Goal: Task Accomplishment & Management: Manage account settings

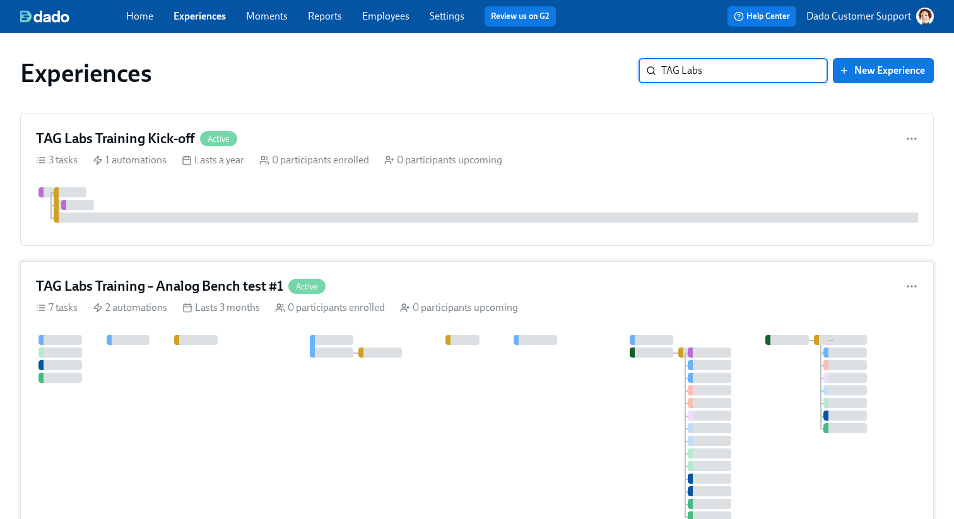
type input "TAG Labs"
click at [407, 307] on line at bounding box center [408, 307] width 3 height 0
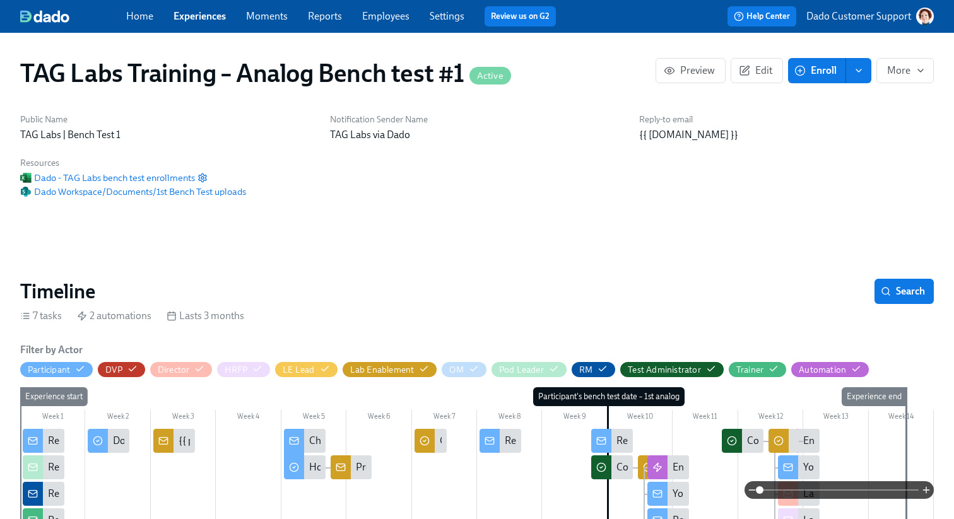
click at [377, 314] on div "7 tasks 2 automations Lasts 3 months" at bounding box center [476, 316] width 913 height 14
click at [686, 64] on span "Preview" at bounding box center [690, 70] width 49 height 13
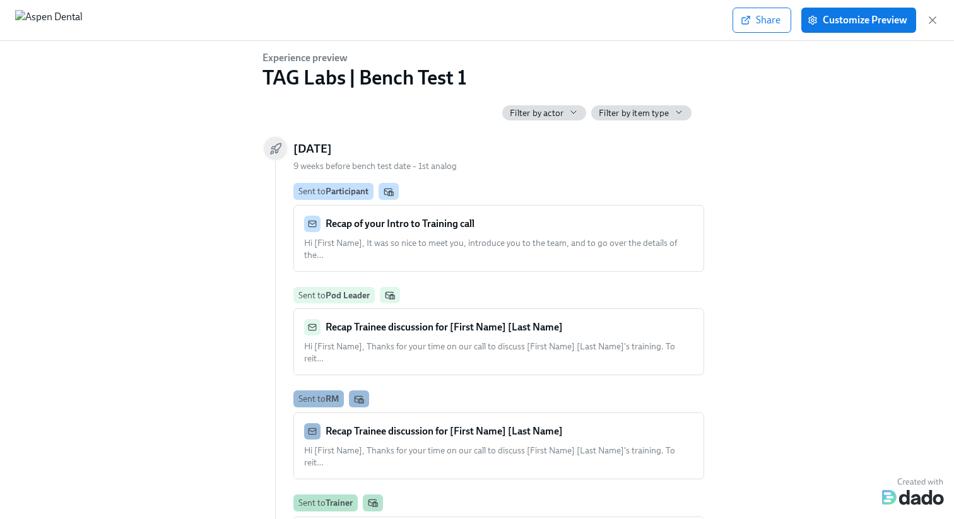
click at [469, 236] on div "Recap of your Intro to Training call Hi [First Name], It was so nice to meet yo…" at bounding box center [498, 238] width 389 height 45
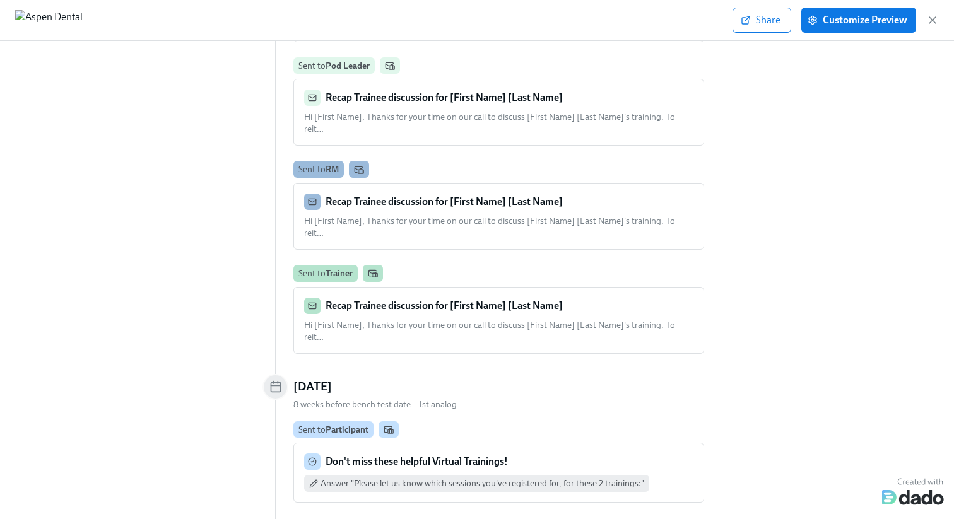
scroll to position [282, 0]
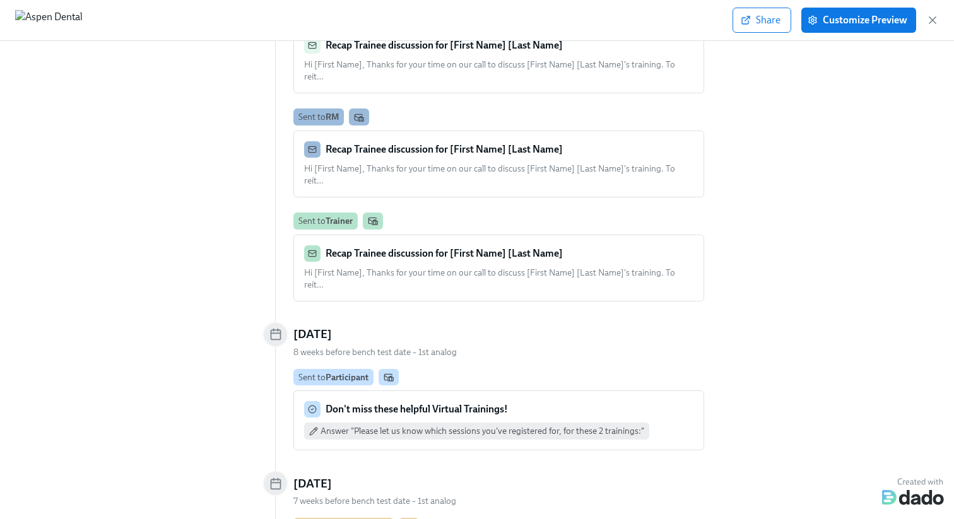
click at [420, 403] on strong "Don't miss these helpful Virtual Trainings!" at bounding box center [416, 409] width 182 height 12
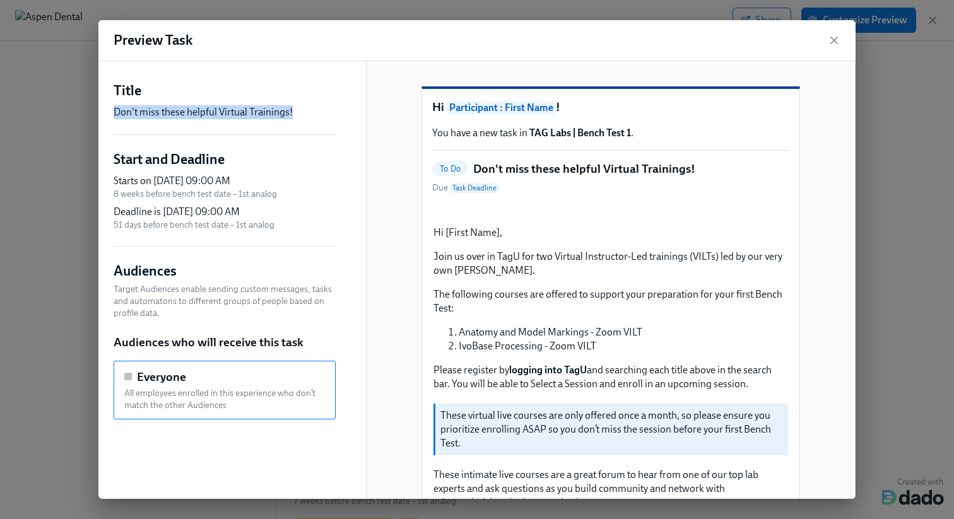
drag, startPoint x: 108, startPoint y: 110, endPoint x: 336, endPoint y: 110, distance: 227.7
click at [336, 110] on div "Title Don't miss these helpful Virtual Trainings! Start and Deadline Starts on …" at bounding box center [224, 415] width 252 height 708
copy p "Don't miss these helpful Virtual Trainings!"
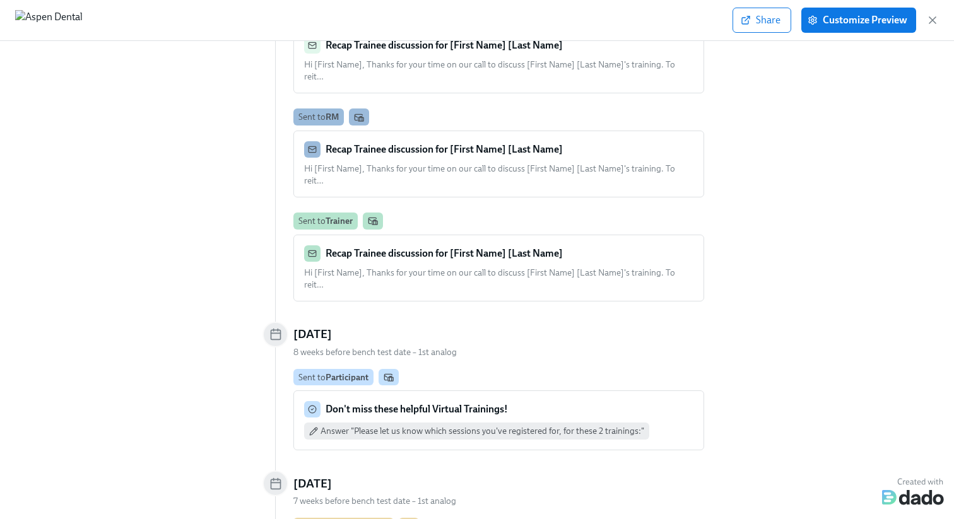
click at [339, 372] on strong "Participant" at bounding box center [346, 377] width 43 height 10
click at [341, 401] on div "Don't miss these helpful Virtual Trainings! Answer "Please let us know which se…" at bounding box center [498, 420] width 389 height 38
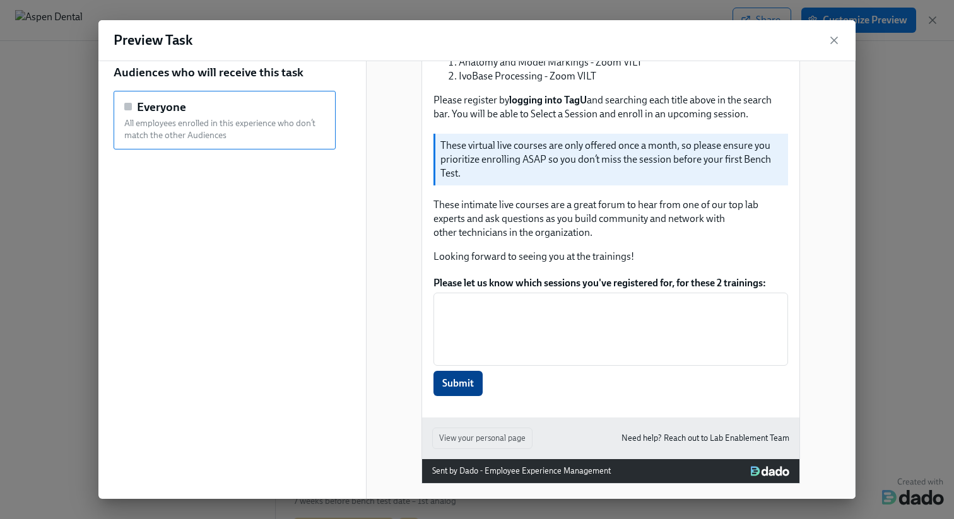
scroll to position [324, 0]
click at [312, 112] on div "Title Don't miss these helpful Virtual Trainings! Start and Deadline Starts on …" at bounding box center [225, 144] width 222 height 667
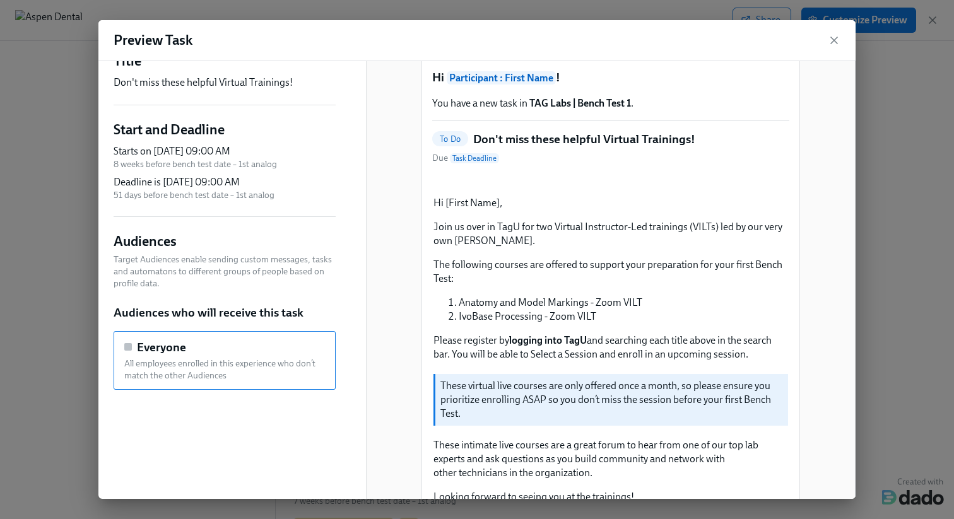
scroll to position [0, 0]
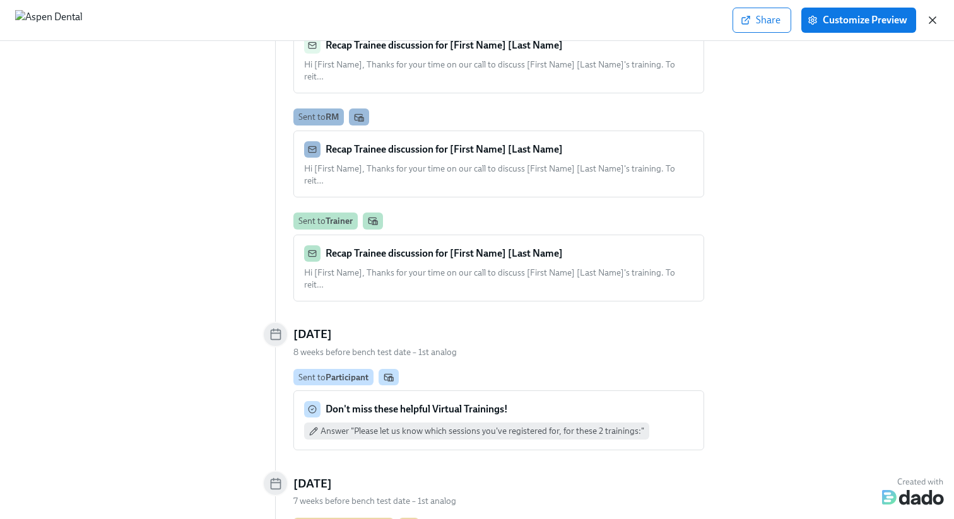
click at [931, 15] on icon "button" at bounding box center [932, 20] width 13 height 13
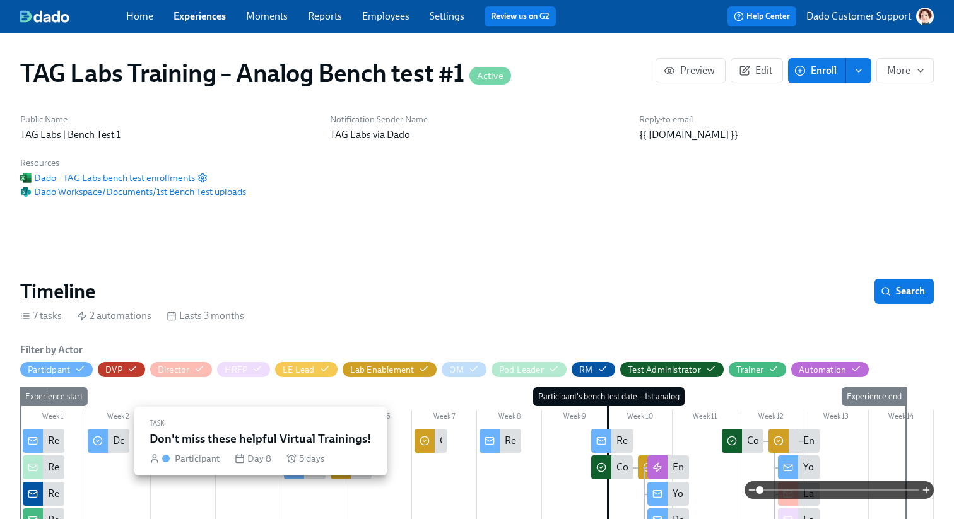
click at [122, 442] on div "Don't miss these helpful Virtual Trainings!" at bounding box center [202, 441] width 179 height 14
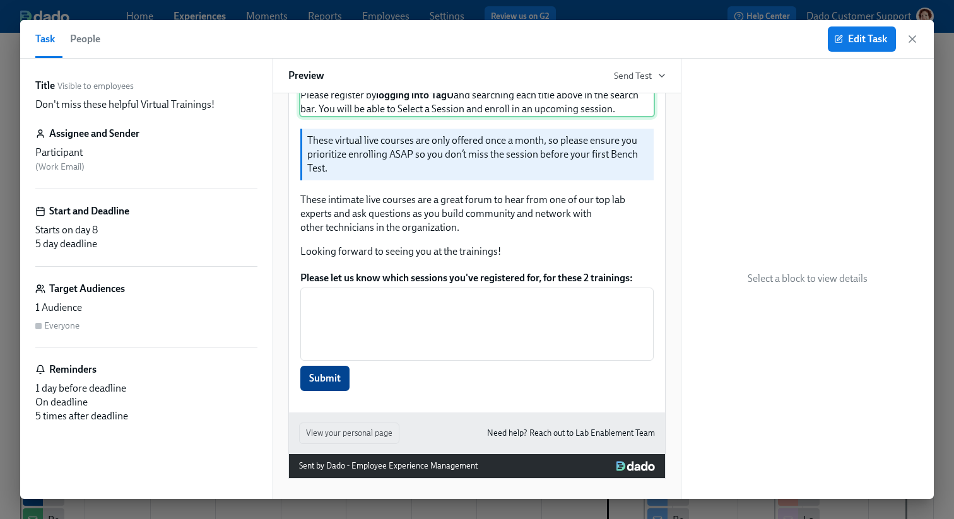
scroll to position [393, 0]
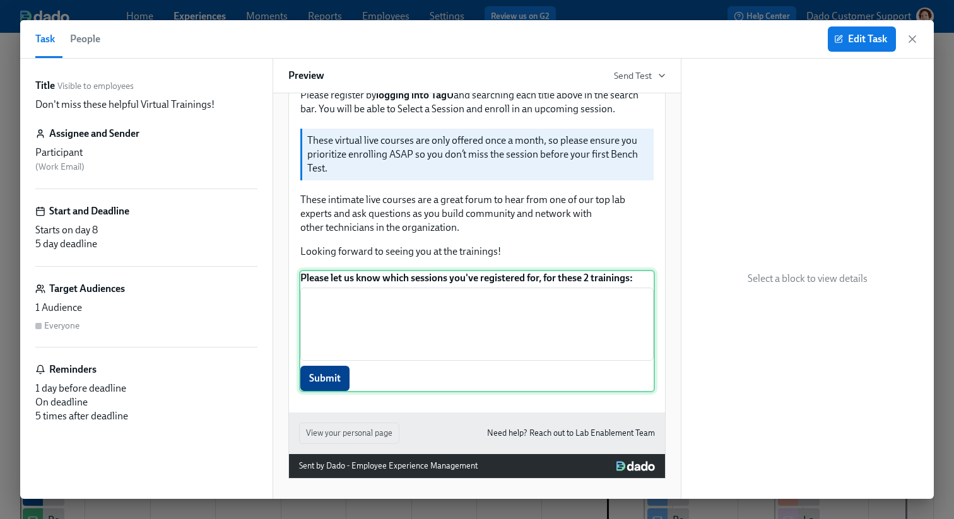
click at [436, 303] on div "Please let us know which sessions you've registered for, for these 2 trainings:…" at bounding box center [477, 331] width 356 height 122
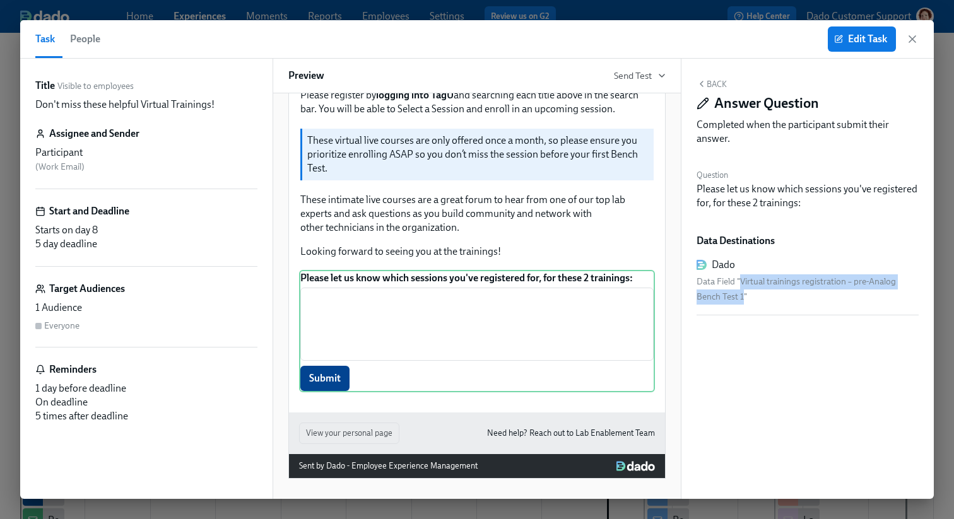
drag, startPoint x: 739, startPoint y: 281, endPoint x: 742, endPoint y: 293, distance: 11.8
click at [742, 293] on div "Data Field "Virtual trainings registration – pre-Analog Bench Test 1"" at bounding box center [807, 289] width 222 height 30
copy div "Virtual trainings registration – pre-Analog Bench Test 1"
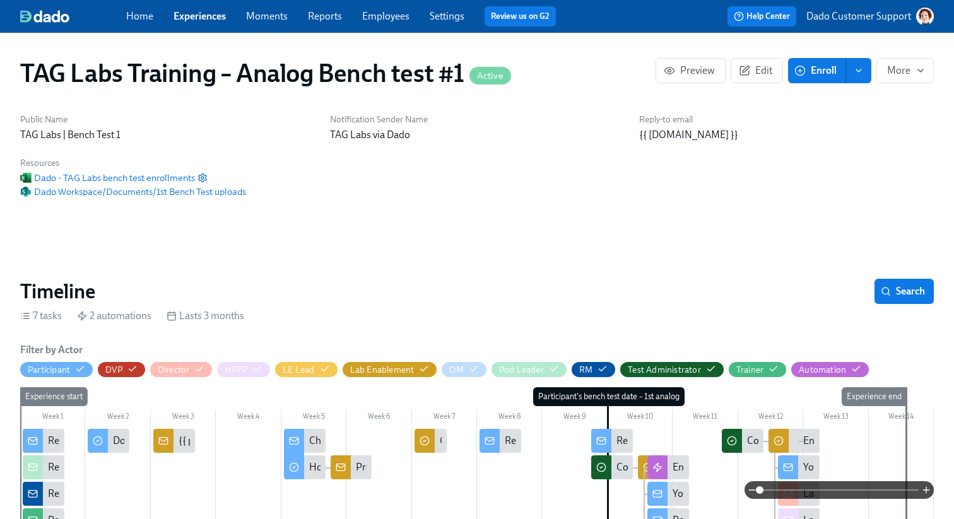
click at [165, 440] on icon at bounding box center [163, 440] width 8 height 3
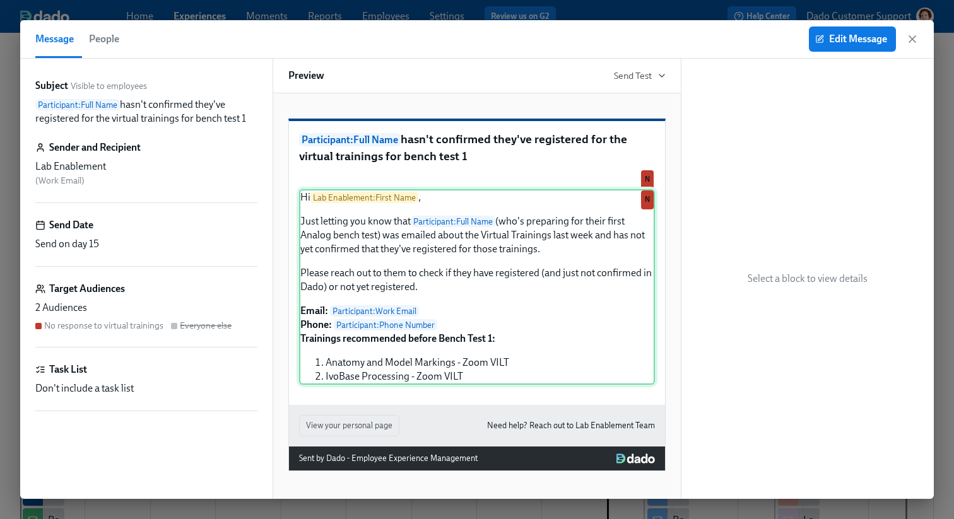
click at [529, 361] on div "Hi Lab Enablement : First Name , Just letting you know that Participant : Full …" at bounding box center [477, 287] width 356 height 196
click at [826, 50] on button "Edit Message" at bounding box center [852, 38] width 87 height 25
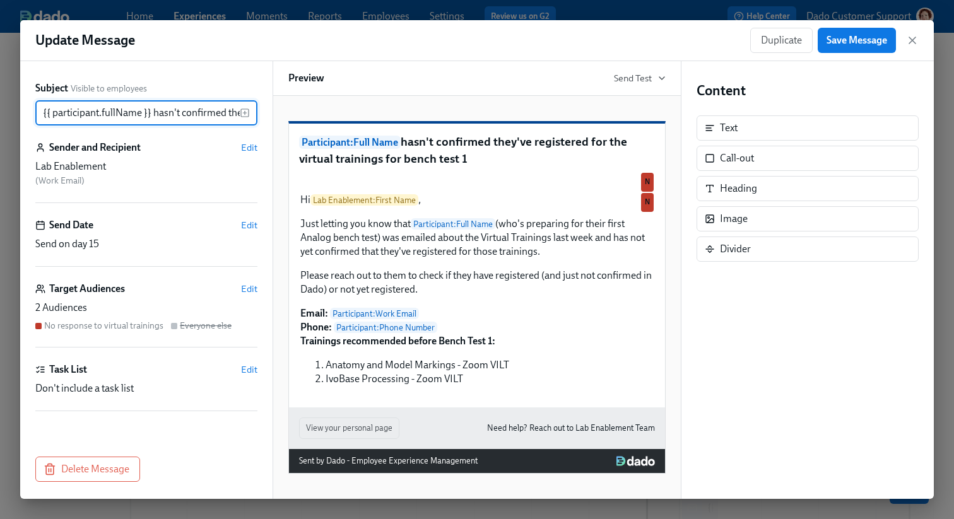
scroll to position [0, 234]
click at [249, 286] on span "Edit" at bounding box center [249, 289] width 16 height 13
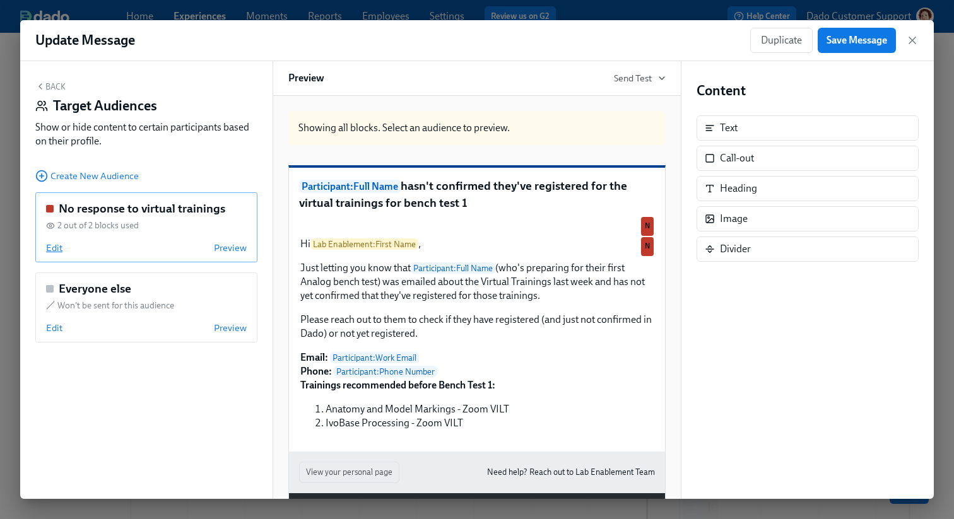
click at [49, 249] on span "Edit" at bounding box center [54, 248] width 16 height 13
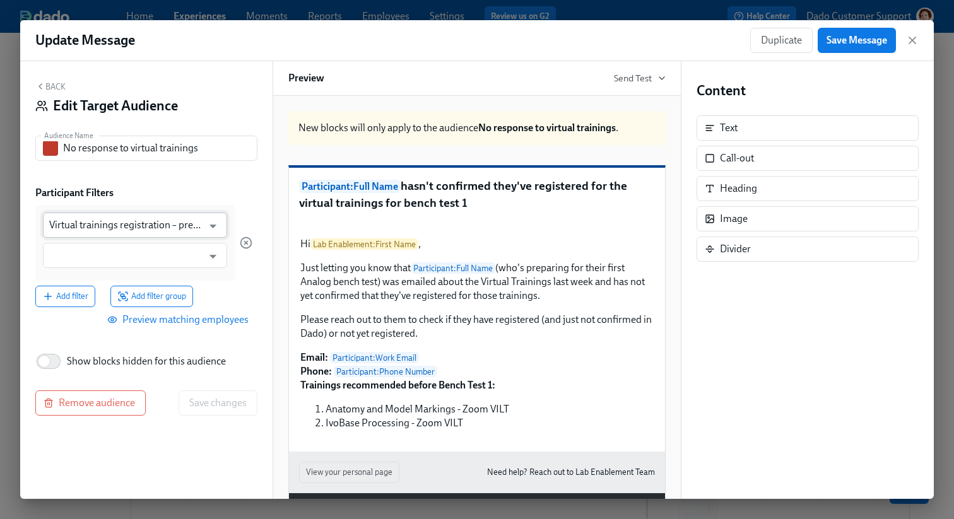
click at [76, 220] on input "Virtual trainings registration – pre-Analog Bench Test 1" at bounding box center [125, 225] width 153 height 25
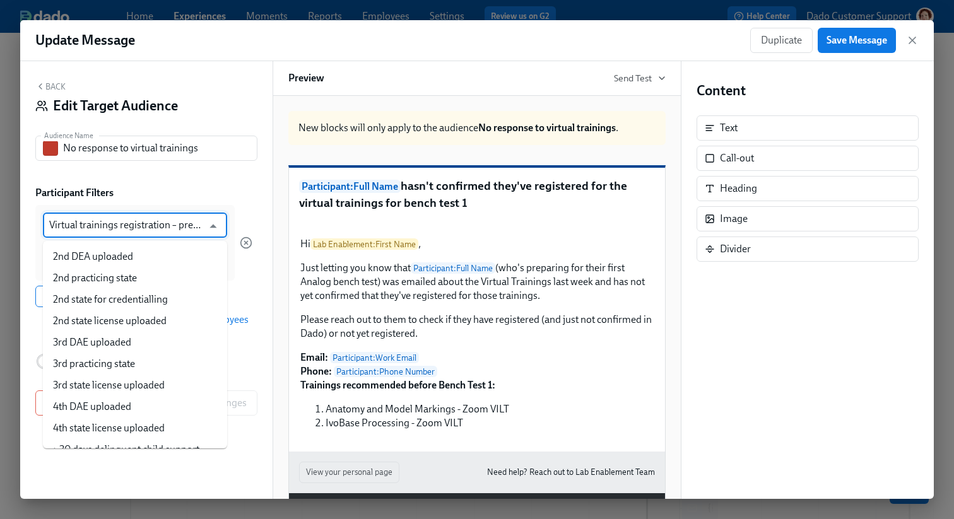
scroll to position [15776, 0]
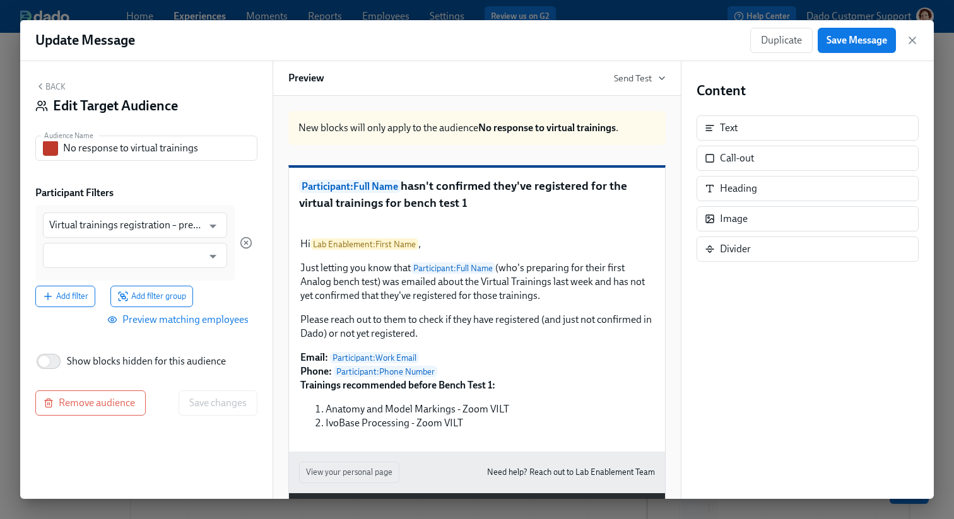
click at [553, 22] on div "Update Message Duplicate Save Message" at bounding box center [476, 40] width 913 height 41
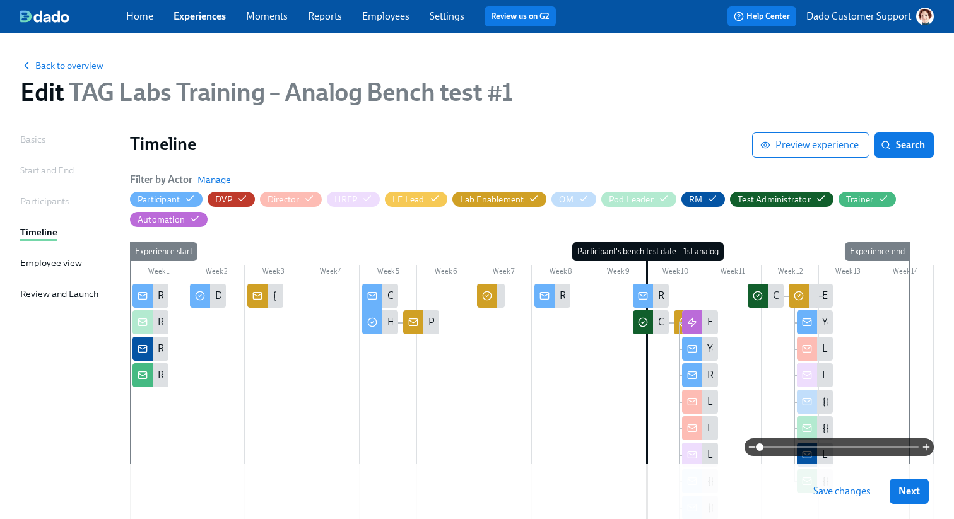
click at [55, 163] on div "Basics Start and End Participants Timeline Employee view Review and Launch" at bounding box center [67, 438] width 95 height 612
click at [52, 175] on div "Start and End" at bounding box center [47, 170] width 54 height 14
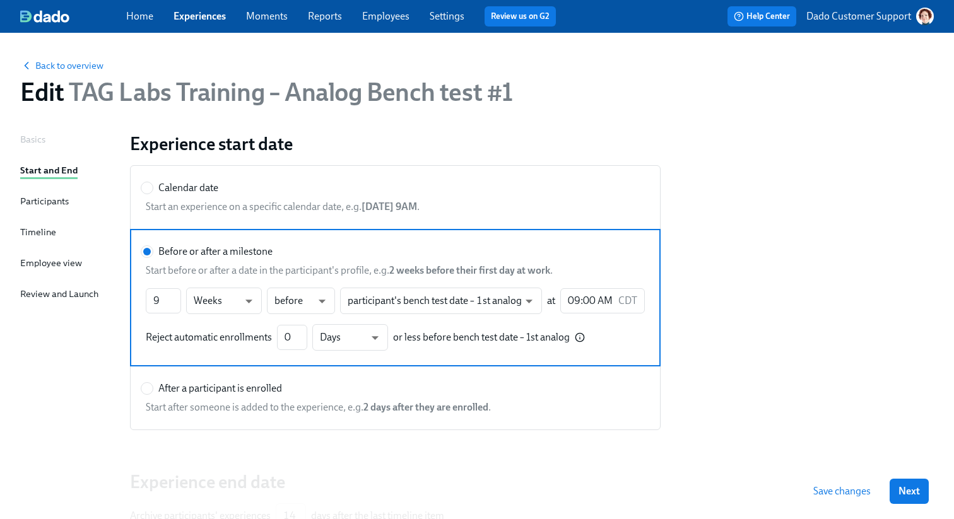
click at [49, 228] on div "Timeline" at bounding box center [38, 232] width 36 height 14
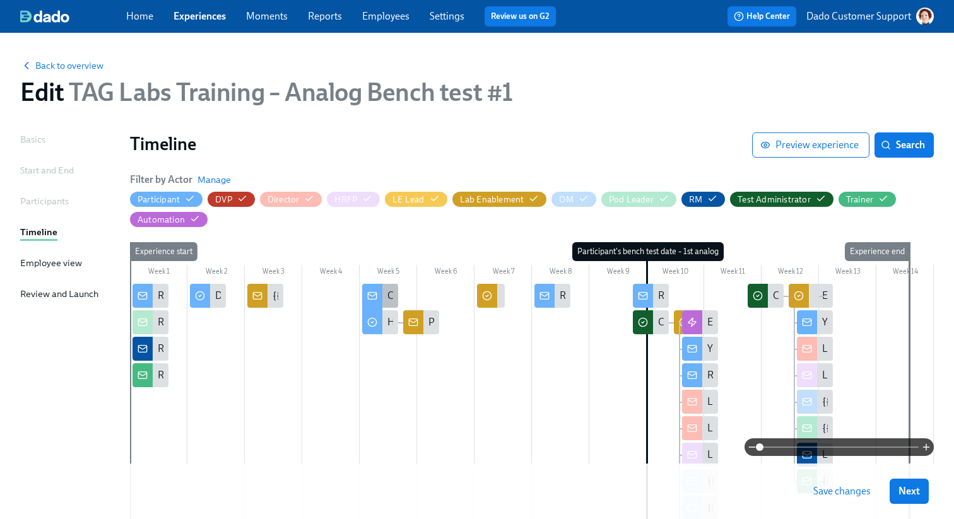
click at [381, 300] on div at bounding box center [372, 297] width 20 height 26
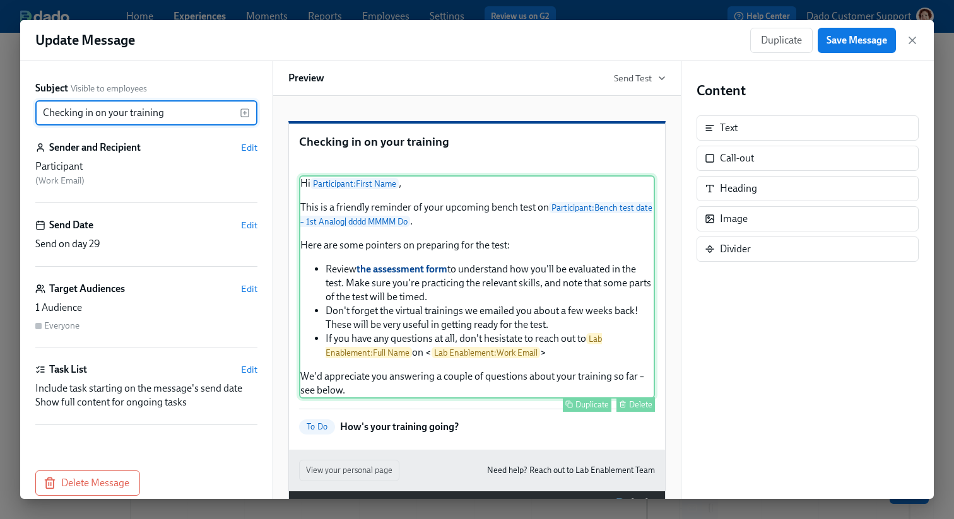
click at [374, 374] on div "Hi Participant : First Name , This is a friendly reminder of your upcoming benc…" at bounding box center [477, 286] width 356 height 223
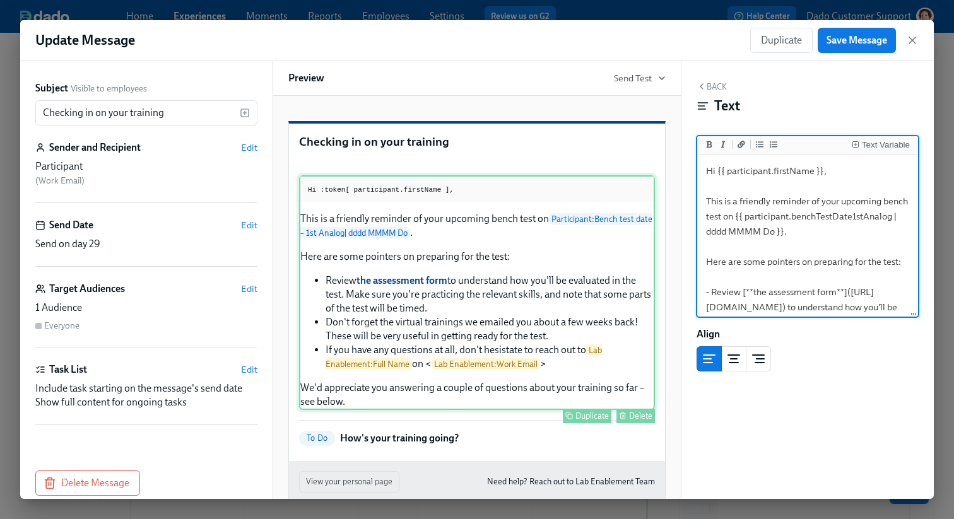
scroll to position [136, 0]
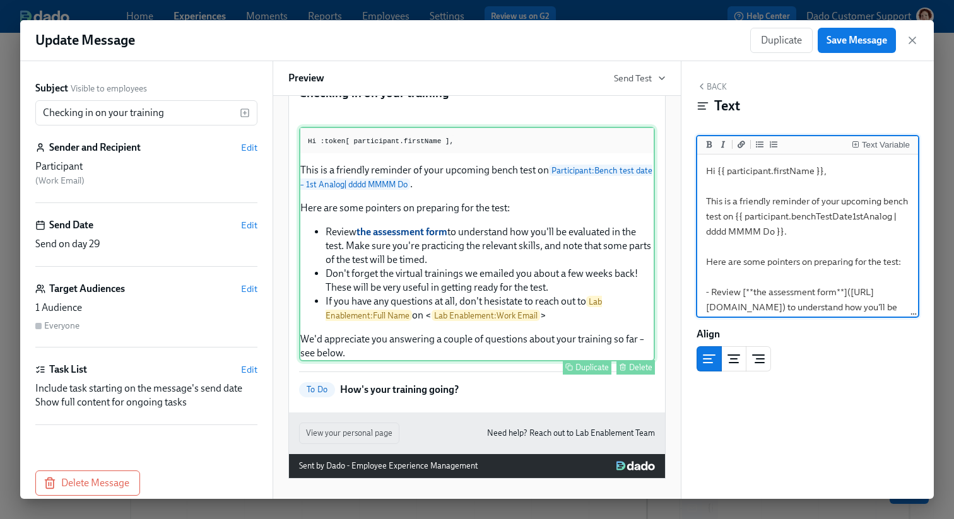
click at [456, 164] on div "Hi :token[ participant.firstName ], This is a friendly reminder of your upcomin…" at bounding box center [477, 244] width 356 height 235
click at [456, 132] on div "Hi :token[ participant.firstName ], This is a friendly reminder of your upcomin…" at bounding box center [477, 244] width 356 height 235
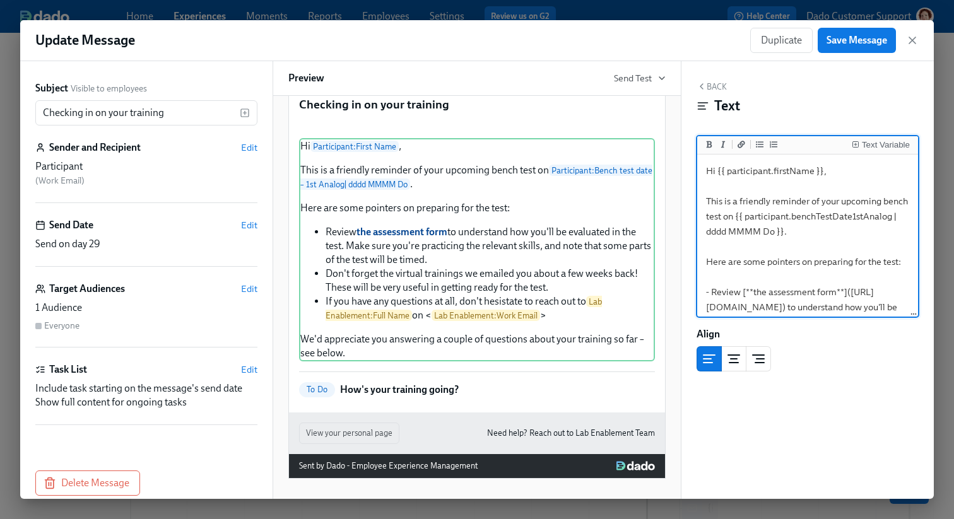
type textarea "Hi {{ participant.firstName }}, This is a friendly reminder of your upcoming be…"
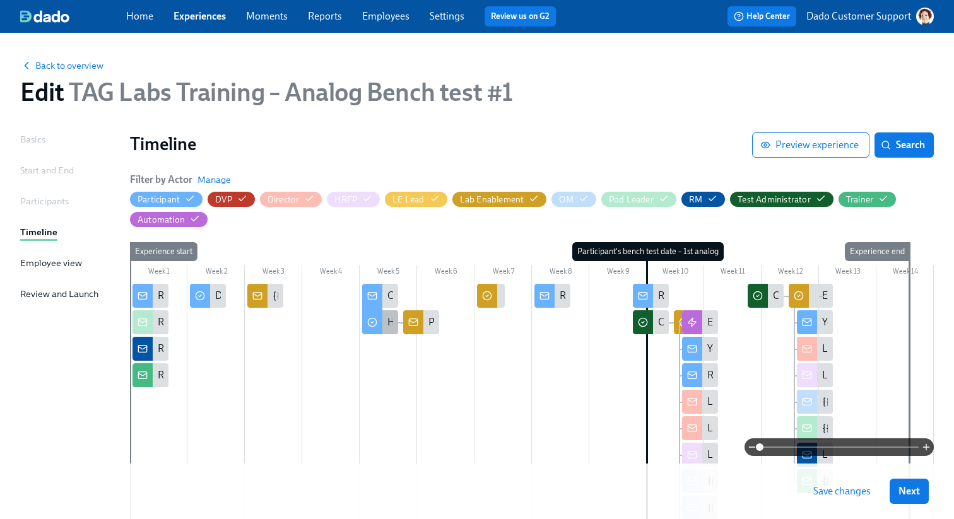
click at [374, 321] on icon at bounding box center [372, 322] width 10 height 10
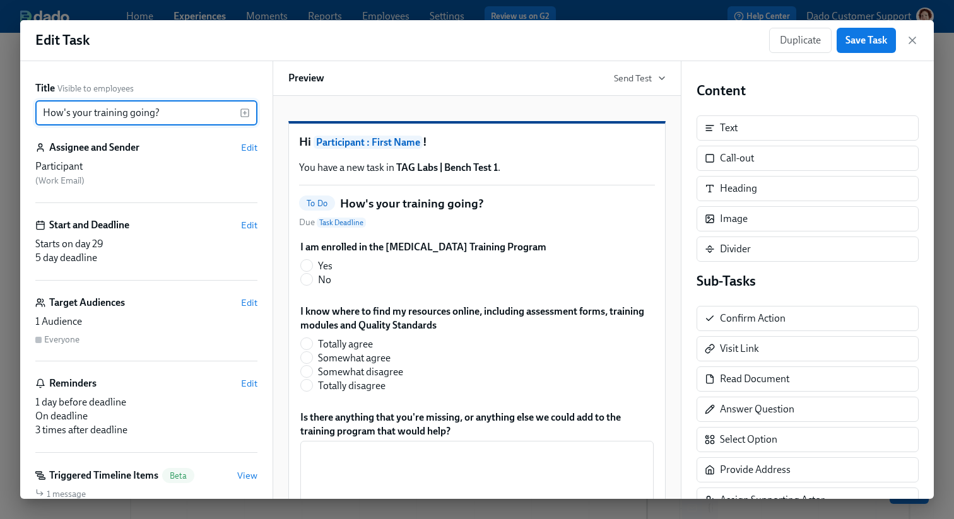
click at [186, 117] on input "How's your training going?" at bounding box center [137, 112] width 204 height 25
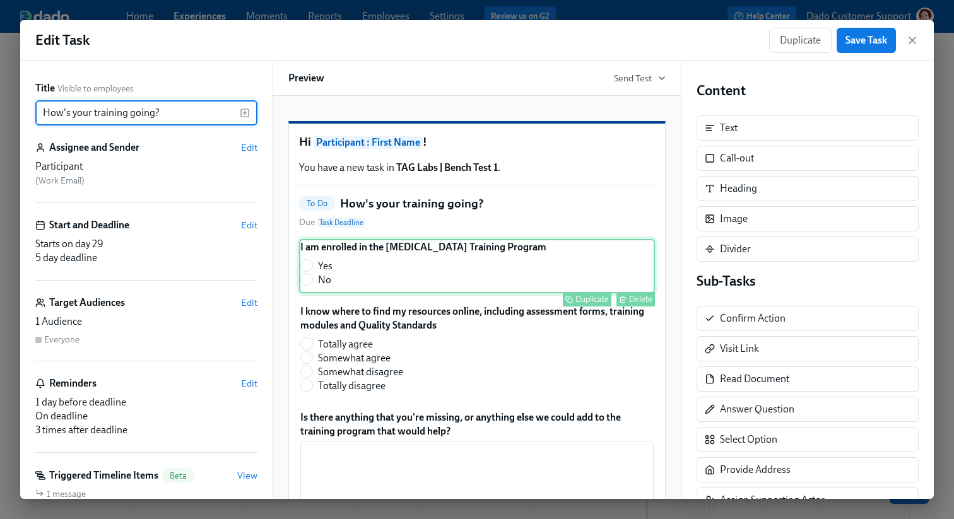
click at [455, 307] on div "Duplicate Delete" at bounding box center [478, 299] width 353 height 15
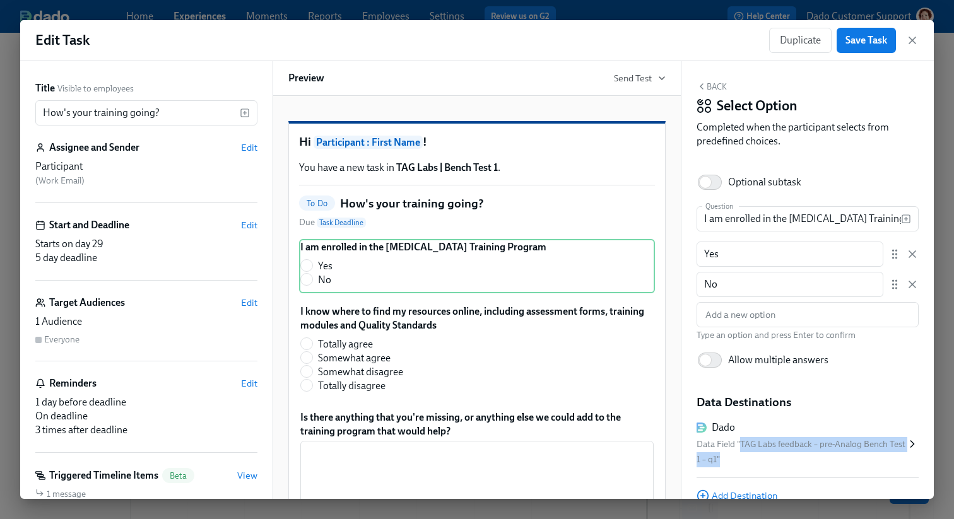
drag, startPoint x: 739, startPoint y: 444, endPoint x: 740, endPoint y: 464, distance: 20.2
click at [740, 464] on div "Data Field "TAG Labs feedback – pre-Analog Bench Test 1 – q1"" at bounding box center [800, 452] width 209 height 30
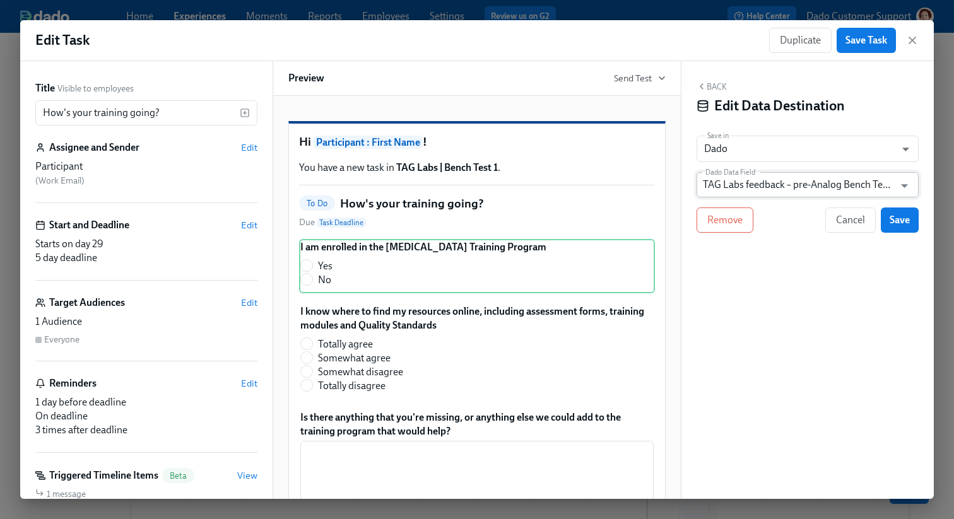
click at [743, 187] on input "TAG Labs feedback – pre-Analog Bench Test 1 – q1" at bounding box center [798, 184] width 191 height 25
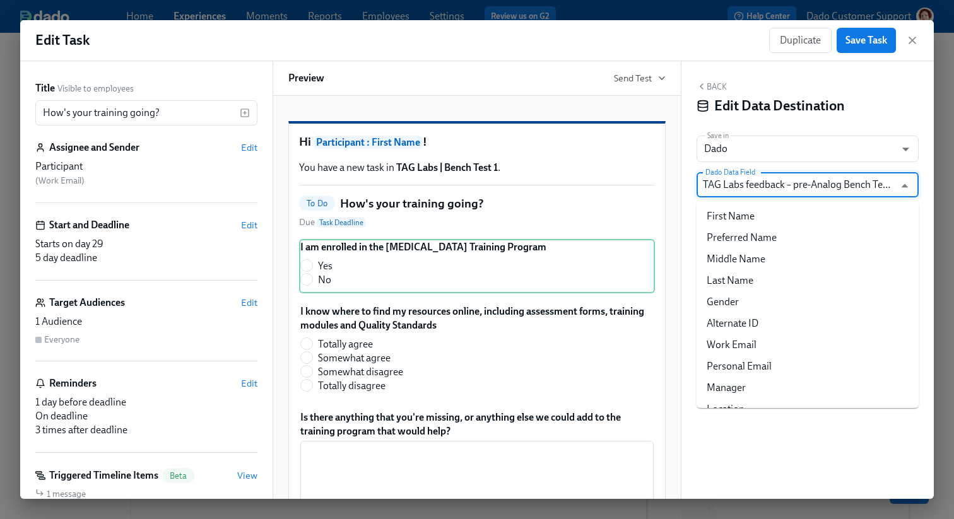
scroll to position [14760, 0]
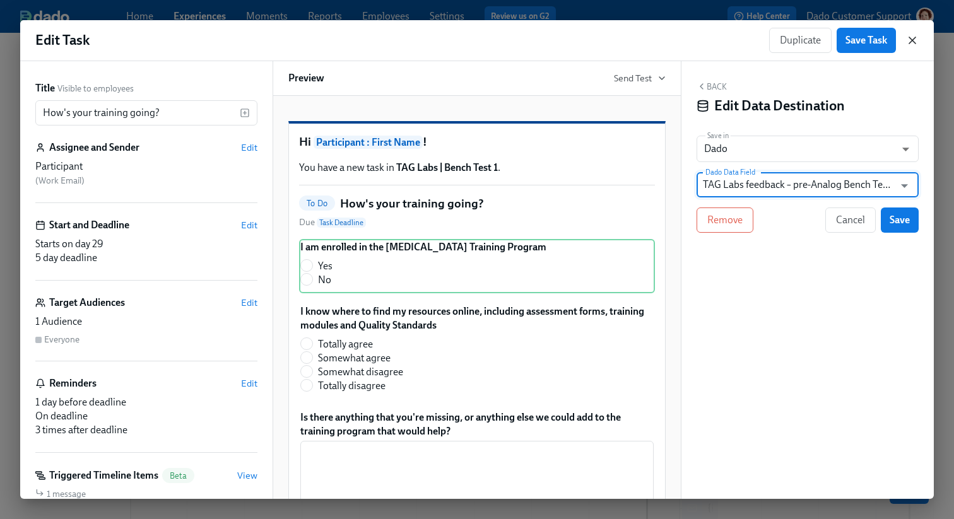
click at [918, 39] on icon "button" at bounding box center [912, 40] width 13 height 13
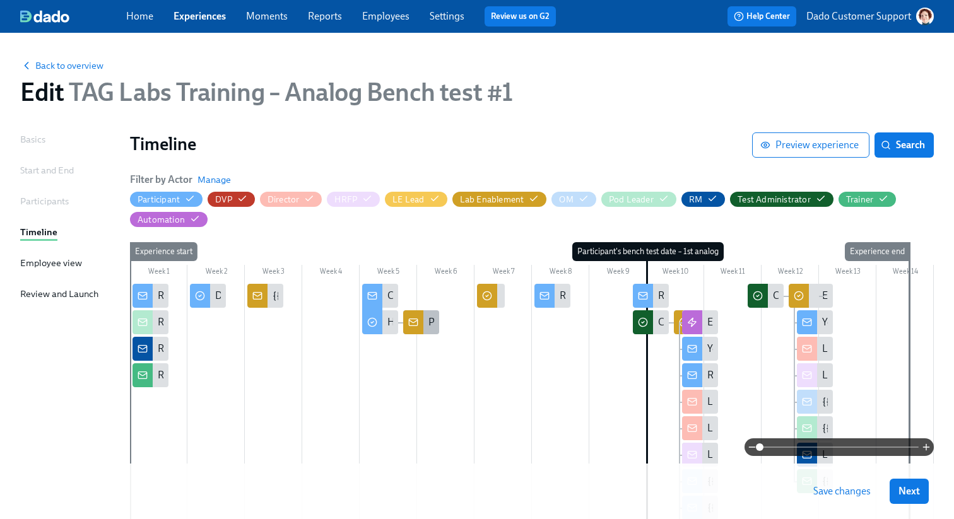
click at [422, 314] on div at bounding box center [413, 322] width 20 height 24
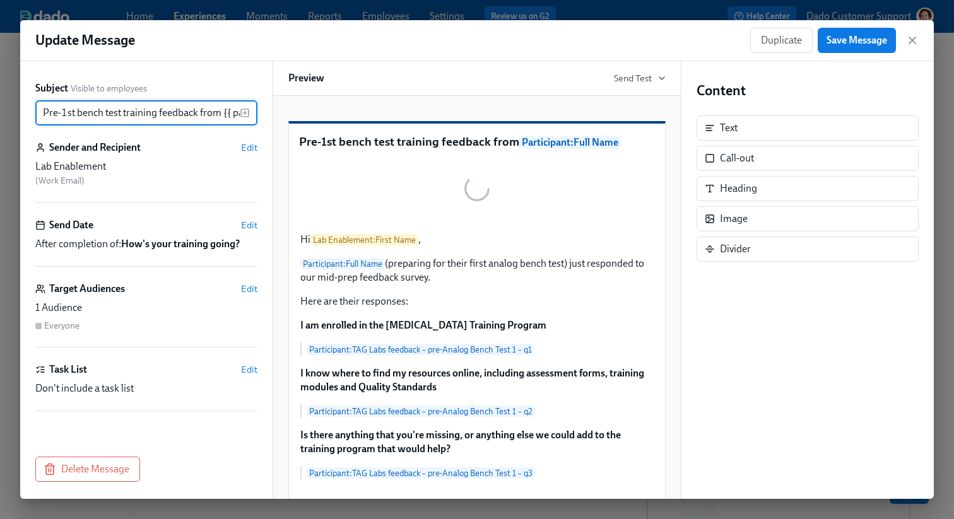
scroll to position [0, 91]
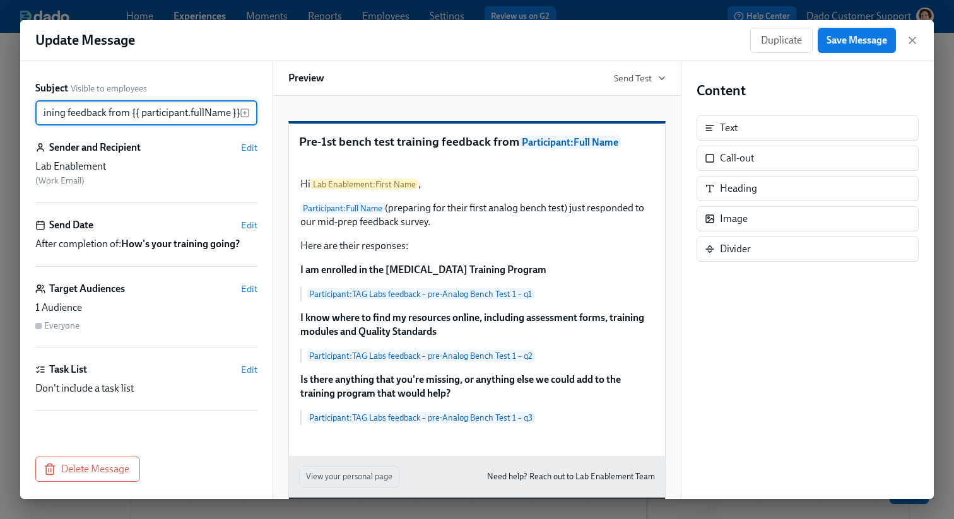
click at [72, 112] on input "Pre-1st bench test training feedback from {{ participant.fullName }}" at bounding box center [137, 112] width 204 height 25
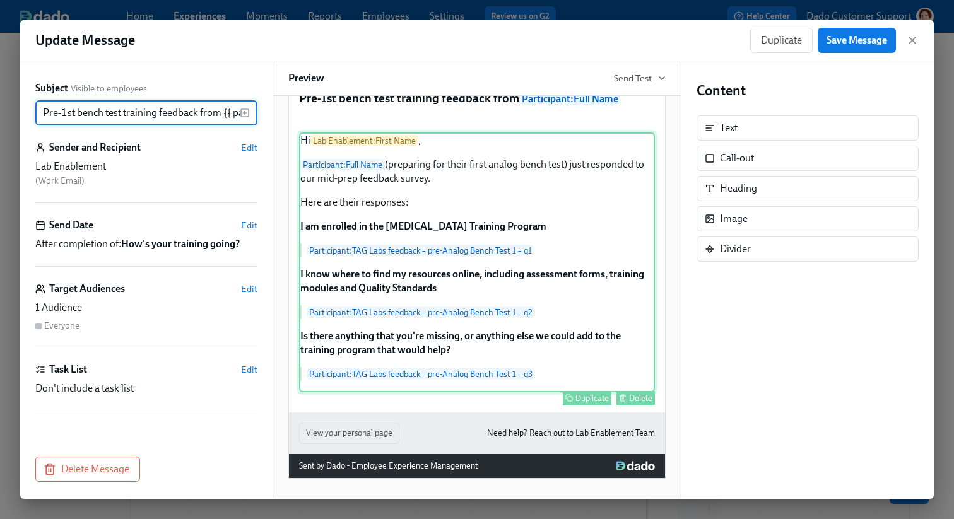
scroll to position [129, 0]
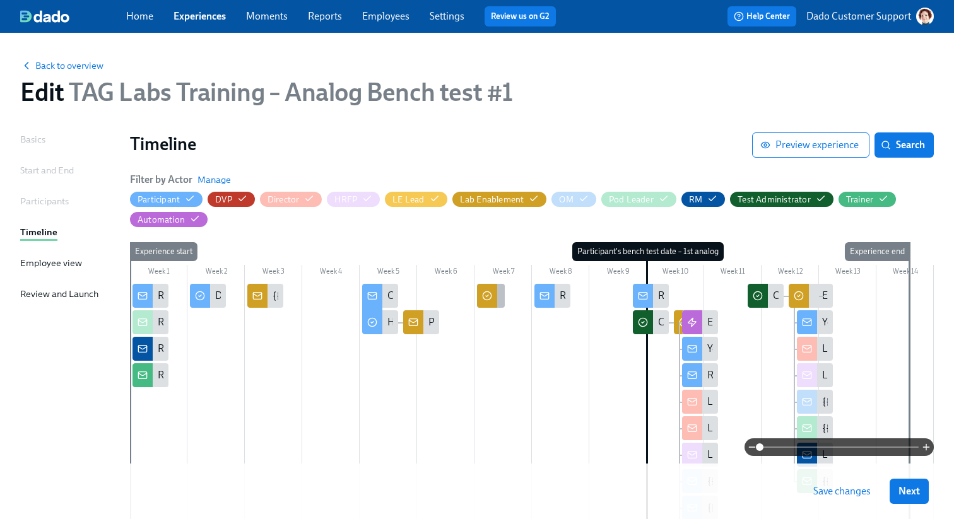
click at [489, 295] on icon at bounding box center [487, 296] width 10 height 10
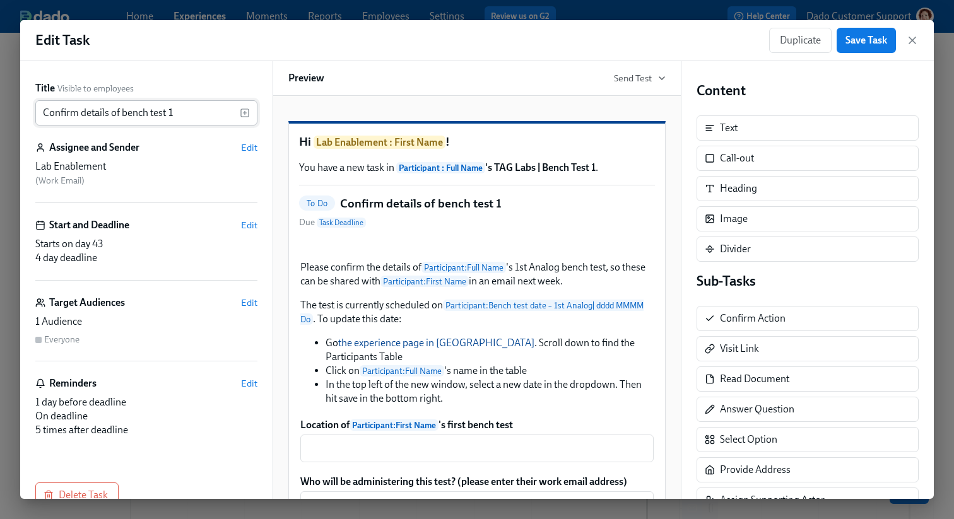
click at [215, 116] on input "Confirm details of bench test 1" at bounding box center [137, 112] width 204 height 25
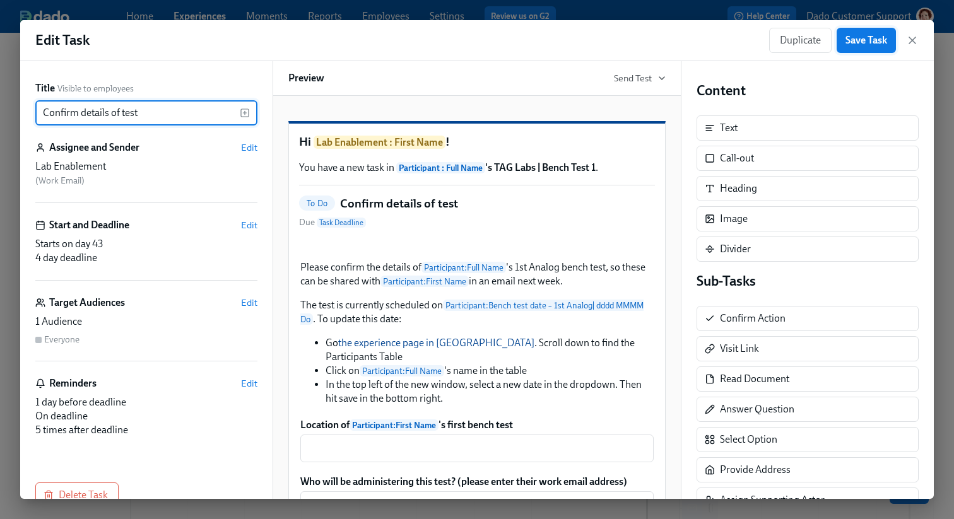
type input "Confirm details of test"
click at [883, 40] on span "Save Task" at bounding box center [866, 40] width 42 height 13
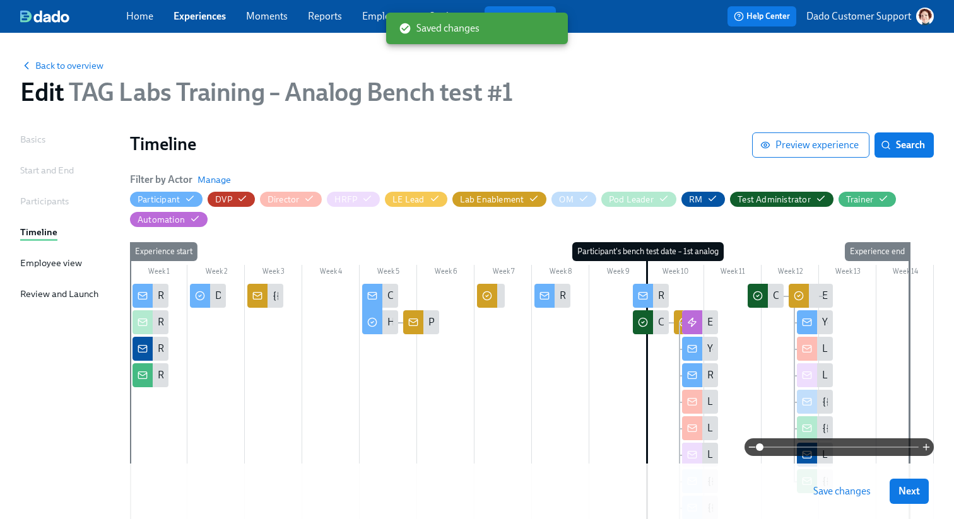
click at [844, 495] on span "Save changes" at bounding box center [841, 491] width 57 height 13
click at [492, 303] on div at bounding box center [487, 296] width 20 height 24
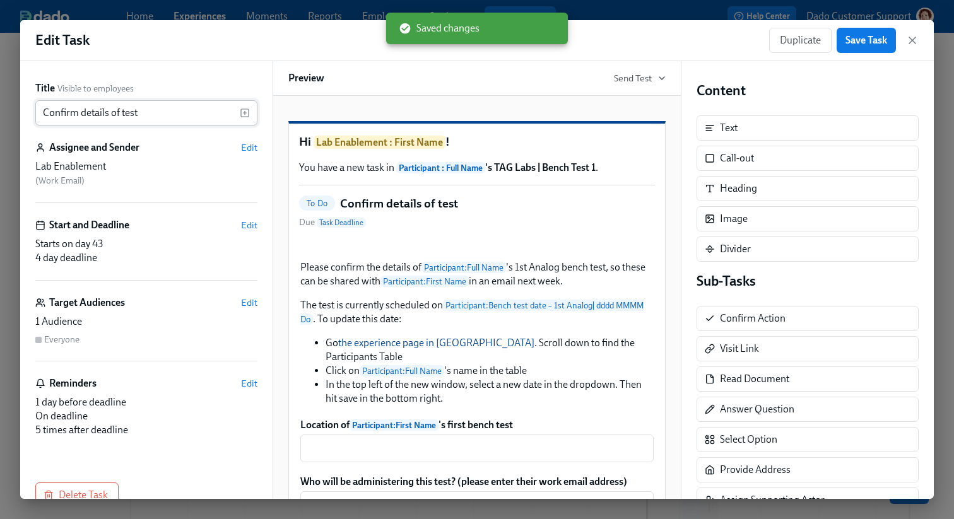
click at [148, 108] on input "Confirm details of test" at bounding box center [137, 112] width 204 height 25
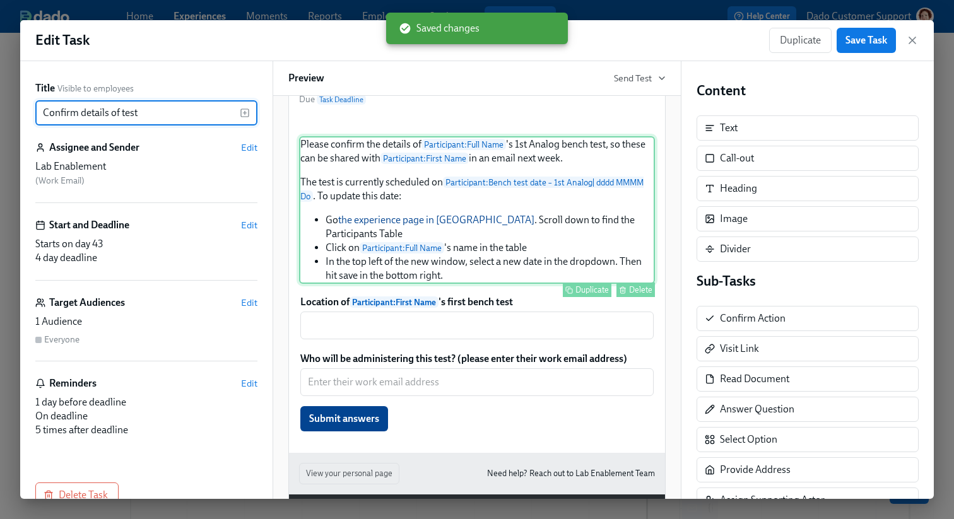
scroll to position [134, 0]
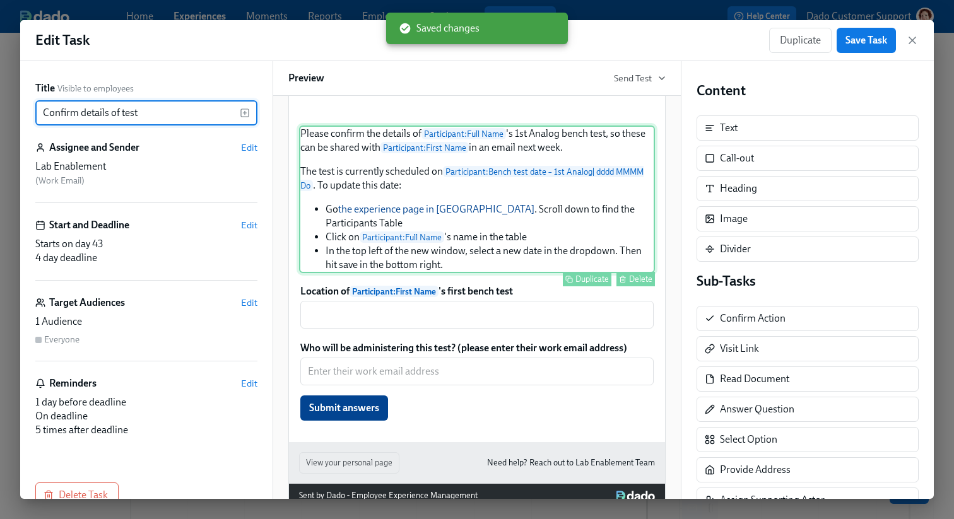
click at [454, 273] on div "Please confirm the details of Participant : Full Name 's 1st Analog bench test,…" at bounding box center [477, 200] width 356 height 148
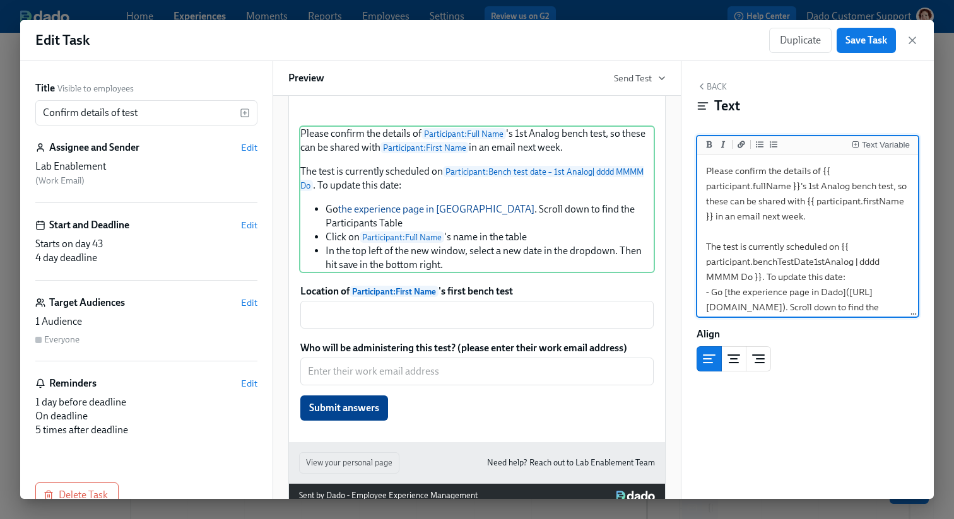
drag, startPoint x: 705, startPoint y: 262, endPoint x: 852, endPoint y: 259, distance: 147.0
click at [852, 259] on textarea "Please confirm the details of {{ participant.fullName }}'s 1st Analog bench tes…" at bounding box center [808, 284] width 216 height 255
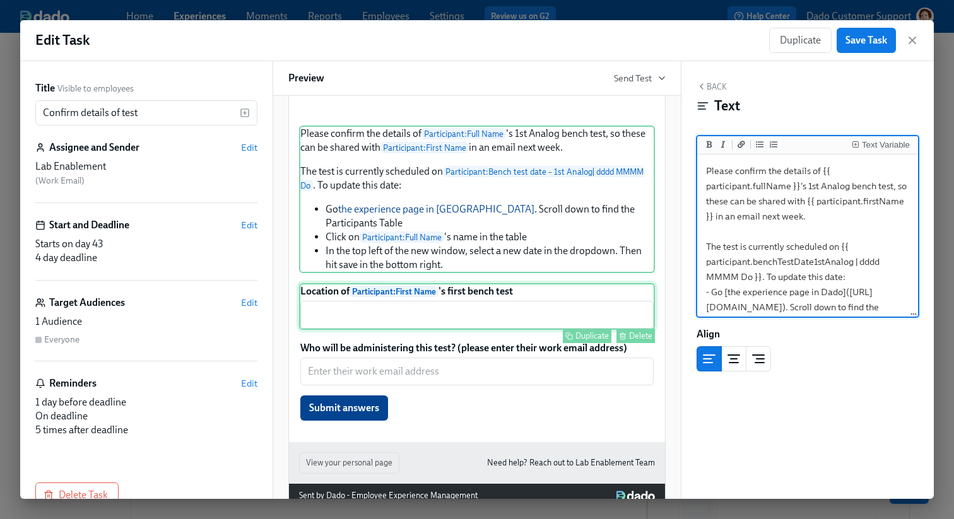
click at [366, 330] on div "Location of Participant : First Name 's first bench test ​ Duplicate Delete" at bounding box center [477, 306] width 356 height 47
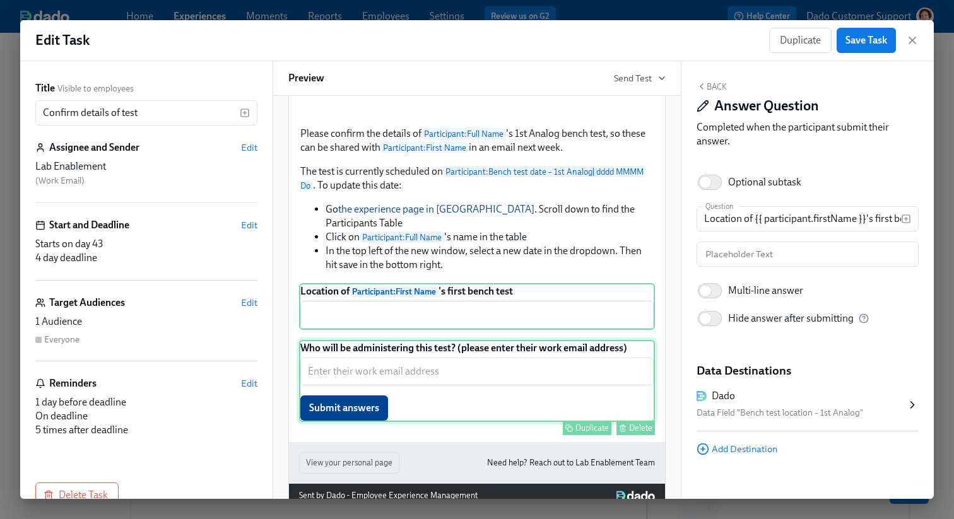
click at [467, 422] on div "Who will be administering this test? (please enter their work email address) ​ …" at bounding box center [477, 381] width 356 height 82
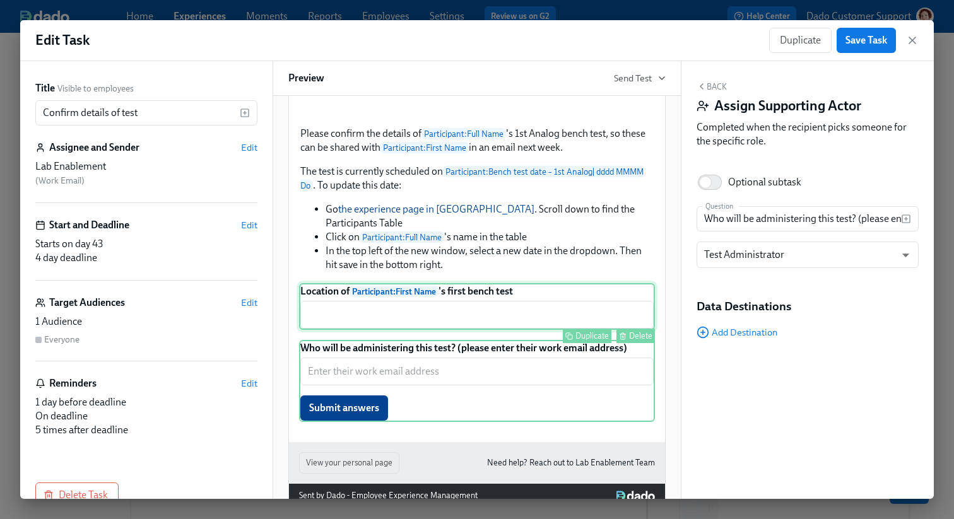
click at [510, 330] on div "Location of Participant : First Name 's first bench test ​ Duplicate Delete" at bounding box center [477, 306] width 356 height 47
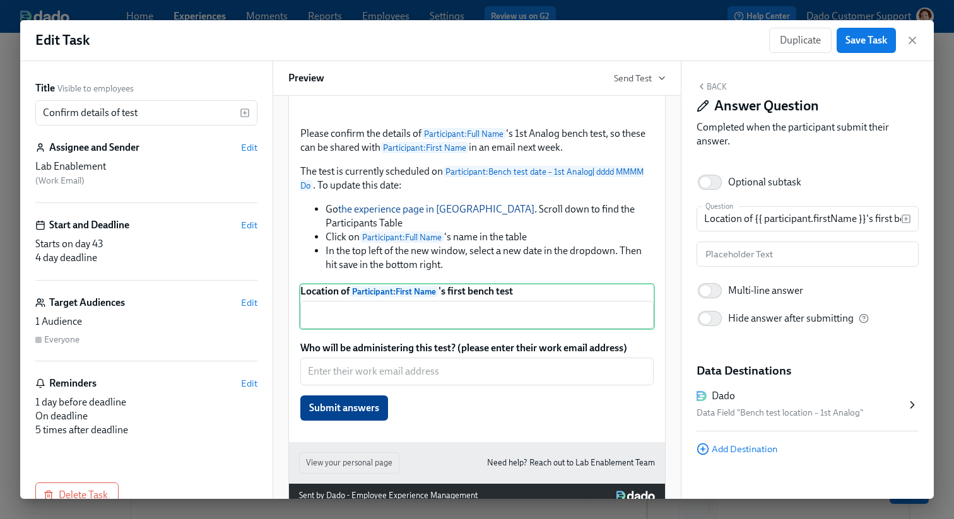
click at [884, 404] on div "Dado Data Field "Bench test location – 1st Analog"" at bounding box center [800, 405] width 209 height 32
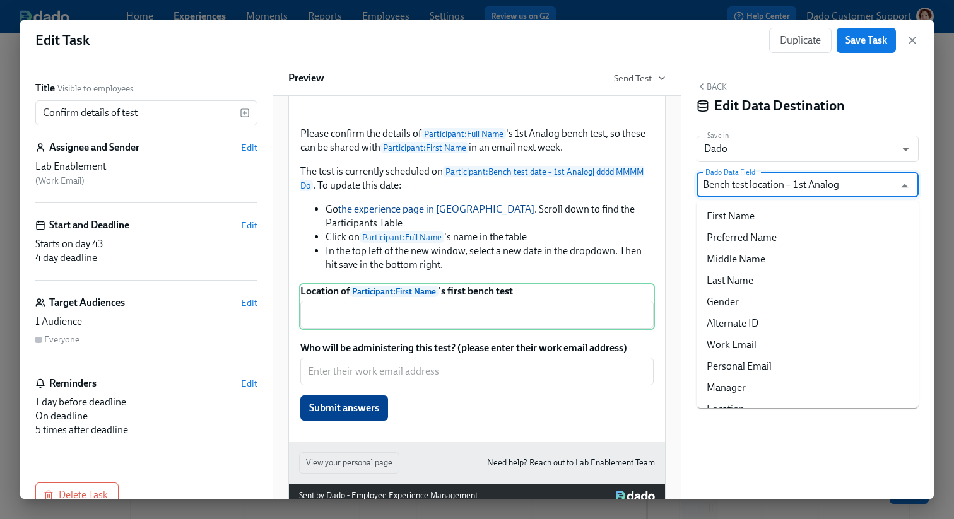
click at [764, 173] on input "Bench test location – 1st Analog" at bounding box center [798, 184] width 191 height 25
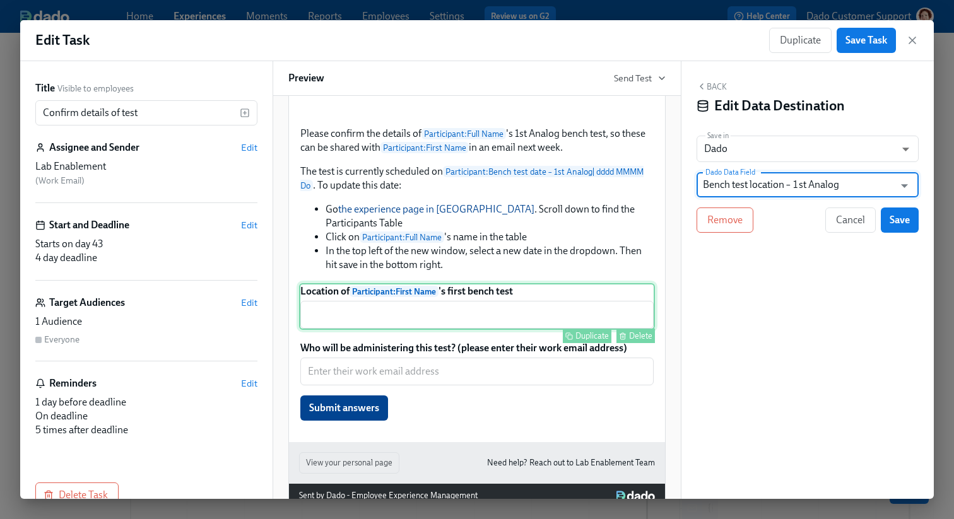
click at [464, 330] on div "Location of Participant : First Name 's first bench test ​ Duplicate Delete" at bounding box center [477, 306] width 356 height 47
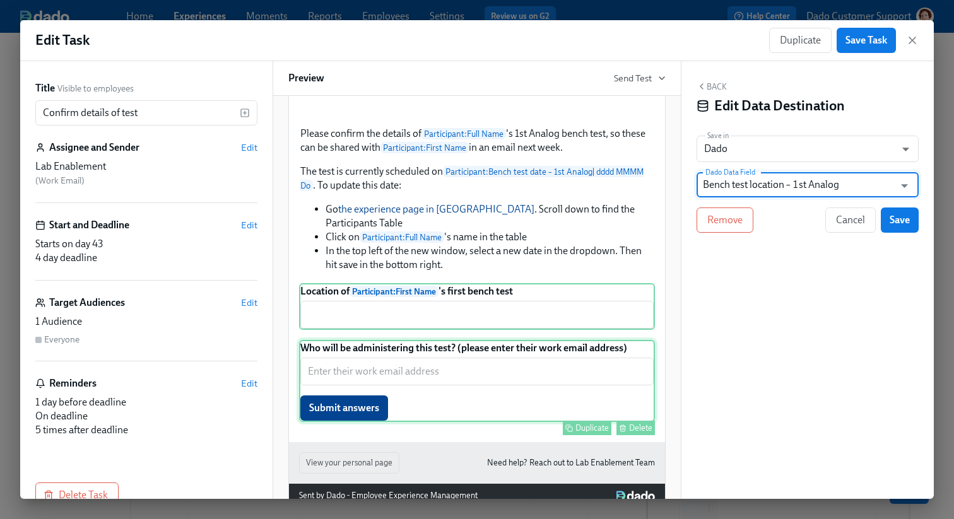
click at [461, 422] on div "Who will be administering this test? (please enter their work email address) ​ …" at bounding box center [477, 381] width 356 height 82
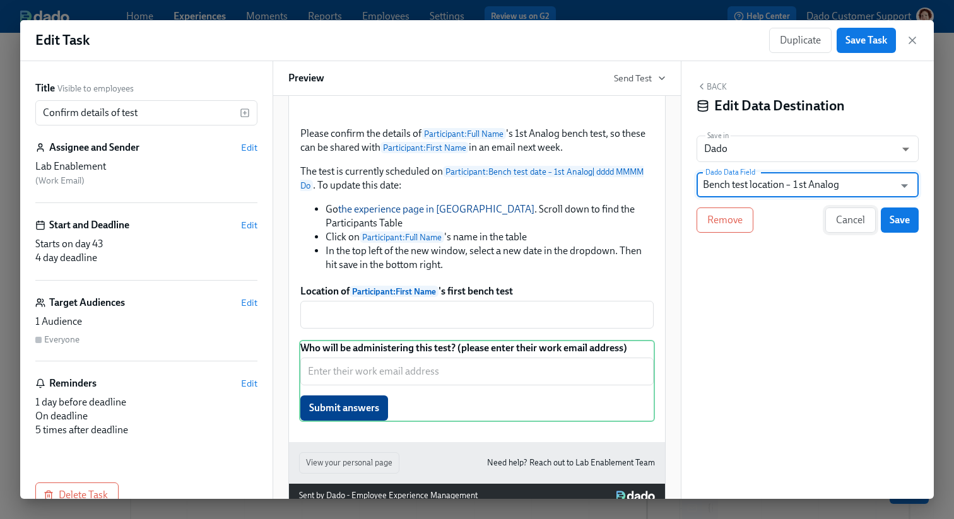
click at [854, 221] on span "Cancel" at bounding box center [850, 220] width 29 height 13
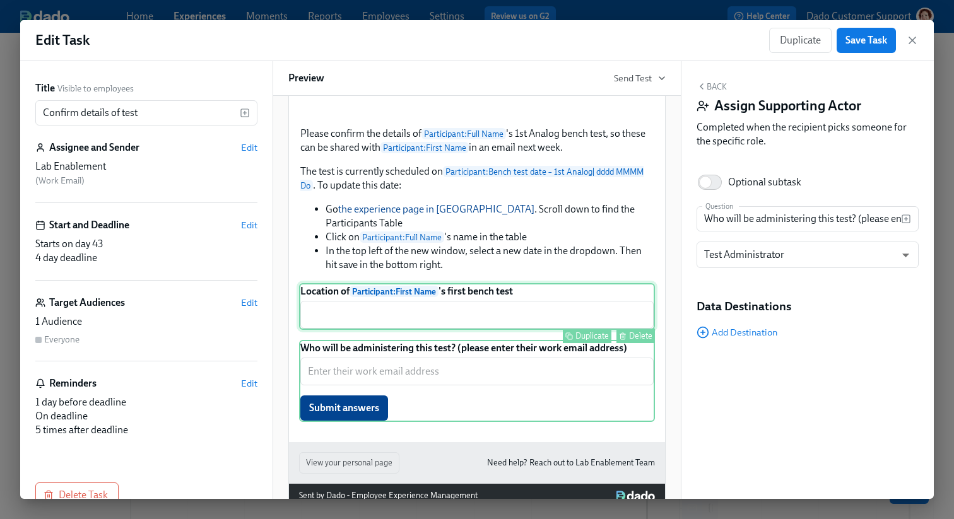
click at [619, 340] on icon "button" at bounding box center [623, 336] width 8 height 8
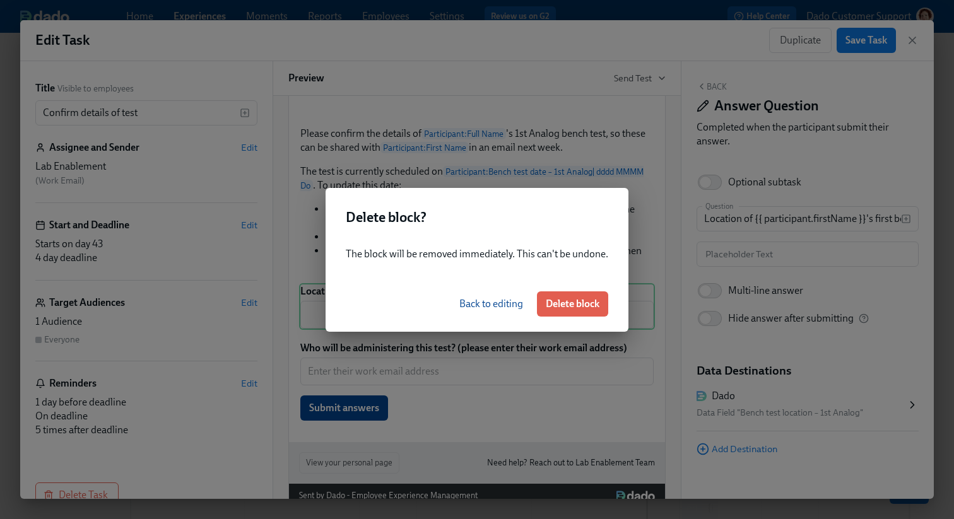
click at [510, 298] on span "Back to editing" at bounding box center [491, 304] width 64 height 13
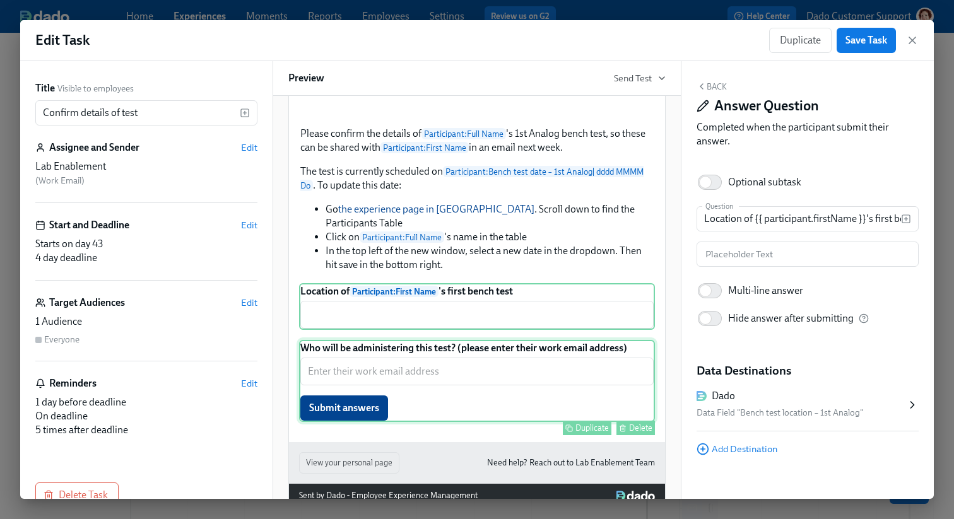
click at [517, 422] on div "Who will be administering this test? (please enter their work email address) ​ …" at bounding box center [477, 381] width 356 height 82
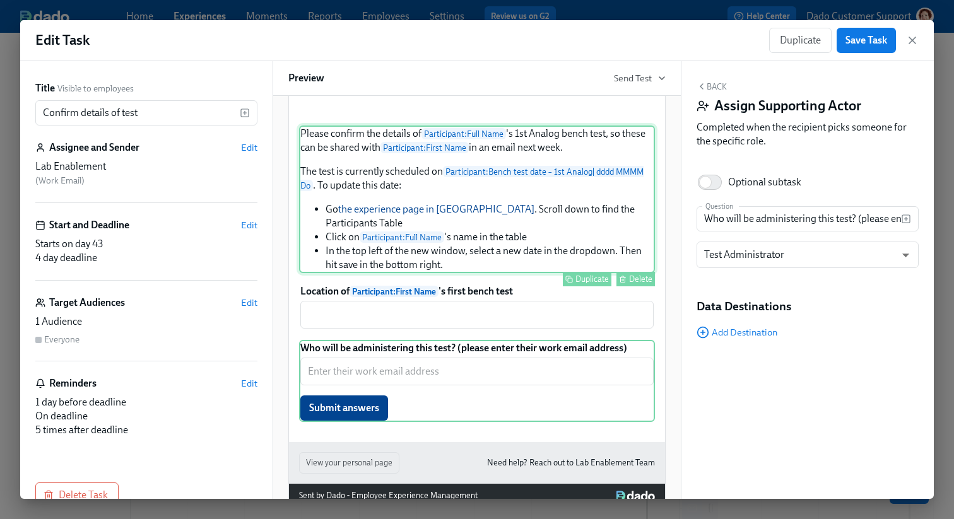
click at [409, 273] on div "Please confirm the details of Participant : Full Name 's 1st Analog bench test,…" at bounding box center [477, 200] width 356 height 148
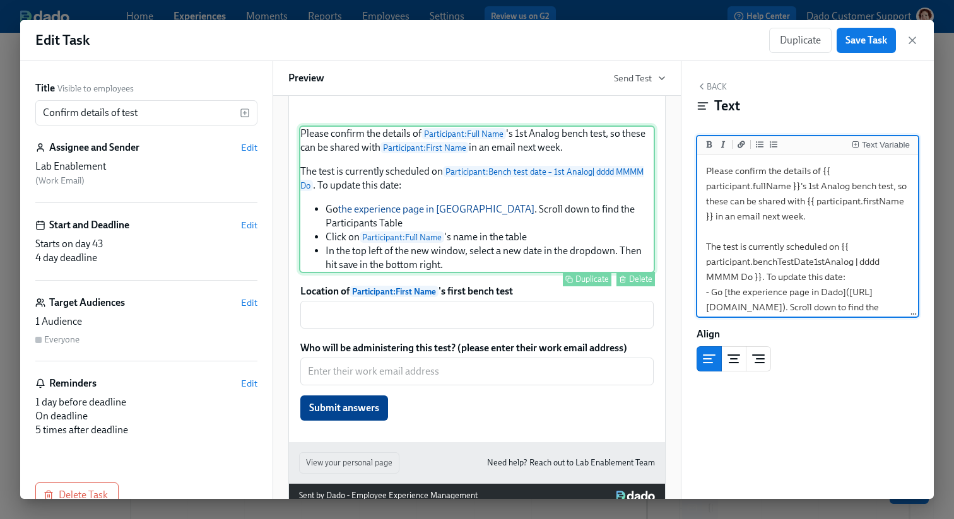
click at [396, 273] on div "Please confirm the details of Participant : Full Name 's 1st Analog bench test,…" at bounding box center [477, 200] width 356 height 148
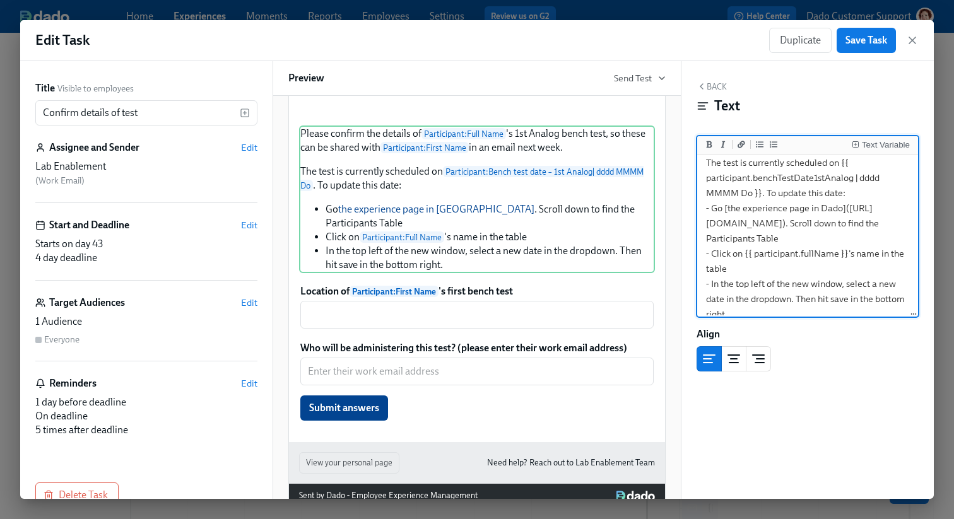
scroll to position [89, 0]
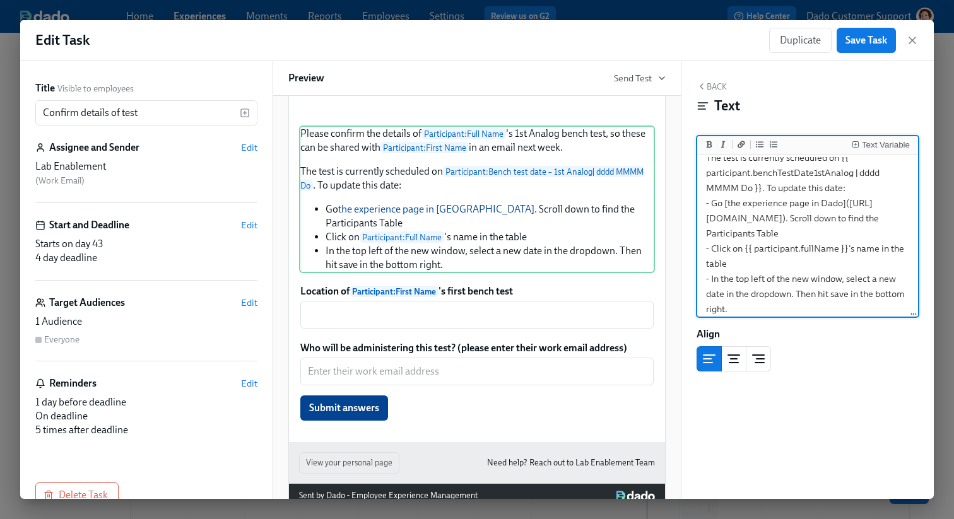
drag, startPoint x: 728, startPoint y: 204, endPoint x: 842, endPoint y: 204, distance: 113.5
click at [842, 204] on textarea "Please confirm the details of {{ participant.fullName }}'s 1st Analog bench tes…" at bounding box center [808, 195] width 216 height 255
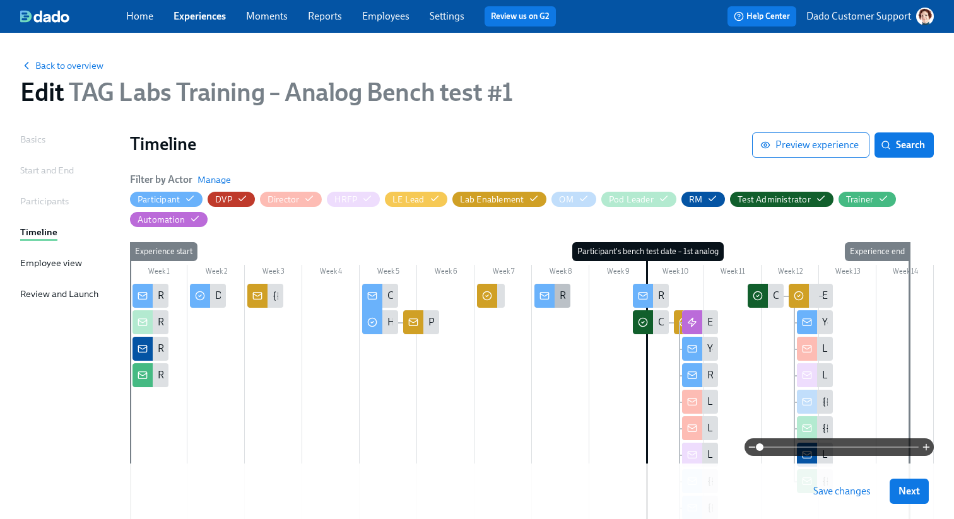
click at [554, 292] on div "Reminder: your first Bench Test is in 2 weeks" at bounding box center [552, 296] width 36 height 24
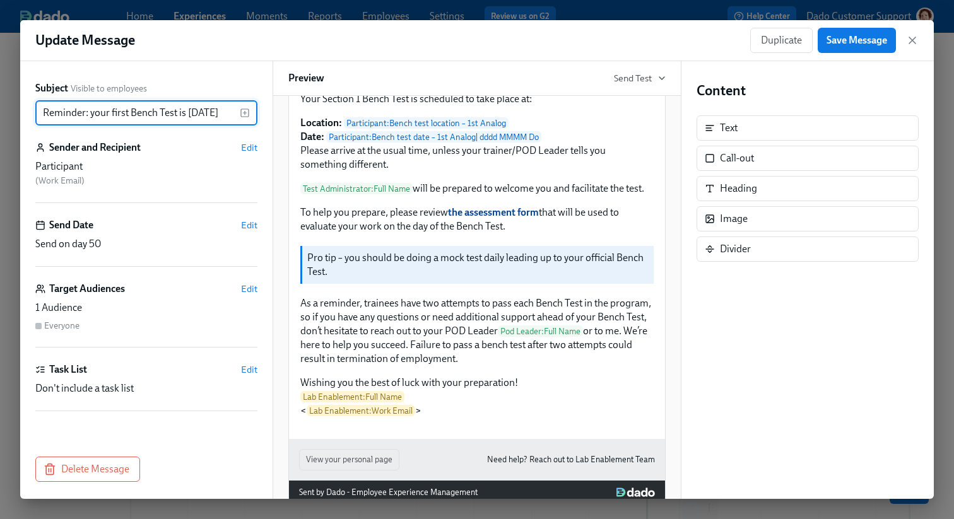
scroll to position [149, 0]
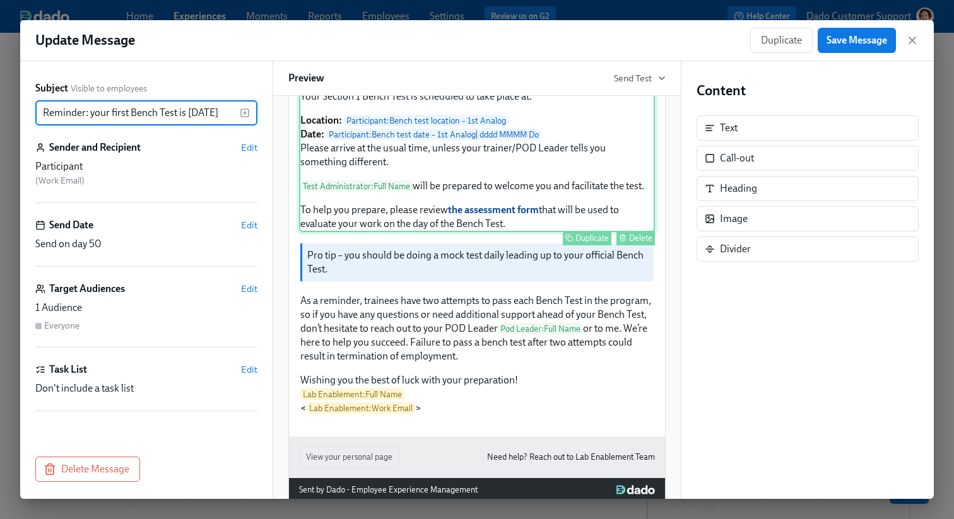
click at [432, 214] on div "Hi Participant : First Name , I hope your training is going well and that you'r…" at bounding box center [477, 129] width 356 height 206
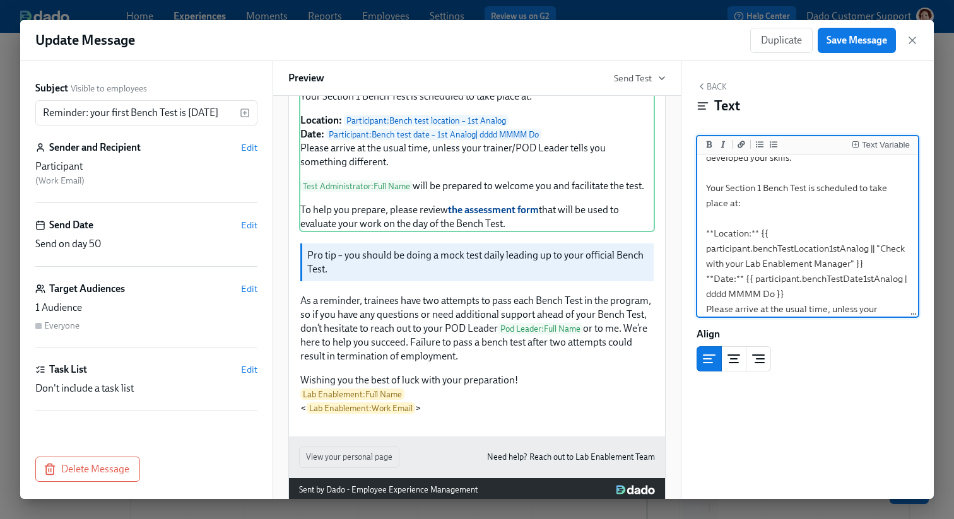
scroll to position [88, 0]
drag, startPoint x: 867, startPoint y: 253, endPoint x: 681, endPoint y: 255, distance: 186.1
click at [681, 255] on div "Subject Visible to employees Reminder: your first Bench Test is in 2 weeks ​ Se…" at bounding box center [476, 280] width 913 height 438
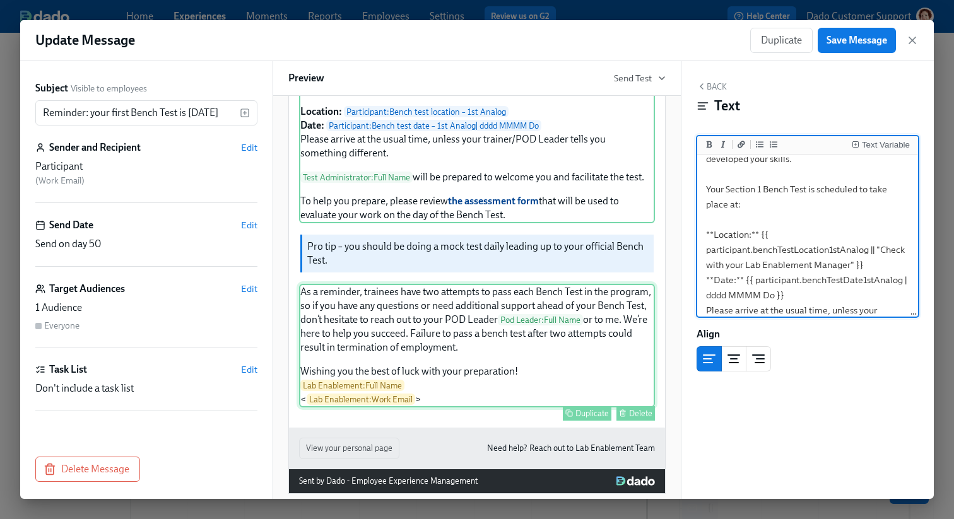
scroll to position [0, 0]
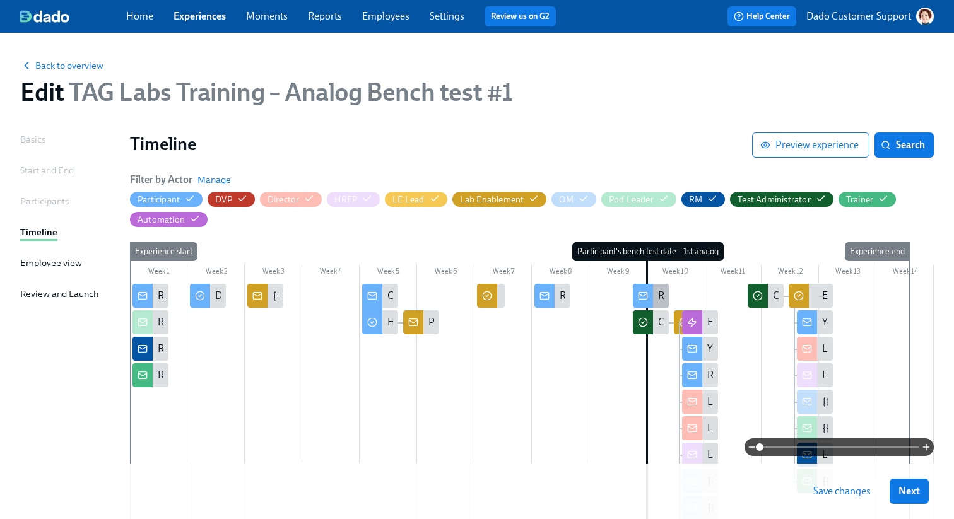
click at [640, 298] on icon at bounding box center [643, 296] width 10 height 10
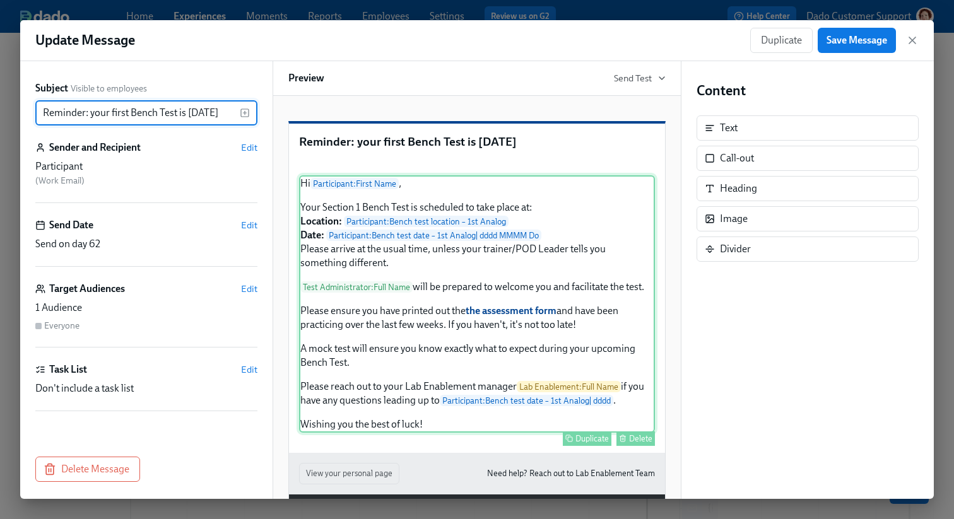
scroll to position [129, 0]
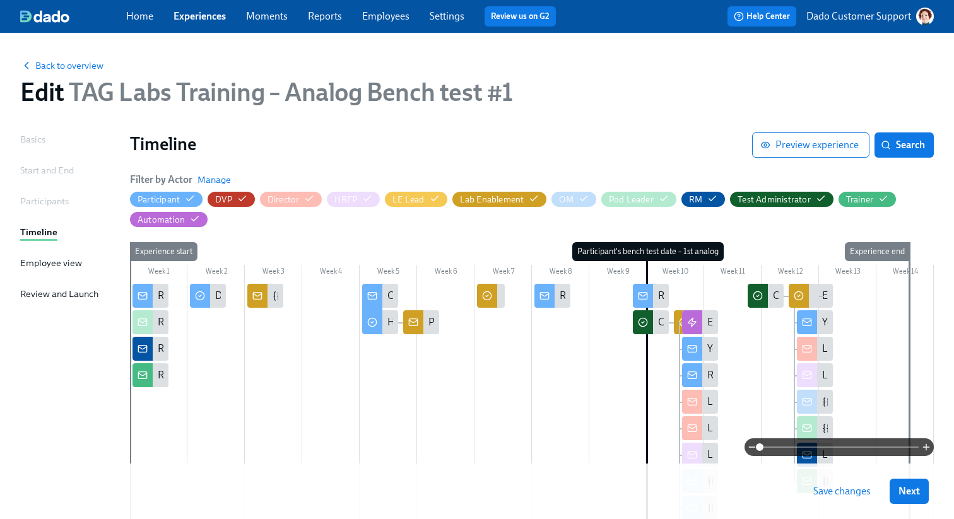
click at [636, 328] on div at bounding box center [636, 322] width 6 height 24
click at [648, 325] on div at bounding box center [643, 322] width 20 height 24
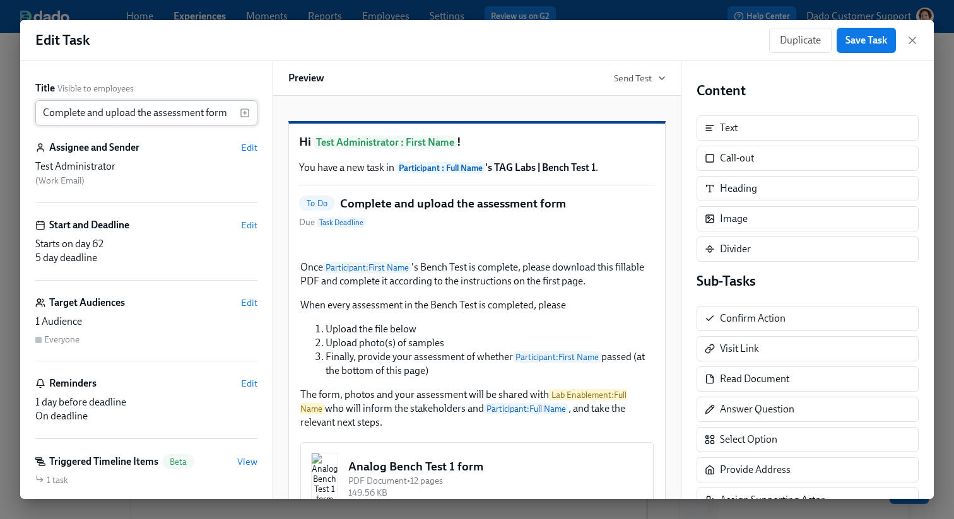
click at [199, 115] on input "Complete and upload the assessment form" at bounding box center [137, 112] width 204 height 25
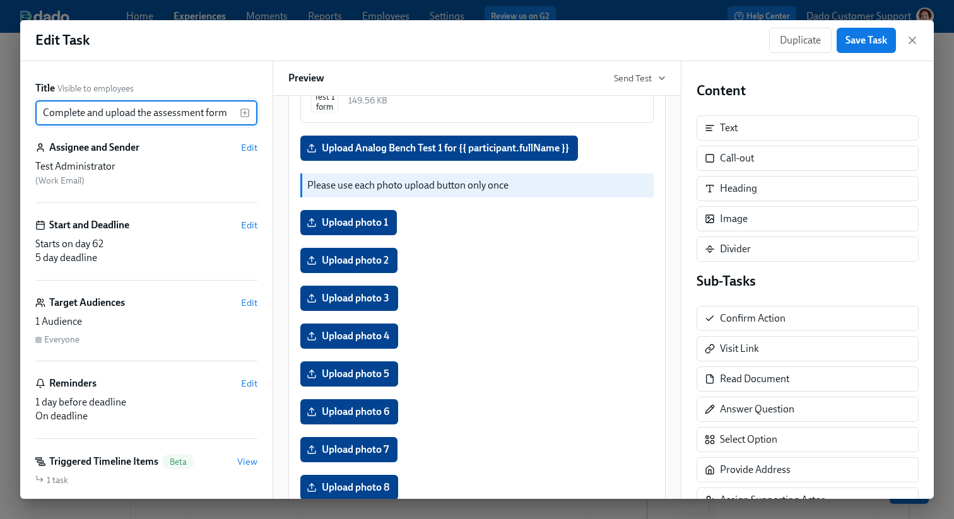
scroll to position [390, 0]
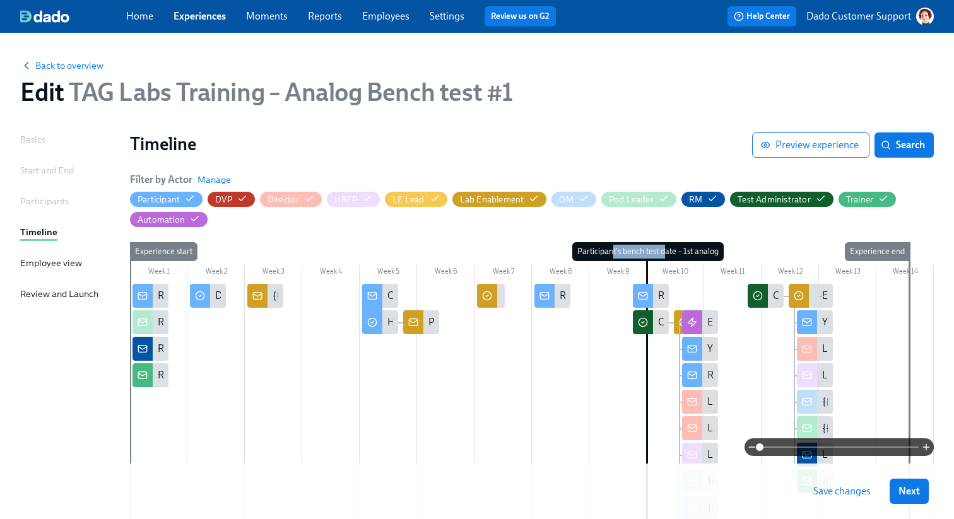
drag, startPoint x: 613, startPoint y: 254, endPoint x: 667, endPoint y: 252, distance: 53.7
click at [667, 252] on div "Participant's bench test date – 1st analog" at bounding box center [647, 251] width 151 height 19
click at [648, 293] on div at bounding box center [643, 296] width 20 height 24
click at [548, 298] on rect at bounding box center [544, 296] width 8 height 7
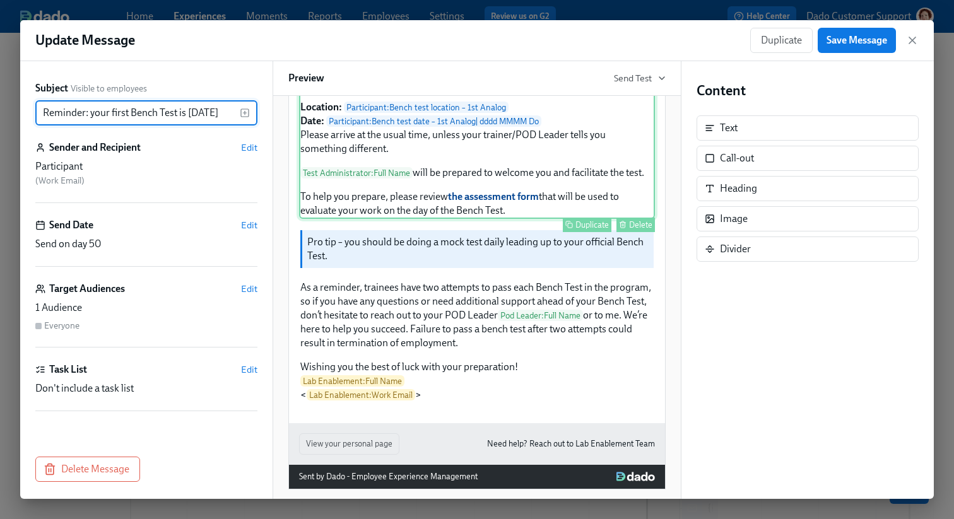
scroll to position [161, 0]
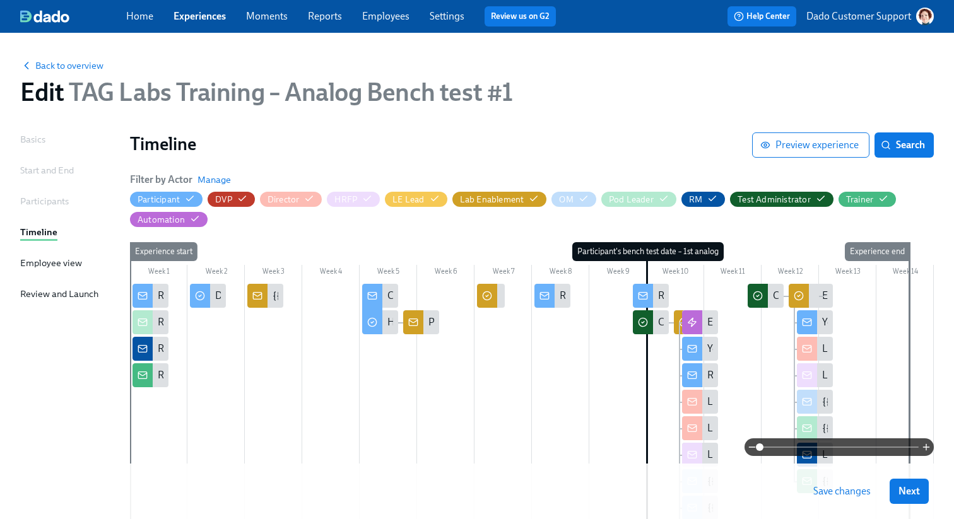
click at [619, 122] on div "Back to overview Edit TAG Labs Training – Analog Bench test #1 Basics Start and…" at bounding box center [476, 409] width 913 height 722
click at [642, 324] on icon at bounding box center [643, 322] width 10 height 10
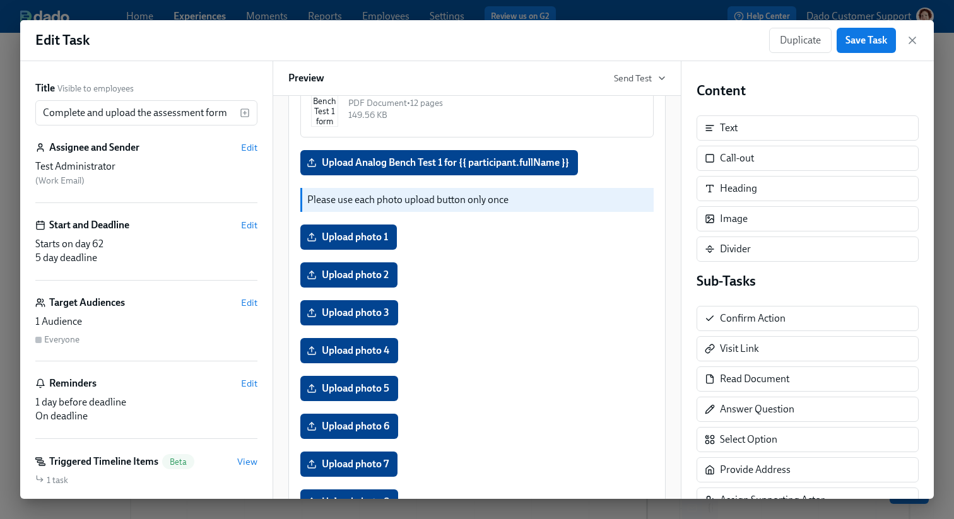
scroll to position [382, 0]
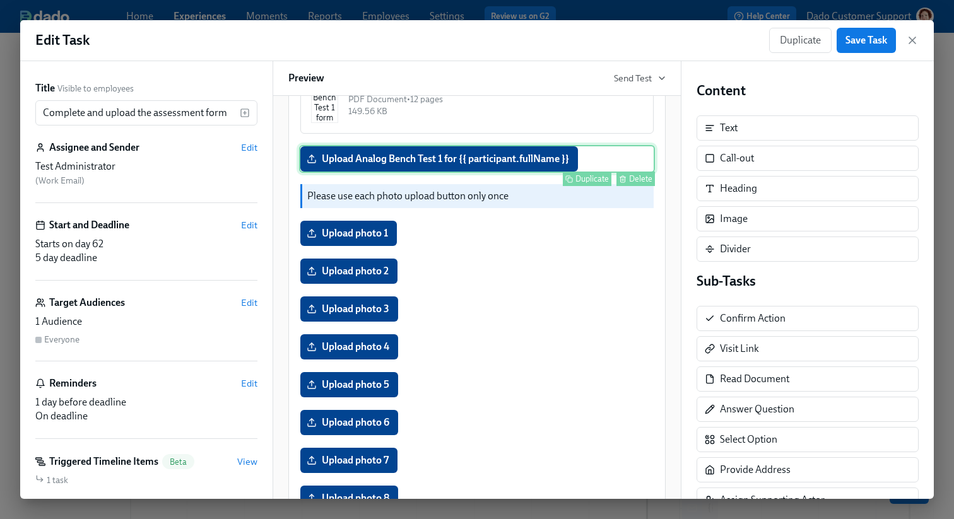
click at [438, 173] on div "Upload Analog Bench Test 1 for {{ participant.fullName }} Duplicate Delete" at bounding box center [477, 159] width 356 height 28
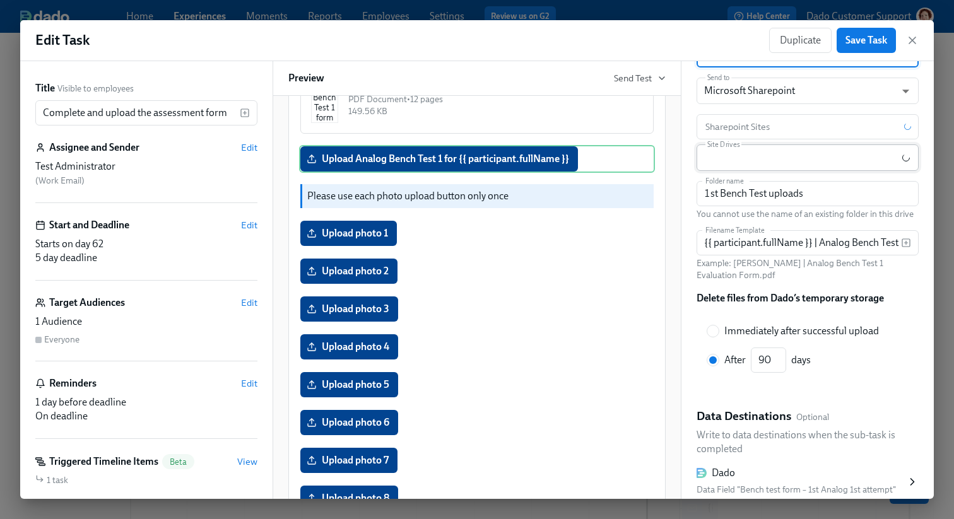
scroll to position [252, 0]
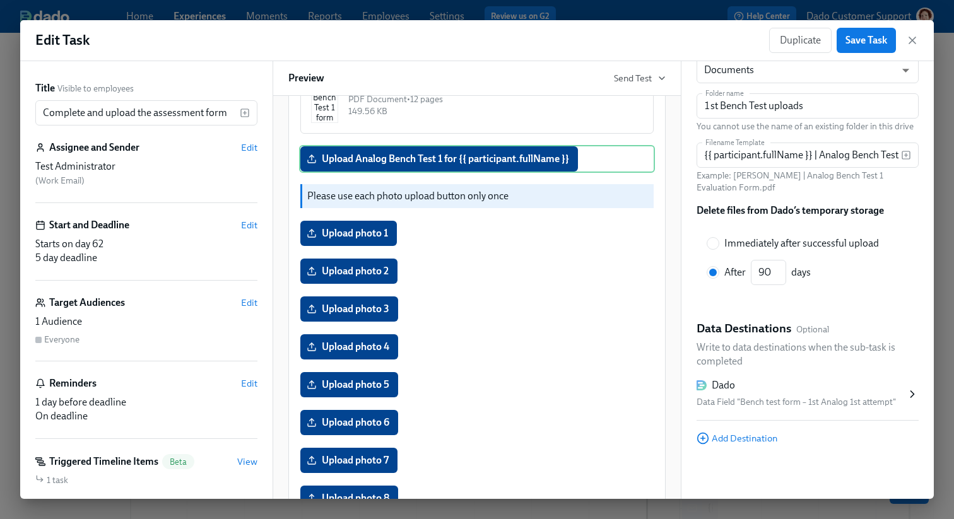
click at [770, 400] on div "Data Field "Bench test form – 1st Analog 1st attempt"" at bounding box center [800, 402] width 209 height 15
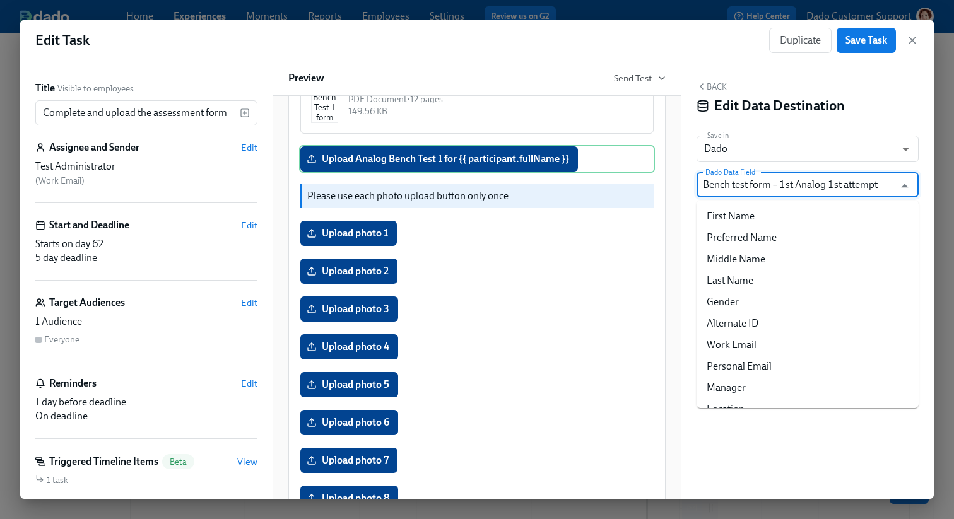
click at [760, 179] on input "Bench test form – 1st Analog 1st attempt" at bounding box center [798, 184] width 191 height 25
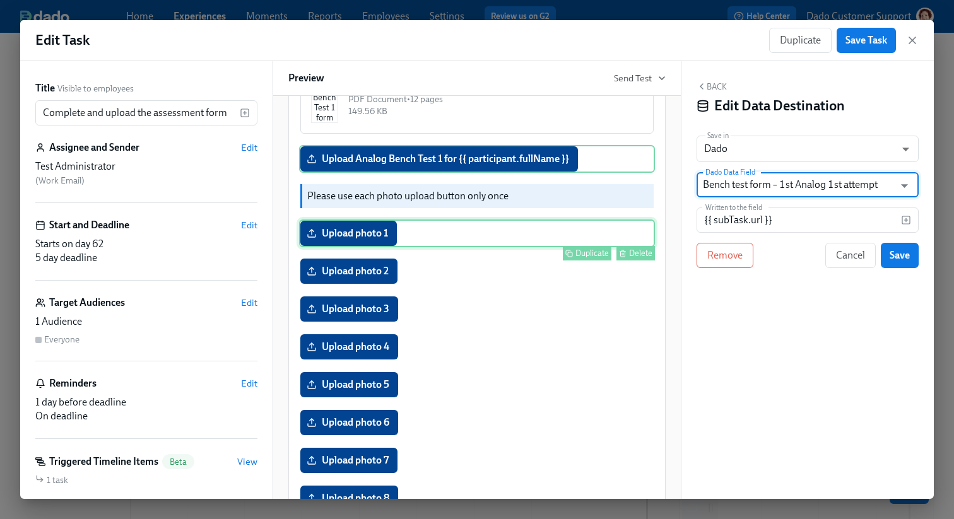
click at [346, 247] on div "Upload photo 1 Duplicate Delete" at bounding box center [477, 234] width 356 height 28
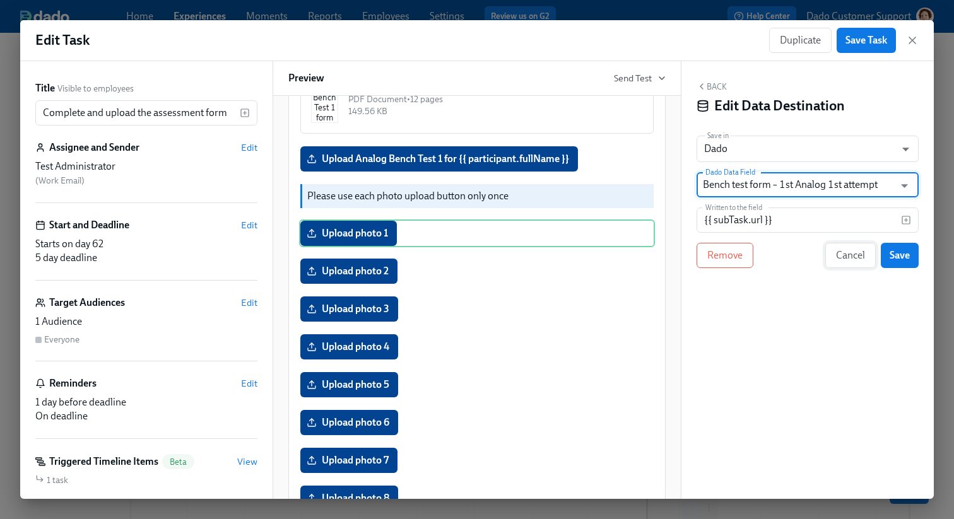
click at [843, 256] on span "Cancel" at bounding box center [850, 255] width 29 height 13
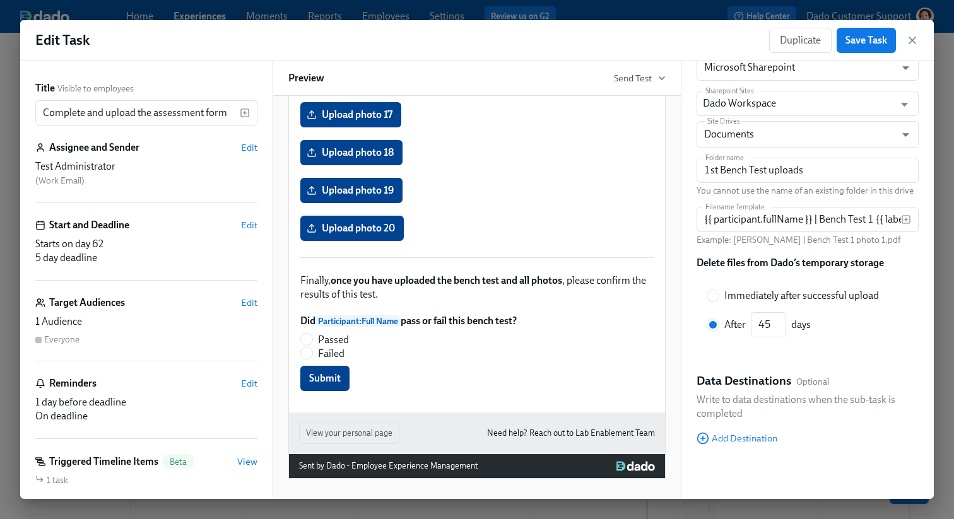
scroll to position [1218, 0]
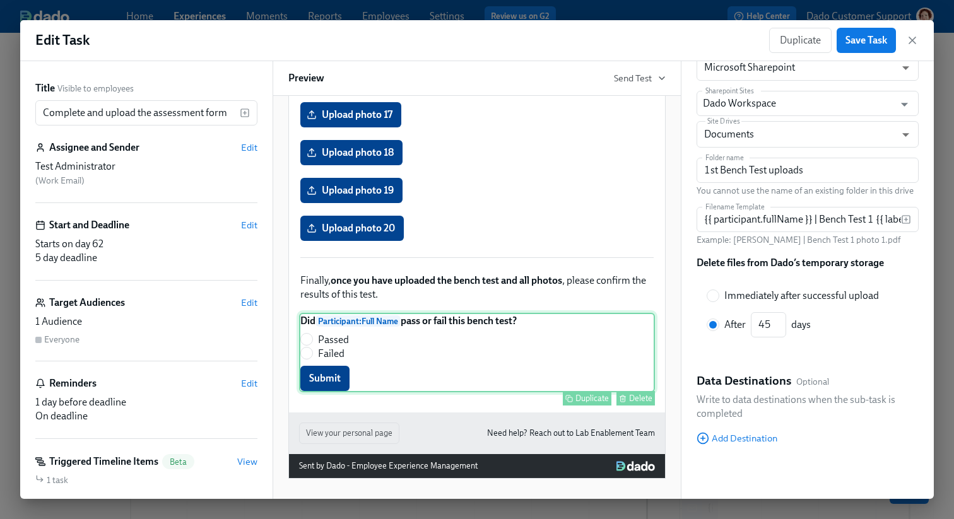
click at [461, 372] on div "Did Participant : Full Name pass or fail this bench test? Passed Failed Submit …" at bounding box center [477, 352] width 356 height 79
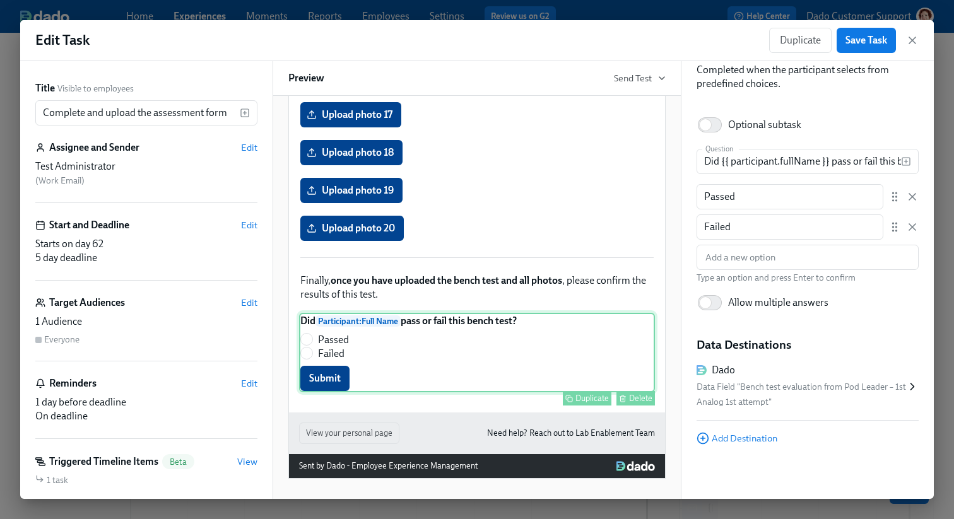
scroll to position [58, 0]
click at [778, 395] on div "Data Field "Bench test evaluation from Pod Leader – 1st Analog 1st attempt"" at bounding box center [800, 395] width 209 height 30
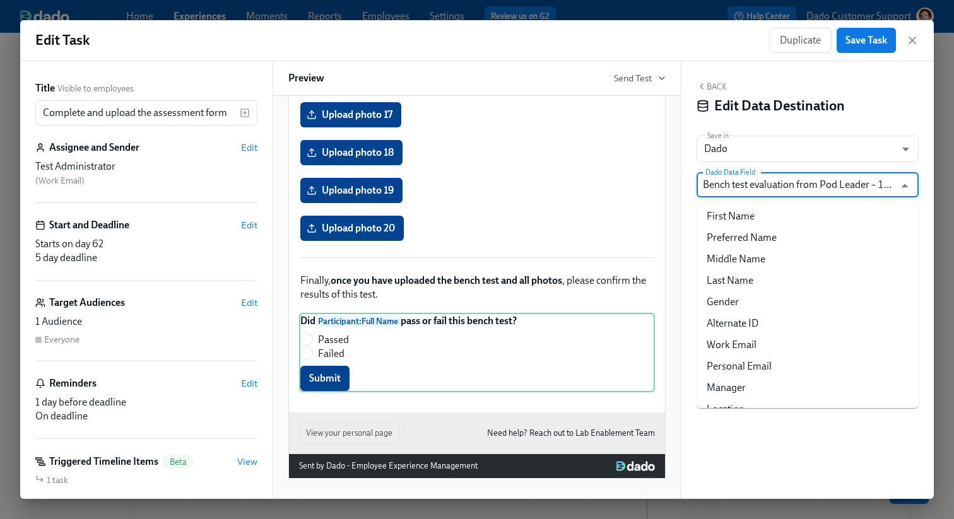
click at [763, 196] on input "Bench test evaluation from Pod Leader – 1st Analog 1st attempt" at bounding box center [798, 184] width 191 height 25
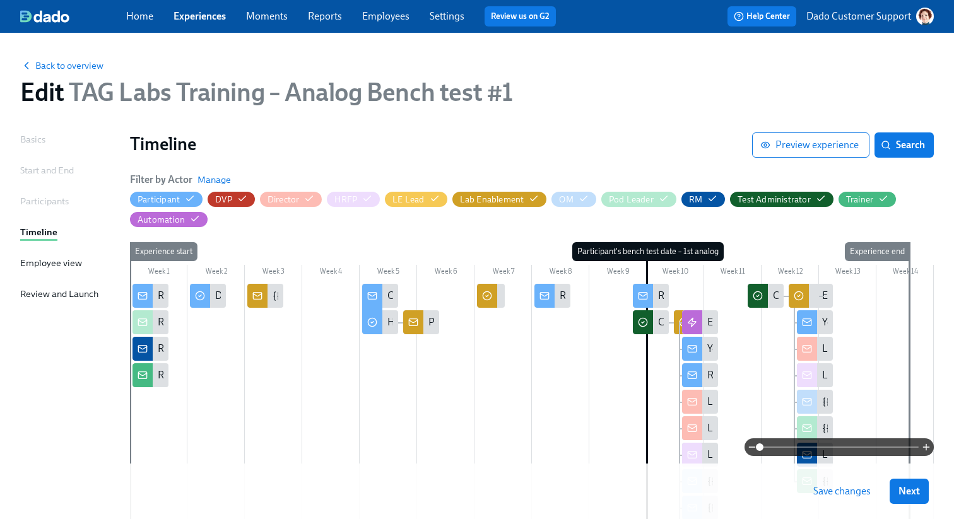
click at [676, 314] on div at bounding box center [684, 322] width 20 height 24
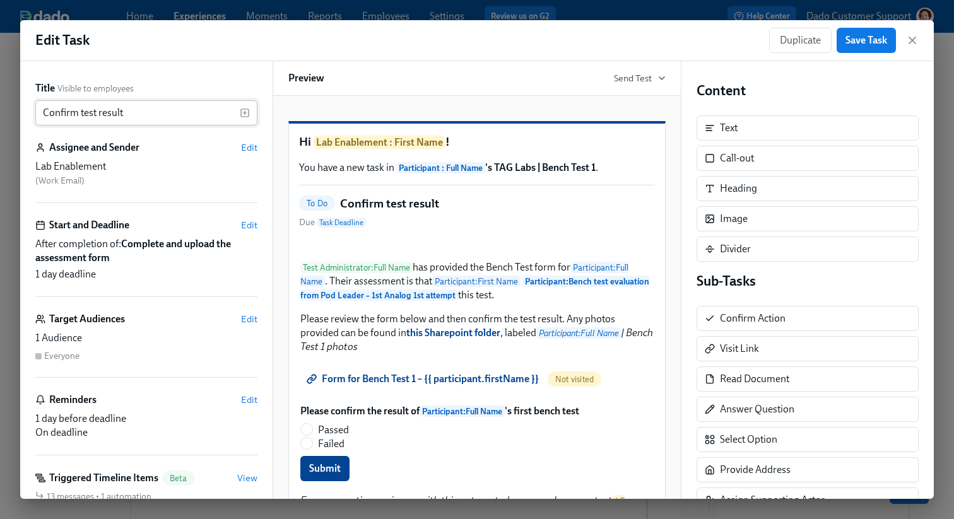
click at [180, 108] on input "Confirm test result" at bounding box center [137, 112] width 204 height 25
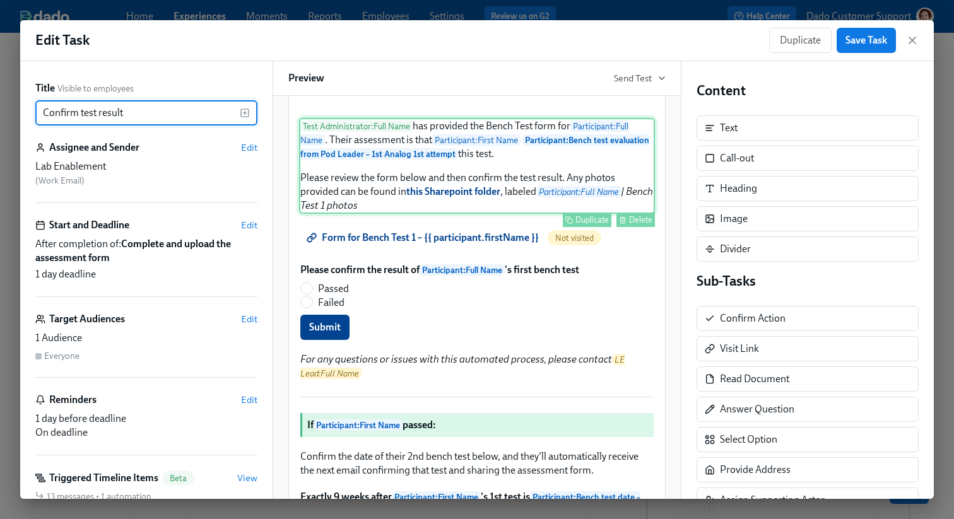
scroll to position [161, 0]
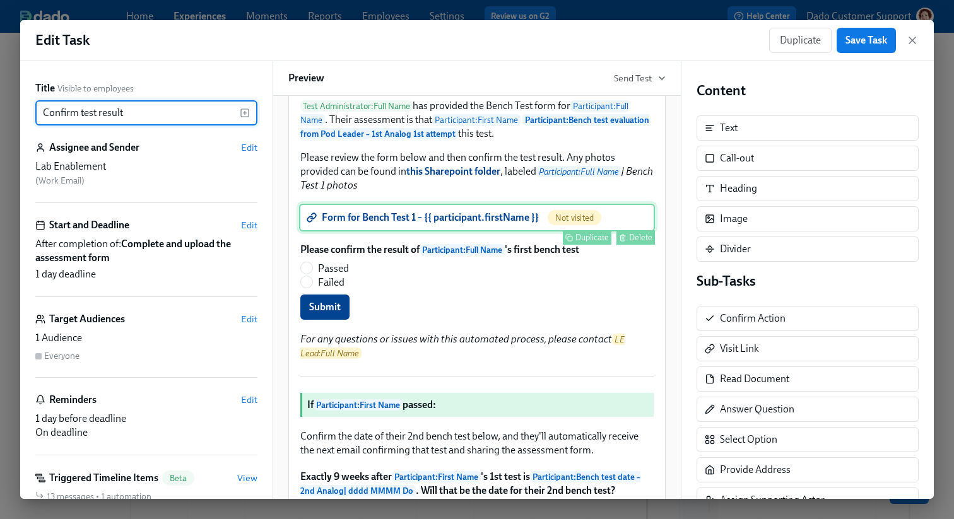
click at [474, 232] on div "Form for Bench Test 1 – {{ participant.firstName }} Not visited Duplicate Delete" at bounding box center [477, 218] width 356 height 28
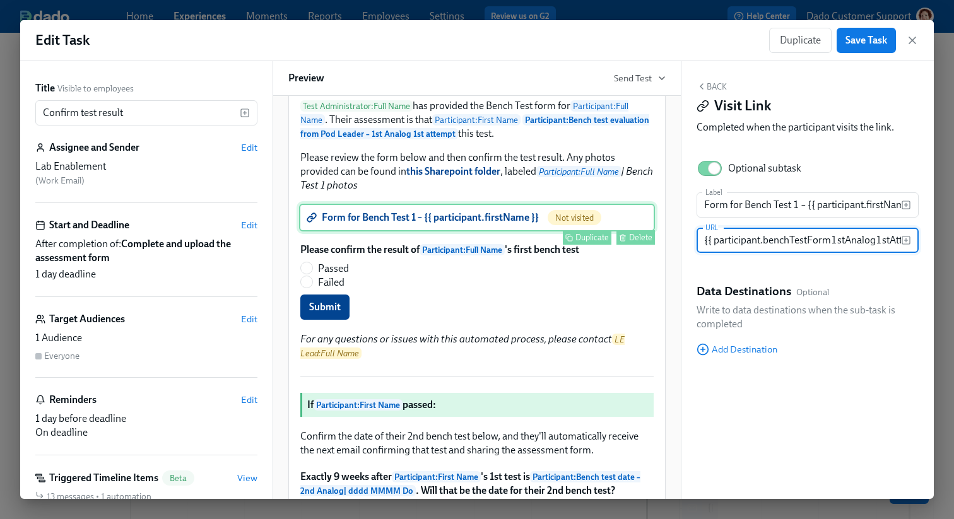
scroll to position [0, 33]
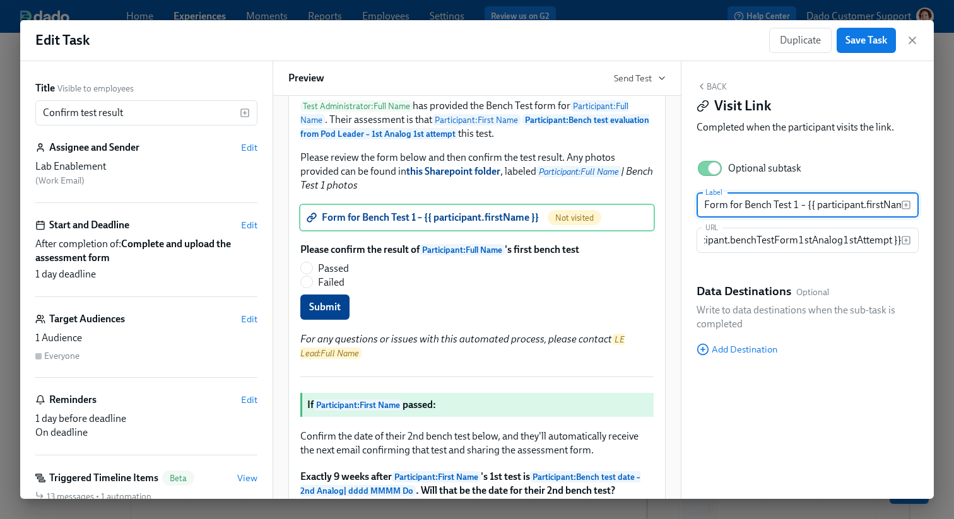
click at [768, 204] on input "Form for Bench Test 1 – {{ participant.firstName }}" at bounding box center [798, 204] width 204 height 25
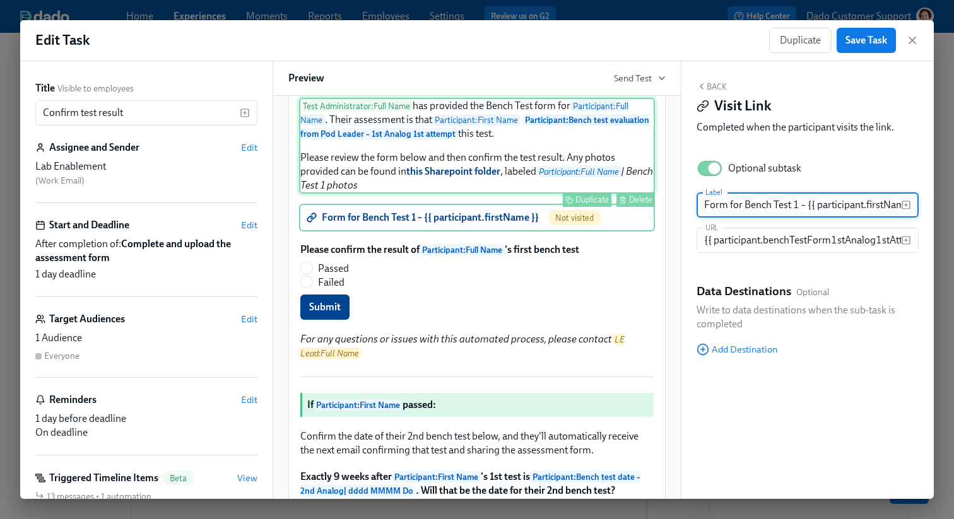
drag, startPoint x: 795, startPoint y: 204, endPoint x: 609, endPoint y: 215, distance: 185.8
click at [609, 215] on div "Title Visible to employees Confirm test result ​ Assignee and Sender Edit Lab E…" at bounding box center [476, 280] width 913 height 438
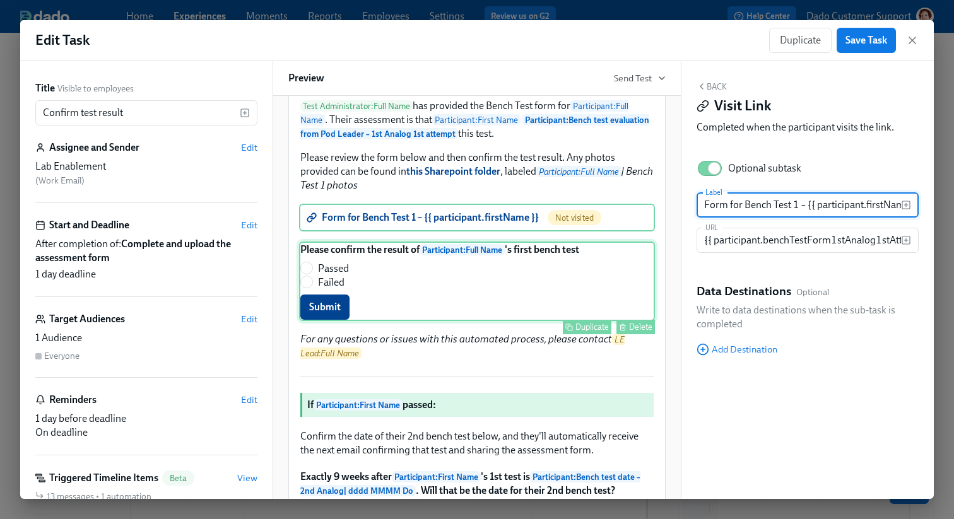
click at [371, 321] on div "Please confirm the result of Participant : Full Name 's first bench test Passed…" at bounding box center [477, 281] width 356 height 79
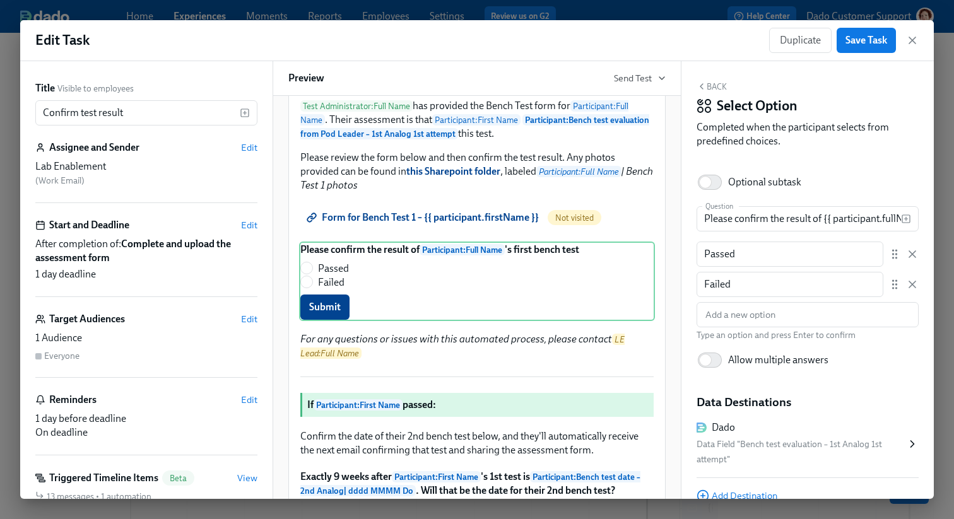
scroll to position [58, 0]
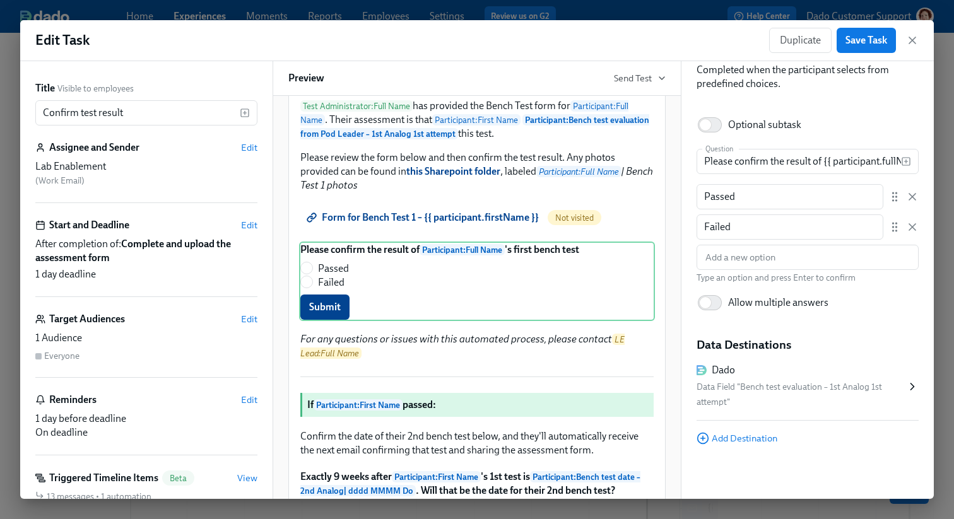
click at [826, 400] on div "Data Field "Bench test evaluation – 1st Analog 1st attempt"" at bounding box center [800, 395] width 209 height 30
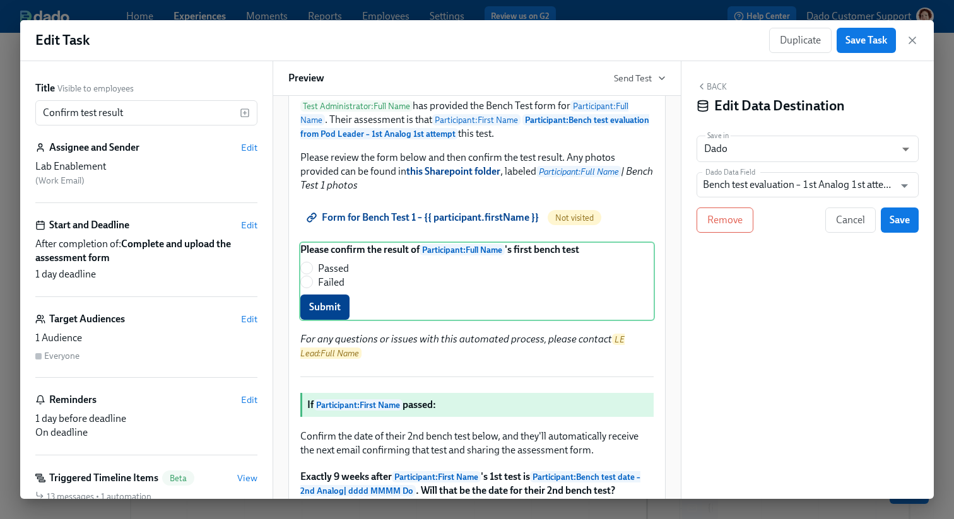
scroll to position [0, 0]
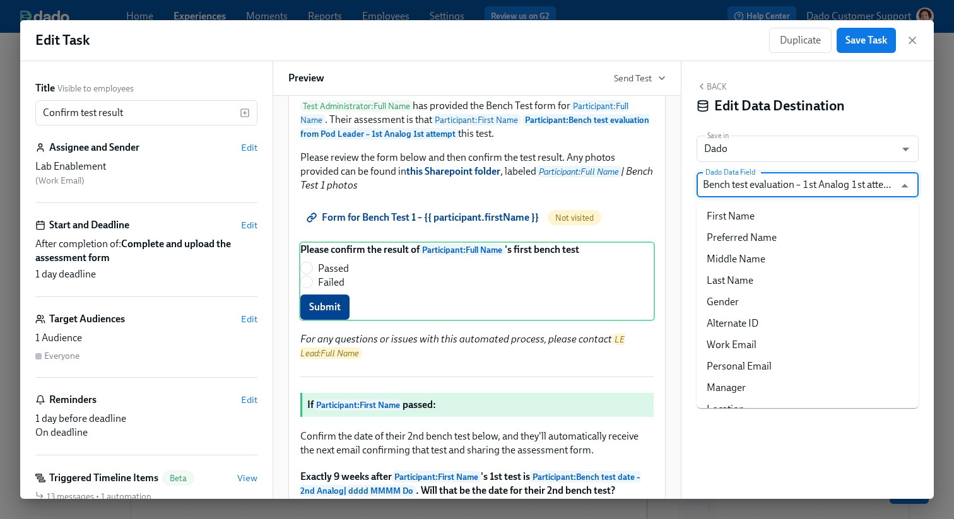
click at [749, 182] on input "Bench test evaluation – 1st Analog 1st attempt" at bounding box center [798, 184] width 191 height 25
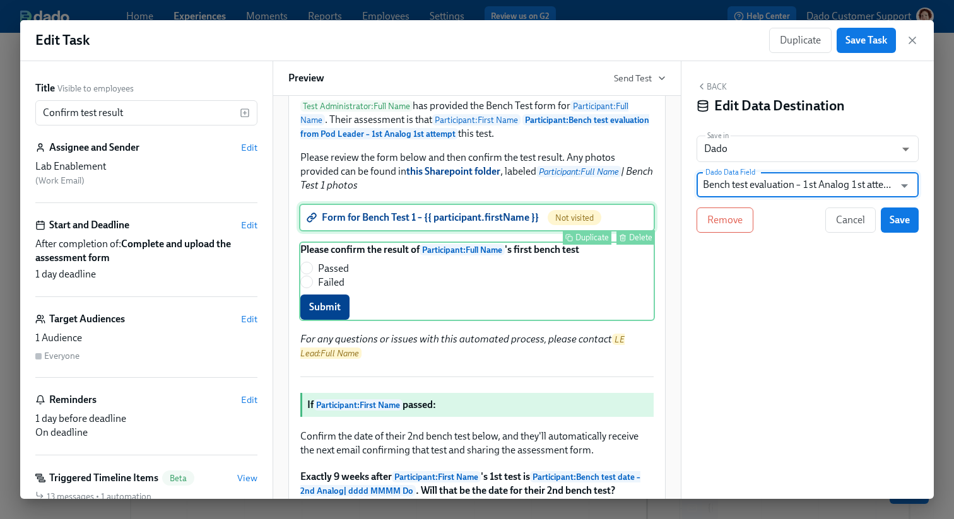
click at [456, 232] on div "Form for Bench Test 1 – {{ participant.firstName }} Not visited Duplicate Delete" at bounding box center [477, 218] width 356 height 28
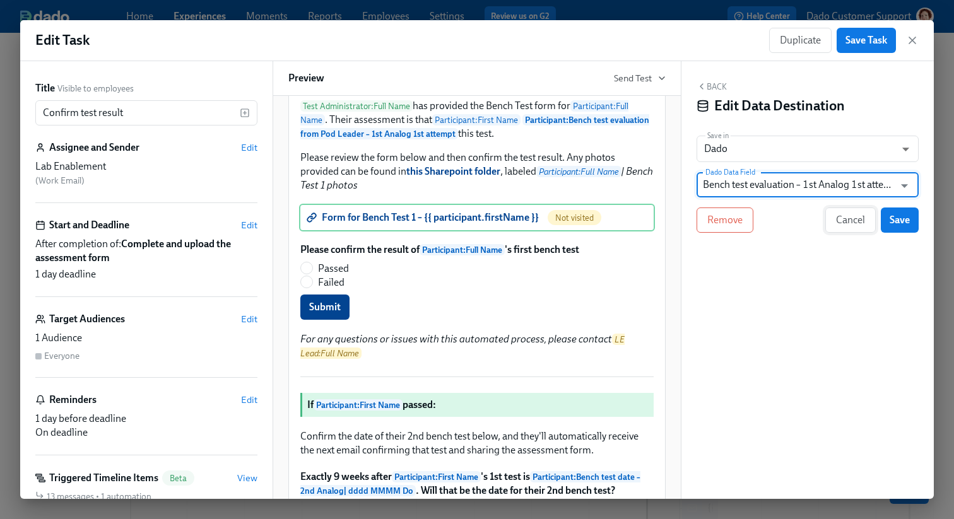
click at [844, 215] on span "Cancel" at bounding box center [850, 220] width 29 height 13
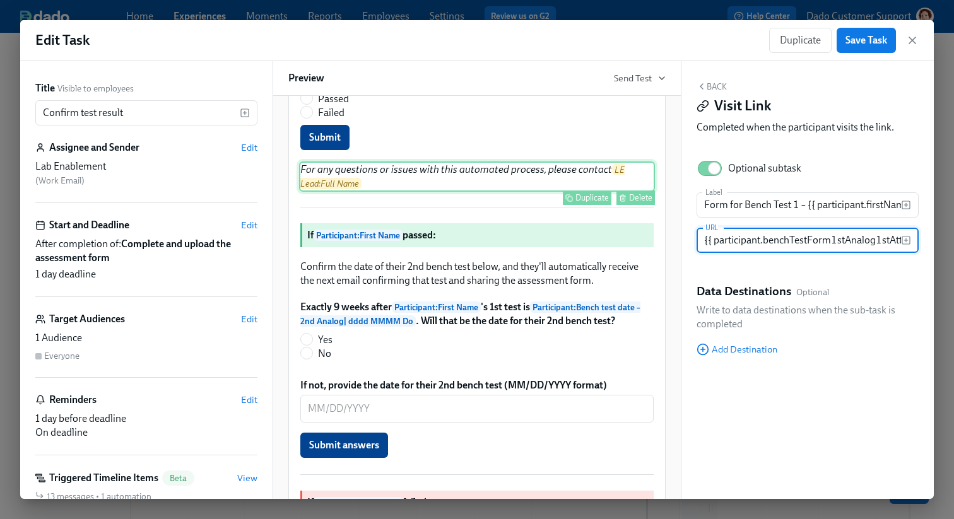
scroll to position [401, 0]
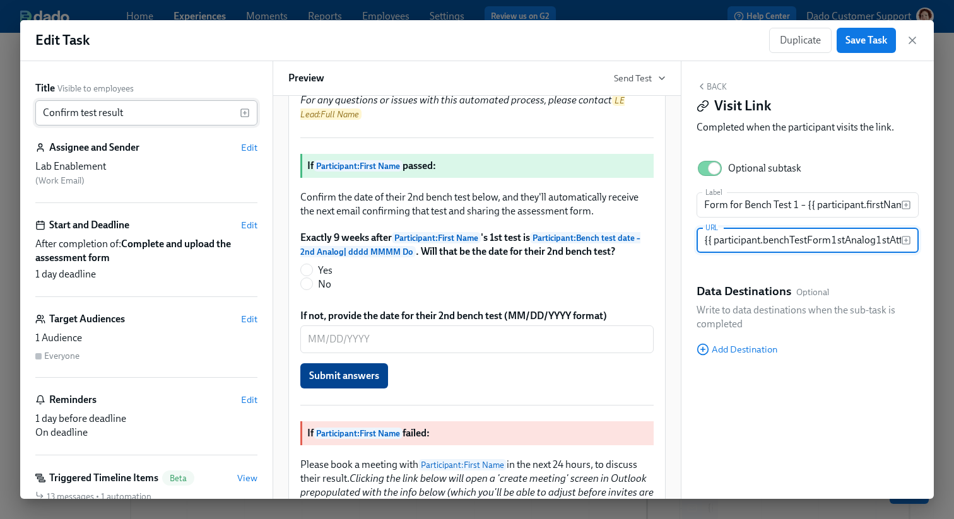
click at [176, 102] on input "Confirm test result" at bounding box center [137, 112] width 204 height 25
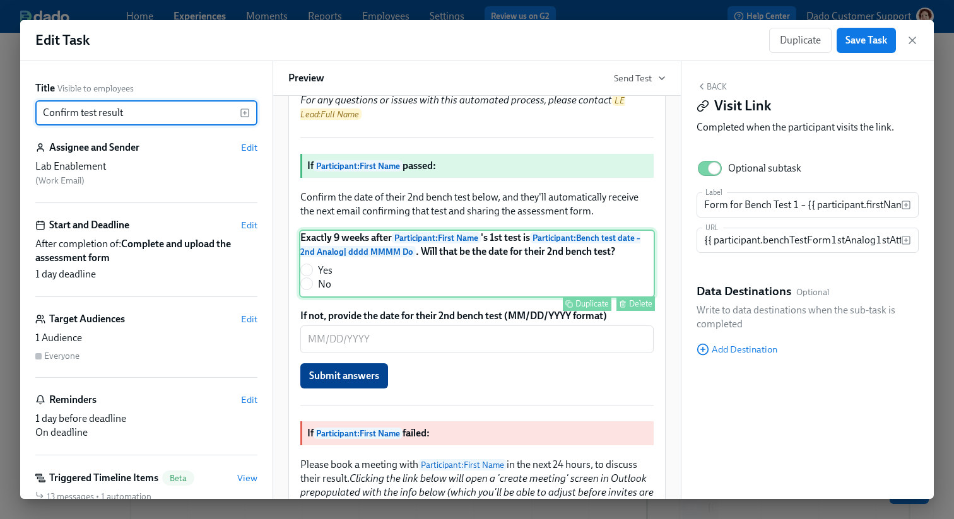
click at [407, 298] on div "Exactly 9 weeks after Participant : First Name 's 1st test is Participant : Ben…" at bounding box center [477, 264] width 356 height 68
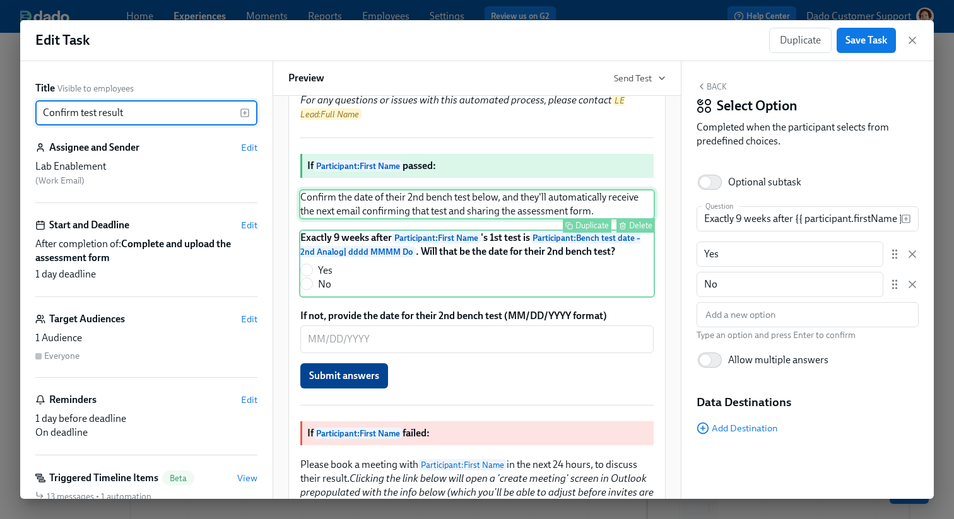
click at [407, 220] on div "Confirm the date of their 2nd bench test below, and they'll automatically recei…" at bounding box center [477, 204] width 356 height 30
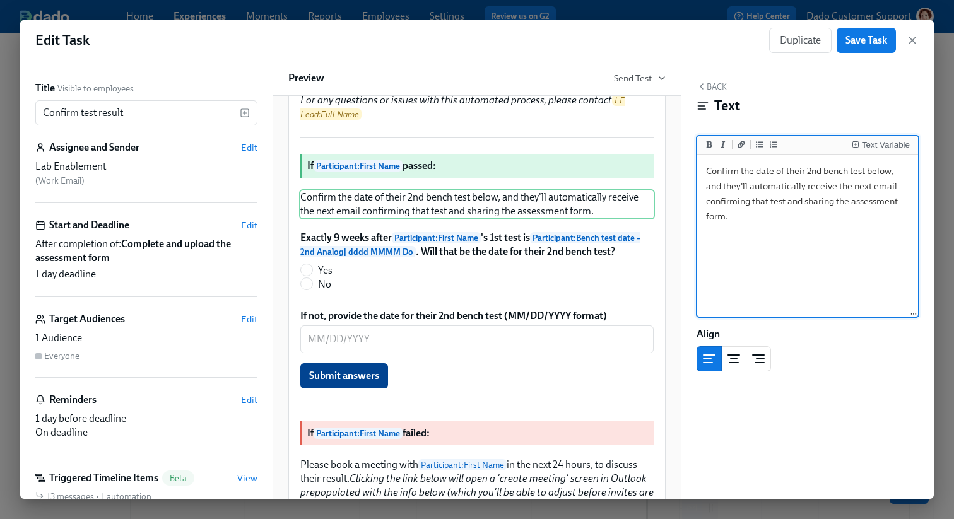
click at [820, 171] on textarea "Confirm the date of their 2nd bench test below, and they'll automatically recei…" at bounding box center [808, 236] width 216 height 158
click at [784, 201] on textarea "Confirm the date of their subsequent bench tests below, and they'll automatical…" at bounding box center [808, 236] width 216 height 158
type textarea "Confirm the date of their subsequent bench tests below, and they'll automatical…"
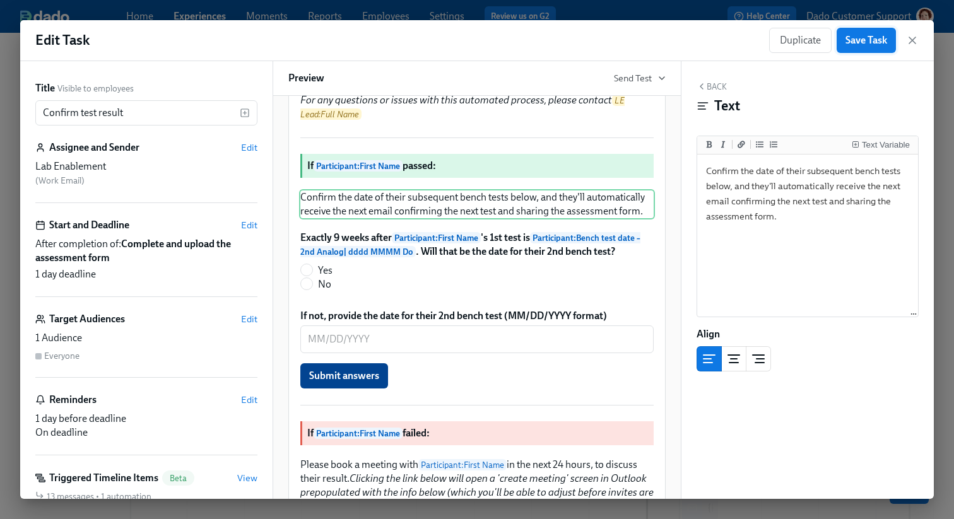
click at [882, 49] on button "Save Task" at bounding box center [865, 40] width 59 height 25
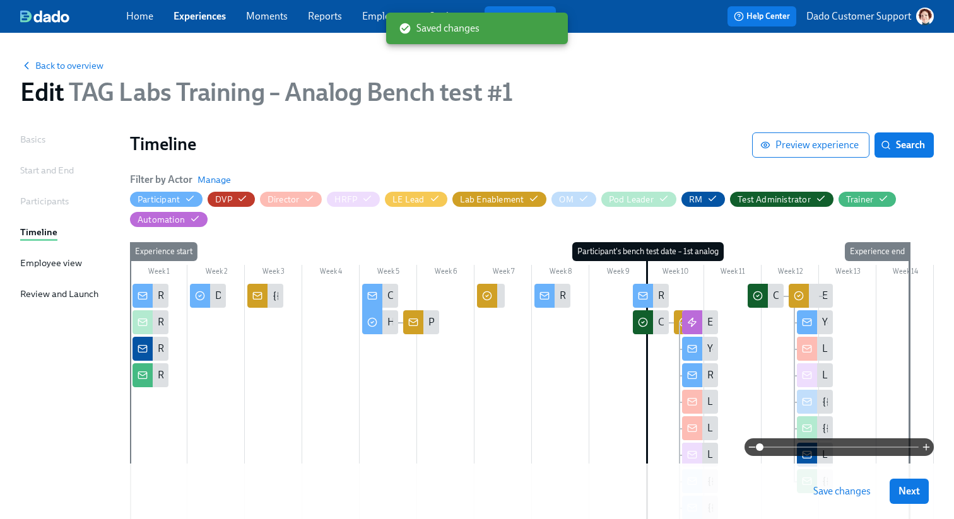
click at [855, 486] on span "Save changes" at bounding box center [841, 491] width 57 height 13
click at [676, 317] on div at bounding box center [684, 322] width 20 height 24
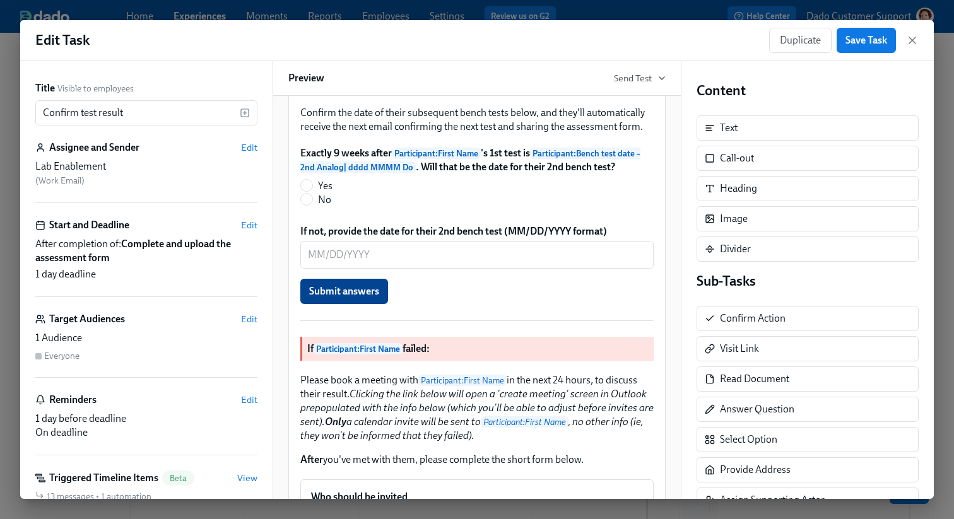
scroll to position [521, 0]
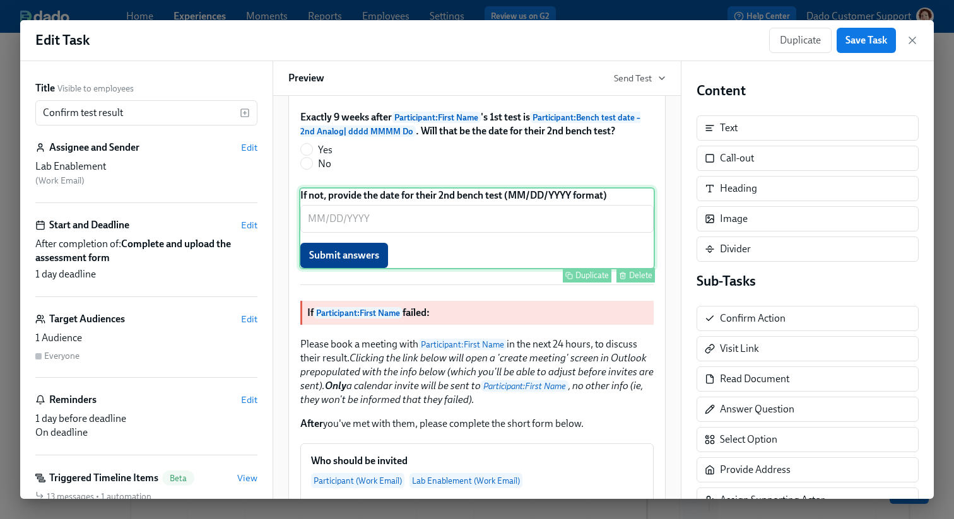
click at [489, 269] on div "If not, provide the date for their 2nd bench test (MM/DD/YYYY format) ​ Submit …" at bounding box center [477, 228] width 356 height 82
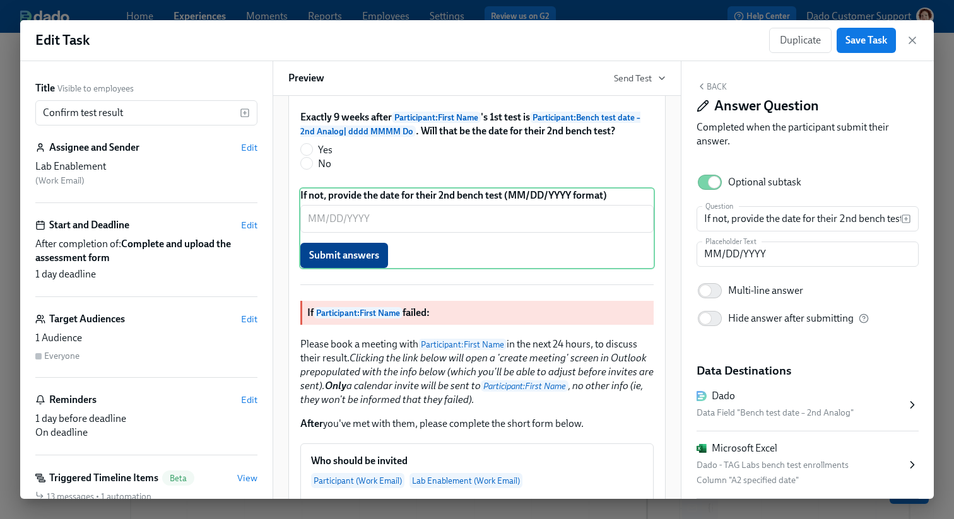
click at [824, 410] on div "Data Field "Bench test date – 2nd Analog"" at bounding box center [800, 413] width 209 height 15
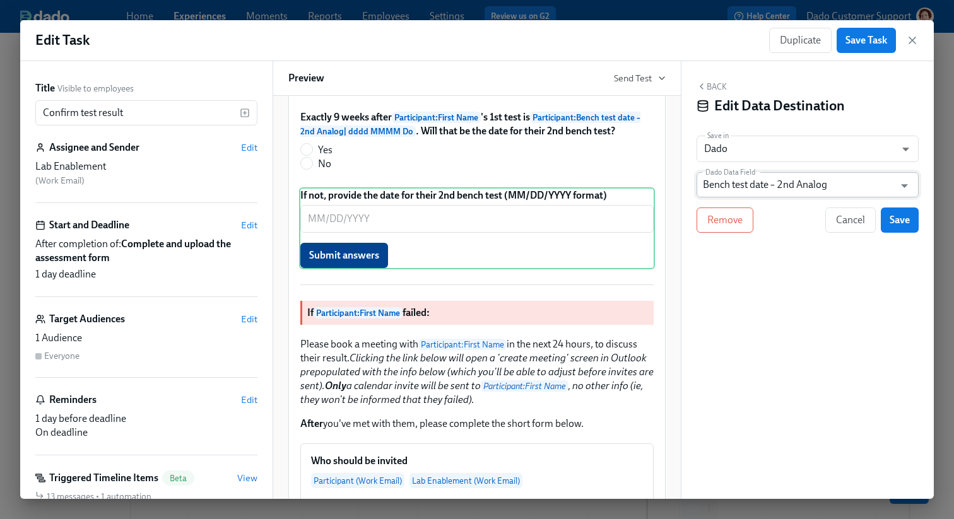
click at [778, 189] on input "Bench test date – 2nd Analog" at bounding box center [798, 184] width 191 height 25
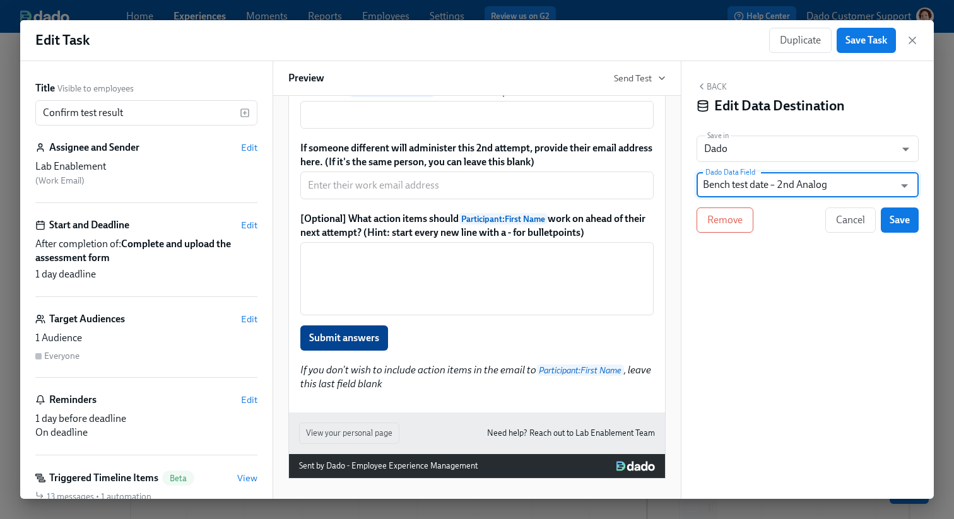
scroll to position [1380, 0]
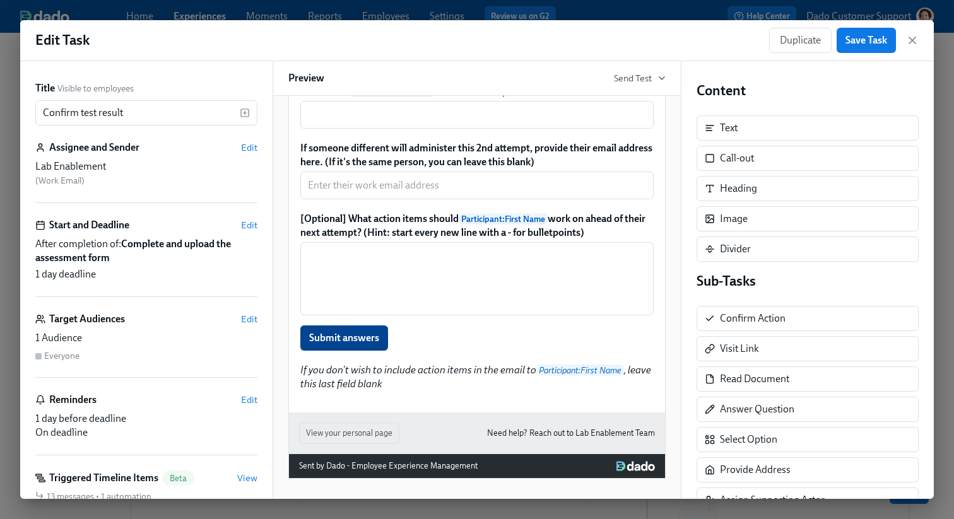
click at [437, 73] on div "Date of Participant : Full Name 's second attempt at Bench Test 1: ​ Duplicate …" at bounding box center [477, 49] width 356 height 47
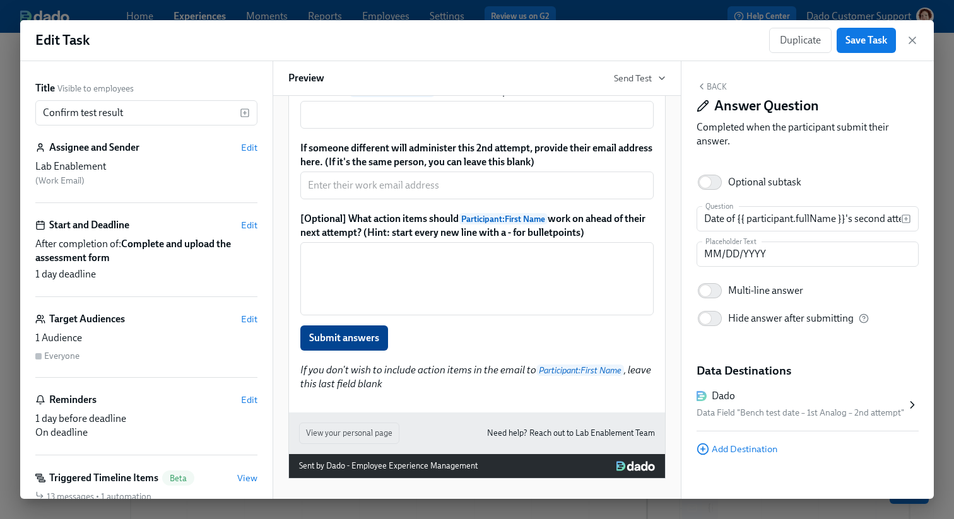
click at [852, 414] on div "Data Field "Bench test date – 1st Analog – 2nd attempt"" at bounding box center [800, 413] width 209 height 15
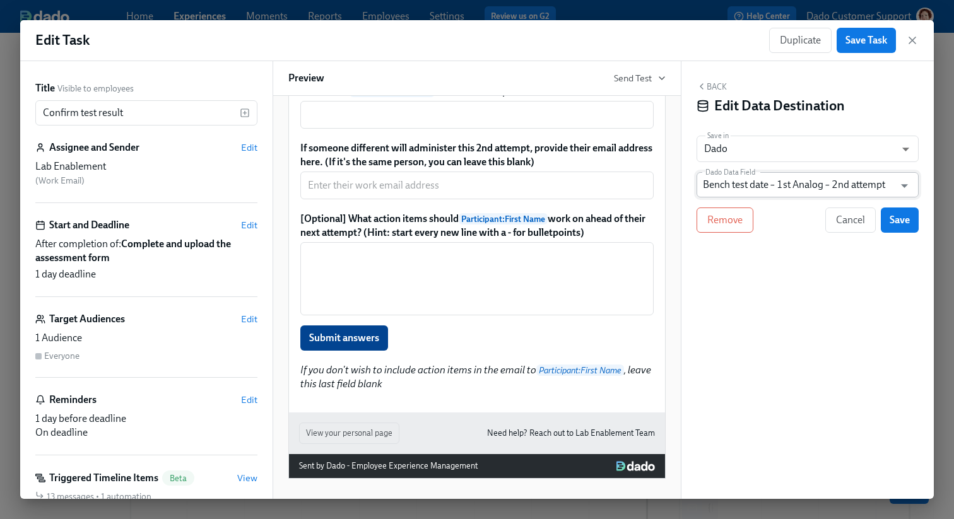
click at [713, 184] on input "Bench test date – 1st Analog – 2nd attempt" at bounding box center [798, 184] width 191 height 25
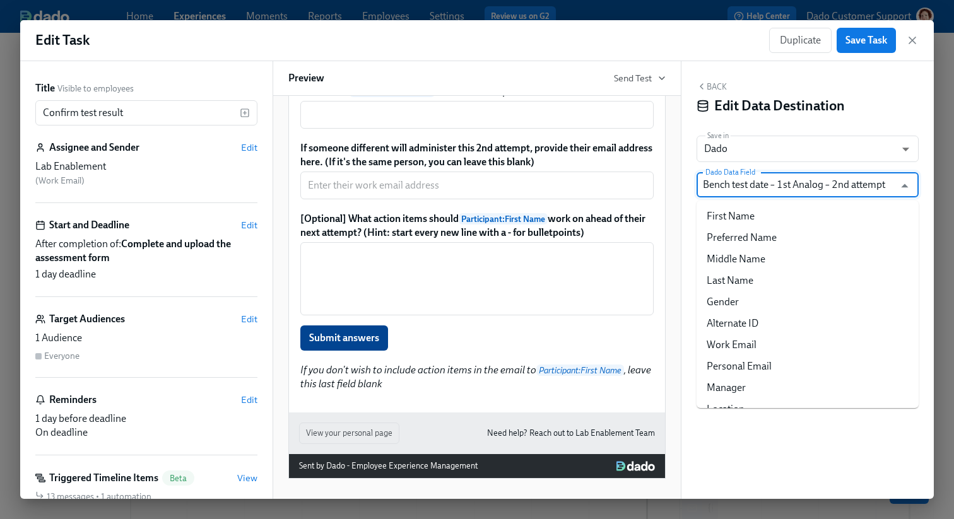
scroll to position [14064, 0]
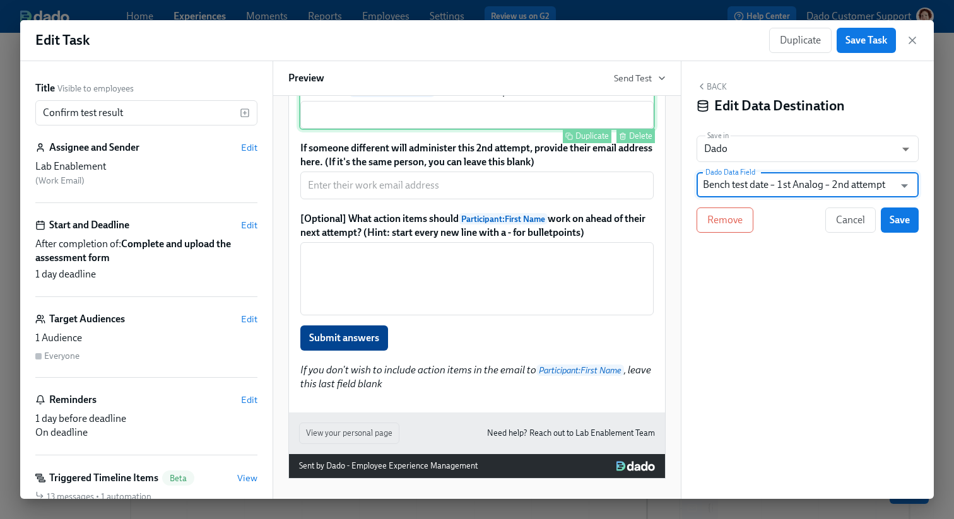
click at [368, 130] on div "Location of Participant : Full Name 's second attempt: ​ Duplicate Delete" at bounding box center [477, 106] width 356 height 47
click at [855, 210] on button "Cancel" at bounding box center [850, 220] width 50 height 25
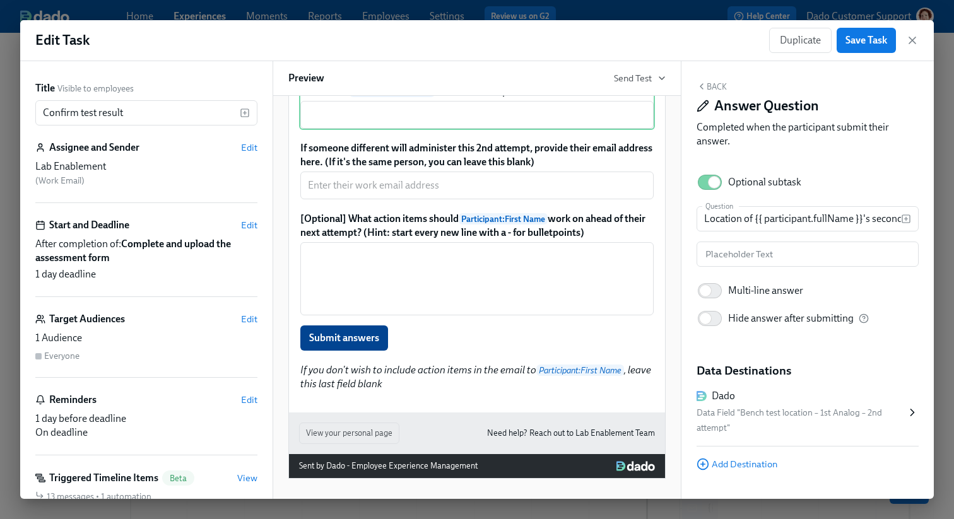
click at [819, 399] on div "Dado" at bounding box center [800, 396] width 209 height 14
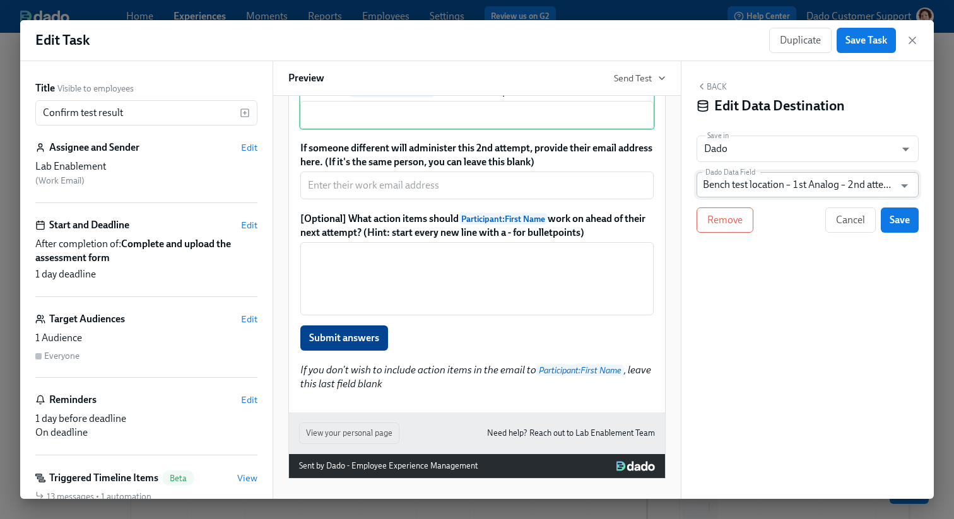
click at [778, 185] on input "Bench test location – 1st Analog – 2nd attempt" at bounding box center [798, 184] width 191 height 25
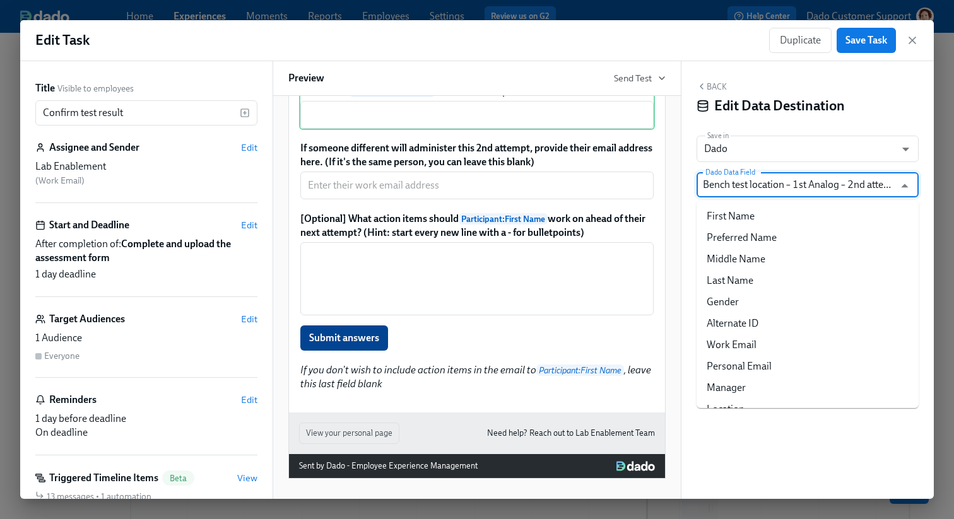
scroll to position [14142, 0]
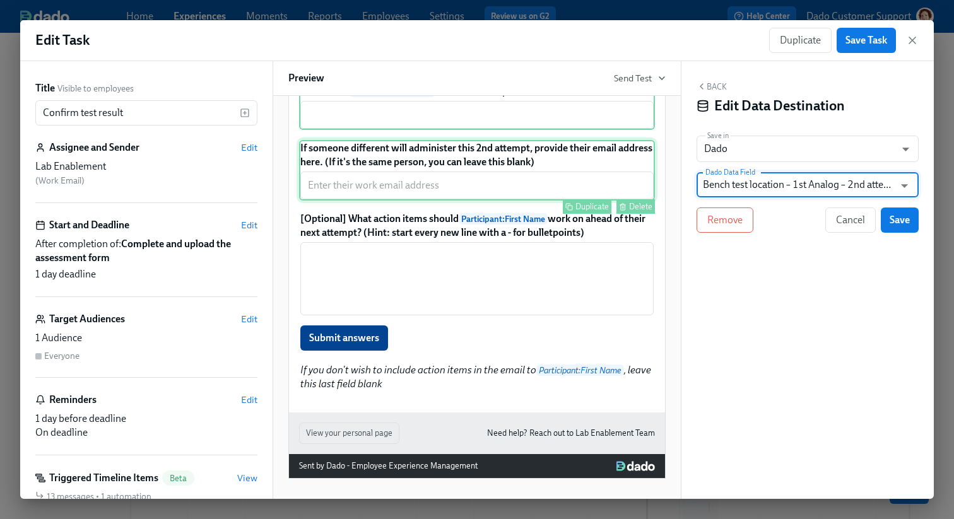
click at [492, 201] on div "If someone different will administer this 2nd attempt, provide their email addr…" at bounding box center [477, 170] width 356 height 61
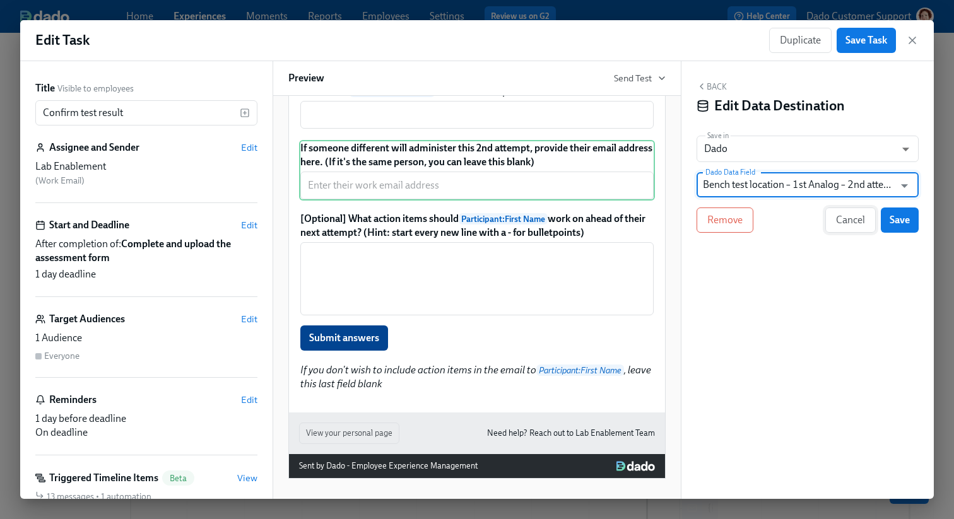
click at [846, 215] on span "Cancel" at bounding box center [850, 220] width 29 height 13
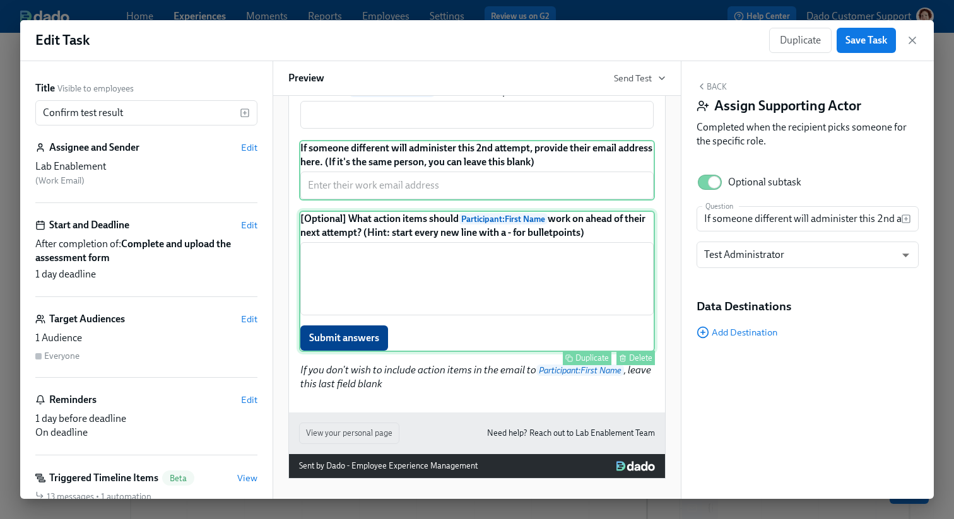
click at [471, 352] on div "[Optional] What action items should Participant : First Name work on ahead of t…" at bounding box center [477, 281] width 356 height 141
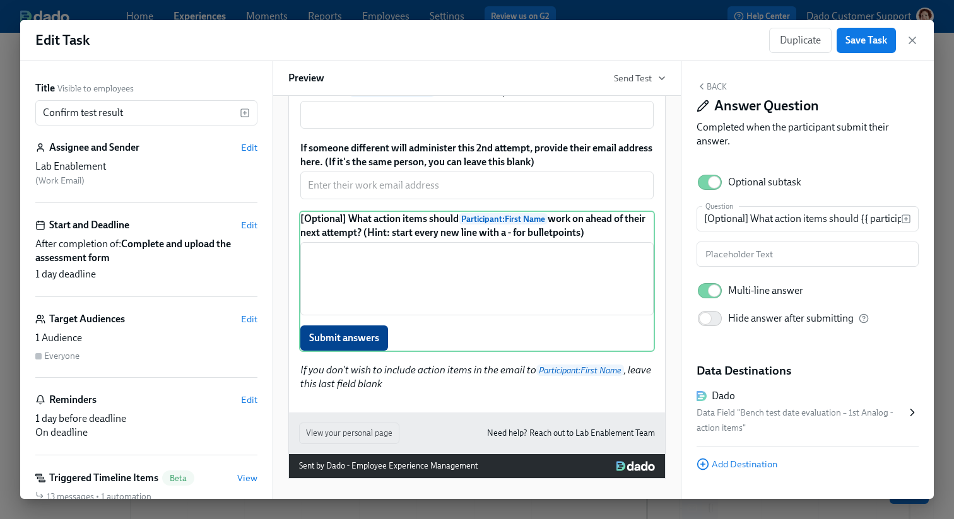
click at [727, 435] on div "Data Field "Bench test date evaluation – 1st Analog - action items"" at bounding box center [800, 421] width 209 height 30
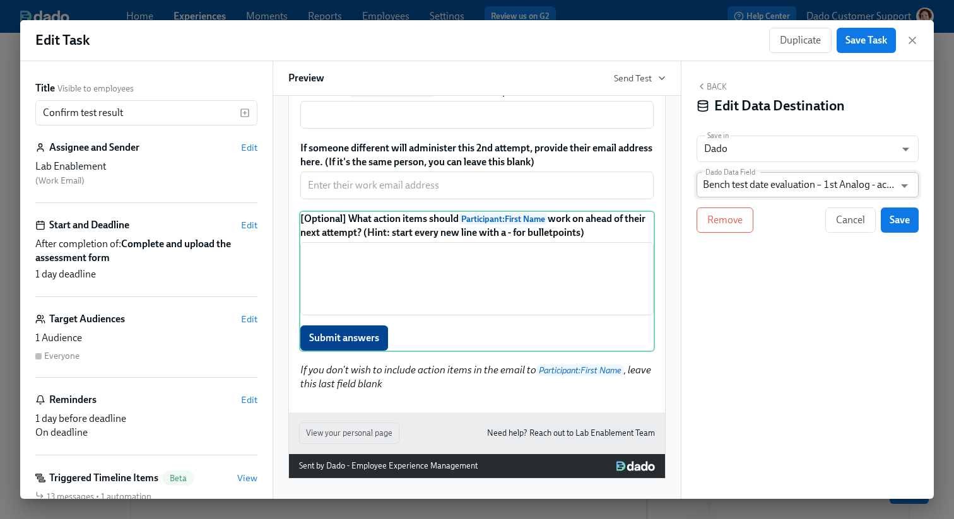
click at [782, 189] on input "Bench test date evaluation – 1st Analog - action items" at bounding box center [798, 184] width 191 height 25
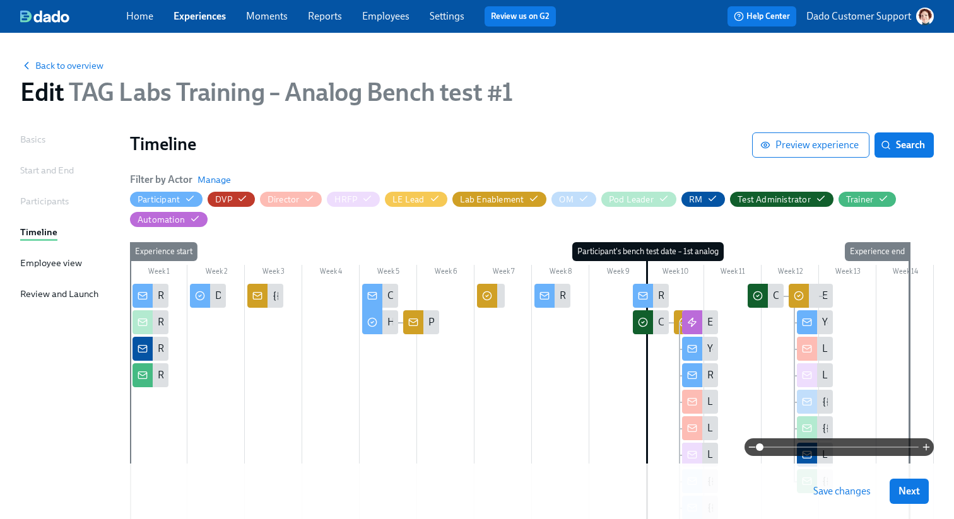
click at [844, 444] on span at bounding box center [838, 447] width 159 height 18
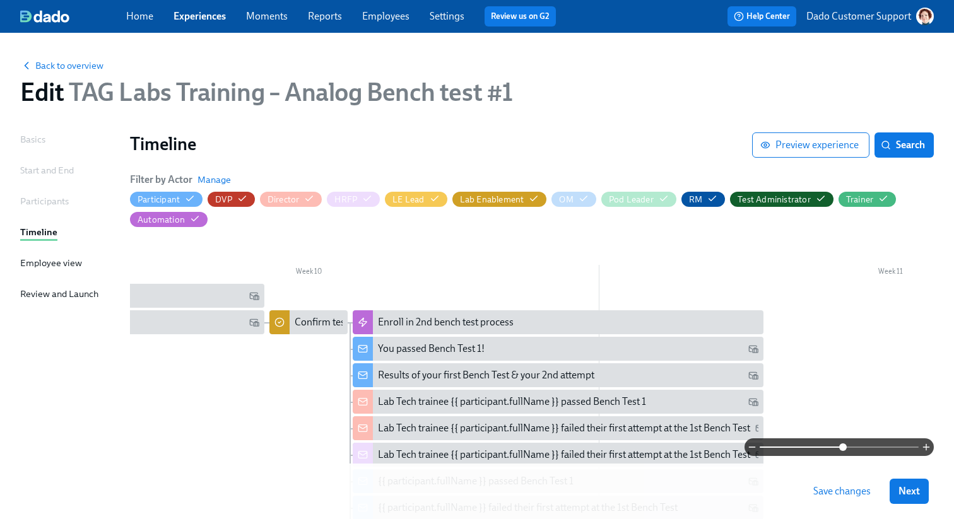
scroll to position [0, 5343]
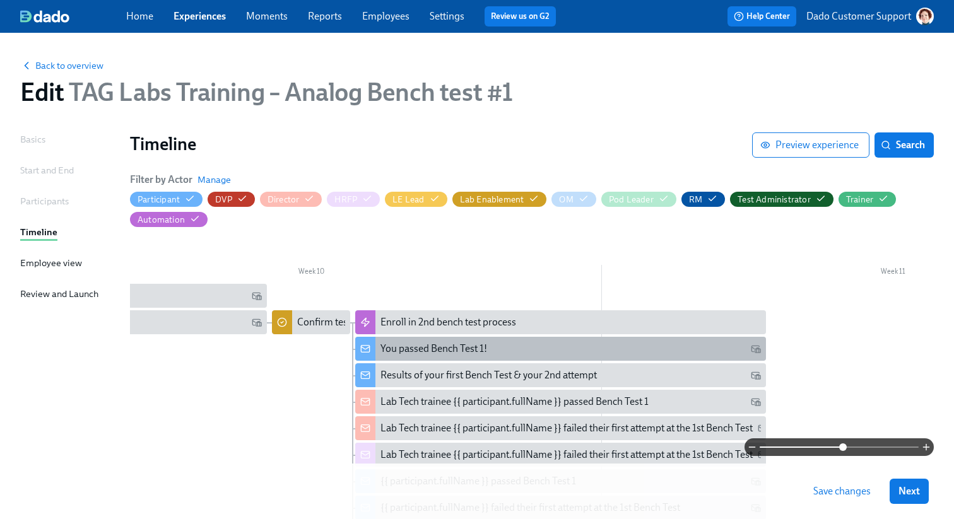
click at [422, 342] on div "You passed Bench Test 1!" at bounding box center [560, 349] width 410 height 24
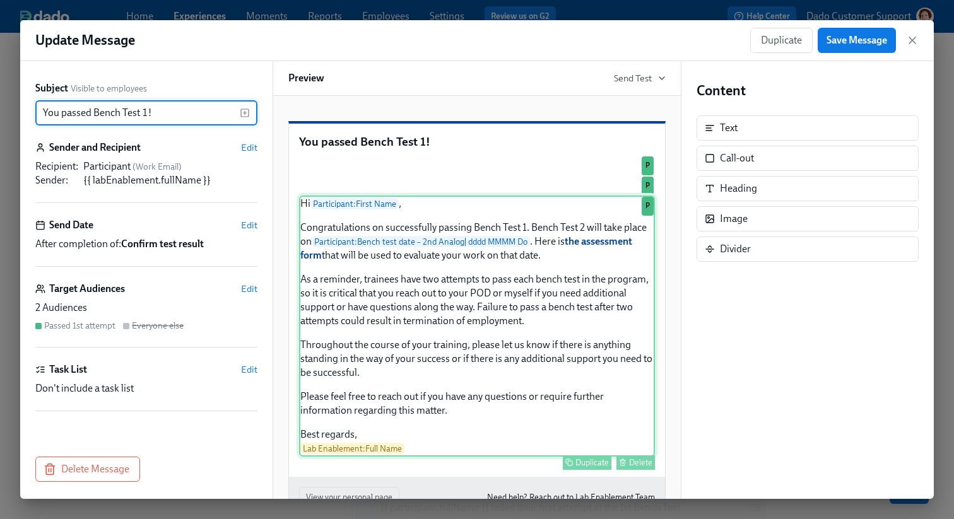
click at [508, 456] on div "Hi Participant : First Name , Congratulations on successfully passing Bench Tes…" at bounding box center [477, 326] width 356 height 261
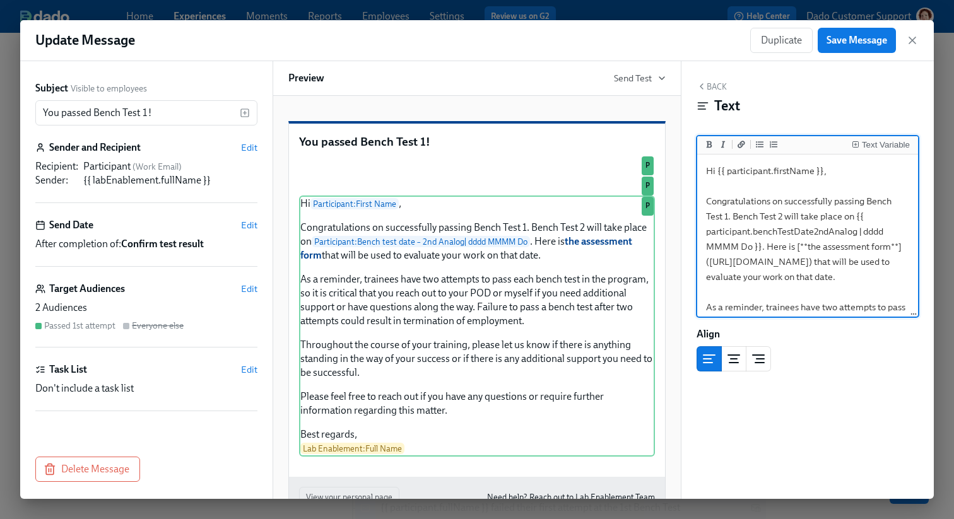
click at [799, 198] on textarea "Hi {{ participant.firstName }}, Congratulations on successfully passing Bench T…" at bounding box center [808, 375] width 216 height 437
drag, startPoint x: 705, startPoint y: 232, endPoint x: 857, endPoint y: 231, distance: 152.0
click at [857, 231] on textarea "Hi {{ participant.firstName }}, Congratulations on successfully passing Bench T…" at bounding box center [808, 375] width 216 height 437
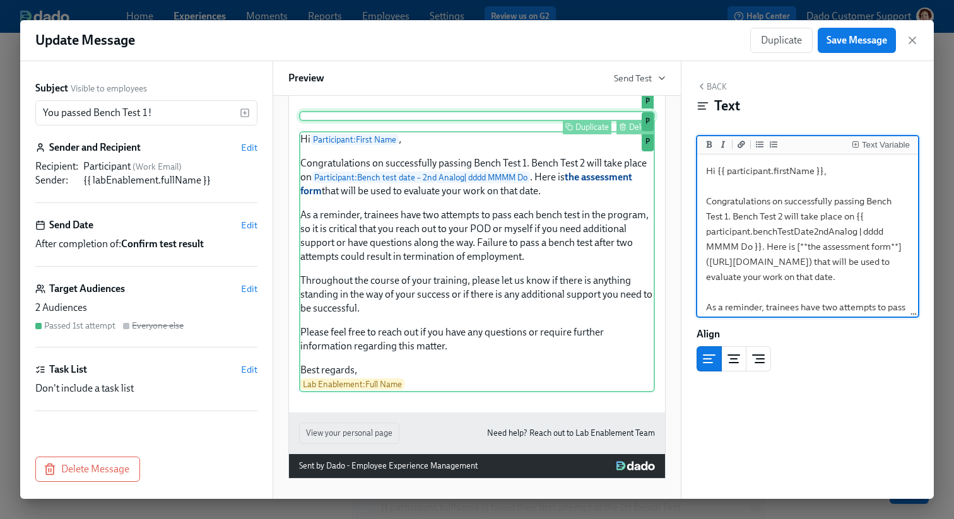
scroll to position [249, 0]
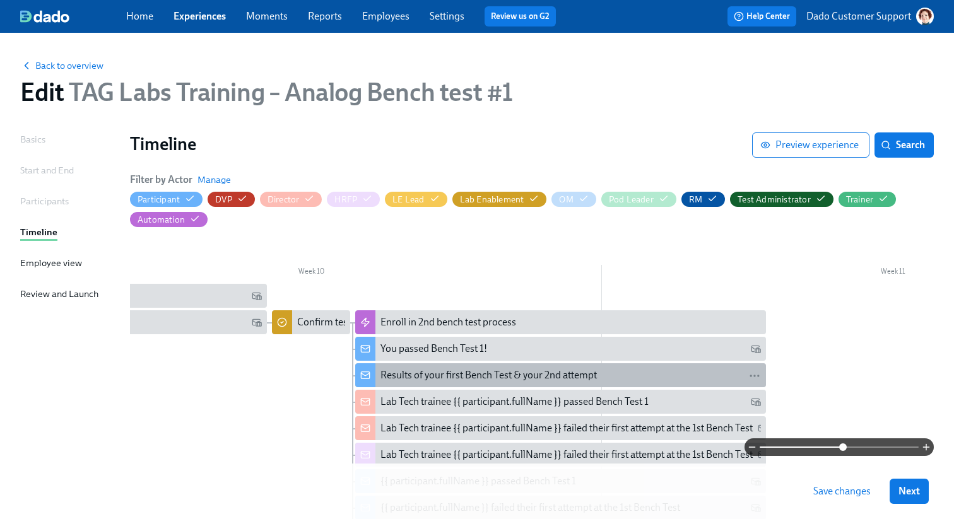
click at [447, 373] on div "Results of your first Bench Test & your 2nd attempt" at bounding box center [488, 375] width 216 height 14
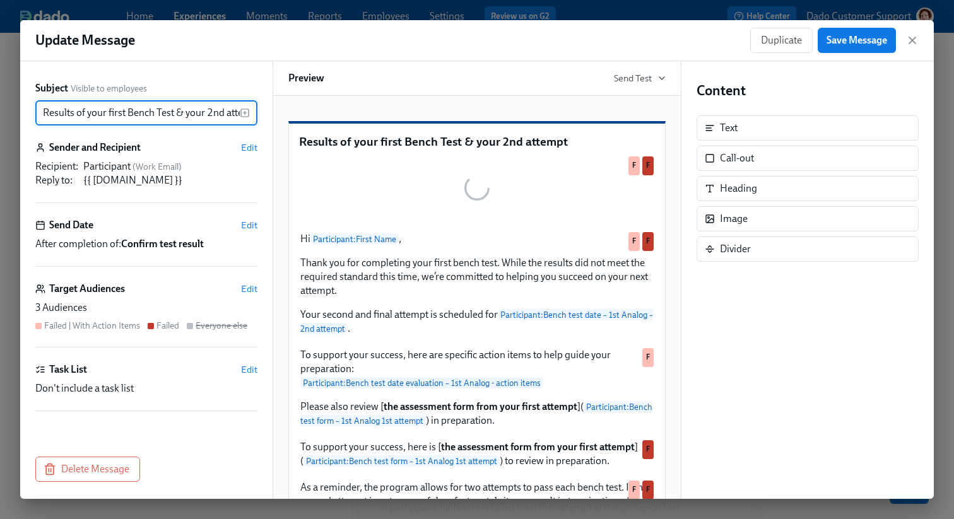
scroll to position [0, 21]
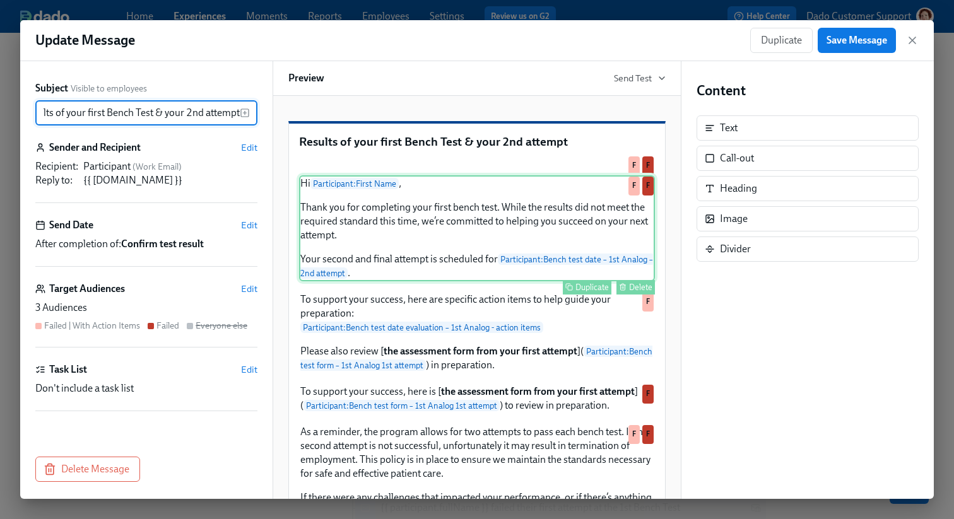
click at [435, 281] on div "Hi Participant : First Name , Thank you for completing your first bench test. W…" at bounding box center [477, 228] width 356 height 106
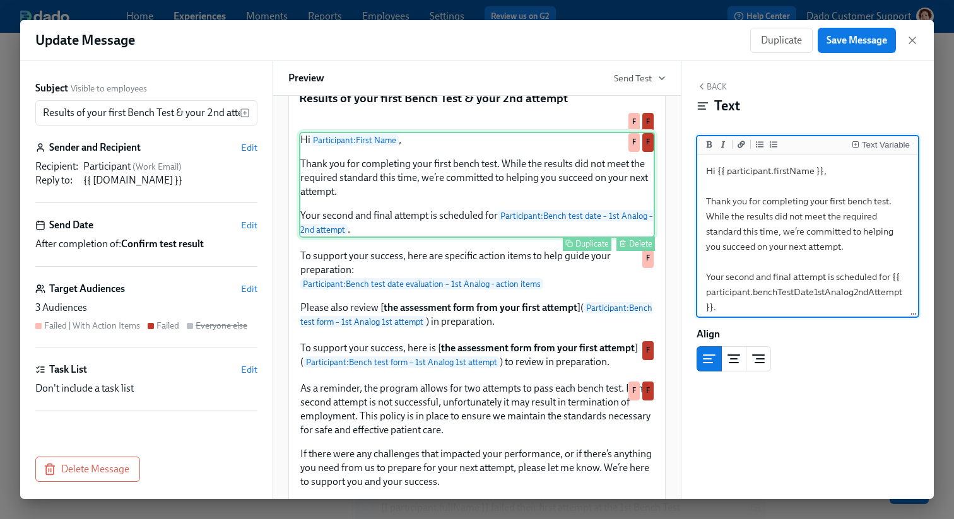
scroll to position [50, 0]
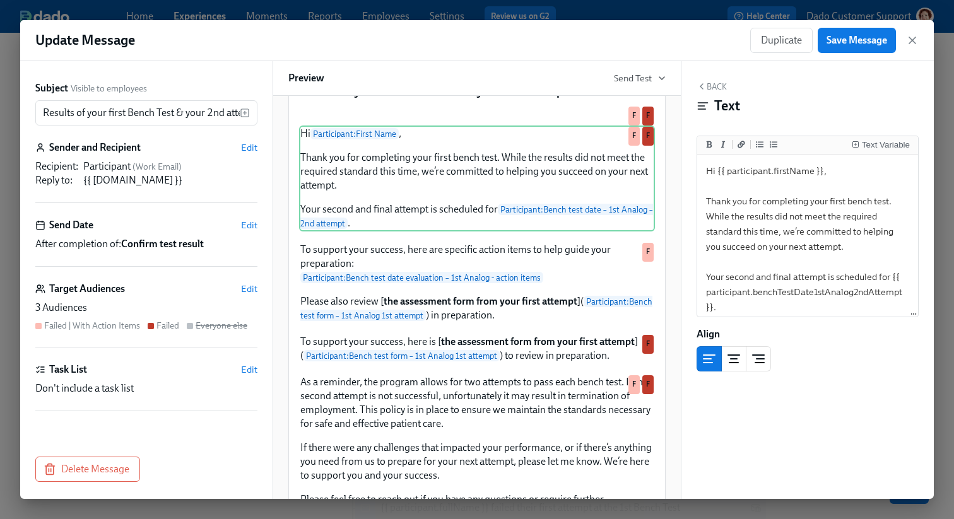
click at [131, 98] on div "Subject Visible to employees Results of your first Bench Test & your 2nd attemp…" at bounding box center [146, 103] width 222 height 44
click at [127, 110] on input "Results of your first Bench Test & your 2nd attempt" at bounding box center [137, 112] width 204 height 25
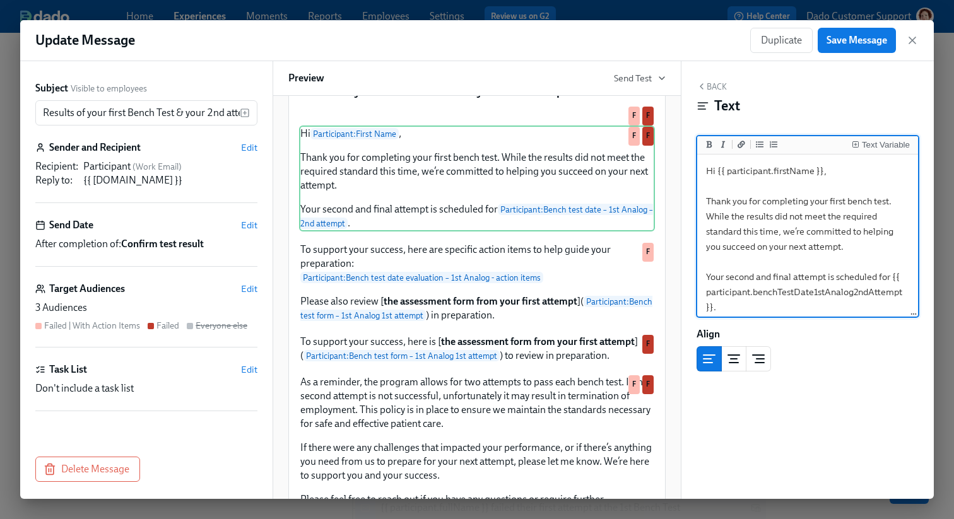
drag, startPoint x: 706, startPoint y: 291, endPoint x: 935, endPoint y: 290, distance: 229.0
click at [935, 290] on div "Update Message Duplicate Save Message Subject Visible to employees Results of y…" at bounding box center [477, 259] width 954 height 519
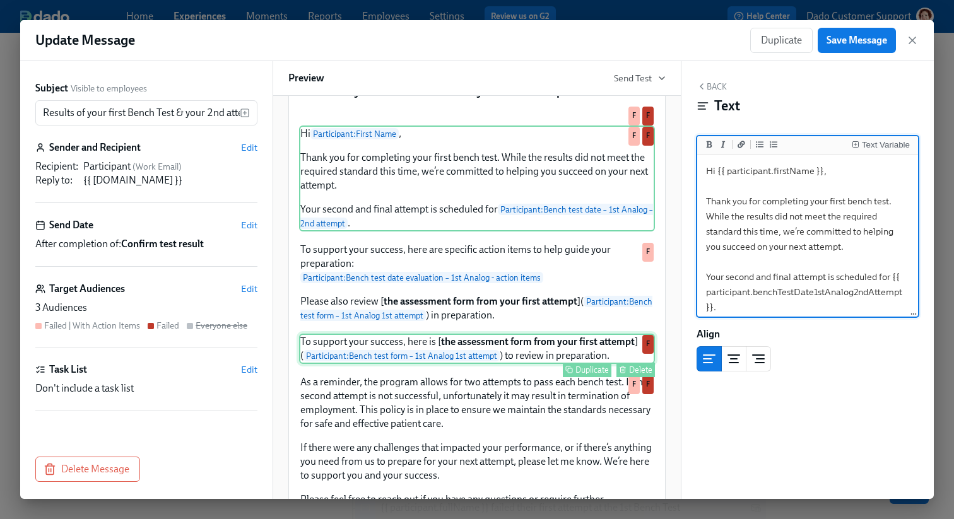
click at [440, 364] on div "To support your success, here is [ the assessment form from your first attempt …" at bounding box center [477, 349] width 356 height 30
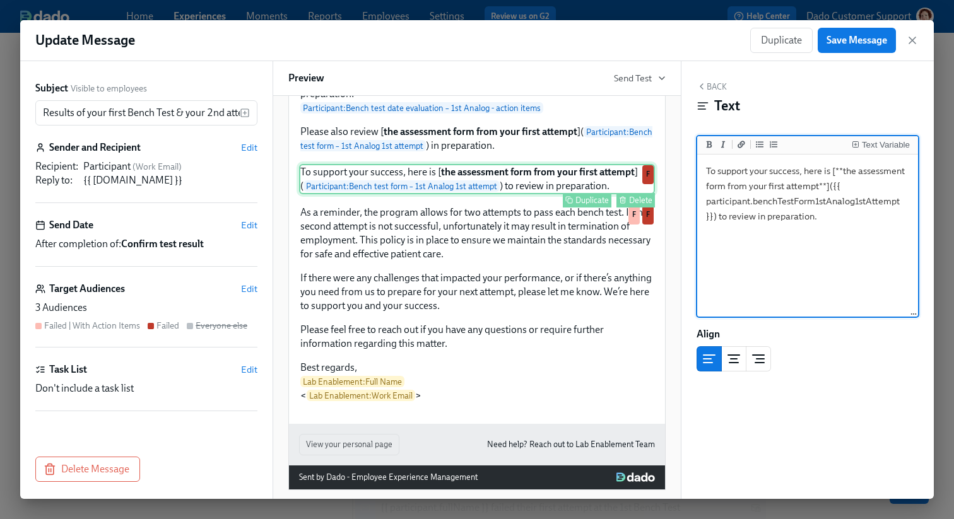
scroll to position [226, 0]
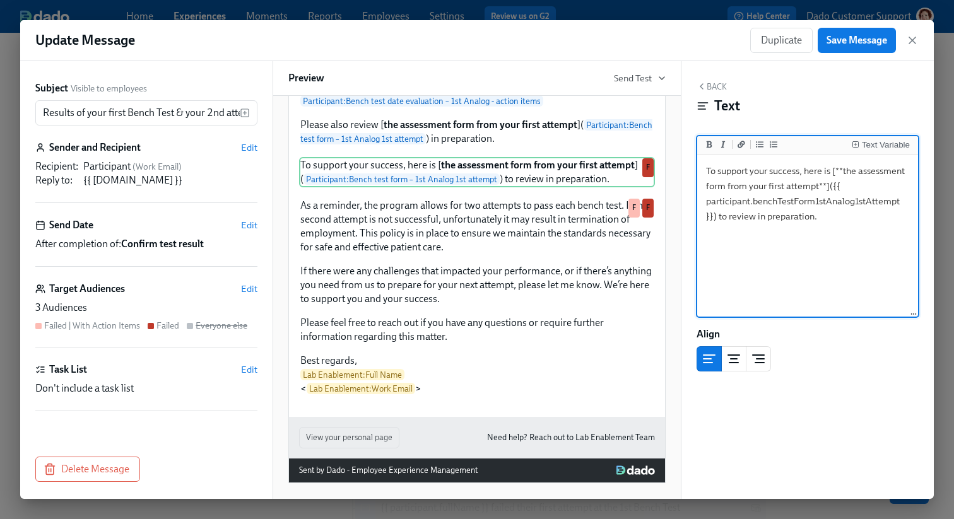
drag, startPoint x: 704, startPoint y: 199, endPoint x: 902, endPoint y: 194, distance: 198.1
click at [902, 194] on textarea "To support your success, here is [**the assessment form from your first attempt…" at bounding box center [808, 236] width 216 height 158
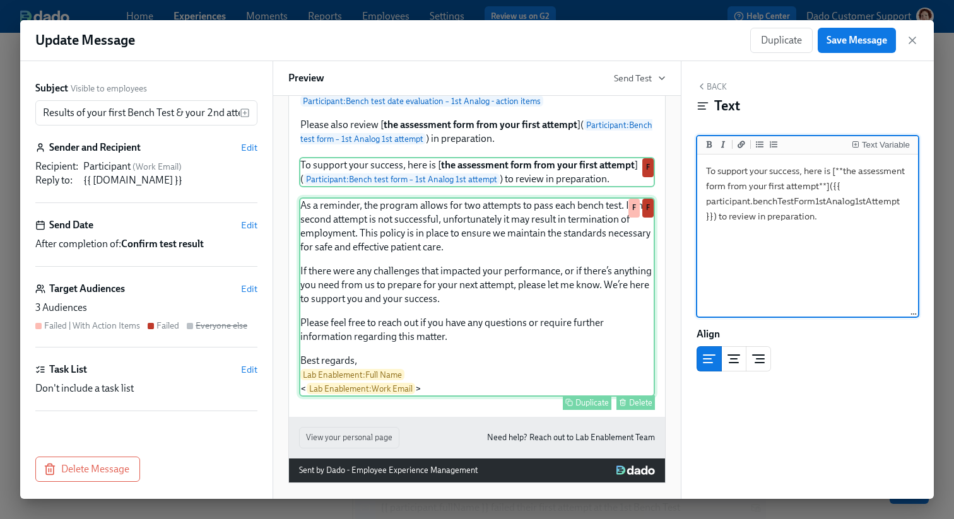
click at [430, 337] on div "As a reminder, the program allows for two attempts to pass each bench test. If …" at bounding box center [477, 296] width 356 height 199
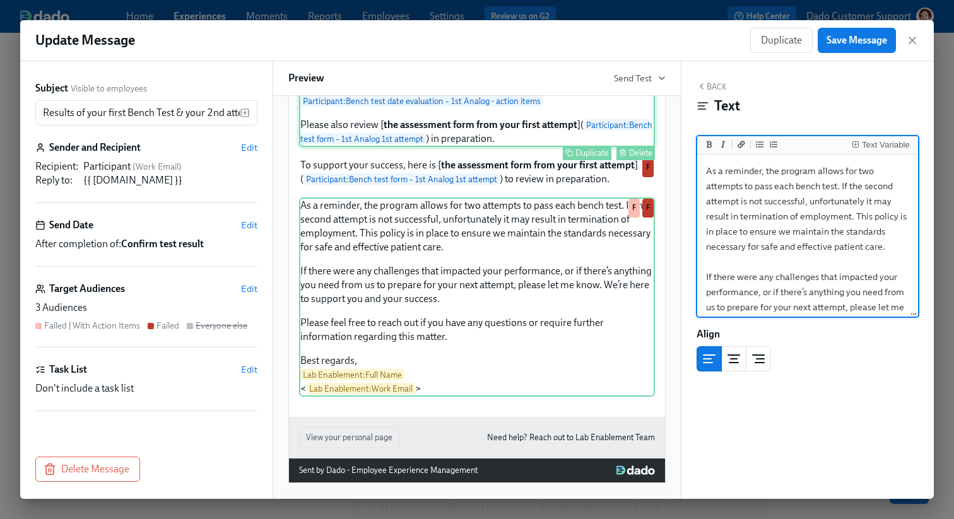
click at [435, 147] on div "To support your success, here are specific action items to help guide your prep…" at bounding box center [477, 106] width 356 height 82
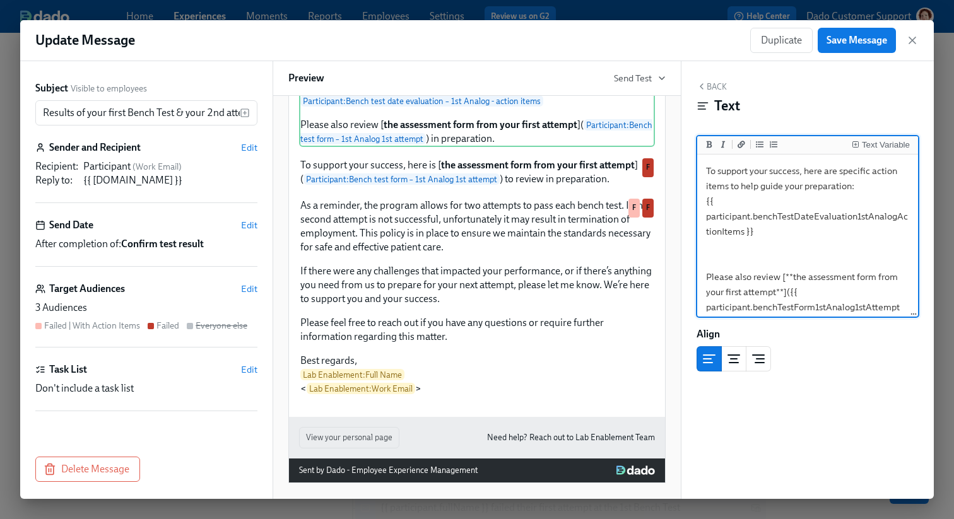
drag, startPoint x: 705, startPoint y: 216, endPoint x: 744, endPoint y: 233, distance: 41.8
click at [743, 233] on textarea "To support your success, here are specific action items to help guide your prep…" at bounding box center [808, 246] width 216 height 179
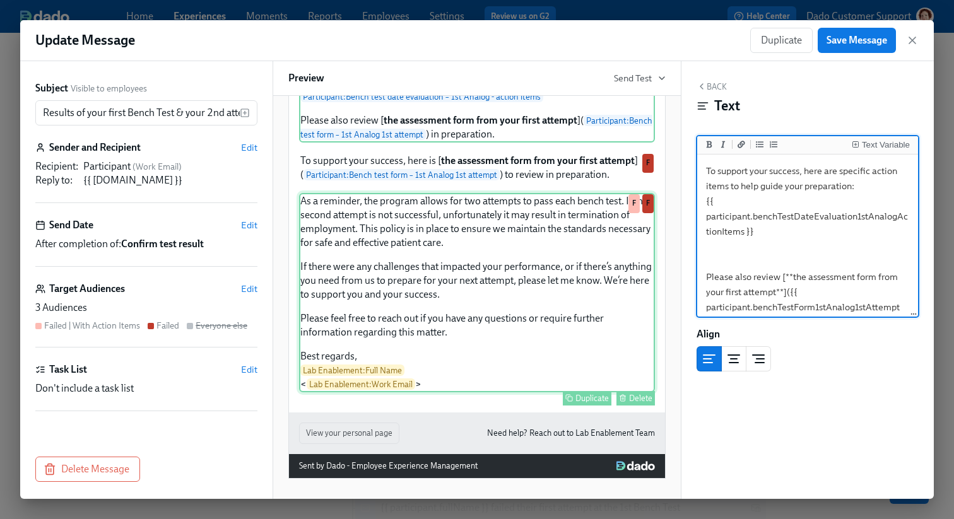
scroll to position [321, 0]
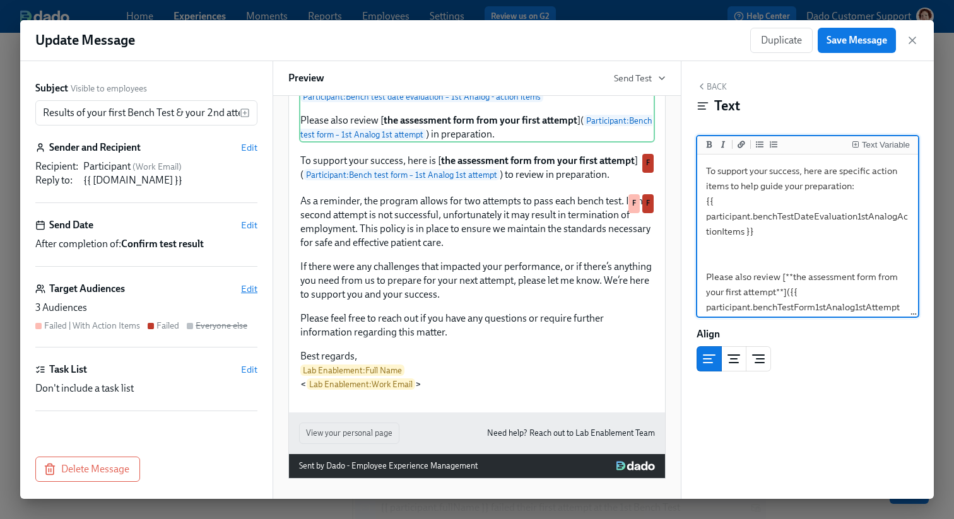
click at [252, 291] on span "Edit" at bounding box center [249, 289] width 16 height 13
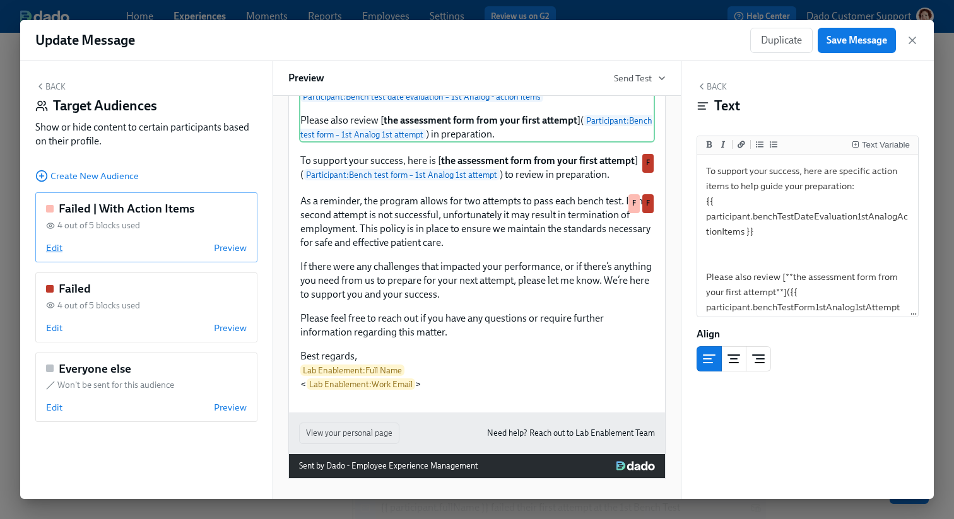
click at [55, 252] on span "Edit" at bounding box center [54, 248] width 16 height 13
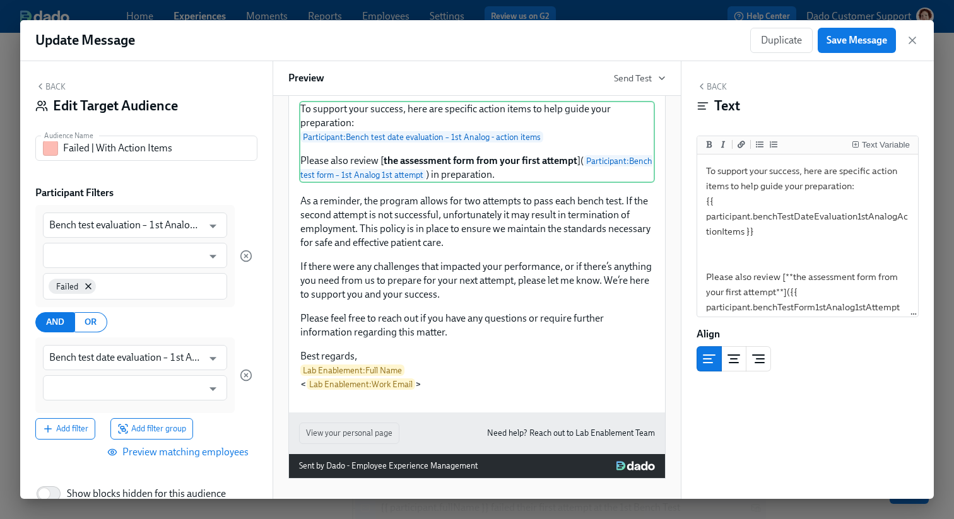
scroll to position [324, 0]
click at [102, 147] on input "Failed | With Action Items" at bounding box center [160, 148] width 194 height 25
click at [144, 232] on input "Bench test evaluation – 1st Analog 1st attempt" at bounding box center [125, 225] width 153 height 25
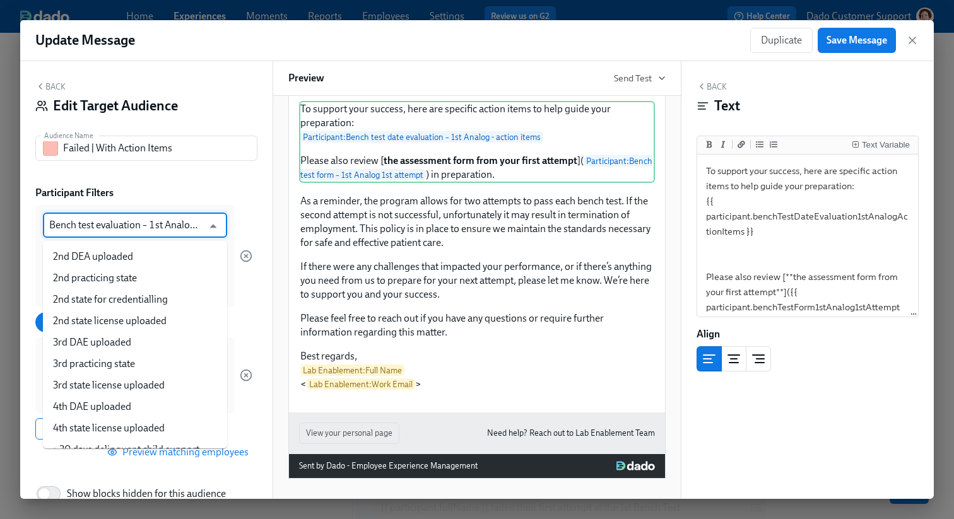
scroll to position [1662, 0]
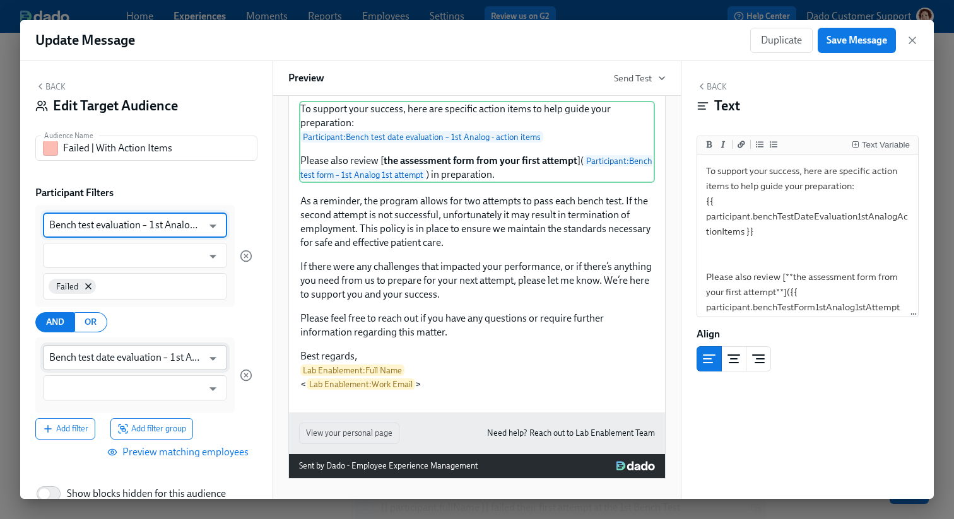
click at [150, 360] on input "Bench test date evaluation – 1st Analog - action items" at bounding box center [125, 357] width 153 height 25
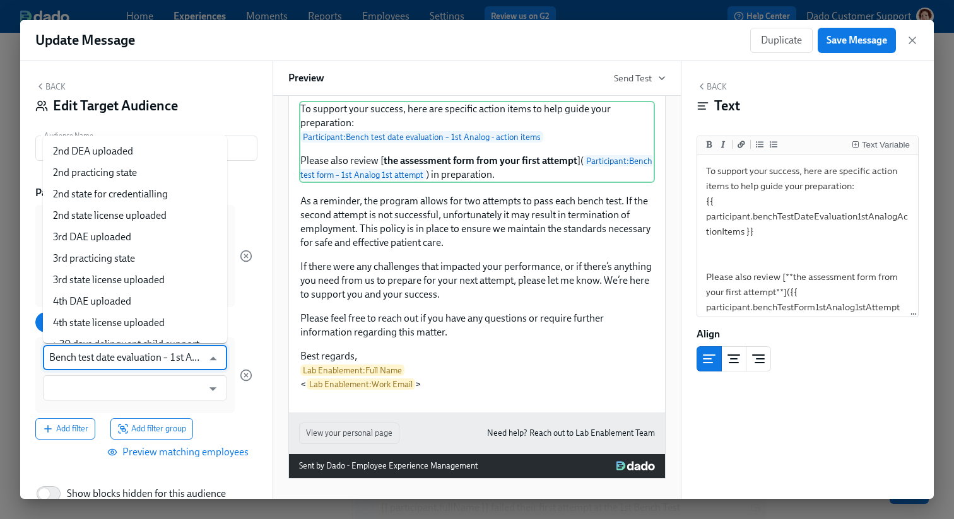
scroll to position [657, 0]
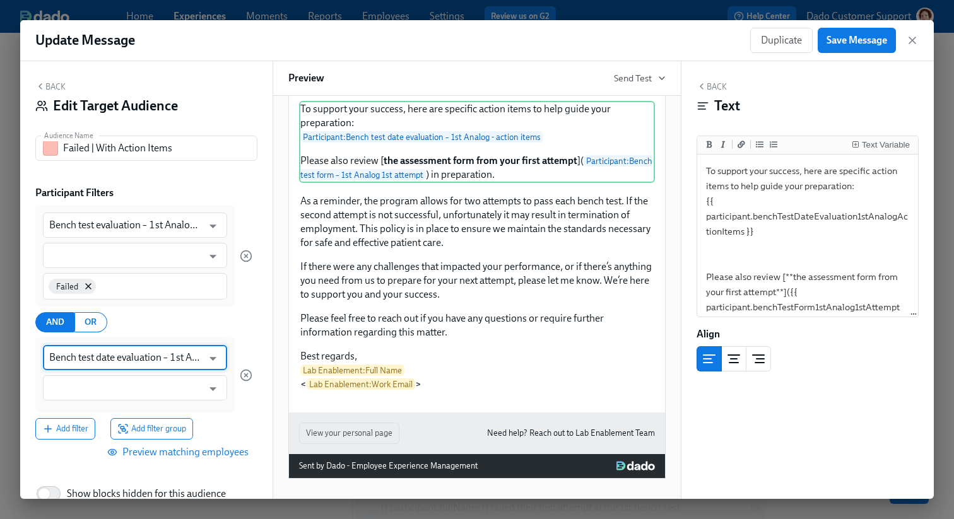
click at [49, 91] on button "Back" at bounding box center [50, 86] width 30 height 10
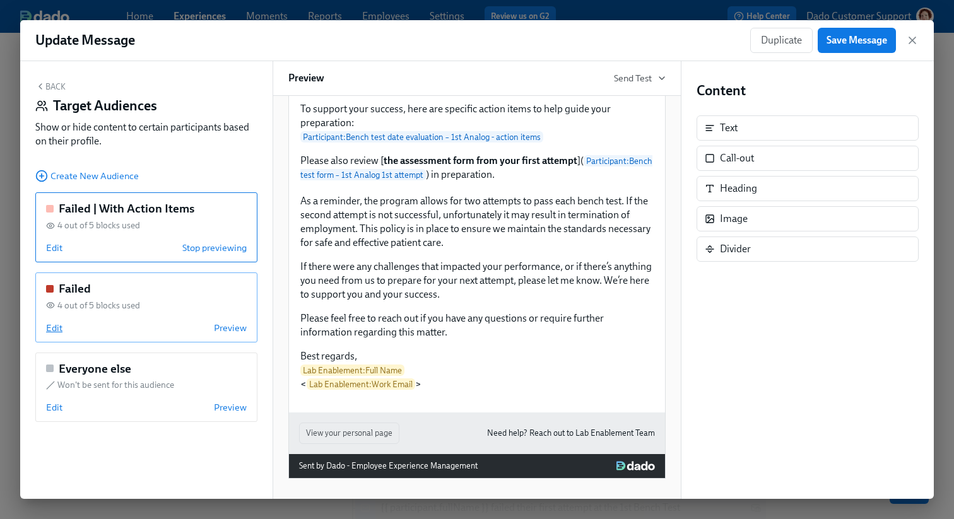
click at [55, 324] on span "Edit" at bounding box center [54, 328] width 16 height 13
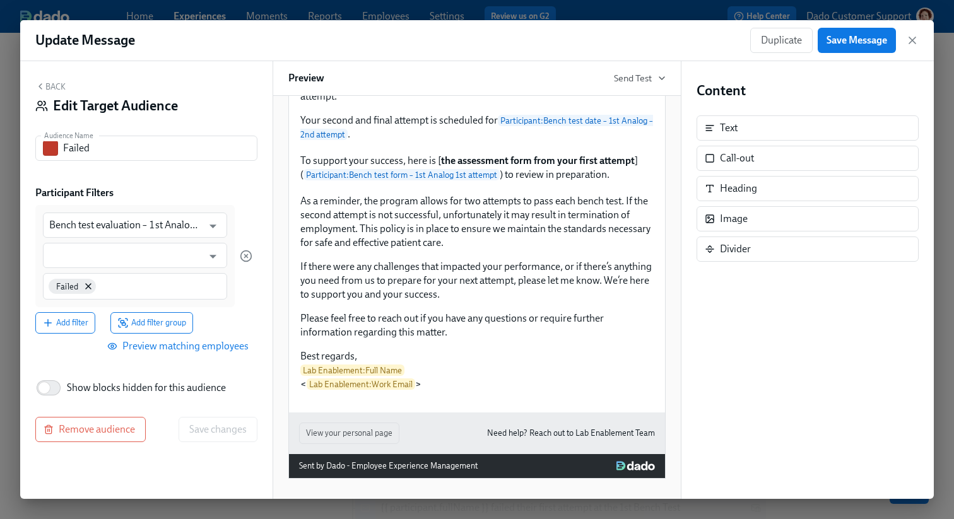
scroll to position [271, 0]
click at [90, 232] on input "Bench test evaluation – 1st Analog 1st attempt" at bounding box center [125, 225] width 153 height 25
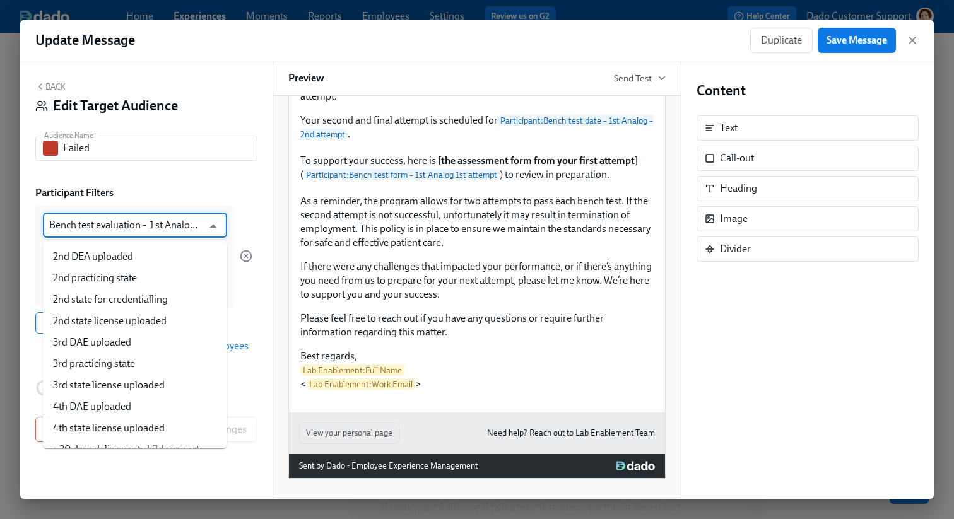
scroll to position [1662, 0]
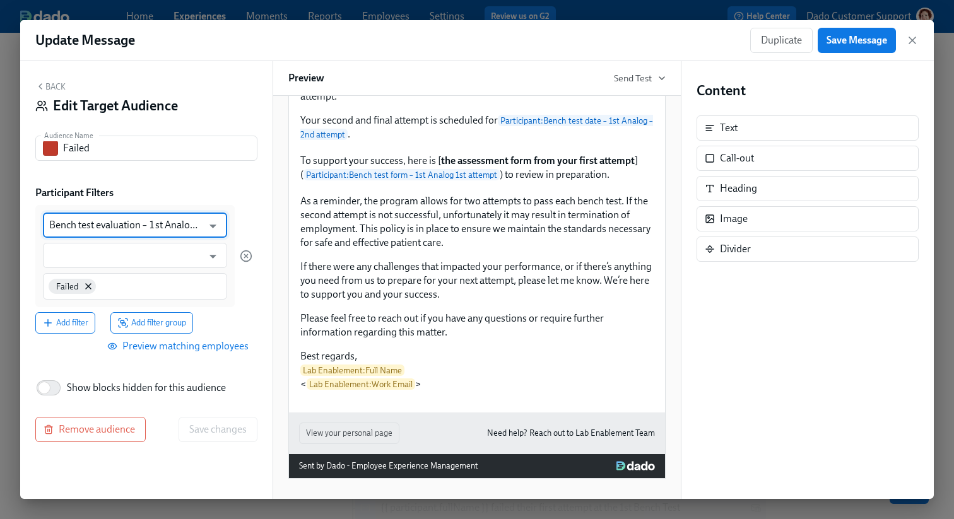
click at [51, 79] on div "Back Edit Target Audience Audience Name Failed Audience Name Participant Filter…" at bounding box center [146, 280] width 252 height 438
click at [50, 85] on button "Back" at bounding box center [50, 86] width 30 height 10
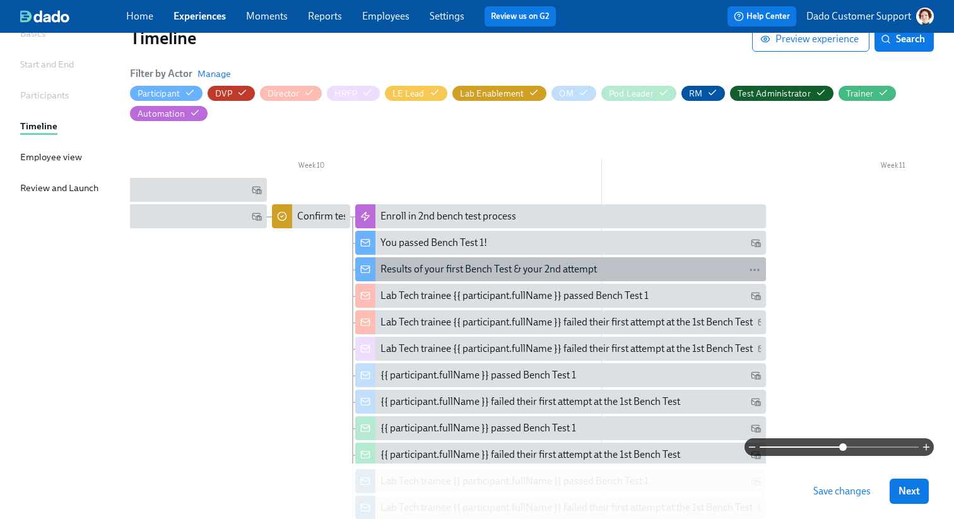
scroll to position [115, 0]
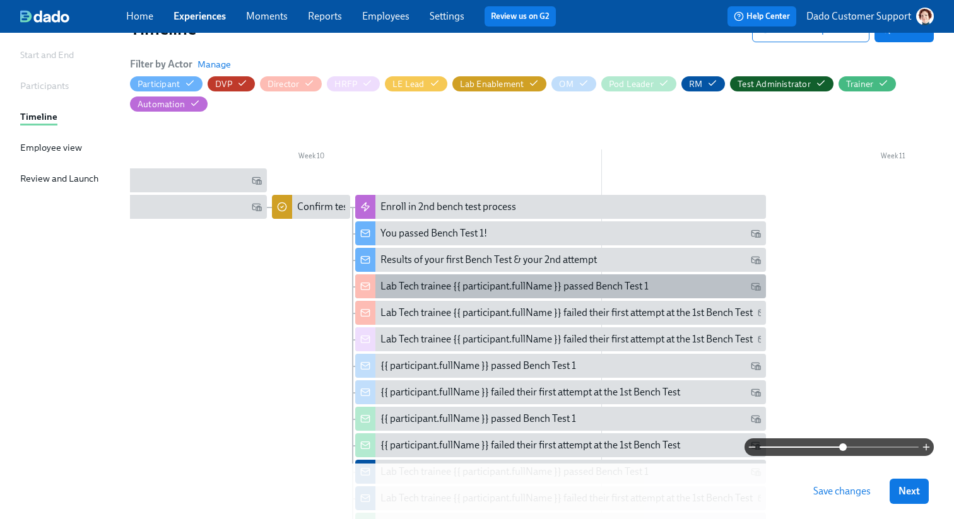
click at [442, 275] on div "Lab Tech trainee {{ participant.fullName }} passed Bench Test 1" at bounding box center [560, 286] width 410 height 24
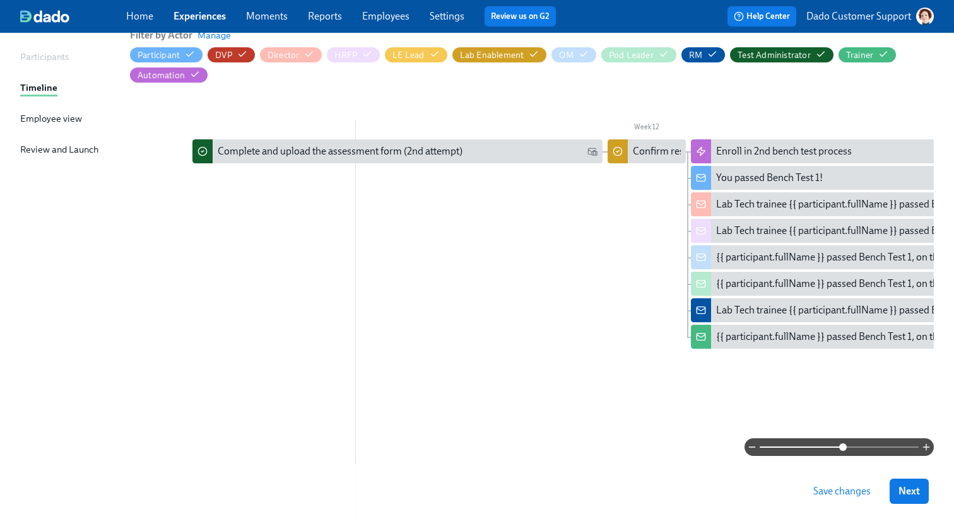
scroll to position [0, 6173]
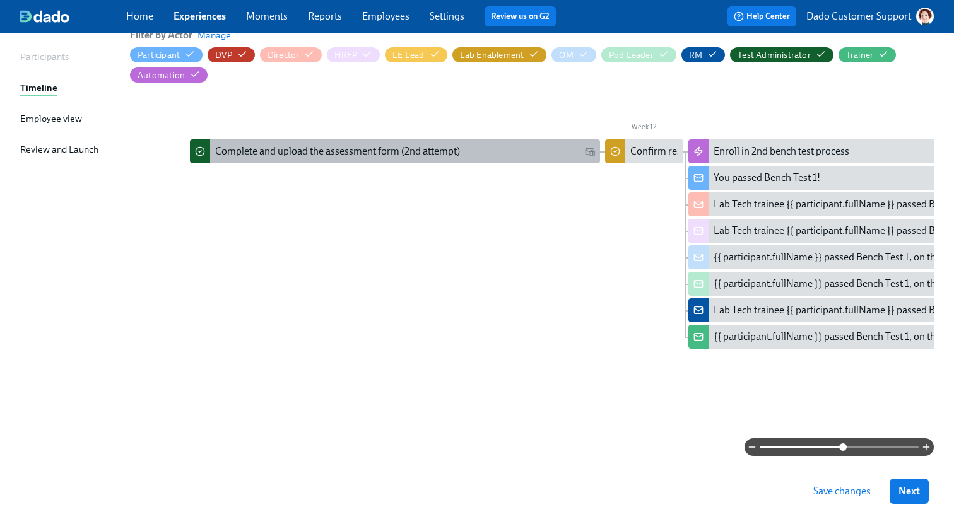
click at [376, 160] on div "Complete and upload the assessment form (2nd attempt)" at bounding box center [395, 151] width 410 height 24
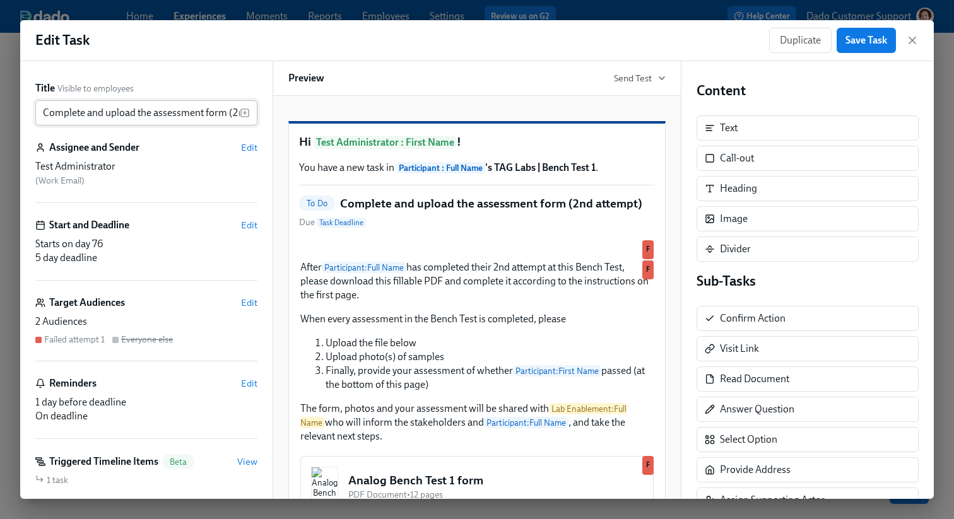
click at [149, 114] on input "Complete and upload the assessment form (2nd attempt)" at bounding box center [137, 112] width 204 height 25
click at [248, 300] on span "Edit" at bounding box center [249, 302] width 16 height 13
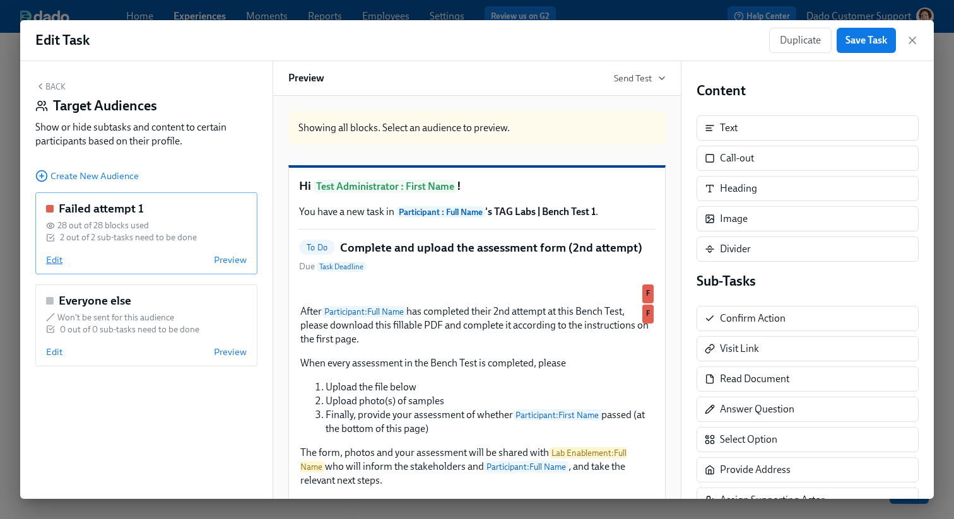
click at [46, 259] on span "Edit" at bounding box center [54, 260] width 16 height 13
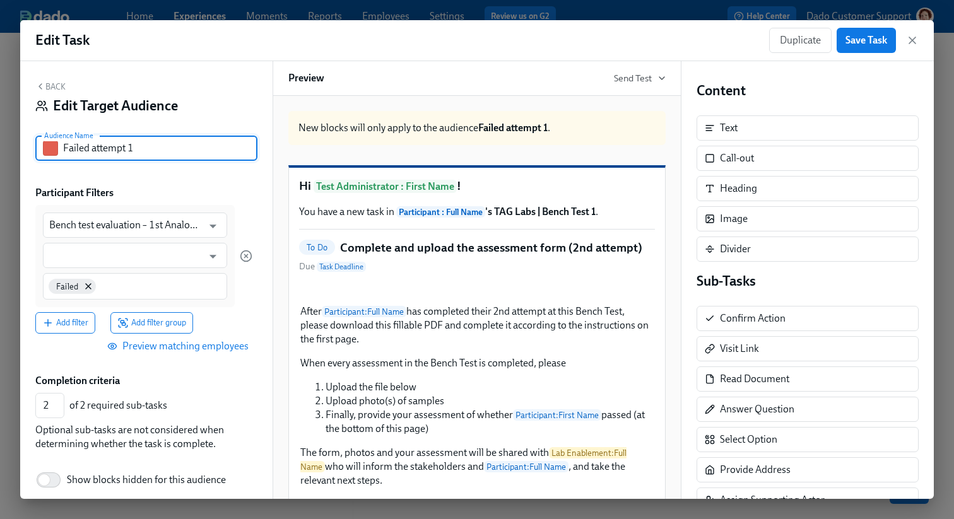
click at [147, 157] on input "Failed attempt 1" at bounding box center [160, 148] width 194 height 25
click at [115, 228] on input "Bench test evaluation – 1st Analog 1st attempt" at bounding box center [125, 225] width 153 height 25
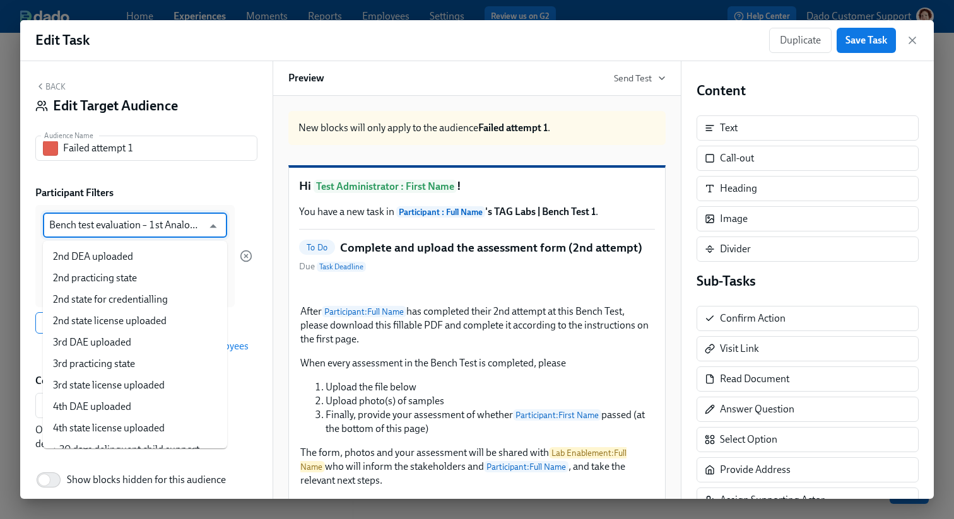
scroll to position [1662, 0]
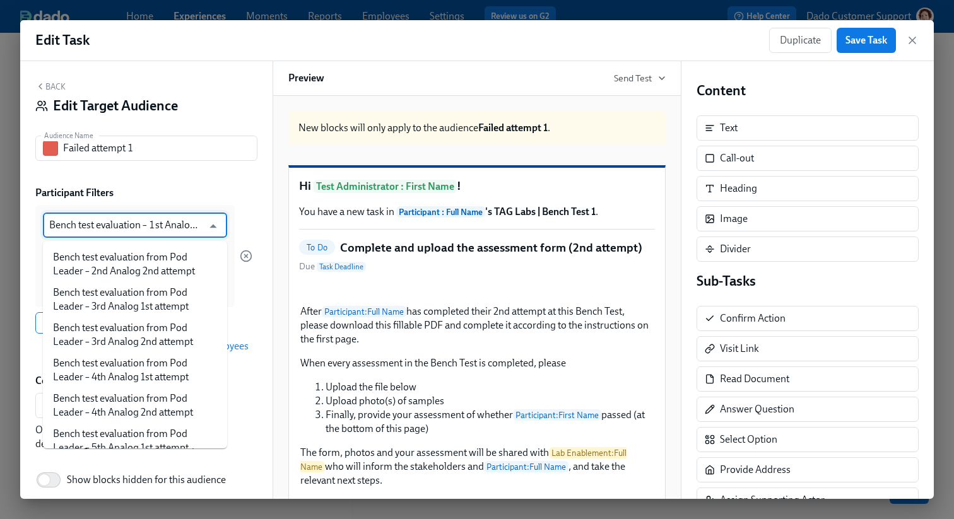
click at [116, 132] on div "Back Edit Target Audience Audience Name Failed attempt 1 Audience Name Particip…" at bounding box center [146, 280] width 252 height 438
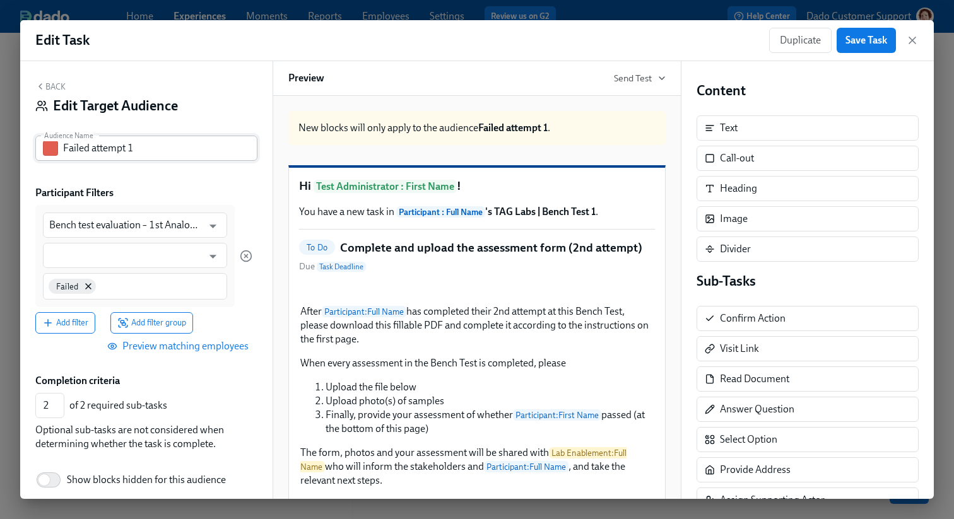
click at [116, 152] on input "Failed attempt 1" at bounding box center [160, 148] width 194 height 25
click at [188, 227] on input "Bench test evaluation – 1st Analog 1st attempt" at bounding box center [125, 225] width 153 height 25
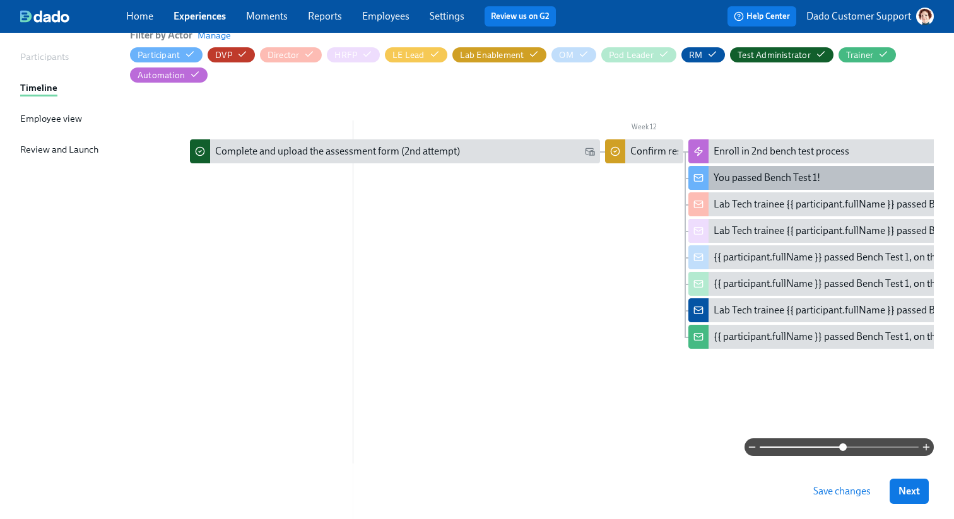
click at [864, 188] on div "You passed Bench Test 1!" at bounding box center [893, 178] width 410 height 24
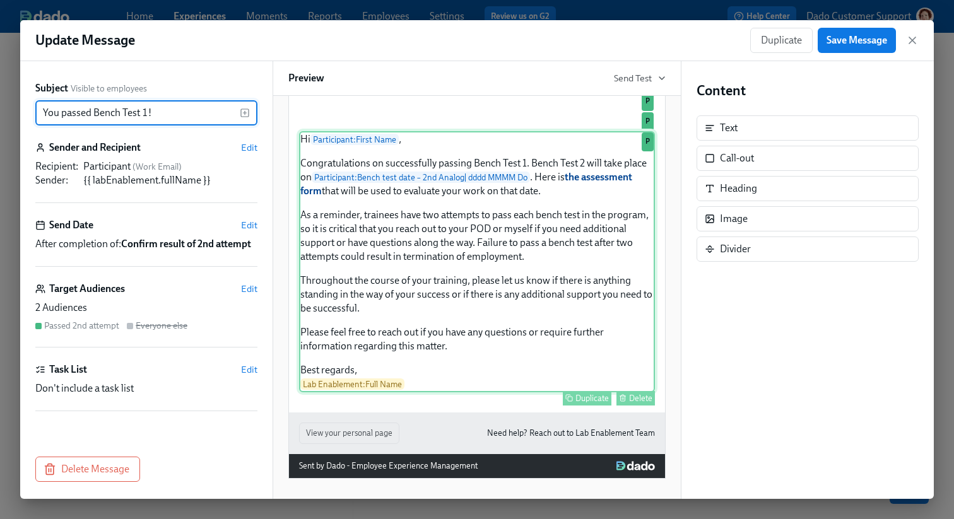
scroll to position [292, 0]
click at [519, 241] on div "Hi Participant : First Name , Congratulations on successfully passing Bench Tes…" at bounding box center [477, 261] width 356 height 261
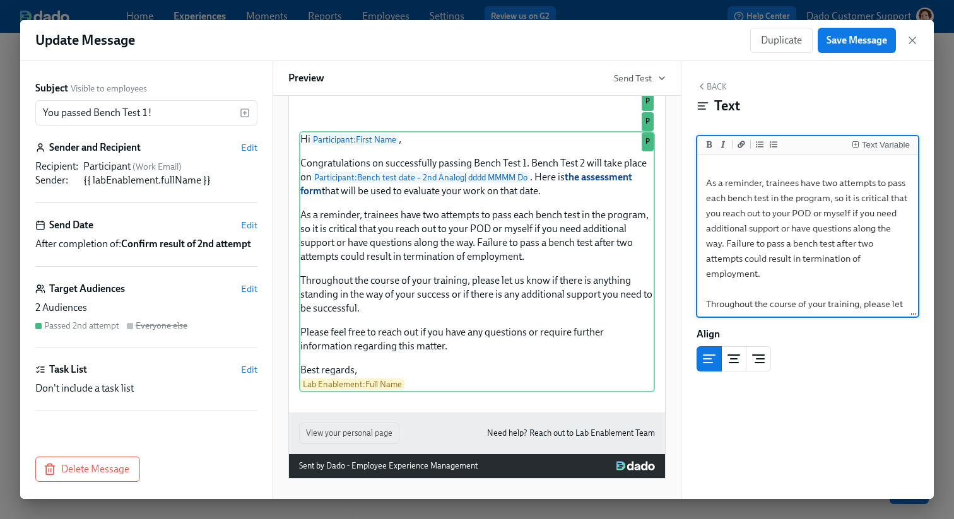
scroll to position [126, 0]
click at [814, 253] on textarea "Hi {{ participant.firstName }}, Congratulations on successfully passing Bench T…" at bounding box center [808, 249] width 216 height 437
type textarea "Hi {{ participant.firstName }}, Congratulations on successfully passing Bench T…"
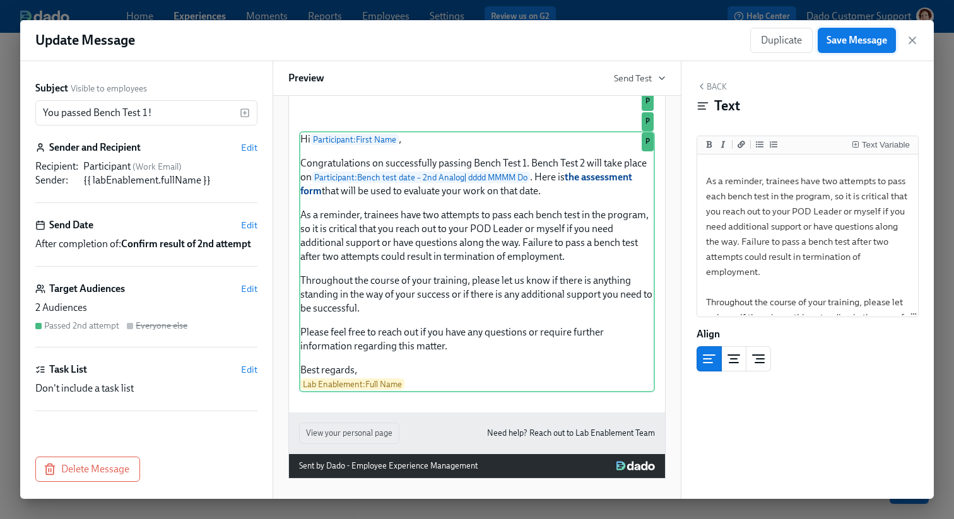
click at [872, 47] on button "Save Message" at bounding box center [857, 40] width 78 height 25
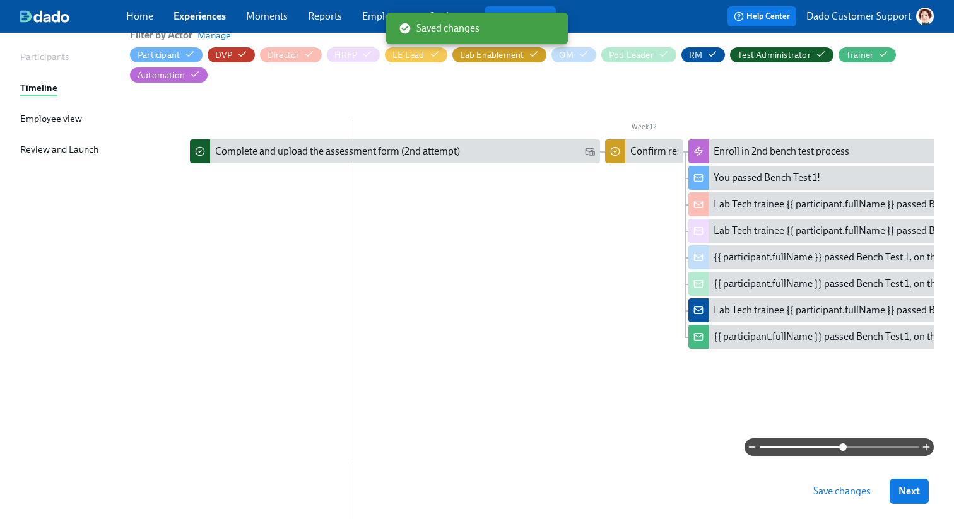
click at [854, 486] on span "Save changes" at bounding box center [841, 491] width 57 height 13
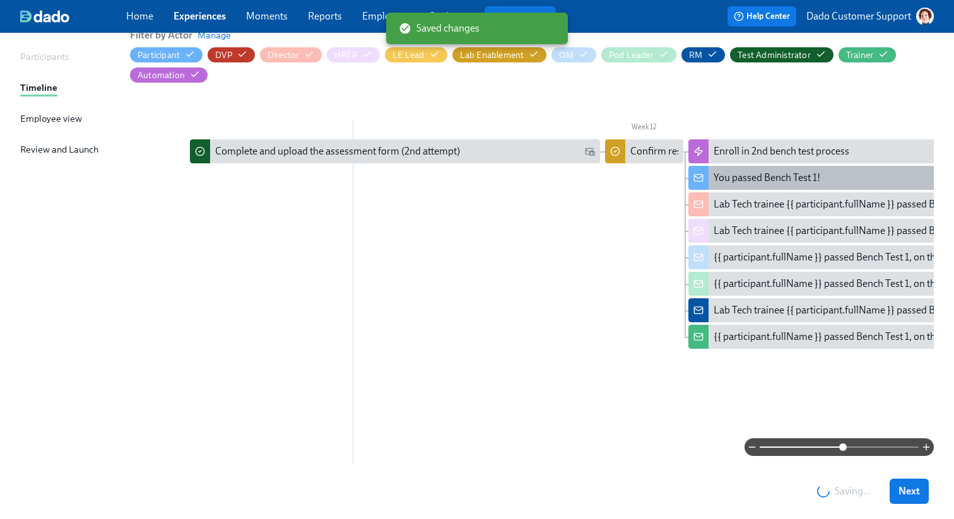
click at [745, 177] on div "You passed Bench Test 1!" at bounding box center [766, 178] width 107 height 14
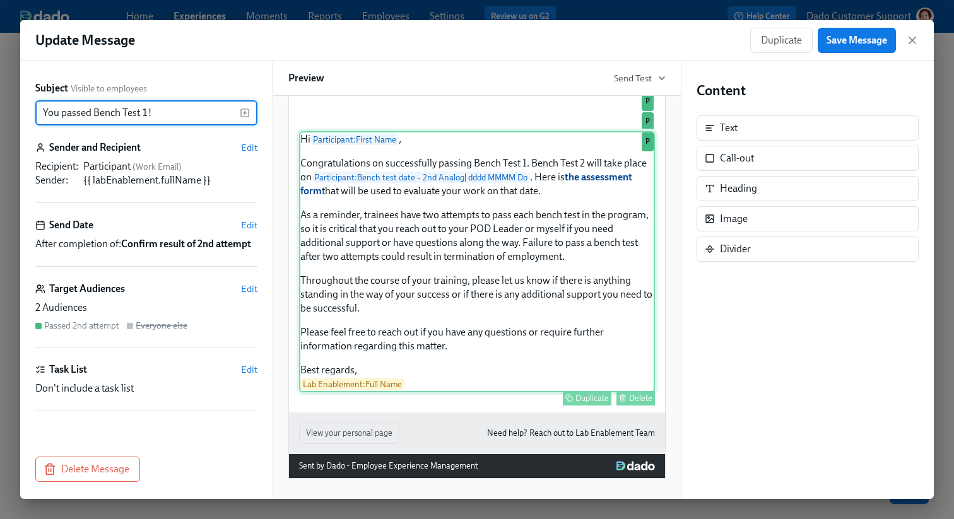
scroll to position [292, 0]
click at [510, 249] on div "Hi Participant : First Name , Congratulations on successfully passing Bench Tes…" at bounding box center [477, 261] width 356 height 261
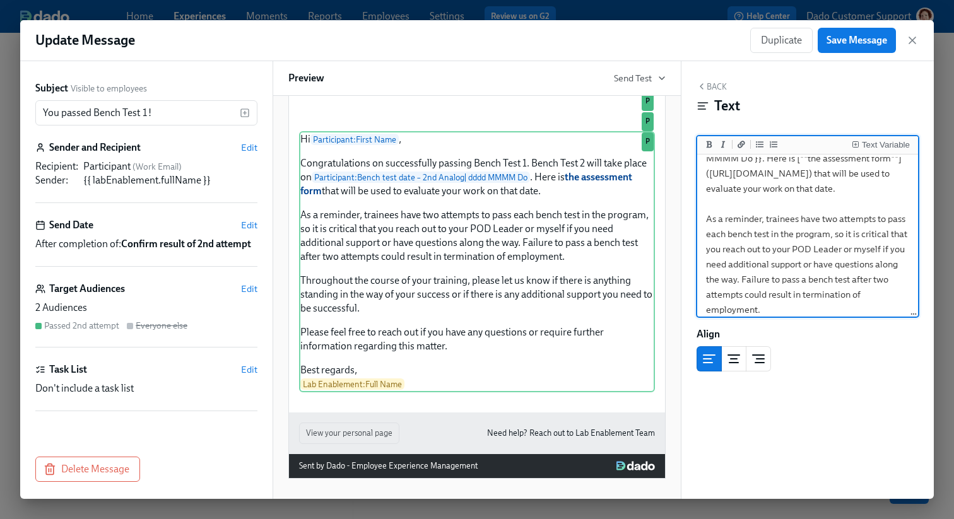
scroll to position [91, 0]
click at [824, 292] on textarea "Hi {{ participant.firstName }}, Congratulations on successfully passing Bench T…" at bounding box center [808, 284] width 216 height 437
type textarea "Hi {{ participant.firstName }}, Congratulations on successfully passing Bench T…"
click at [845, 40] on span "Save Message" at bounding box center [856, 40] width 61 height 13
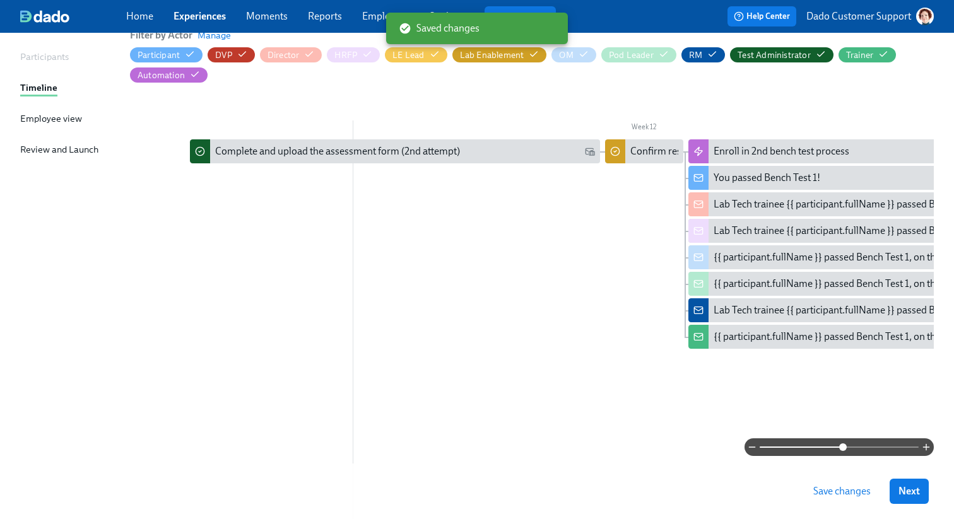
click at [843, 496] on span "Save changes" at bounding box center [841, 491] width 57 height 13
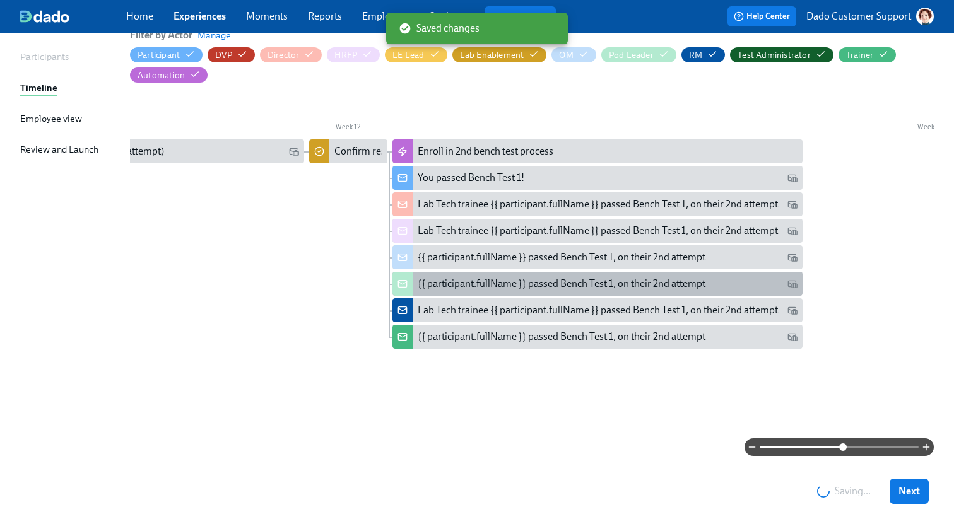
scroll to position [0, 6582]
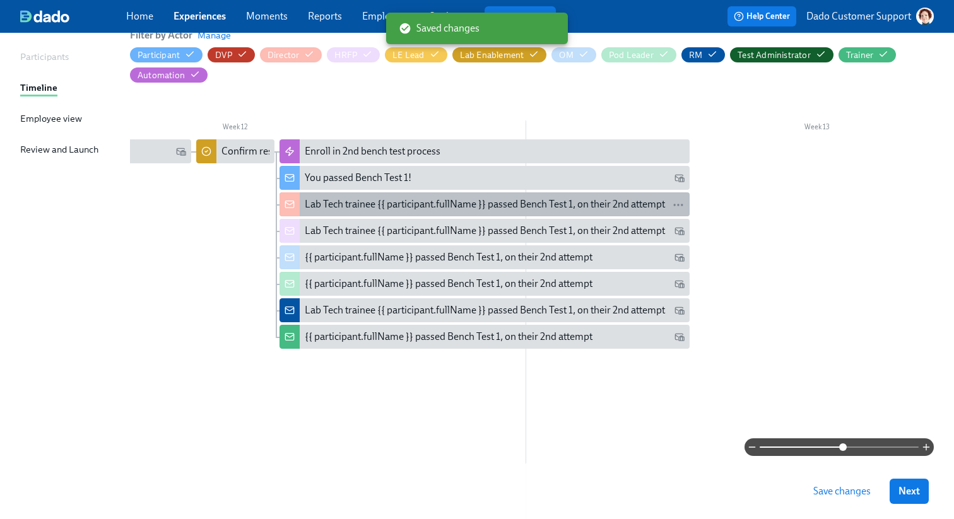
click at [512, 202] on div "Lab Tech trainee {{ participant.fullName }} passed Bench Test 1, on their 2nd a…" at bounding box center [485, 204] width 360 height 14
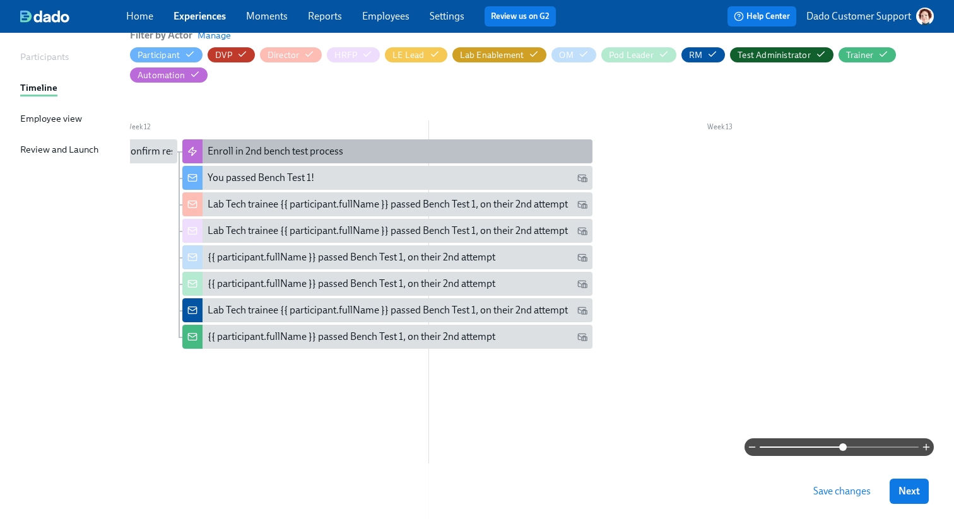
scroll to position [0, 6690]
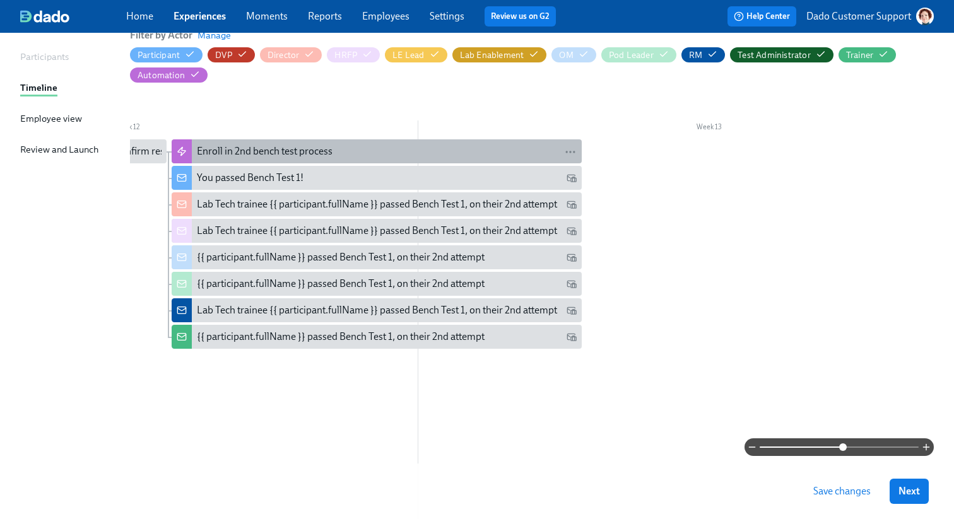
click at [455, 156] on div "Enroll in 2nd bench test process" at bounding box center [387, 151] width 380 height 14
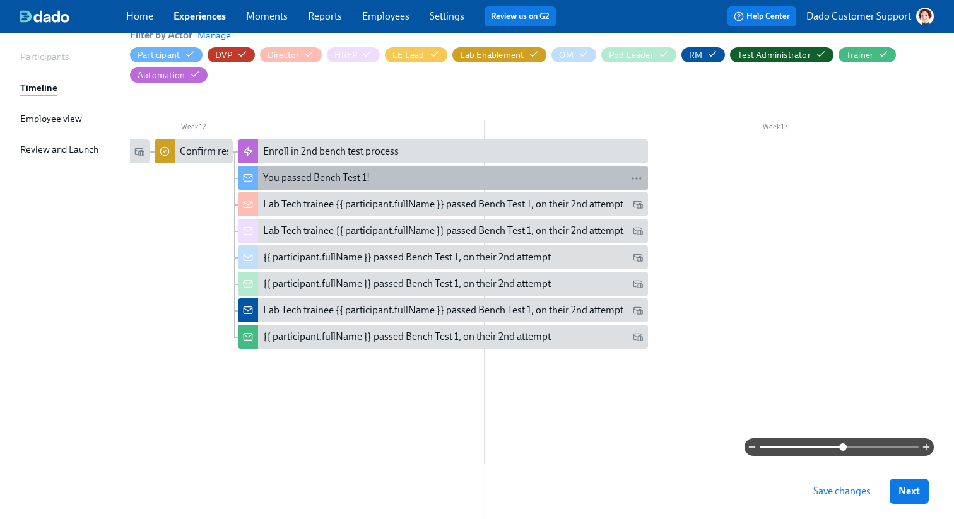
scroll to position [0, 6615]
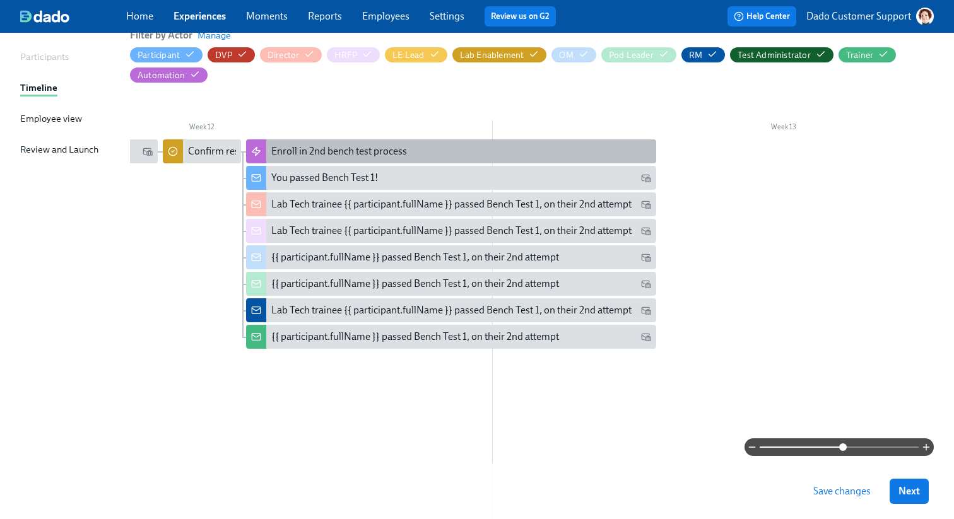
click at [425, 153] on div "Enroll in 2nd bench test process" at bounding box center [461, 151] width 380 height 14
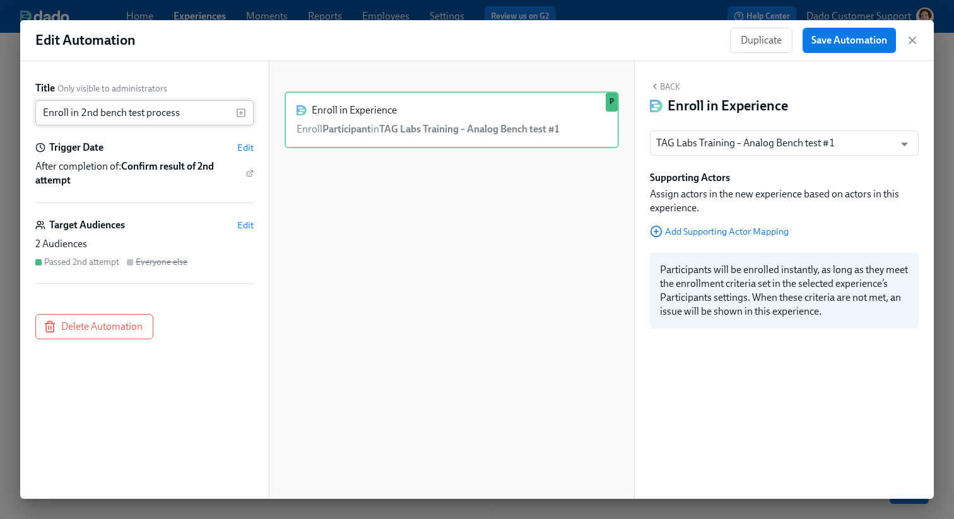
click at [138, 100] on input "Enroll in 2nd bench test process" at bounding box center [135, 112] width 201 height 25
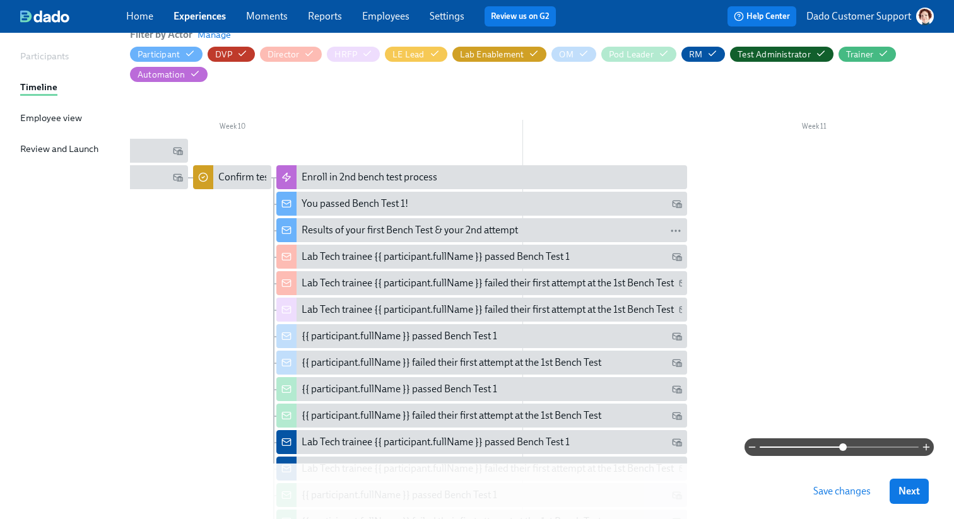
scroll to position [0, 5356]
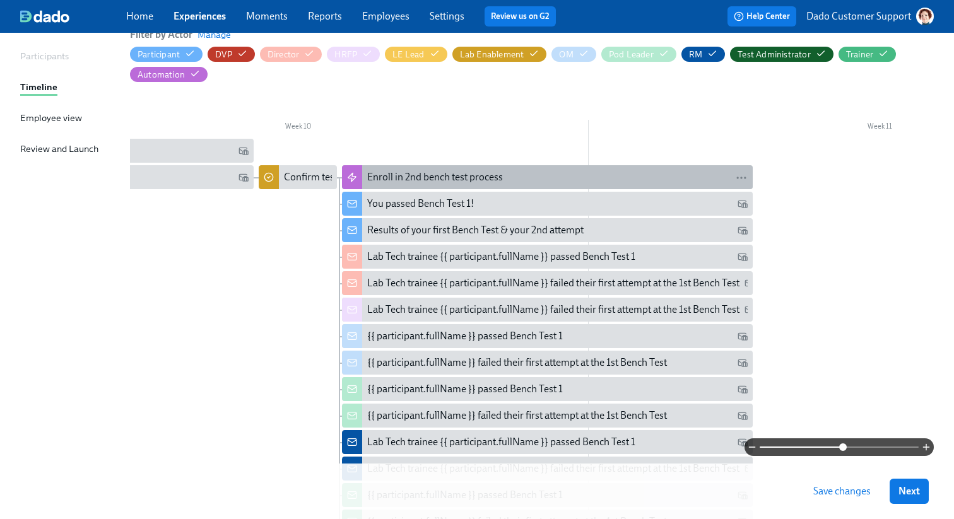
click at [374, 181] on div "Enroll in 2nd bench test process" at bounding box center [435, 177] width 136 height 14
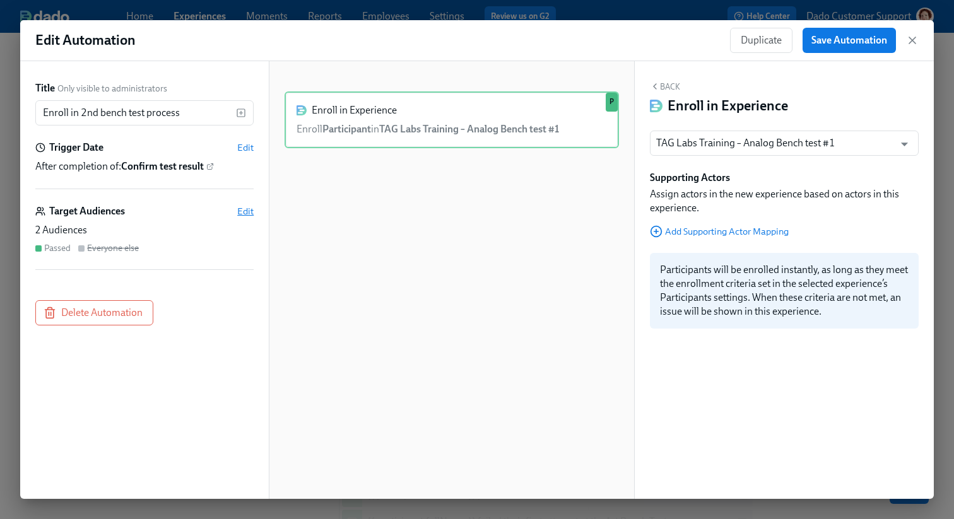
click at [249, 207] on span "Edit" at bounding box center [245, 211] width 16 height 13
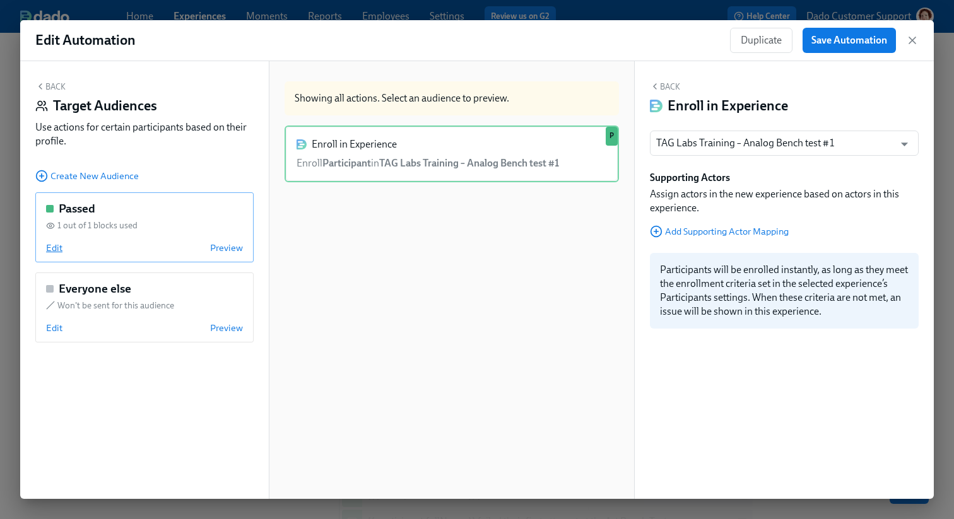
click at [53, 242] on span "Edit" at bounding box center [54, 248] width 16 height 13
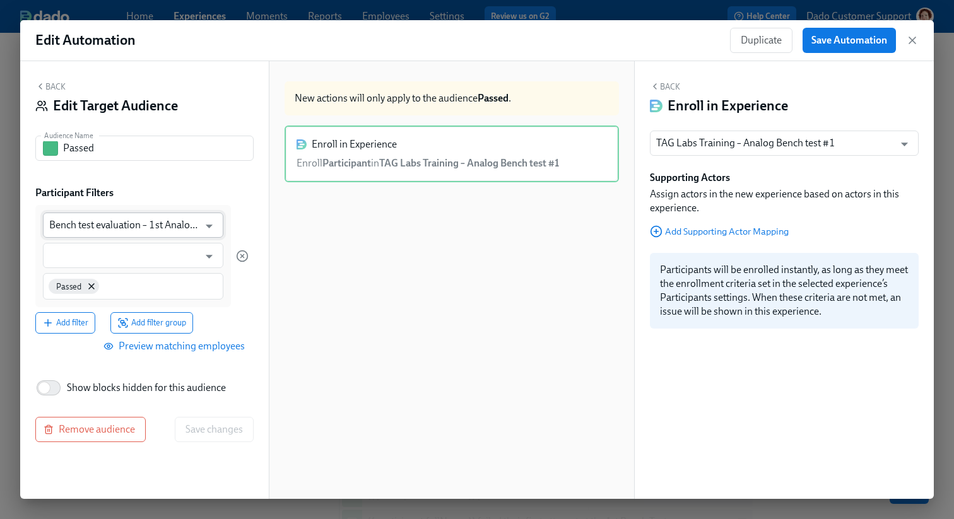
click at [169, 223] on input "Bench test evaluation – 1st Analog 1st attempt" at bounding box center [124, 225] width 150 height 25
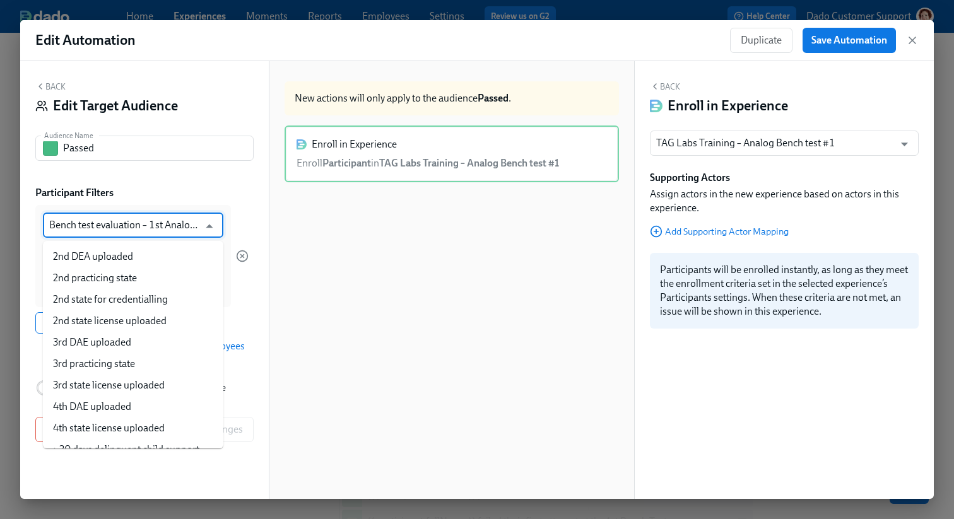
scroll to position [1676, 0]
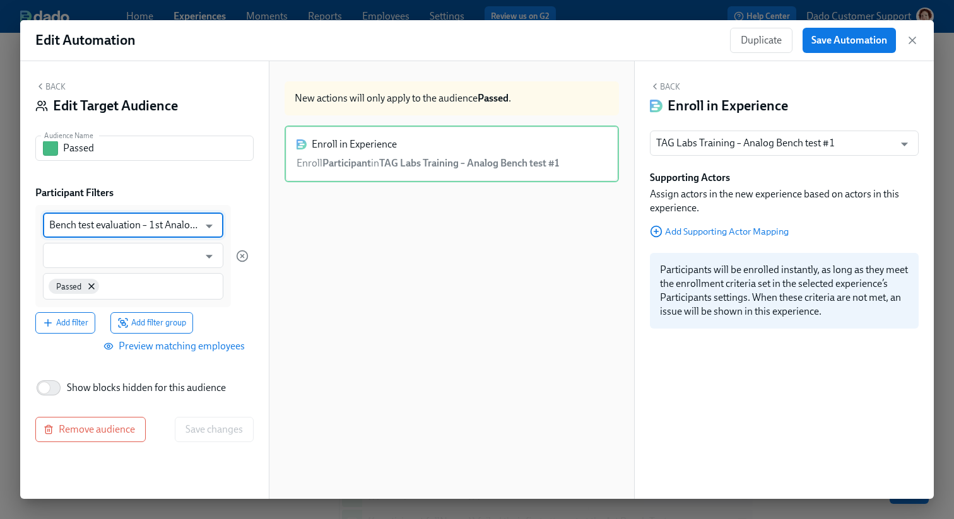
click at [766, 159] on div "TAG Labs Training – Analog Bench test #1 ​ Supporting Actors Assign actors in t…" at bounding box center [784, 230] width 269 height 198
click at [759, 144] on input "TAG Labs Training – Analog Bench test #1" at bounding box center [772, 143] width 232 height 25
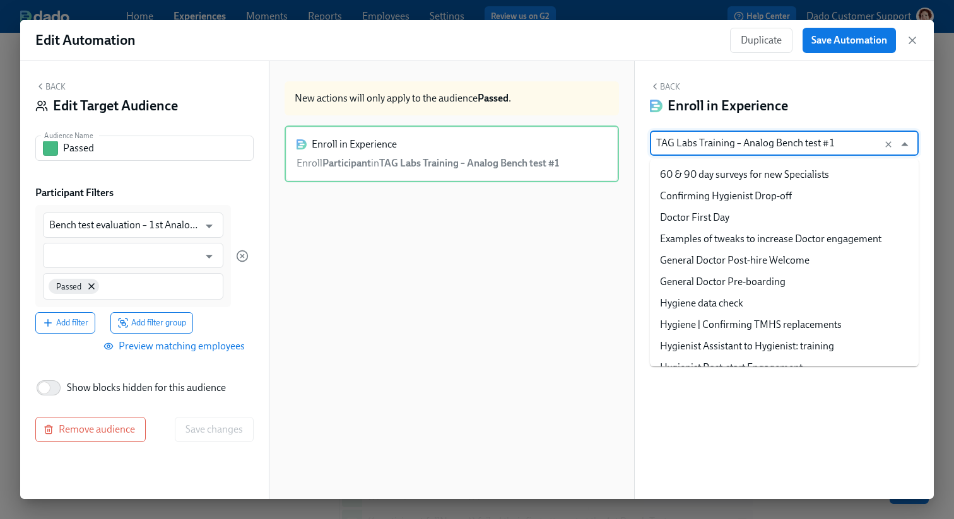
scroll to position [393, 0]
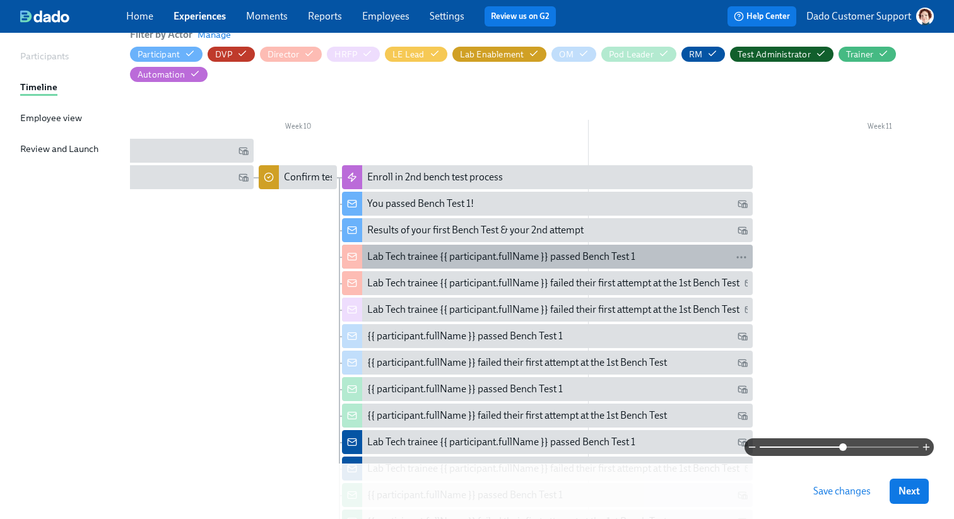
click at [452, 256] on div "Lab Tech trainee {{ participant.fullName }} passed Bench Test 1" at bounding box center [501, 257] width 268 height 14
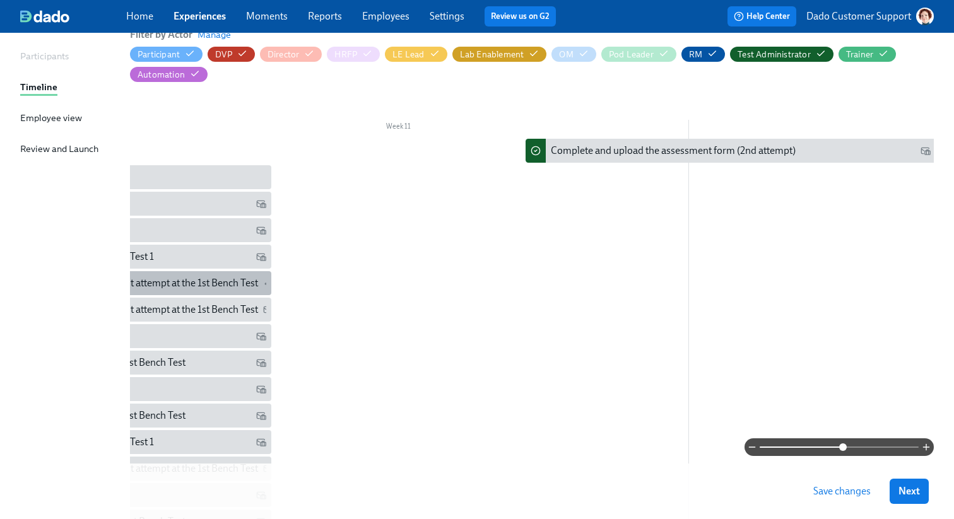
scroll to position [0, 6285]
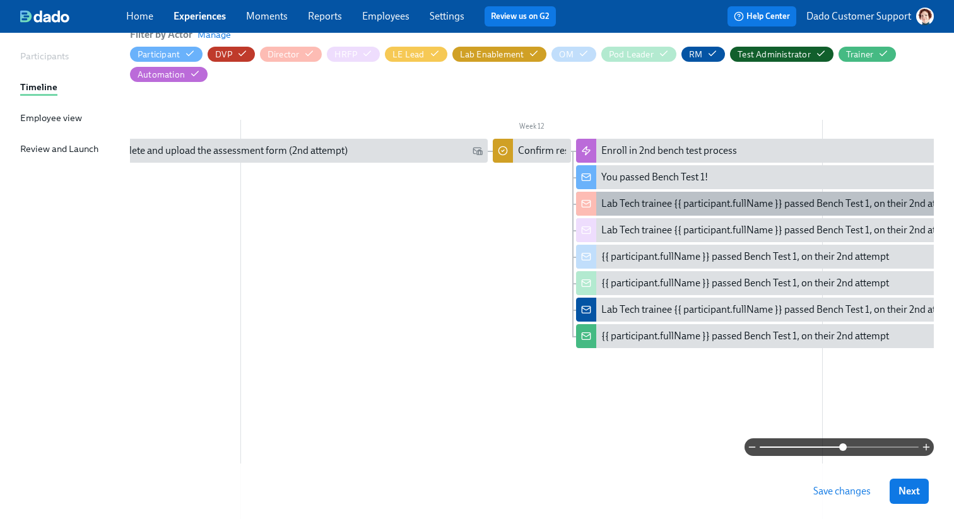
click at [735, 200] on div "Lab Tech trainee {{ participant.fullName }} passed Bench Test 1, on their 2nd a…" at bounding box center [781, 204] width 360 height 14
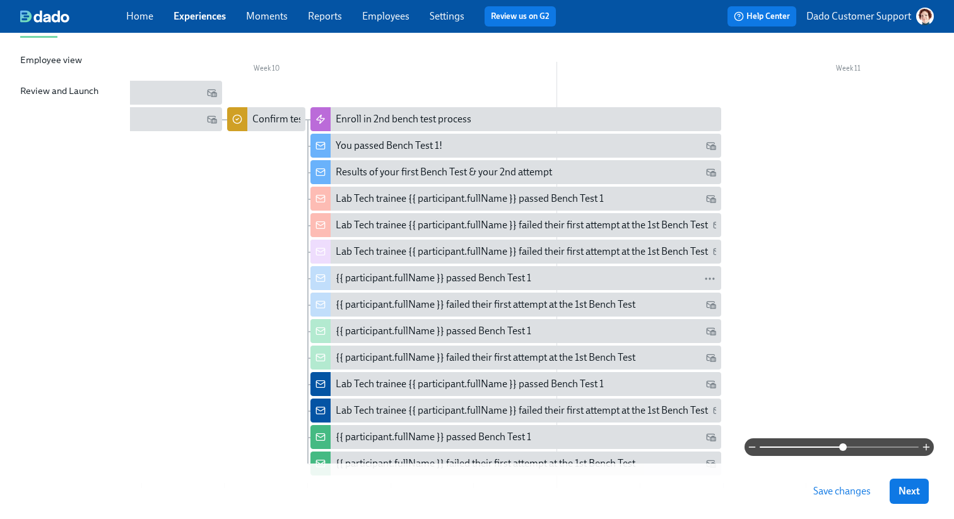
scroll to position [204, 0]
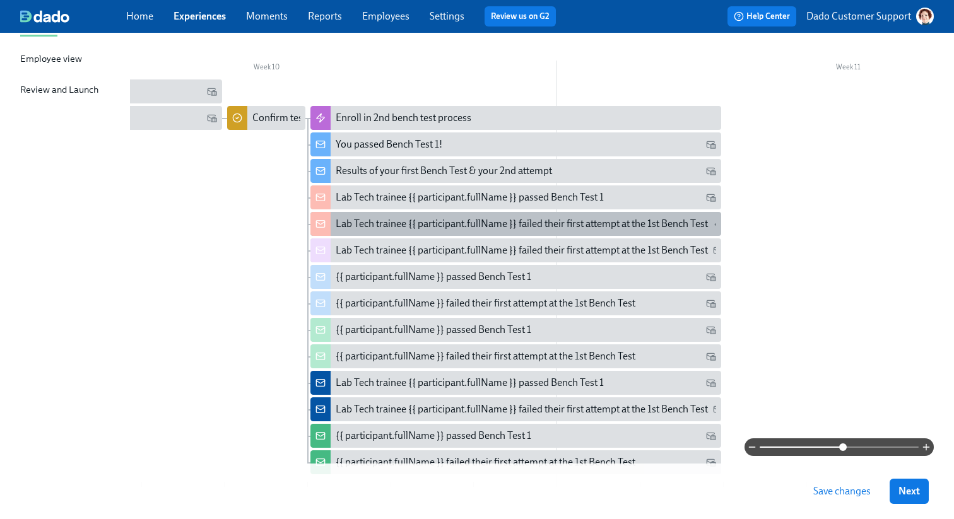
click at [361, 224] on div "Lab Tech trainee {{ participant.fullName }} failed their first attempt at the 1…" at bounding box center [522, 224] width 372 height 14
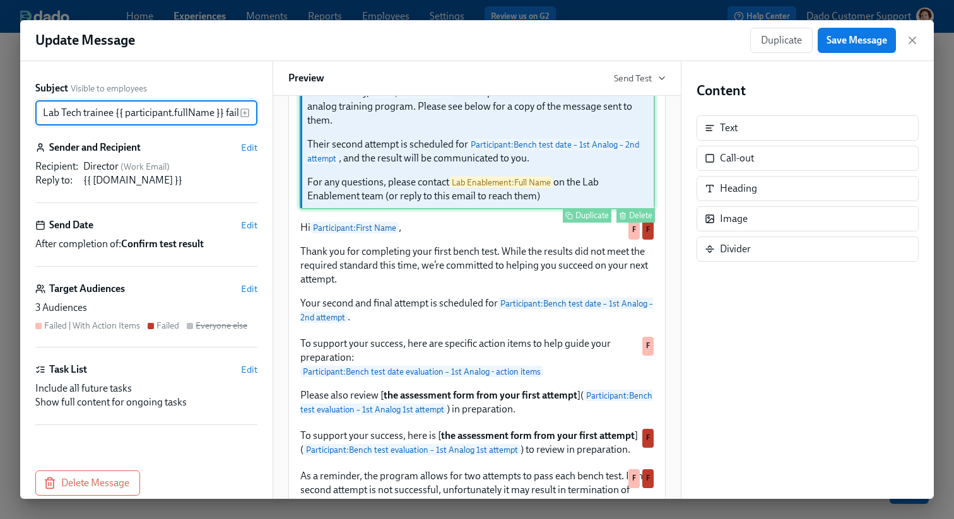
scroll to position [142, 0]
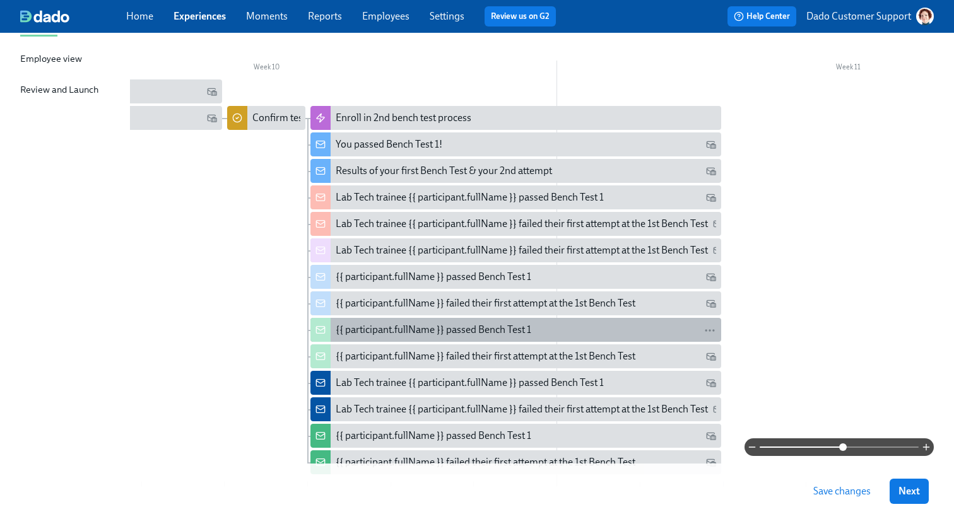
scroll to position [286, 0]
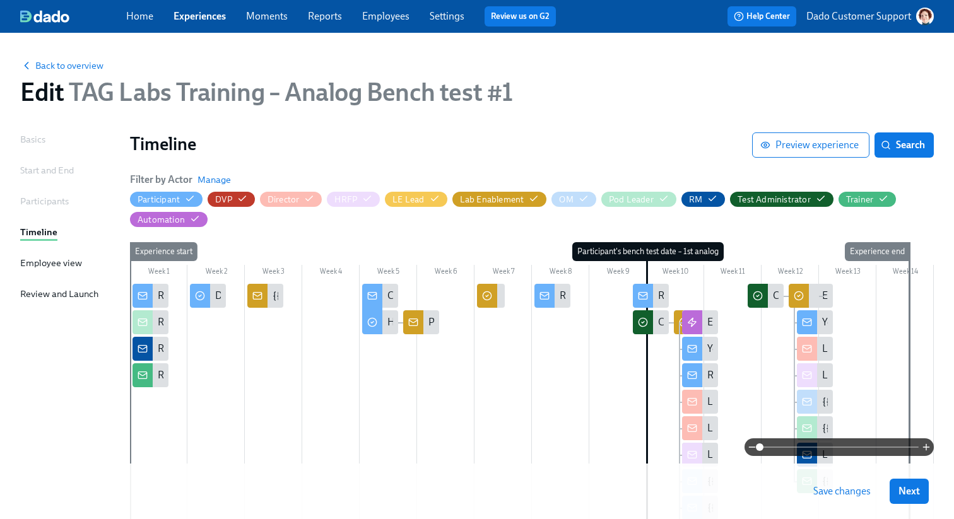
click at [191, 16] on link "Experiences" at bounding box center [199, 16] width 52 height 12
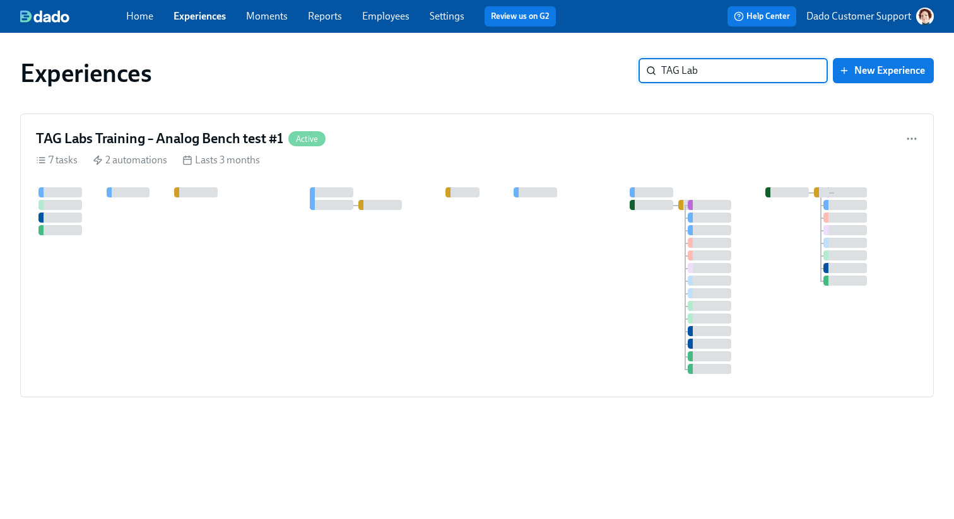
type input "TAG Labs"
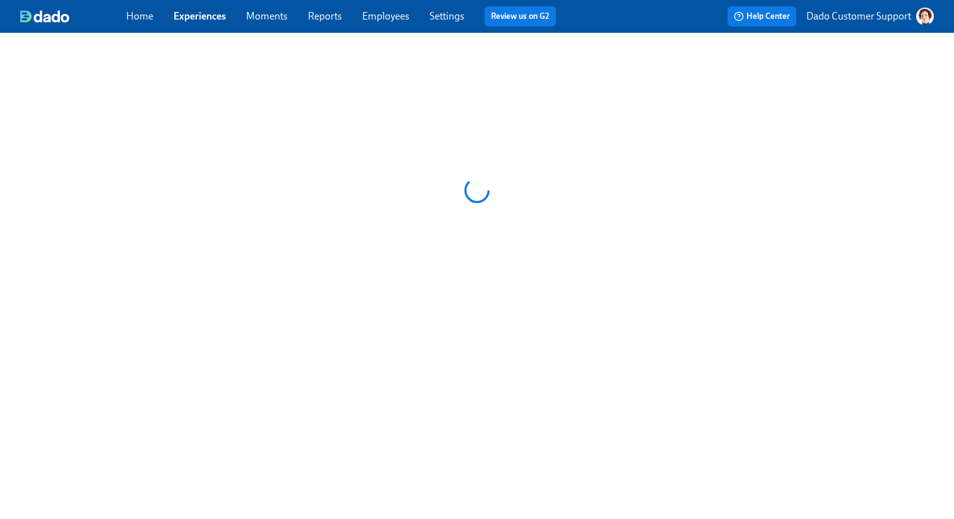
click at [397, 18] on link "Employees" at bounding box center [385, 16] width 47 height 12
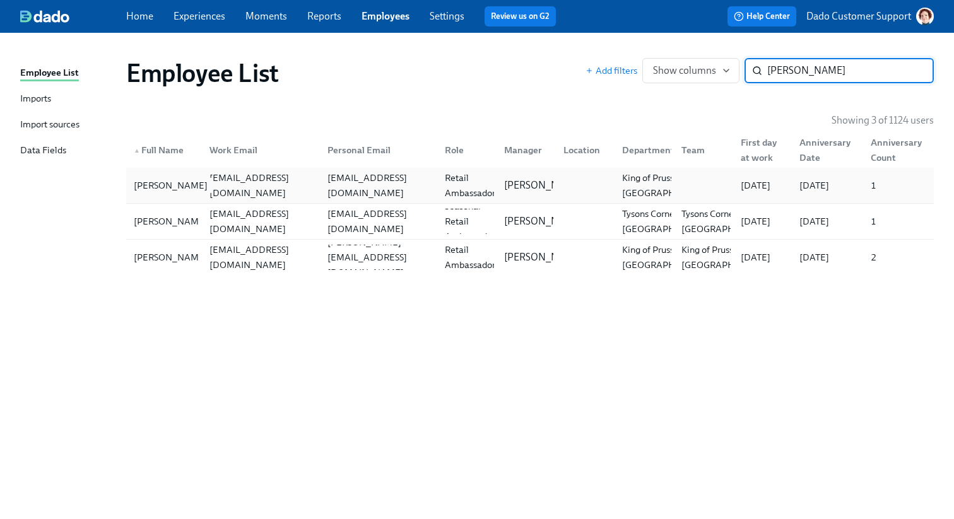
type input "hernandez"
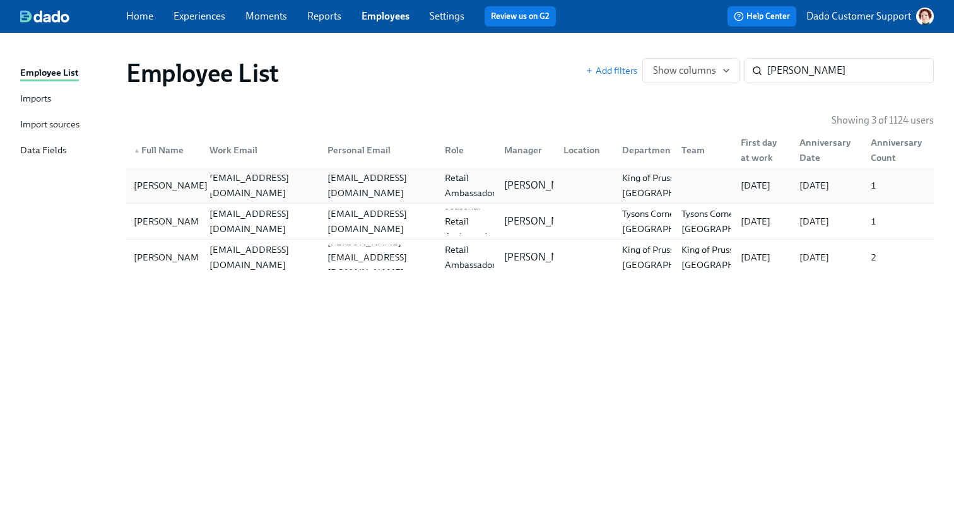
click at [177, 188] on div "Alex Hernandez" at bounding box center [171, 185] width 84 height 15
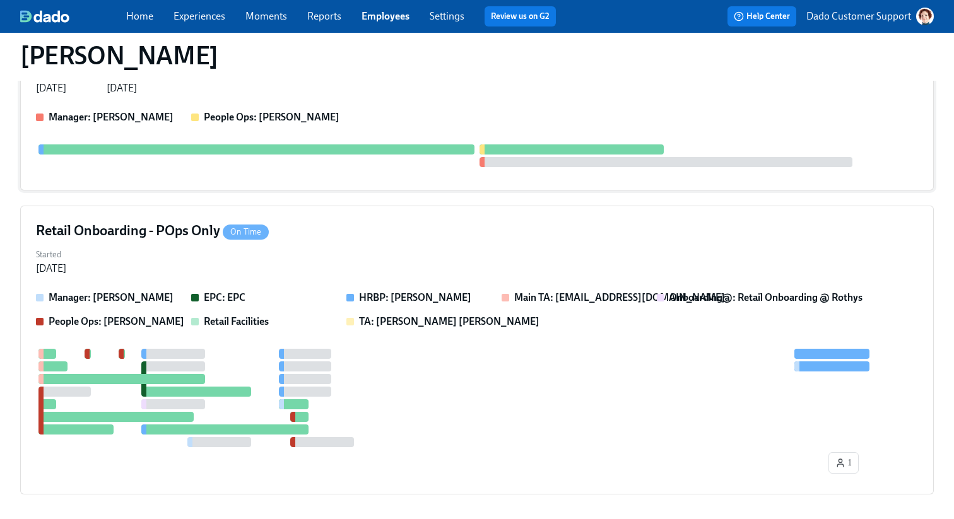
scroll to position [337, 0]
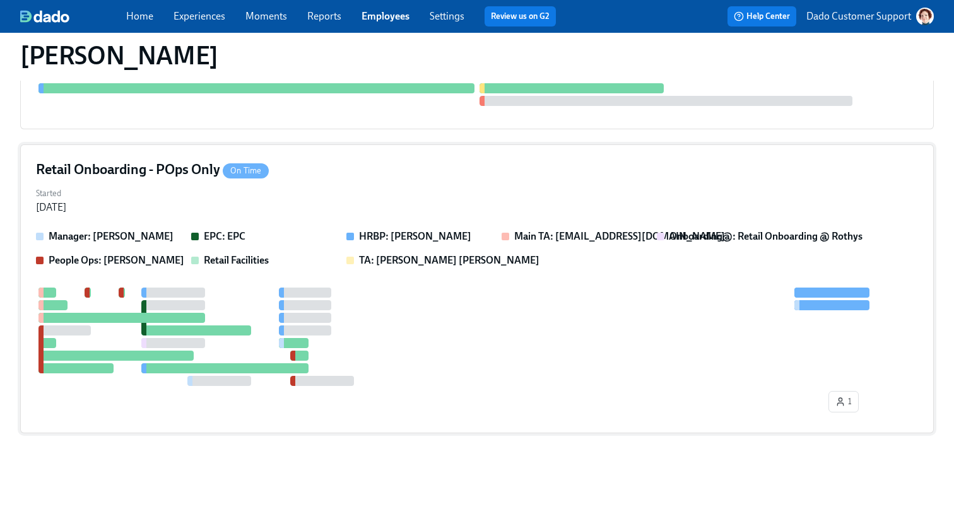
click at [191, 167] on h4 "Retail Onboarding - POps Only On Time" at bounding box center [152, 169] width 233 height 19
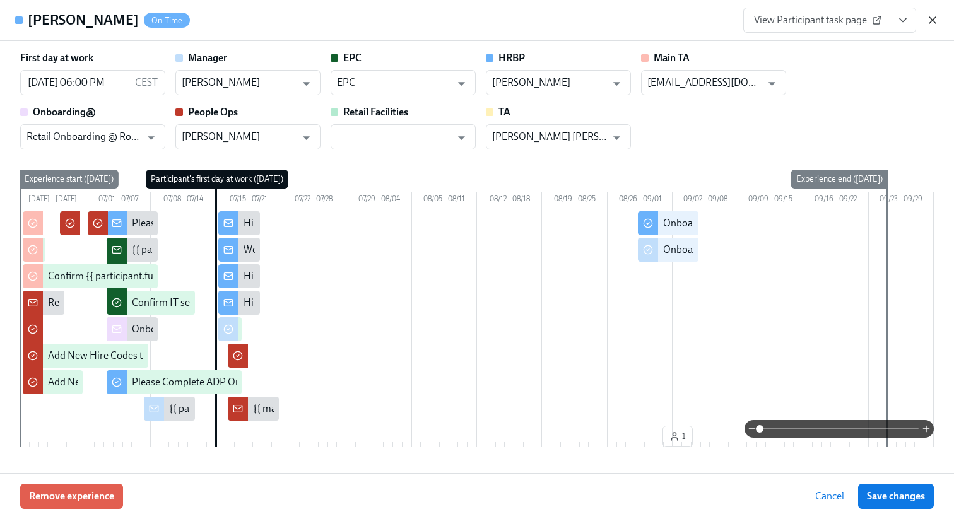
click at [929, 19] on icon "button" at bounding box center [932, 20] width 13 height 13
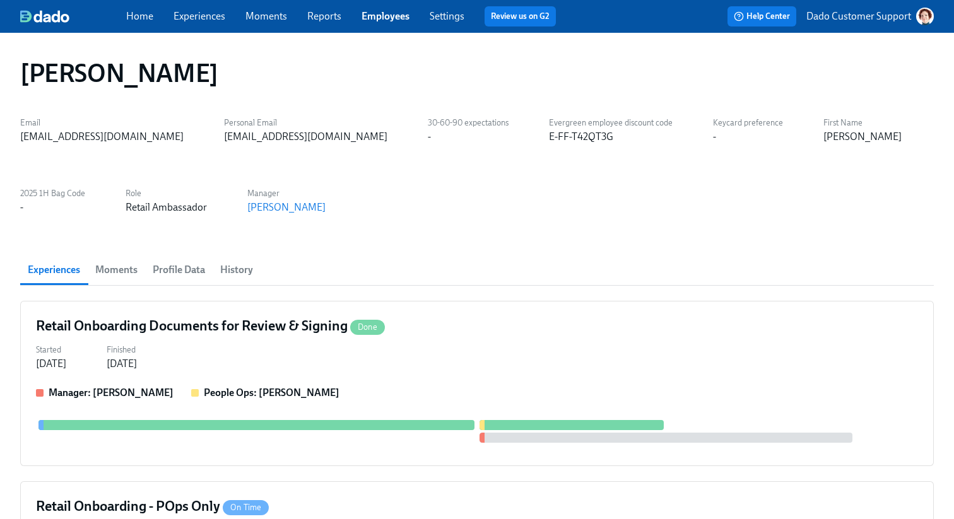
scroll to position [314, 0]
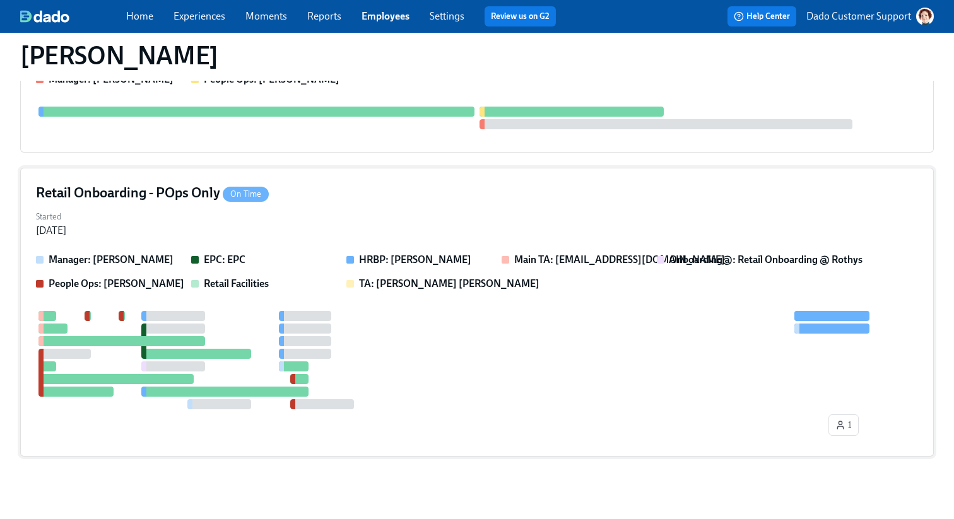
click at [323, 299] on div "Manager: Heather McFarland EPC: EPC HRBP: Natalie McCarron Main TA: recruiting@…" at bounding box center [477, 347] width 882 height 188
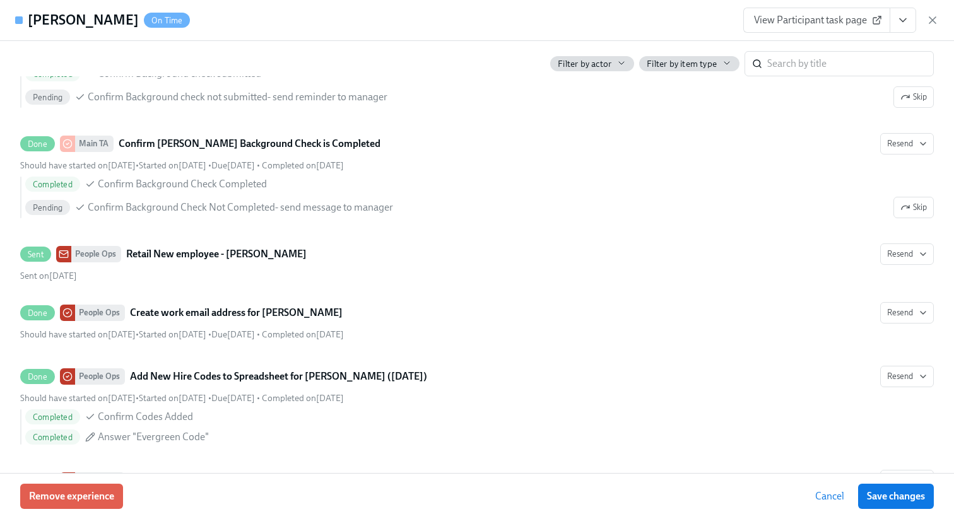
scroll to position [620, 0]
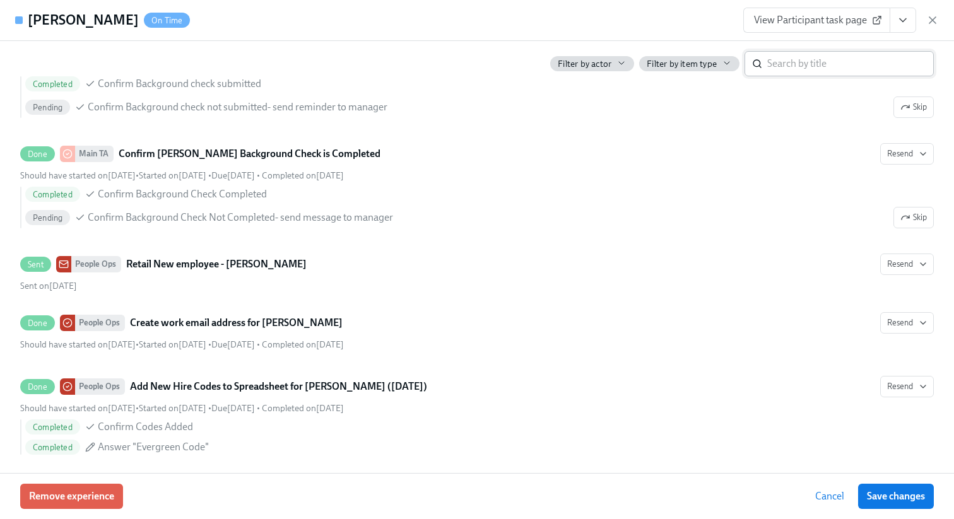
click at [855, 64] on input "search" at bounding box center [850, 63] width 167 height 25
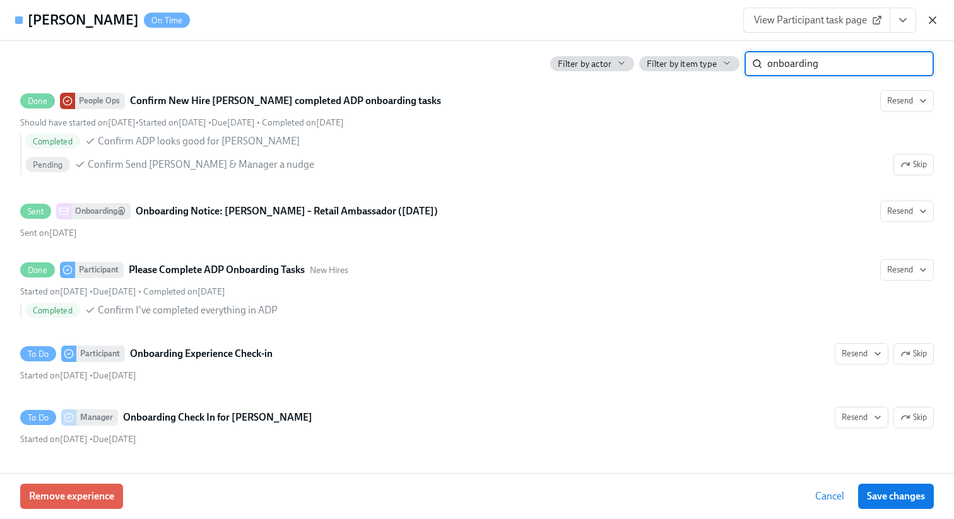
type input "onboarding"
click at [932, 16] on icon "button" at bounding box center [932, 20] width 13 height 13
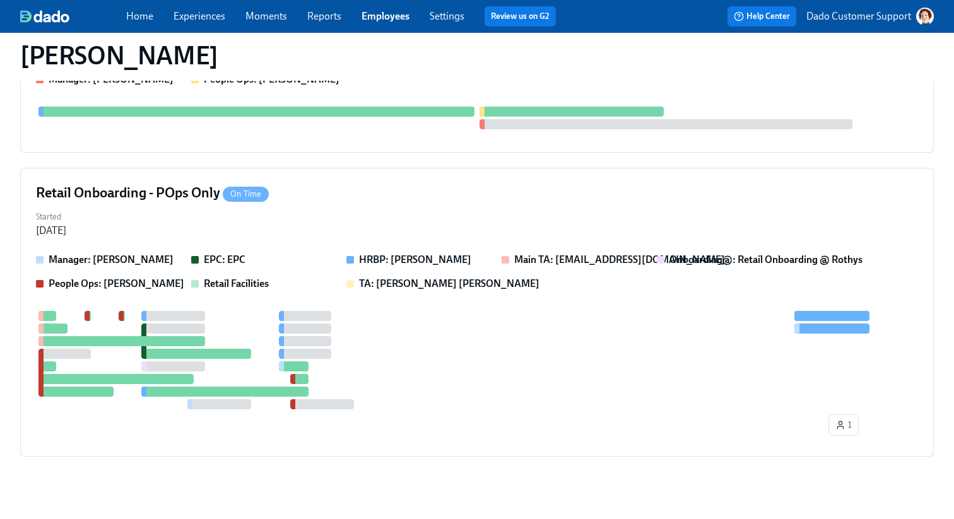
click at [209, 13] on link "Experiences" at bounding box center [199, 16] width 52 height 12
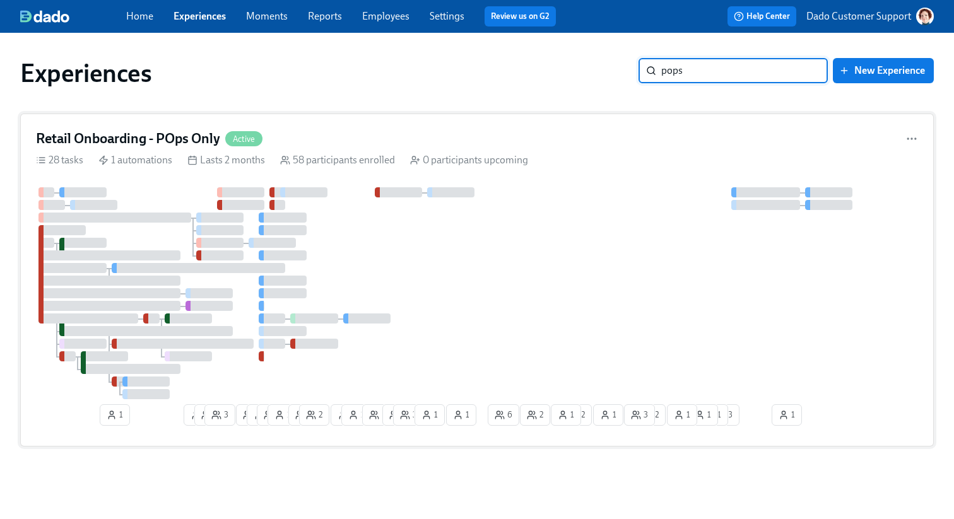
type input "pops"
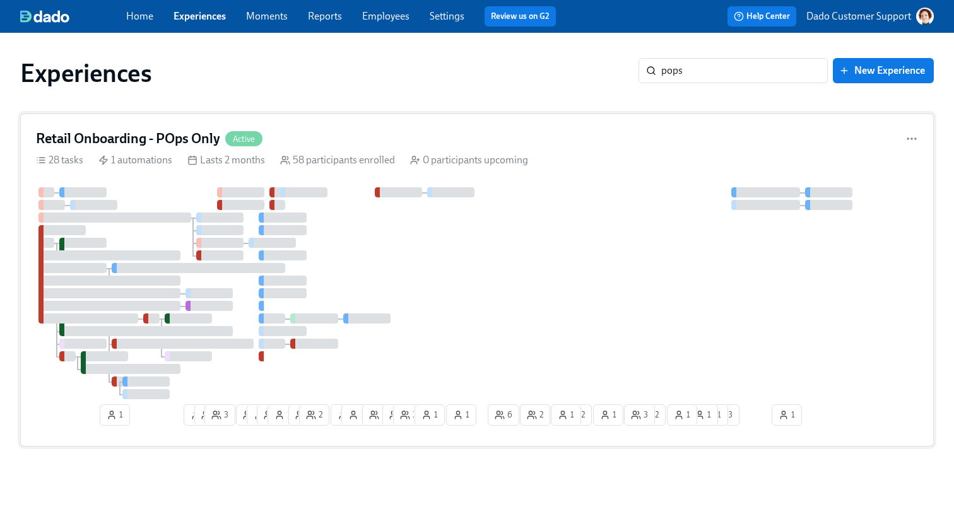
click at [392, 266] on div at bounding box center [477, 293] width 882 height 212
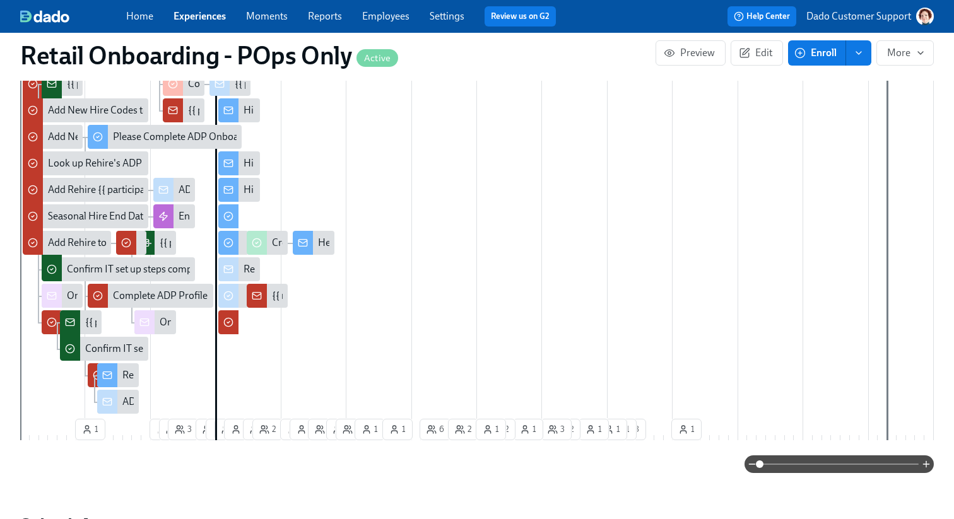
scroll to position [582, 0]
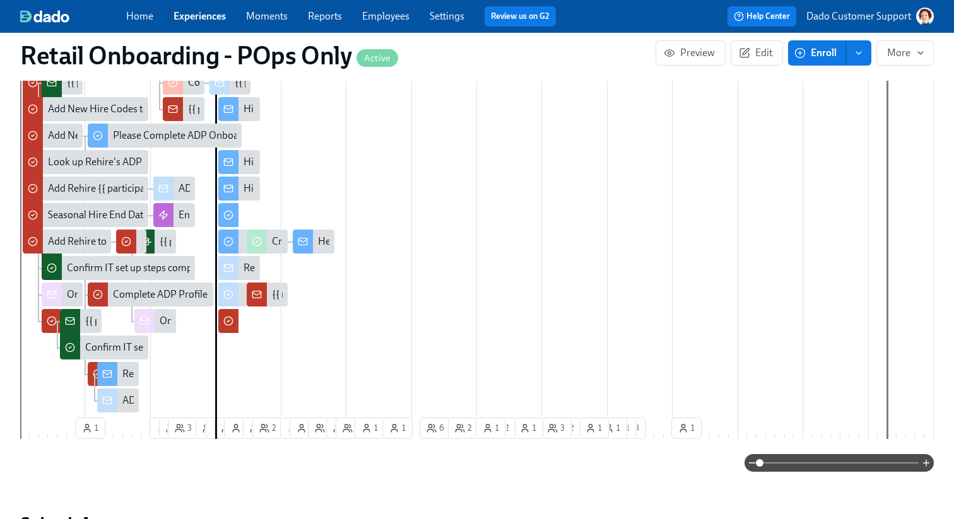
click at [888, 464] on span at bounding box center [838, 463] width 159 height 18
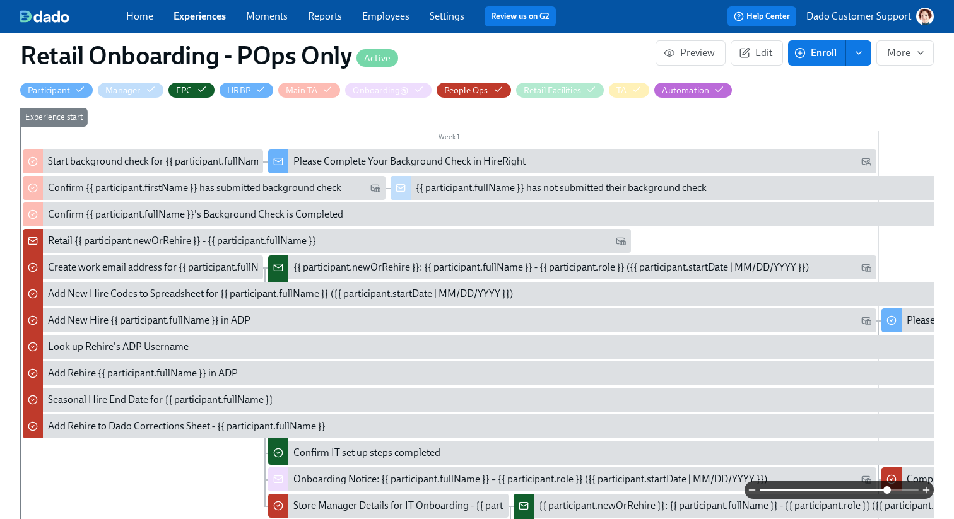
scroll to position [387, 0]
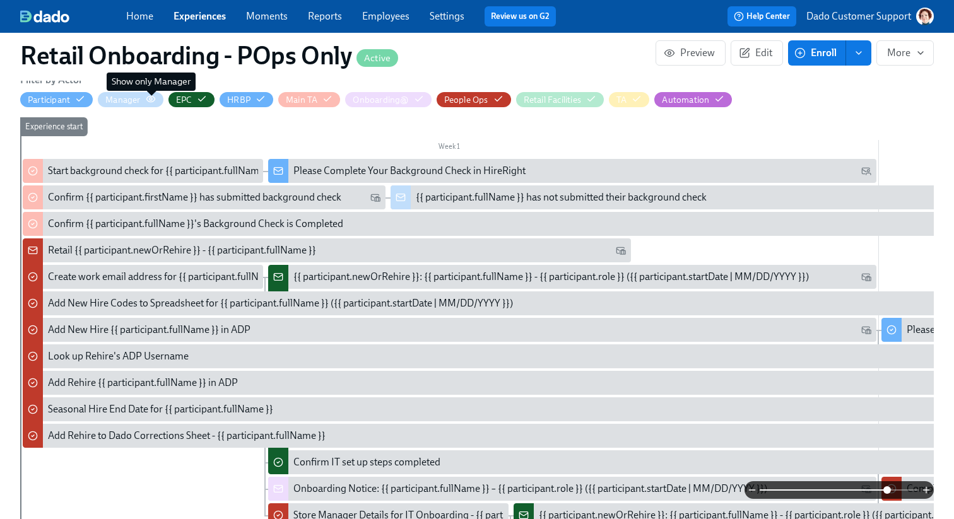
click at [154, 95] on icon "button" at bounding box center [151, 99] width 10 height 10
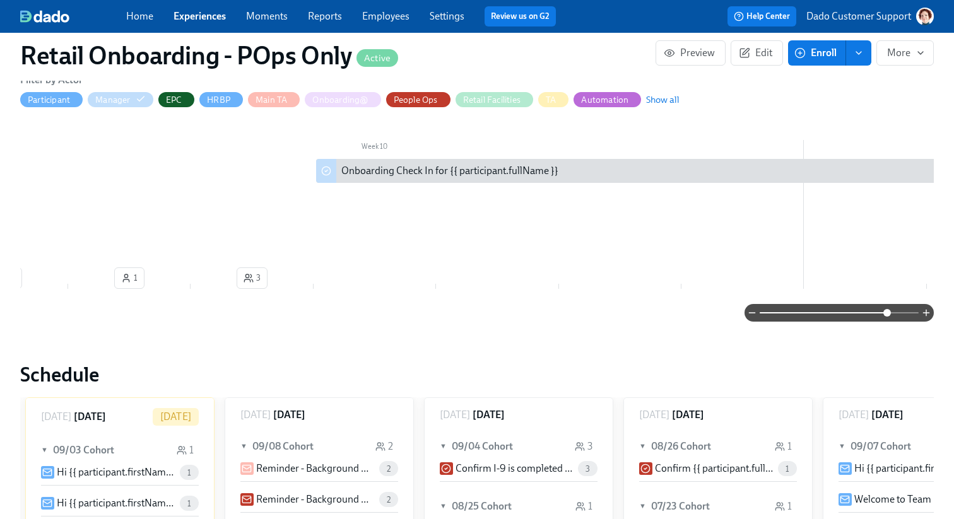
scroll to position [0, 7974]
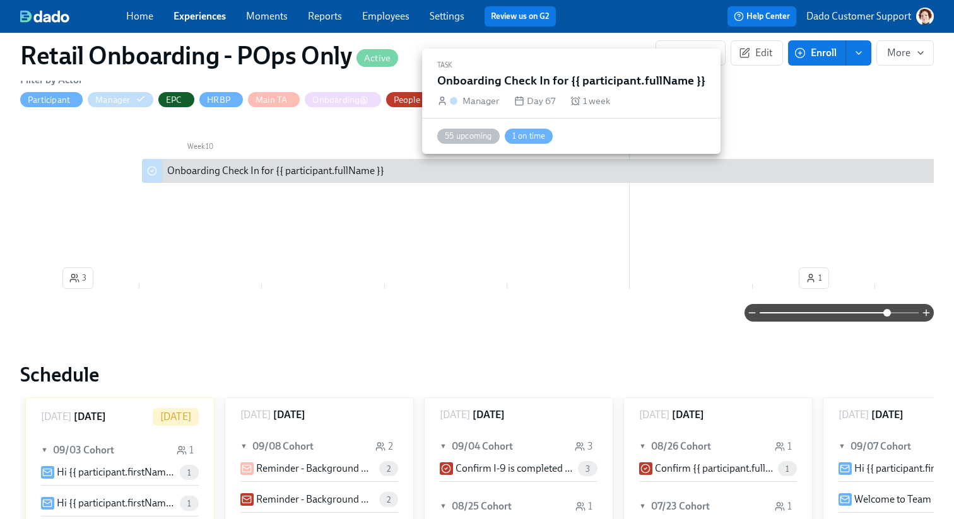
click at [337, 178] on div "Onboarding Check In for {{ participant.fullName }}" at bounding box center [568, 171] width 853 height 24
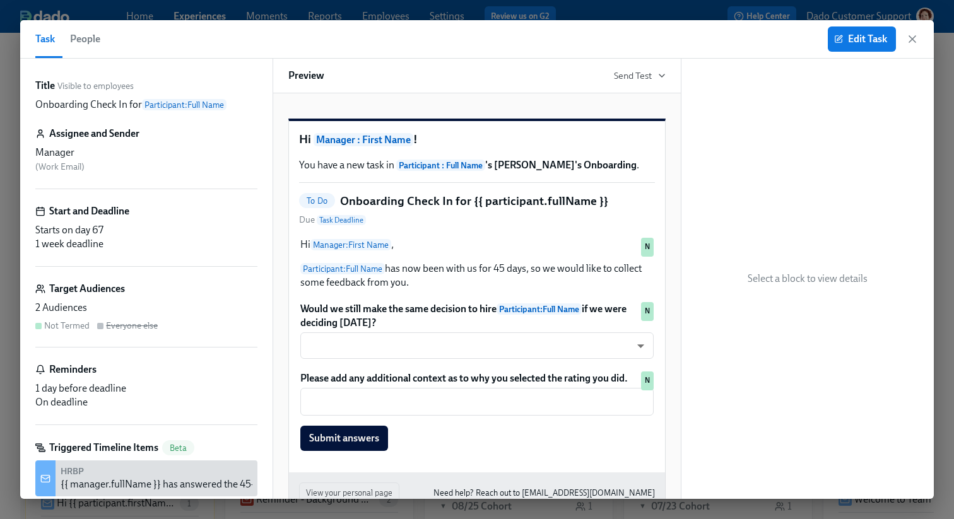
click at [98, 37] on span "People" at bounding box center [85, 39] width 30 height 18
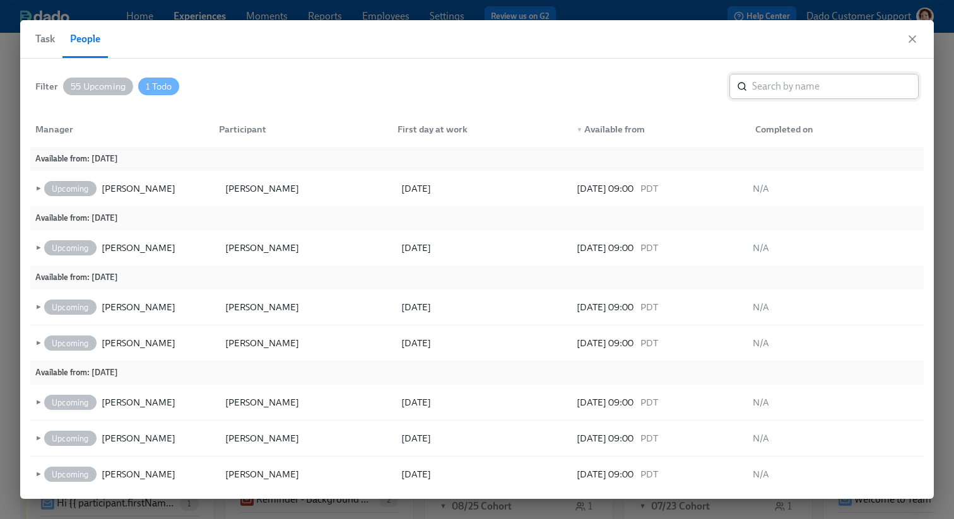
click at [818, 85] on input "search" at bounding box center [835, 86] width 167 height 25
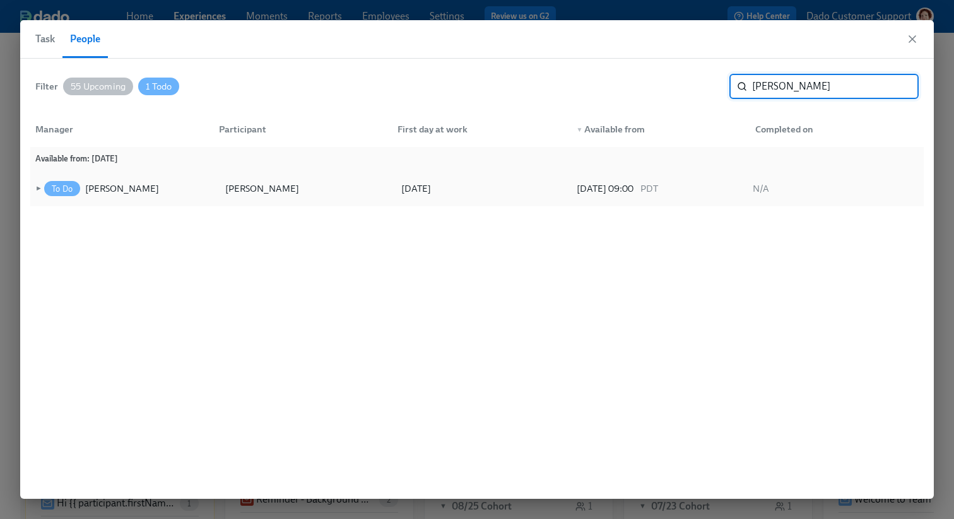
type input "alex"
click at [33, 184] on span "►" at bounding box center [37, 189] width 9 height 14
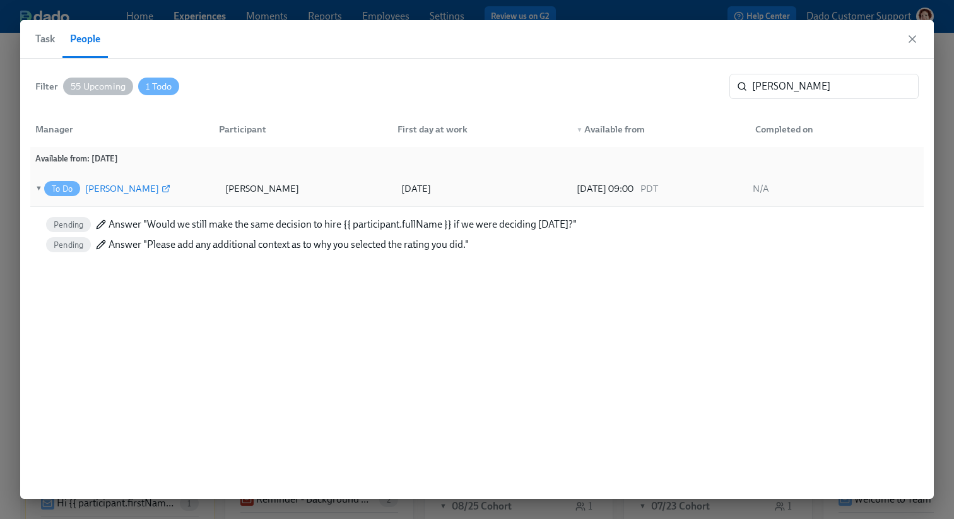
click at [105, 187] on div "Heather McFarland" at bounding box center [122, 188] width 74 height 15
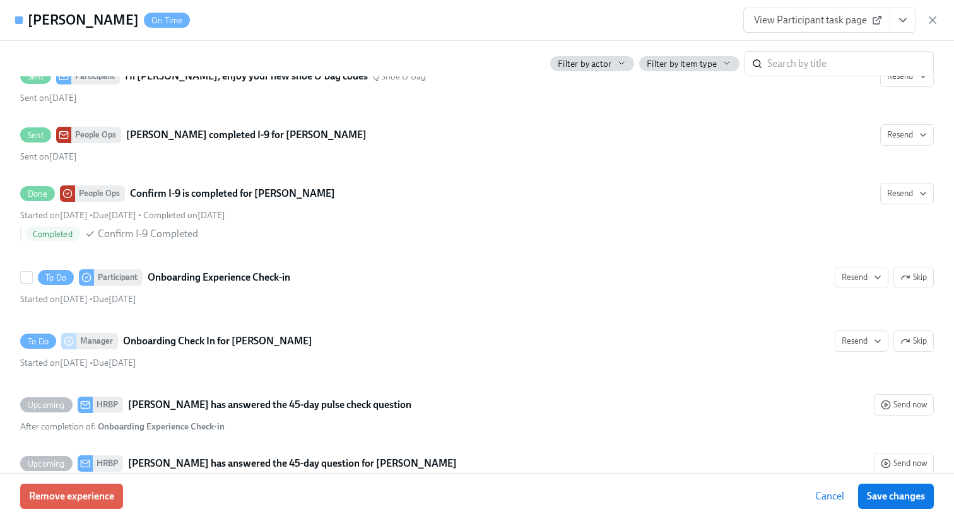
scroll to position [2139, 0]
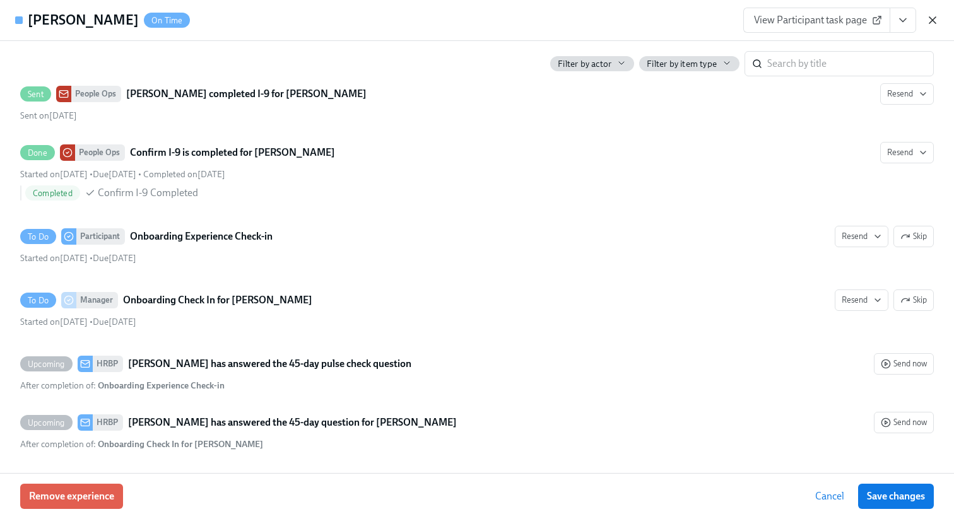
click at [937, 20] on icon "button" at bounding box center [932, 20] width 13 height 13
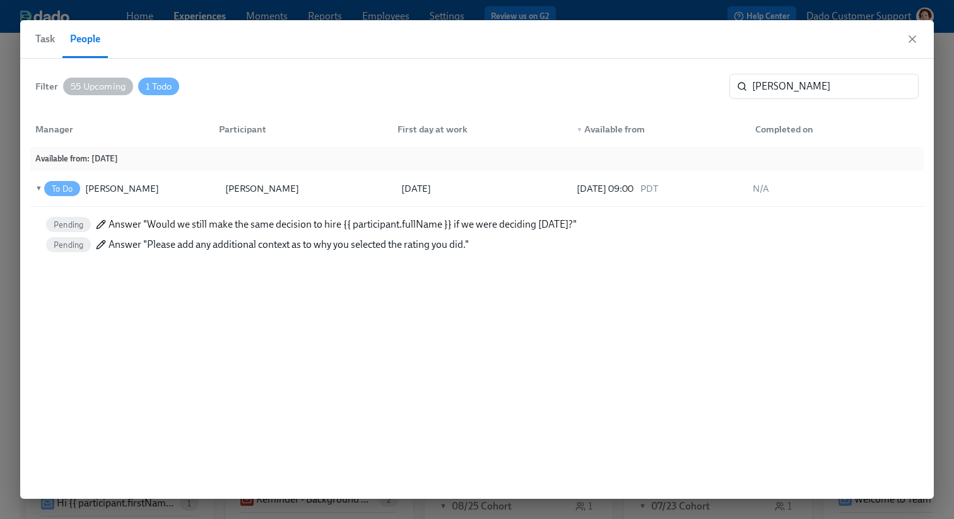
click at [50, 28] on button "Task" at bounding box center [48, 39] width 27 height 38
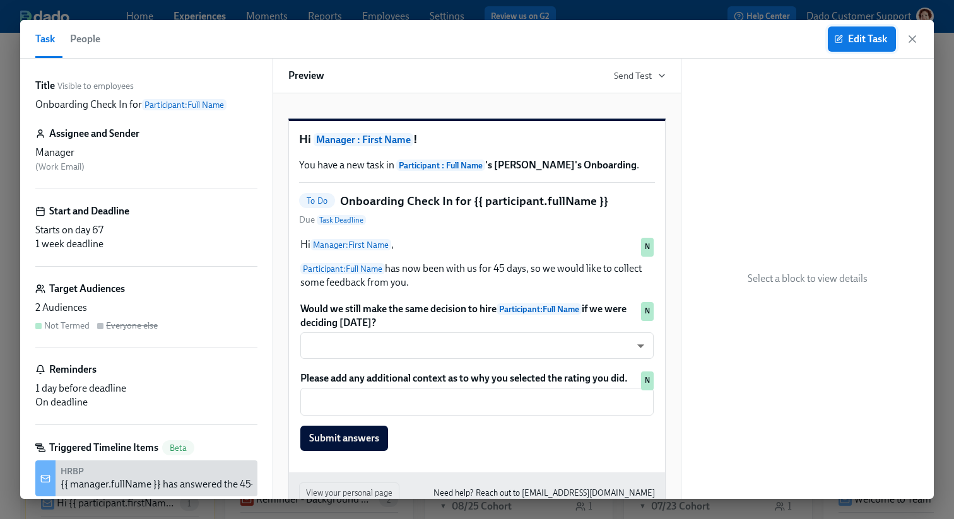
click at [866, 42] on span "Edit Task" at bounding box center [861, 39] width 50 height 13
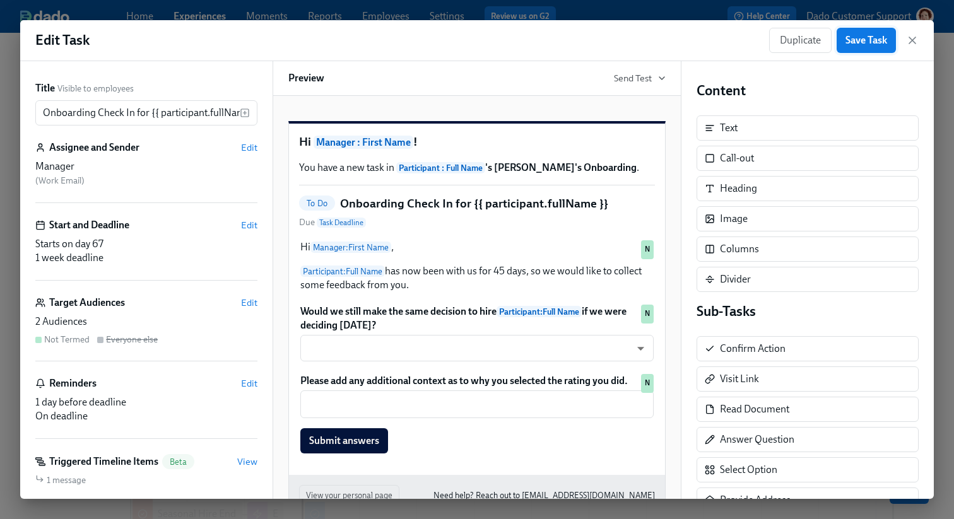
click at [872, 37] on span "Save Task" at bounding box center [866, 40] width 42 height 13
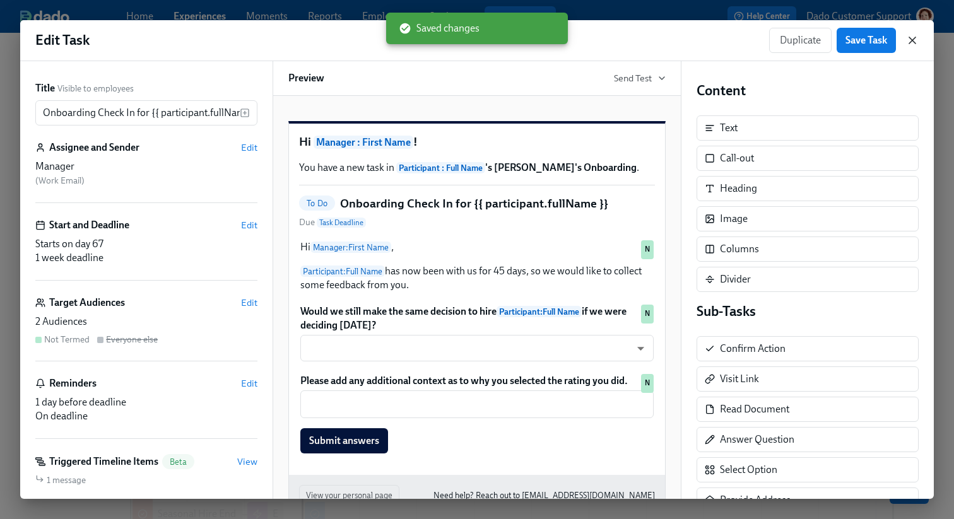
click at [907, 38] on icon "button" at bounding box center [912, 40] width 13 height 13
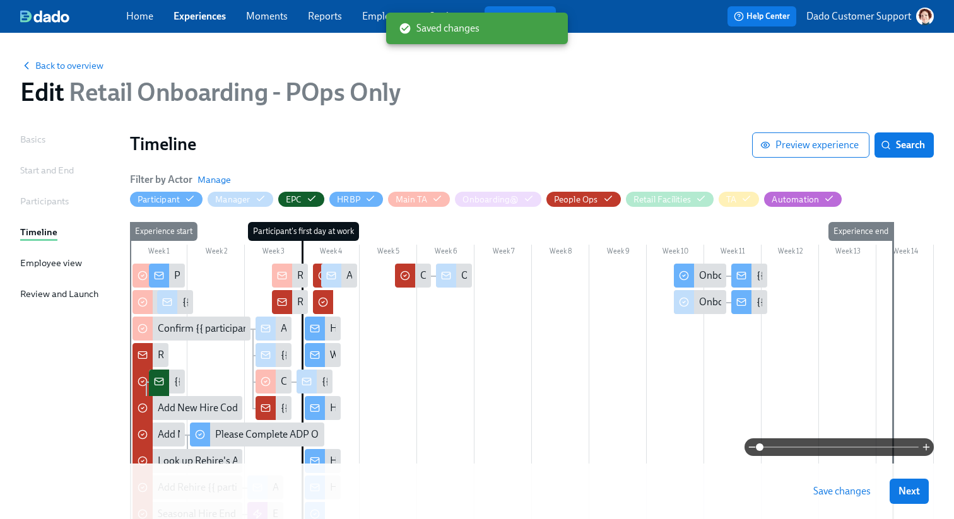
click at [843, 493] on span "Save changes" at bounding box center [841, 491] width 57 height 13
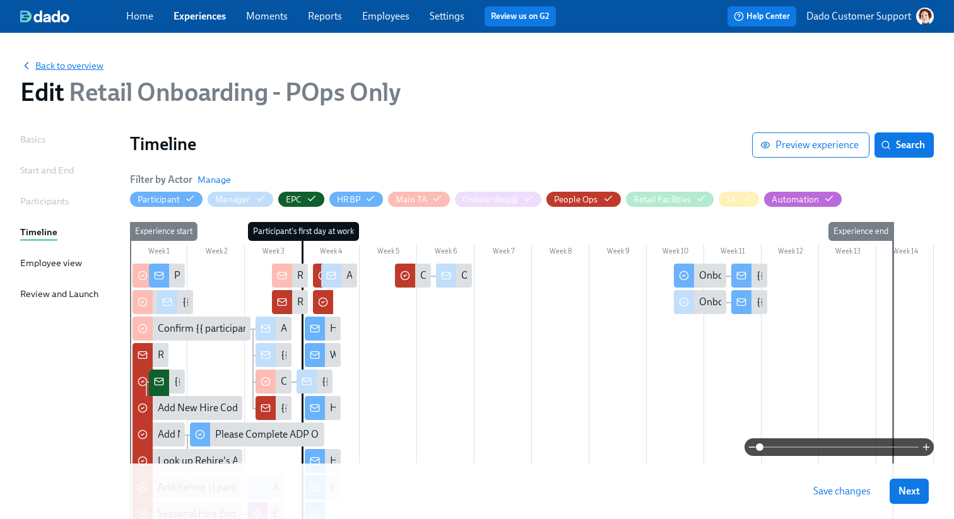
click at [43, 65] on span "Back to overview" at bounding box center [61, 65] width 83 height 13
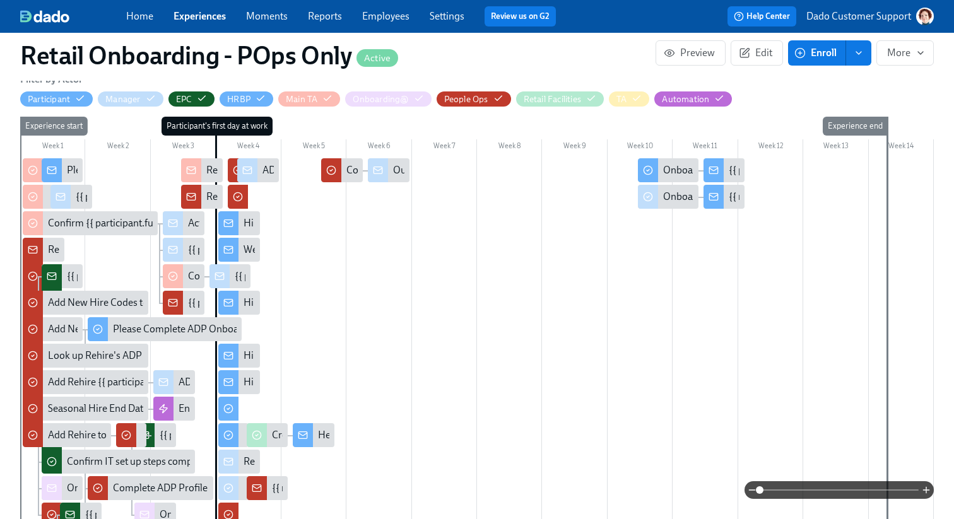
scroll to position [384, 0]
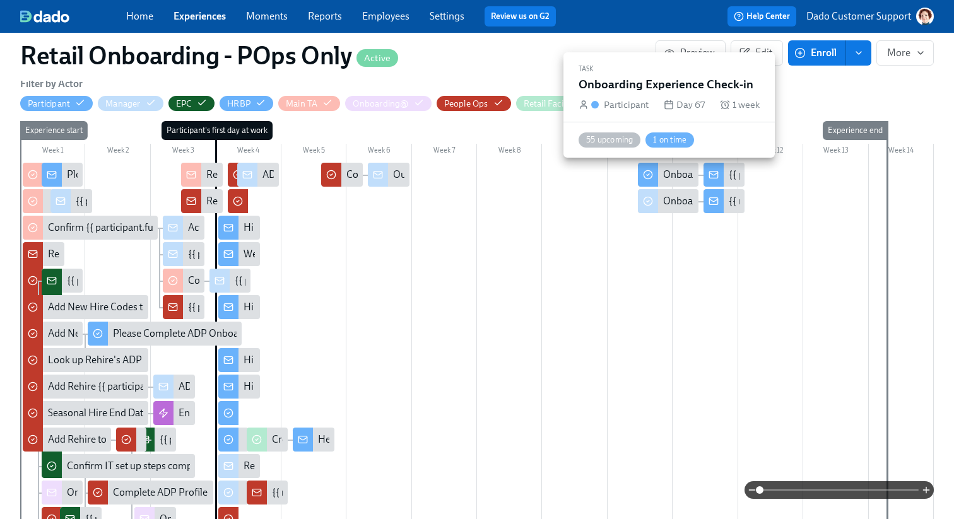
click at [670, 176] on div "Onboarding Experience Check-in" at bounding box center [734, 175] width 142 height 14
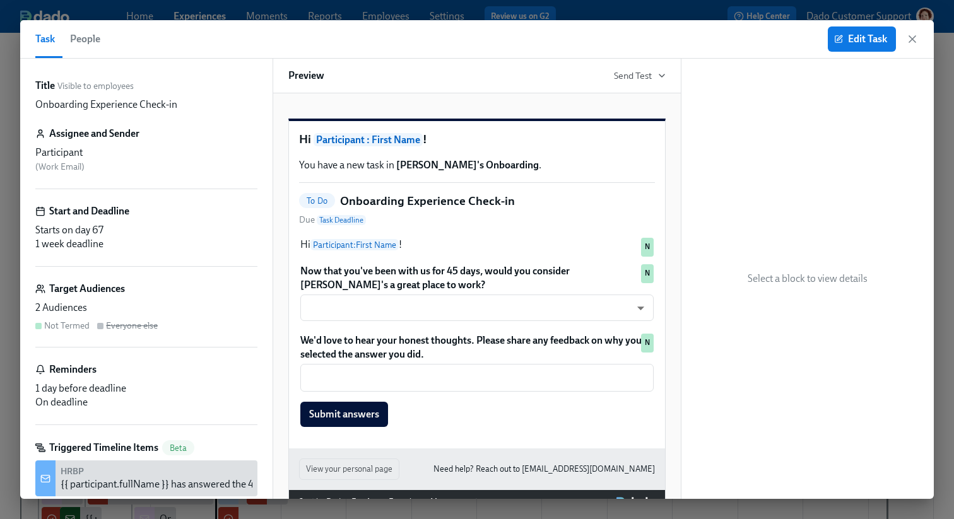
click at [83, 37] on span "People" at bounding box center [85, 39] width 30 height 18
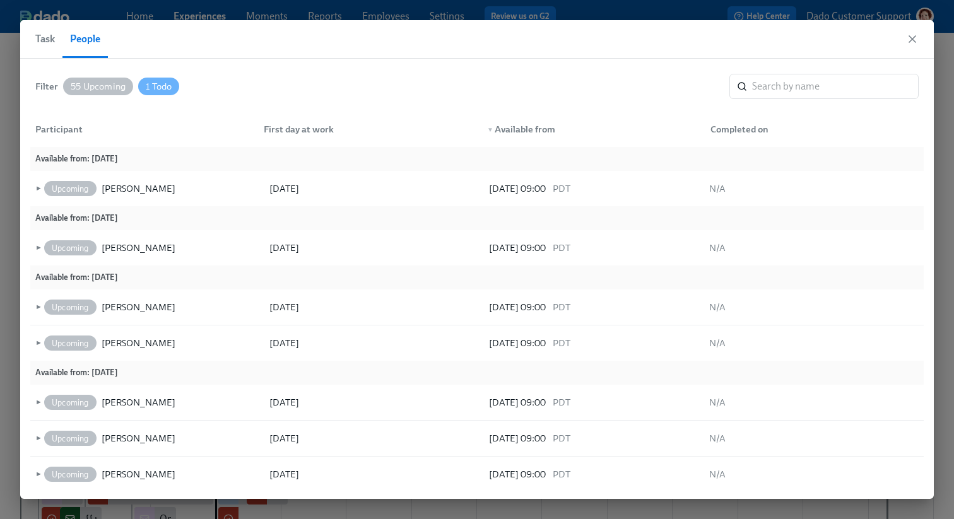
click at [49, 38] on span "Task" at bounding box center [45, 39] width 20 height 18
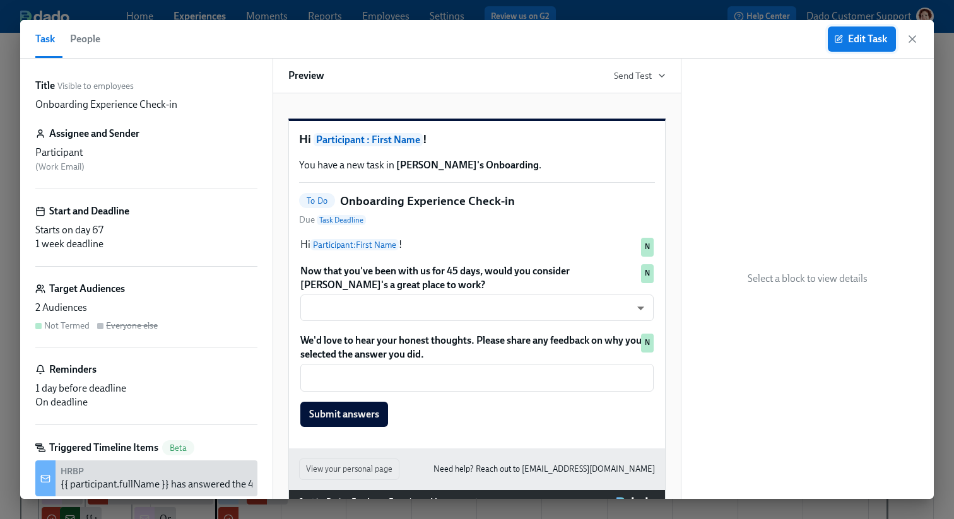
click at [868, 27] on button "Edit Task" at bounding box center [862, 38] width 68 height 25
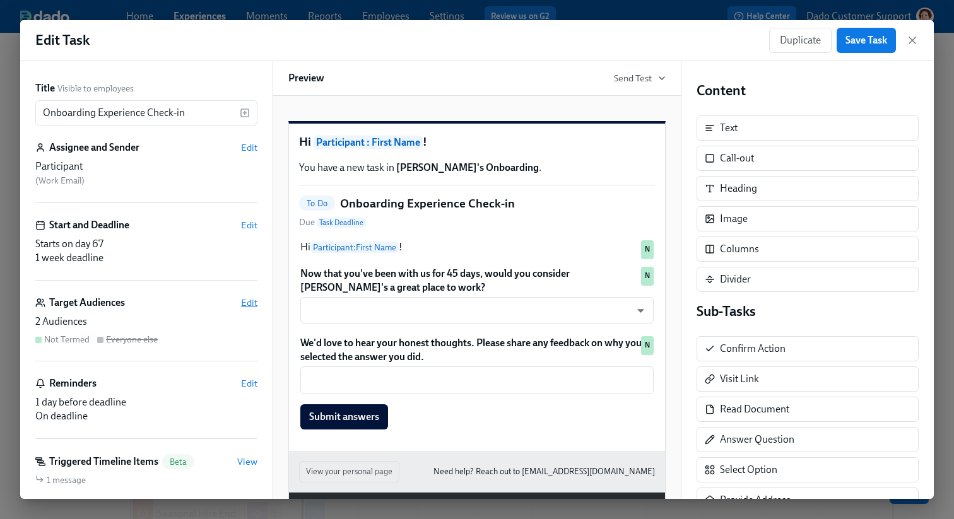
click at [249, 302] on span "Edit" at bounding box center [249, 302] width 16 height 13
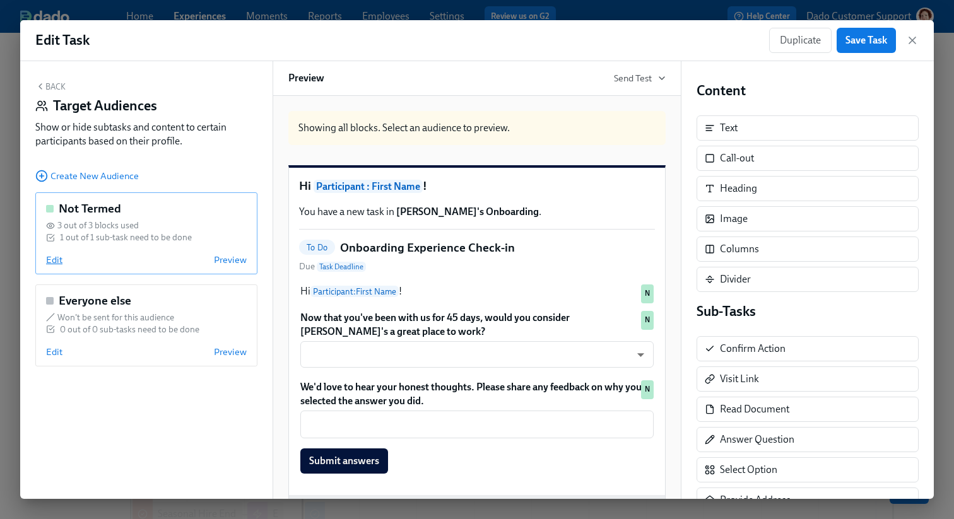
click at [49, 262] on span "Edit" at bounding box center [54, 260] width 16 height 13
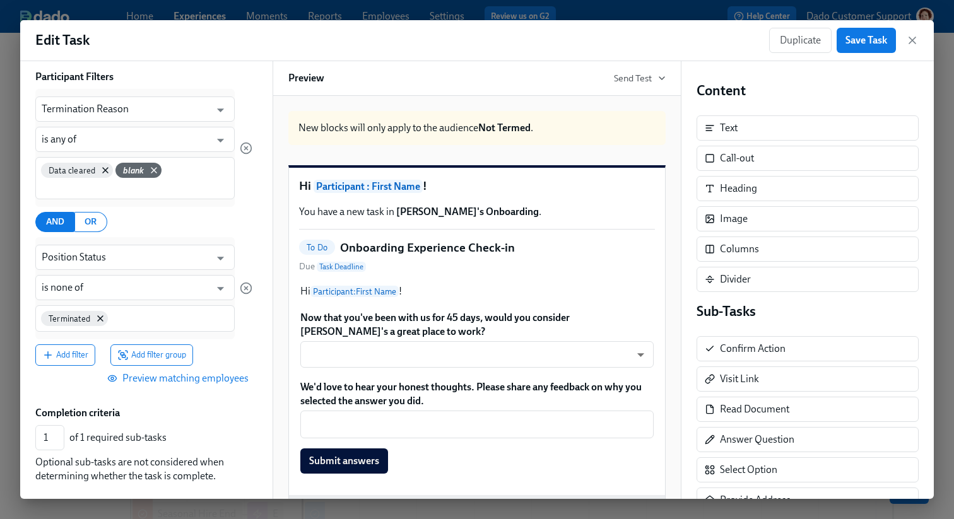
scroll to position [204, 0]
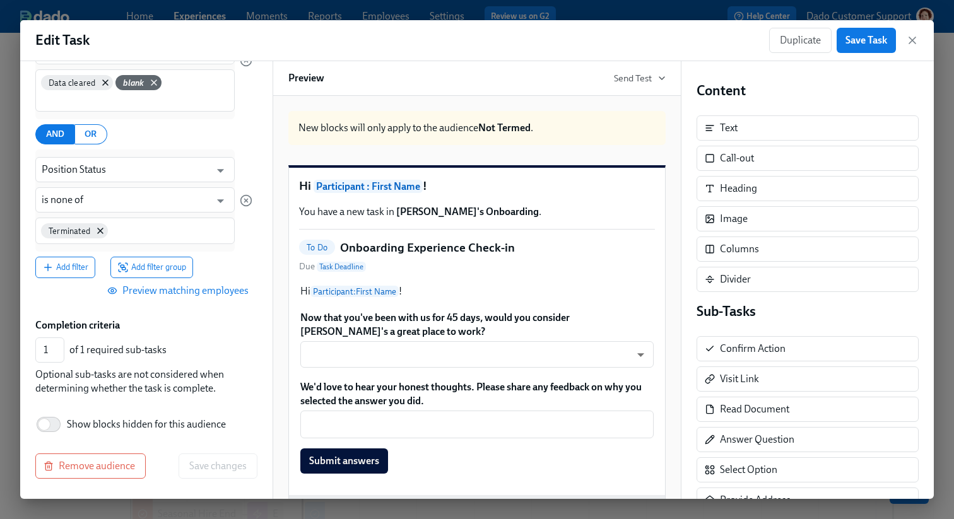
click at [211, 291] on span "Preview matching employees" at bounding box center [179, 290] width 139 height 13
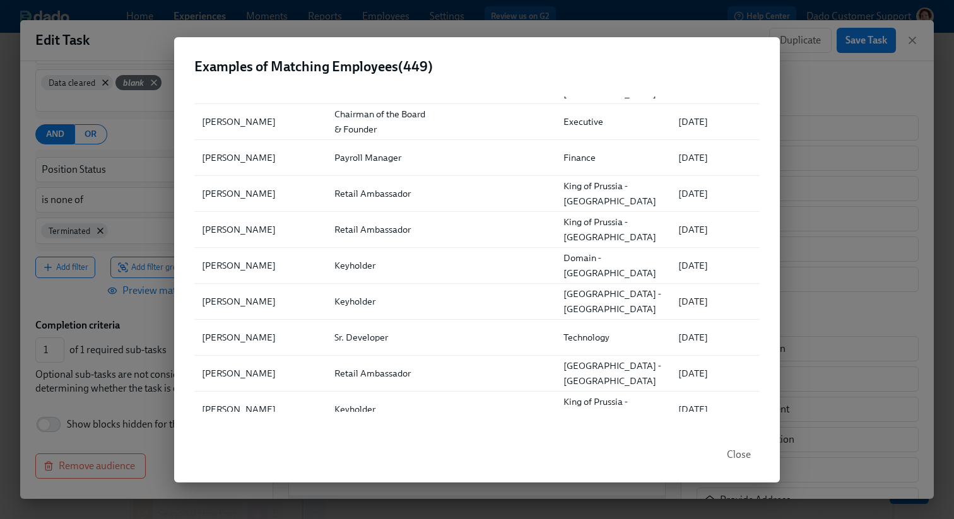
scroll to position [5043, 0]
drag, startPoint x: 213, startPoint y: 200, endPoint x: 339, endPoint y: 199, distance: 126.2
click at [339, 199] on div "Alex Hernandez Retail Ambassador King of Prussia - PA 07/15/2025" at bounding box center [476, 195] width 565 height 36
click at [143, 129] on div "Examples of Matching Employees ( 449 ) ▲ Full Name Role Location Department Fir…" at bounding box center [477, 259] width 954 height 519
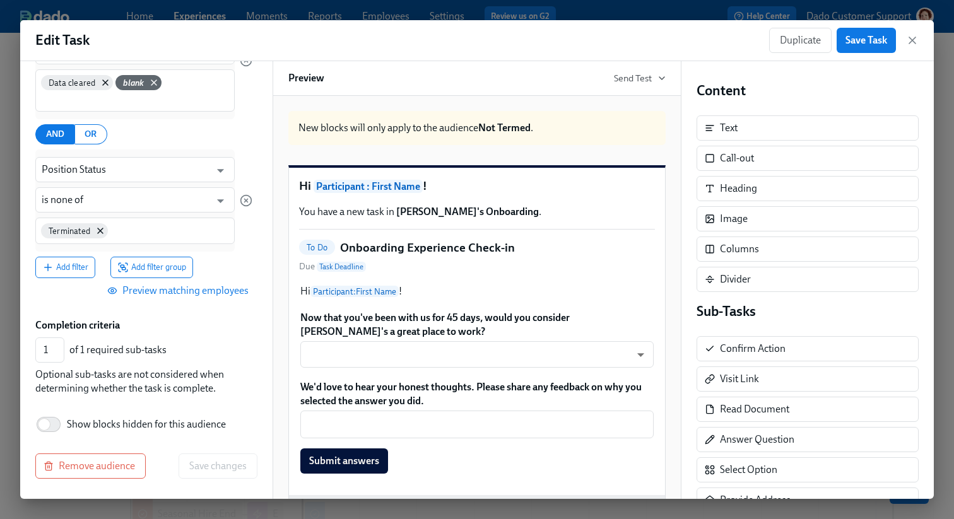
scroll to position [0, 0]
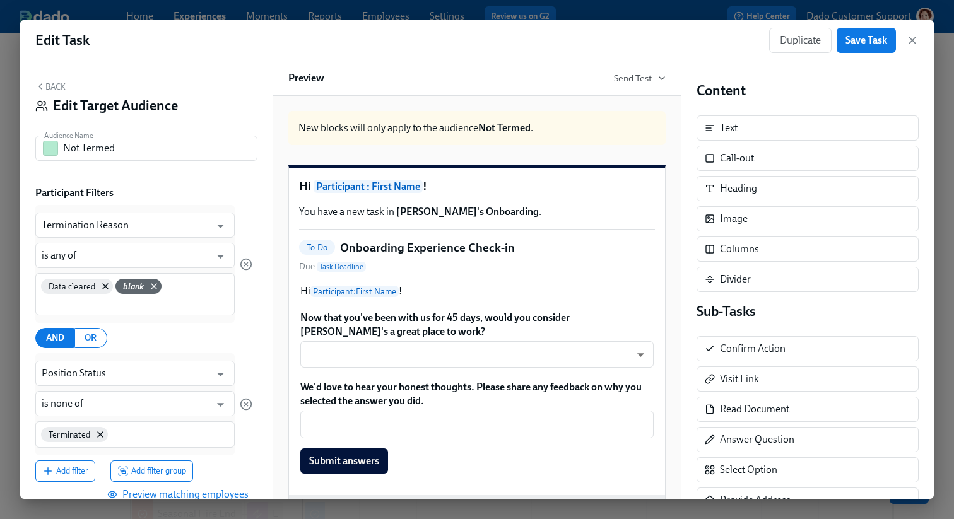
click at [38, 79] on div "Back Edit Target Audience Audience Name Not Termed Audience Name Participant Fi…" at bounding box center [146, 280] width 252 height 438
click at [55, 82] on button "Back" at bounding box center [50, 86] width 30 height 10
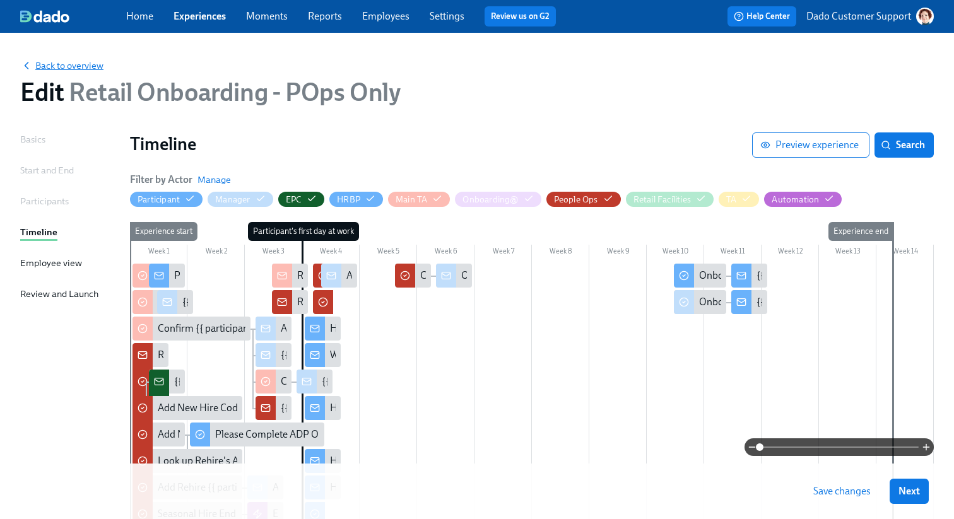
click at [57, 70] on span "Back to overview" at bounding box center [61, 65] width 83 height 13
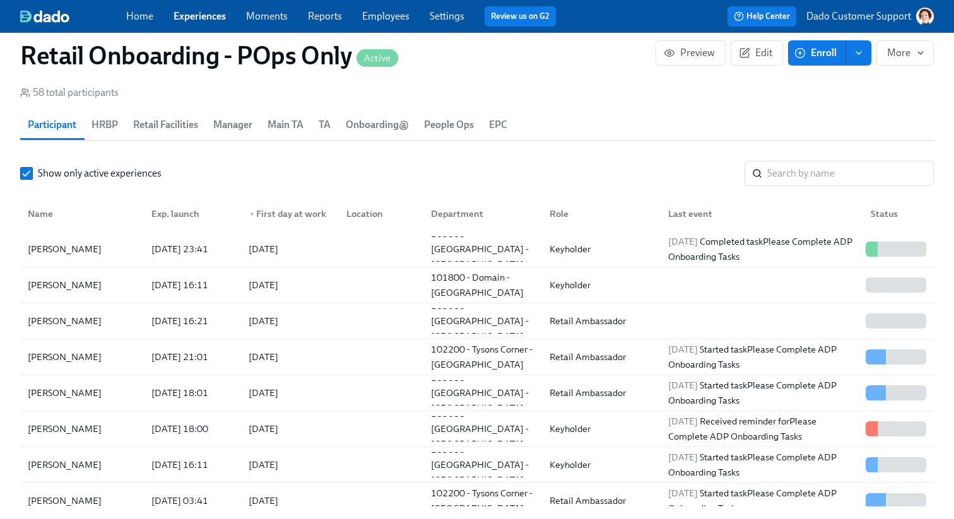
scroll to position [1422, 0]
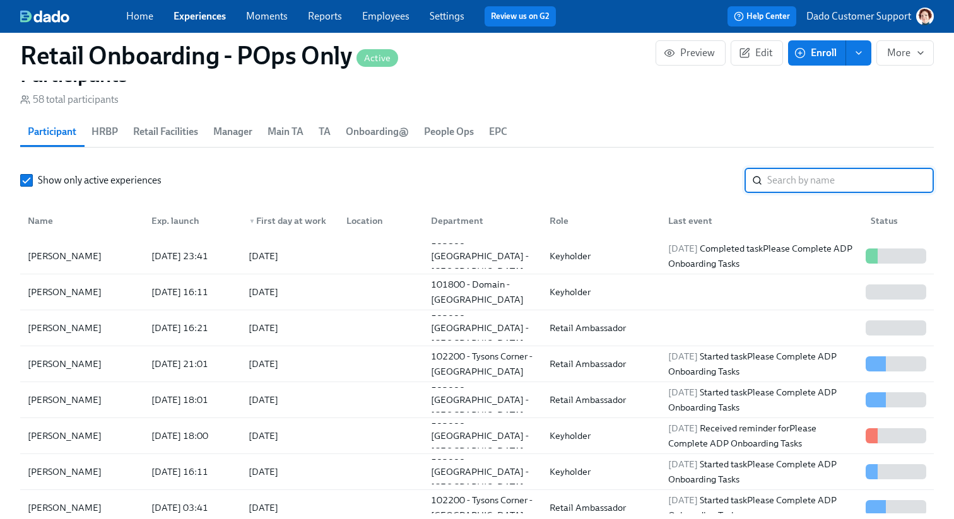
click at [821, 192] on input "search" at bounding box center [850, 180] width 167 height 25
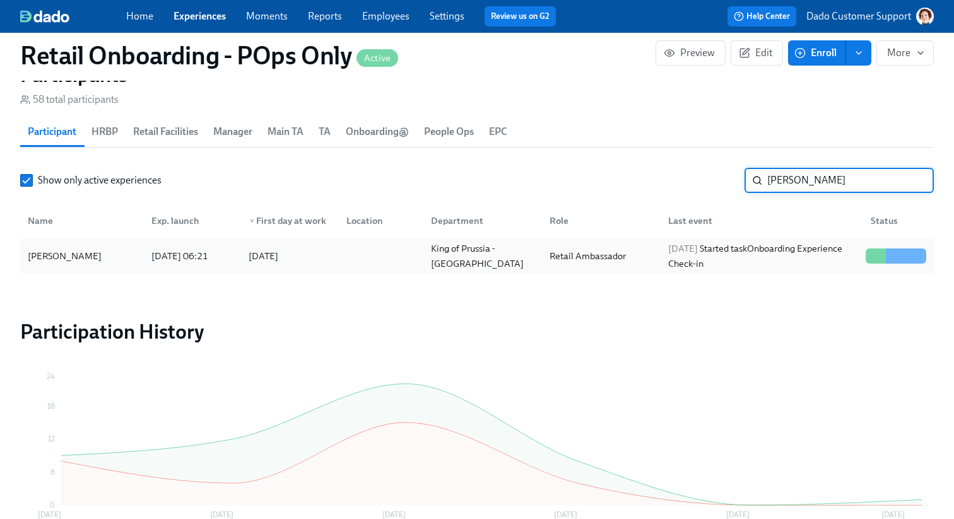
type input "hernan"
click at [91, 250] on div "[PERSON_NAME]" at bounding box center [65, 256] width 84 height 15
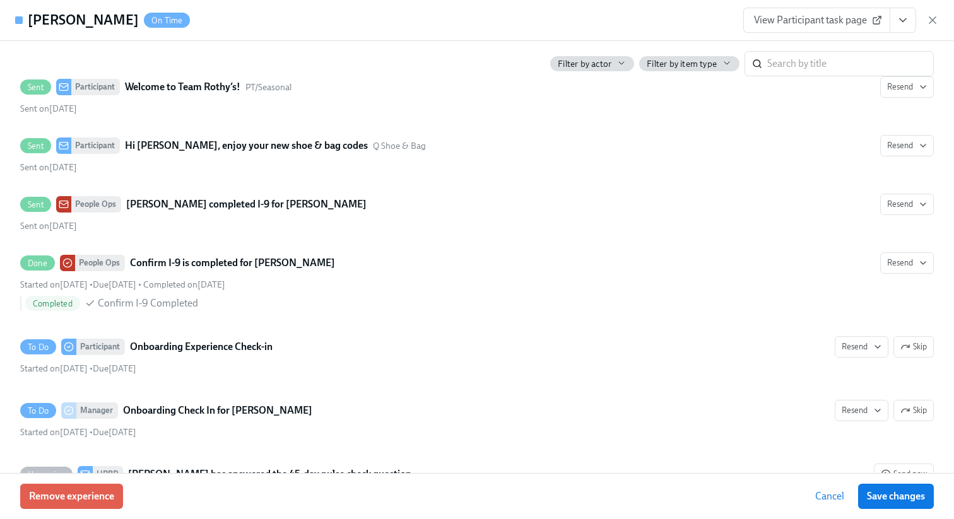
scroll to position [2139, 0]
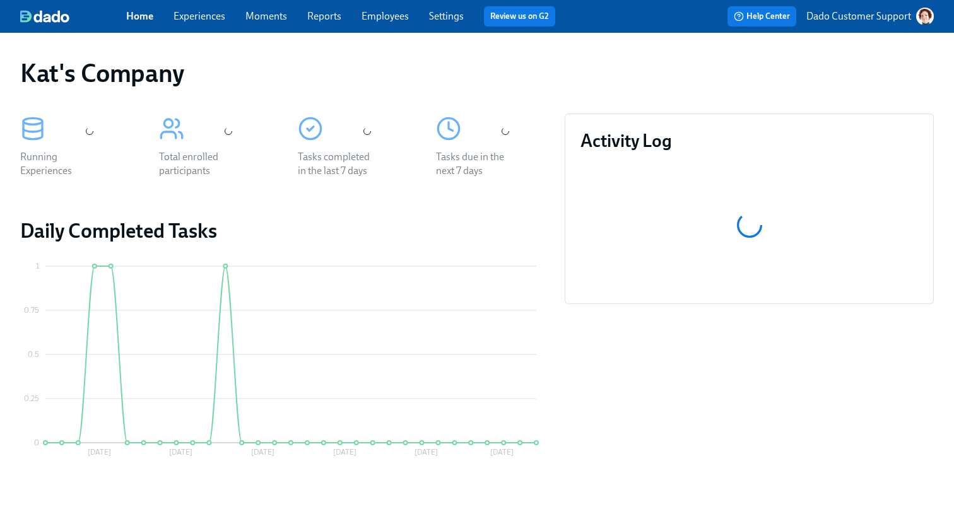
click at [201, 16] on link "Experiences" at bounding box center [199, 16] width 52 height 12
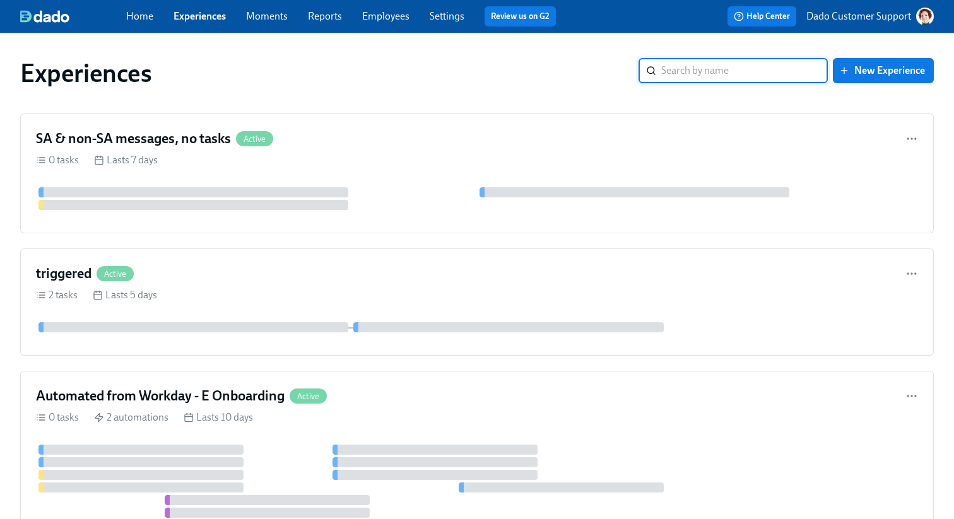
click at [701, 67] on input "search" at bounding box center [744, 70] width 167 height 25
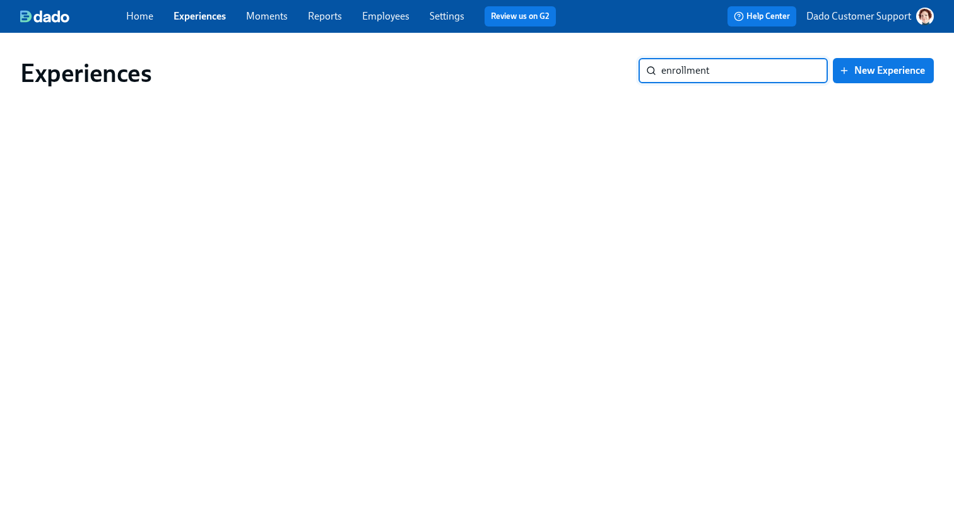
type input "enrollment"
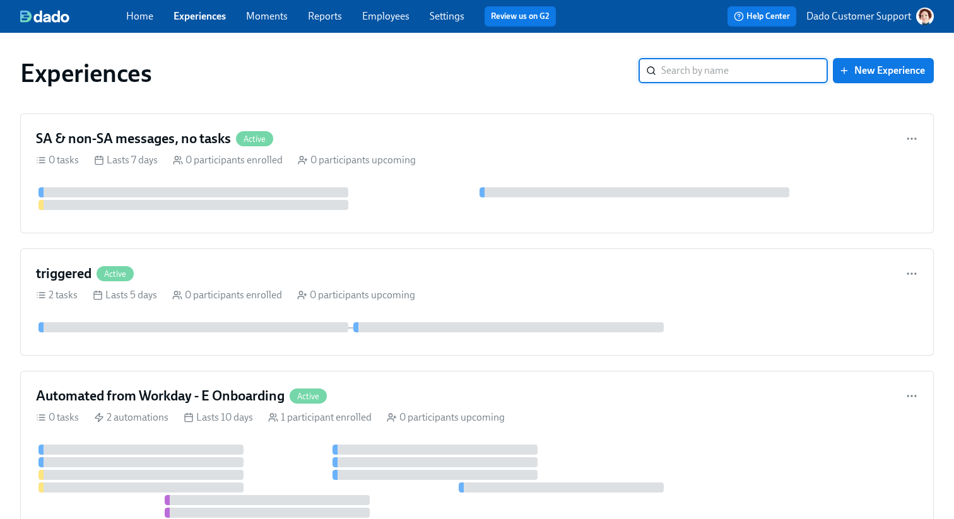
click at [376, 21] on link "Employees" at bounding box center [385, 16] width 47 height 12
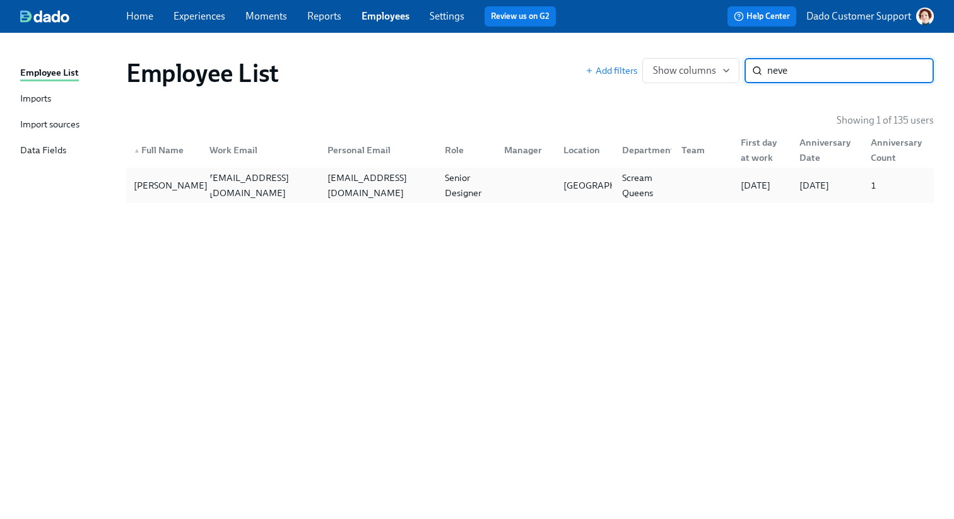
type input "neve"
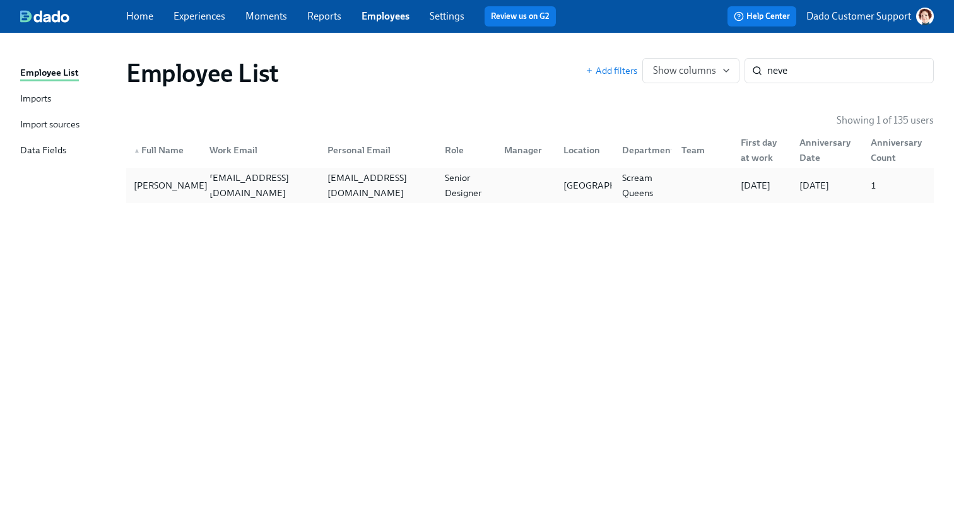
click at [160, 187] on div "Neve Campbell" at bounding box center [171, 185] width 84 height 15
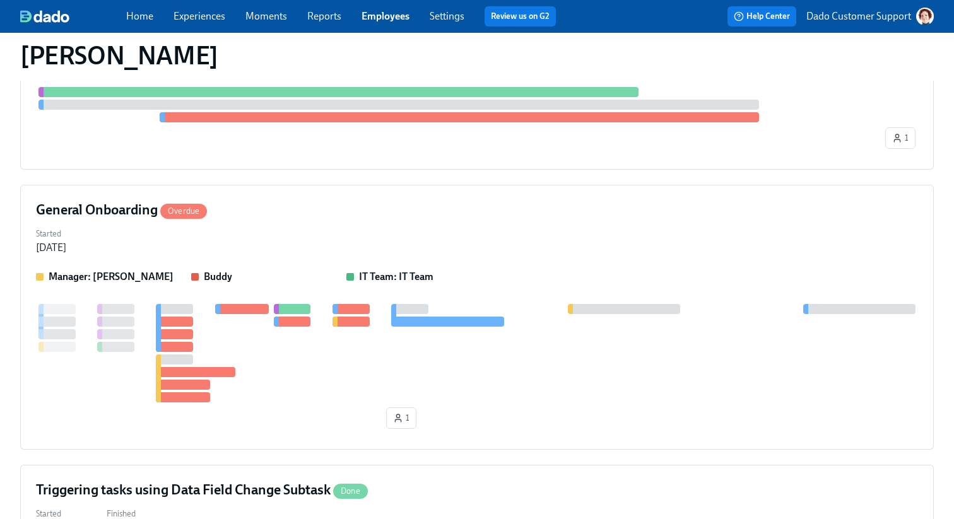
scroll to position [455, 0]
click at [241, 251] on div "Started Aug 06, 2025" at bounding box center [477, 239] width 882 height 30
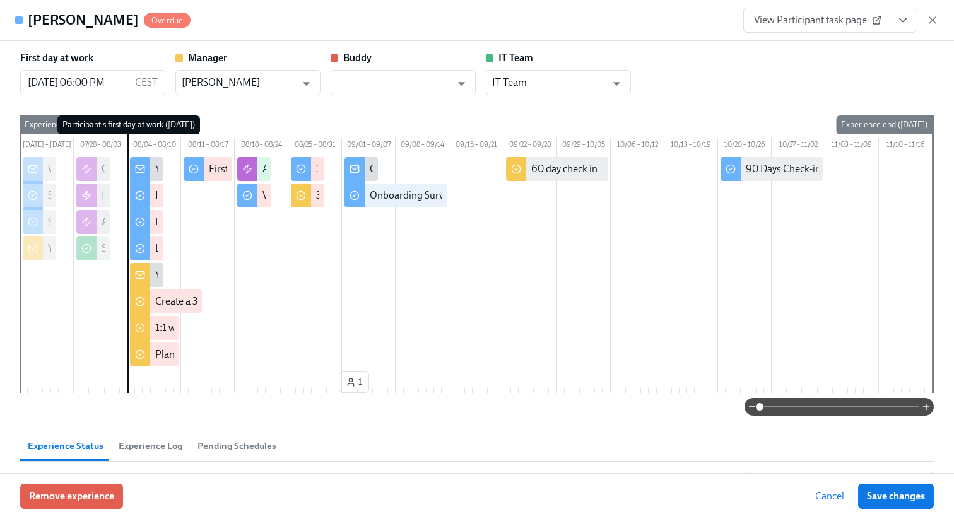
click at [939, 18] on div "Neve Campbell Overdue View Participant task page" at bounding box center [477, 20] width 954 height 41
click at [936, 15] on icon "button" at bounding box center [932, 20] width 13 height 13
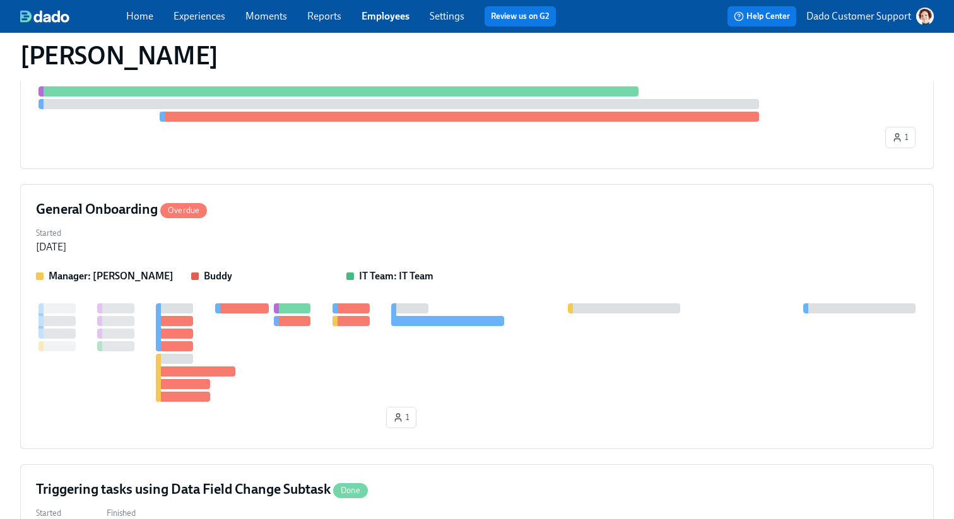
click at [216, 11] on link "Experiences" at bounding box center [199, 16] width 52 height 12
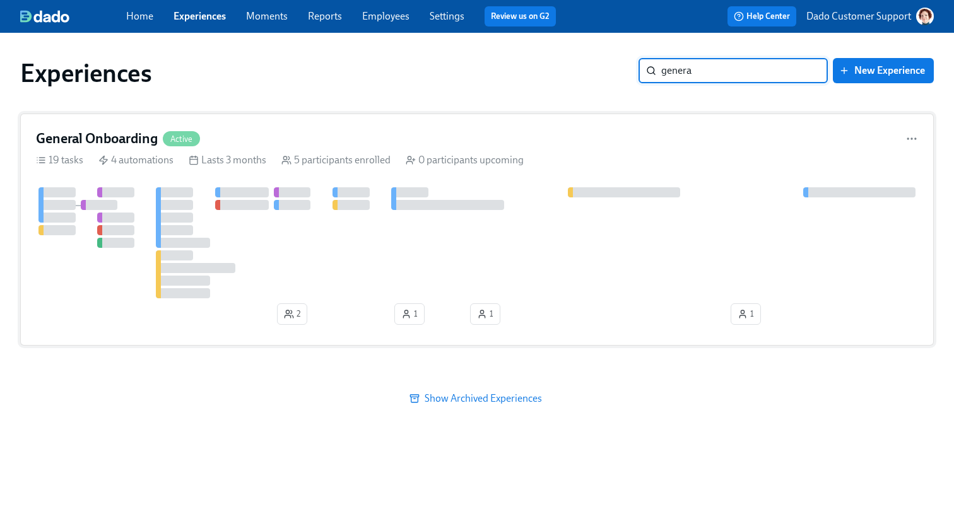
type input "genera"
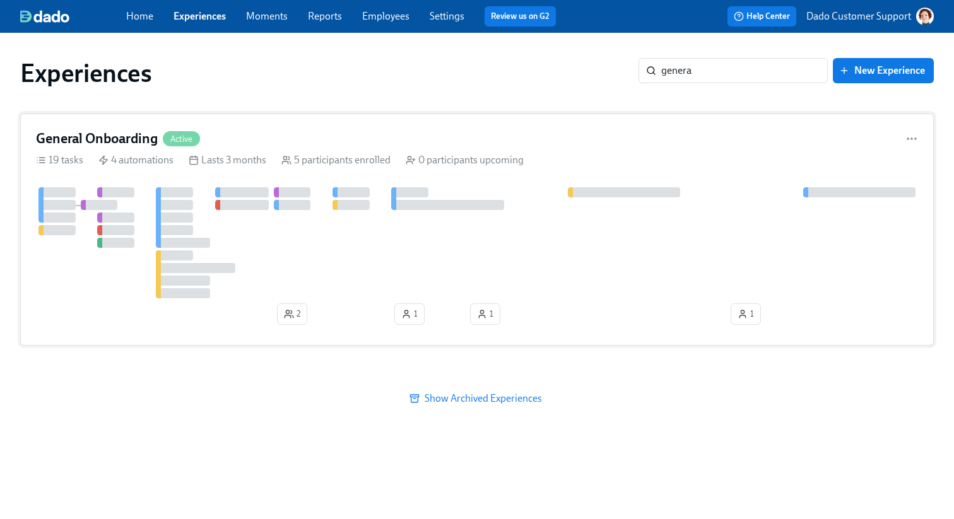
click at [152, 155] on div "4 automations" at bounding box center [135, 160] width 75 height 14
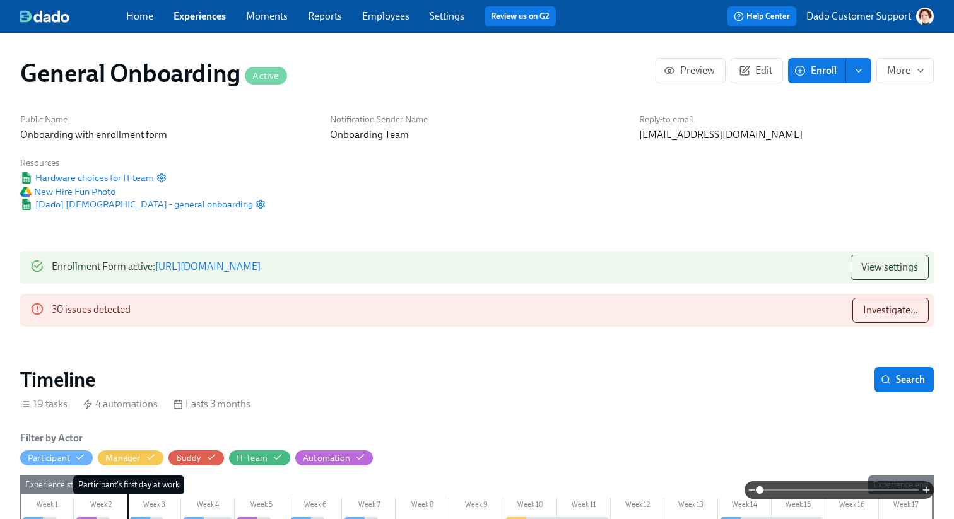
scroll to position [0, 3782]
click at [914, 66] on span "More" at bounding box center [905, 70] width 36 height 13
click at [867, 100] on icon at bounding box center [863, 101] width 11 height 11
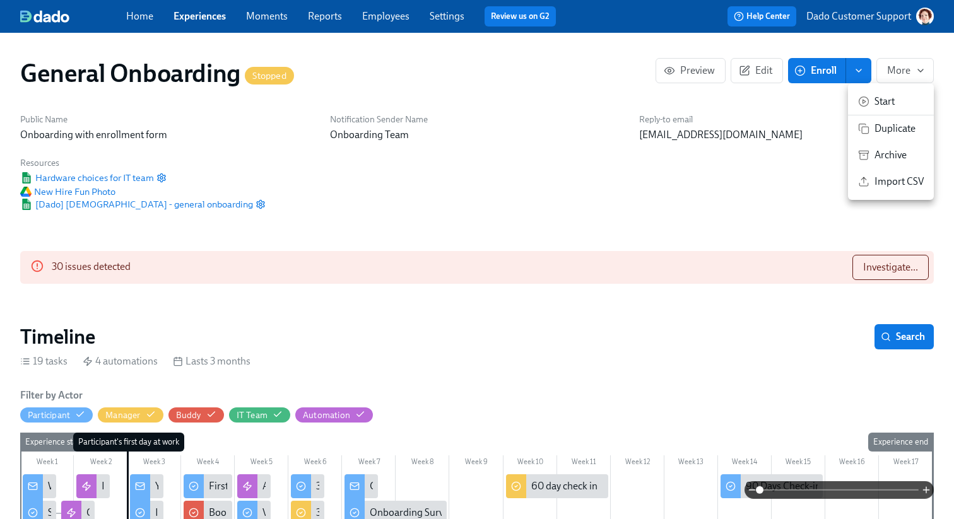
scroll to position [0, 4459]
click at [391, 23] on div at bounding box center [477, 259] width 954 height 519
click at [385, 16] on link "Employees" at bounding box center [385, 16] width 47 height 12
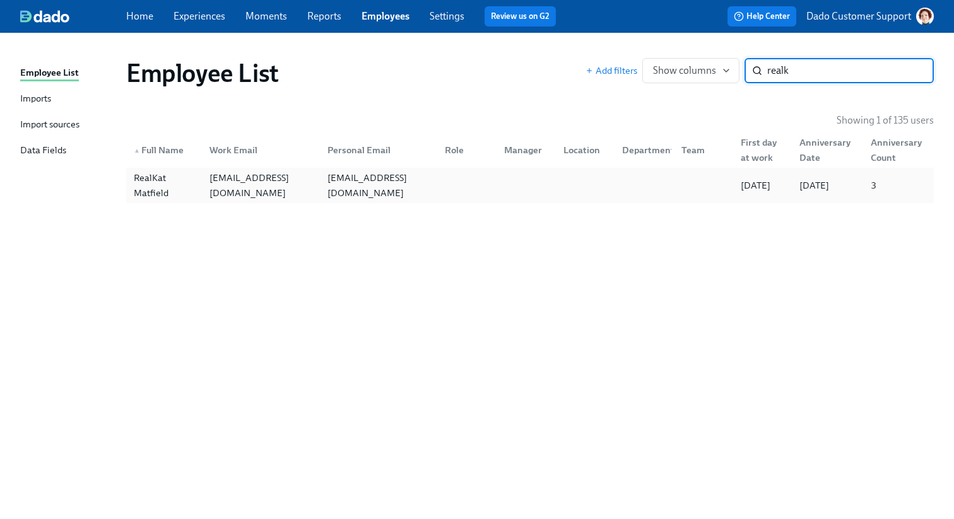
type input "realk"
click at [200, 201] on div "RealKat Matfield kat@dadohr.com katmatfield+dadotest@gmail.com 03/16/2023 03/16…" at bounding box center [529, 185] width 807 height 35
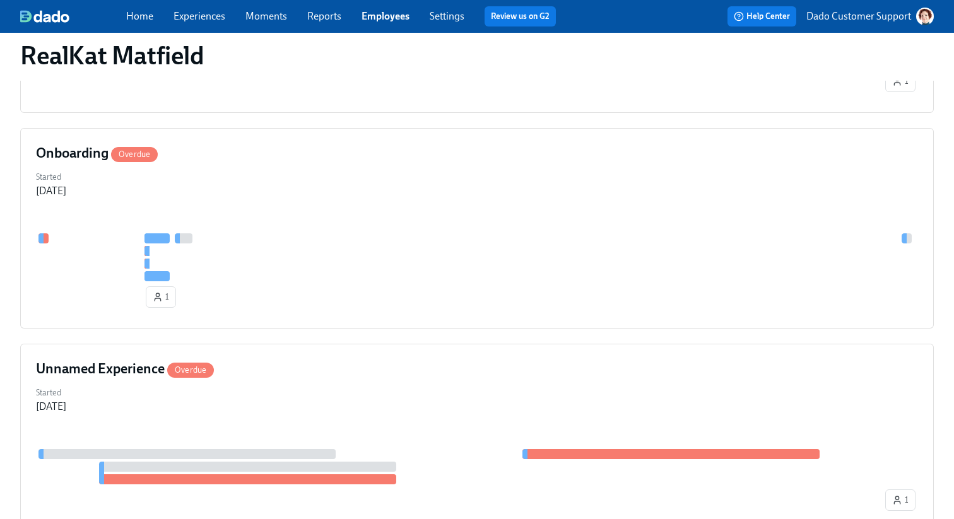
scroll to position [1697, 0]
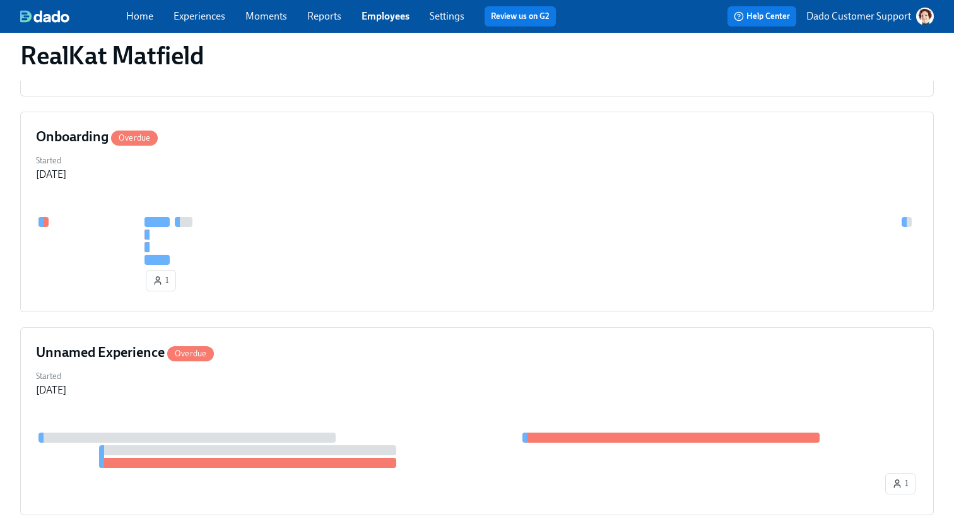
click at [179, 201] on div "Onboarding Overdue Started Aug 18, 2025 1" at bounding box center [476, 212] width 913 height 201
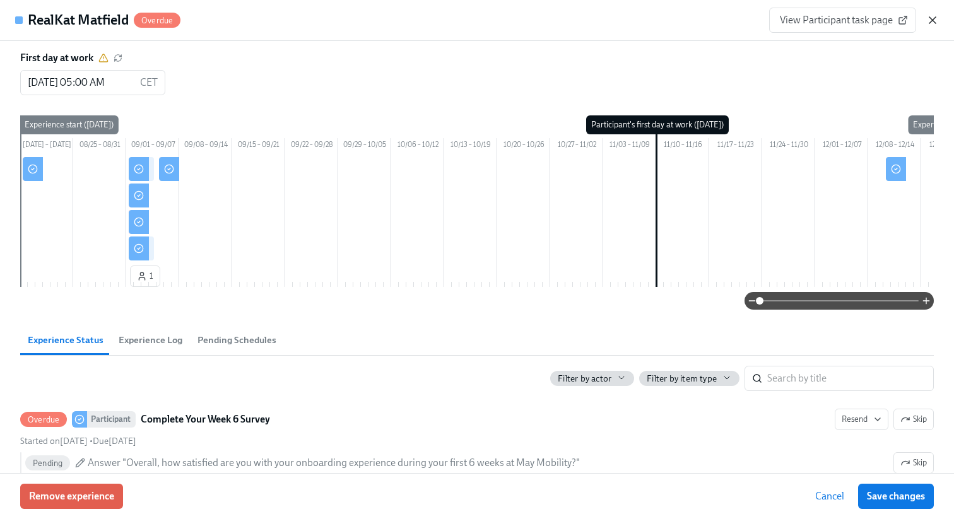
click at [929, 19] on icon "button" at bounding box center [932, 20] width 13 height 13
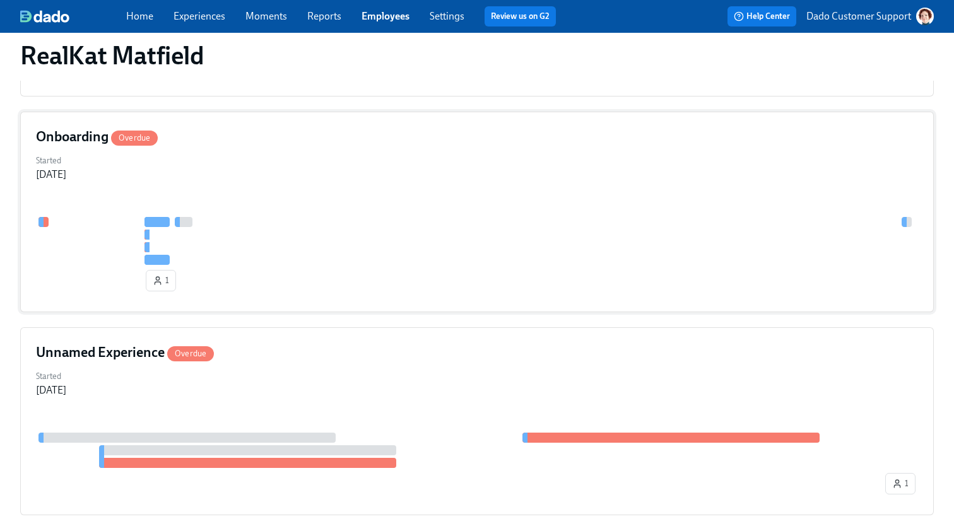
click at [65, 138] on h4 "Onboarding Overdue" at bounding box center [97, 136] width 122 height 19
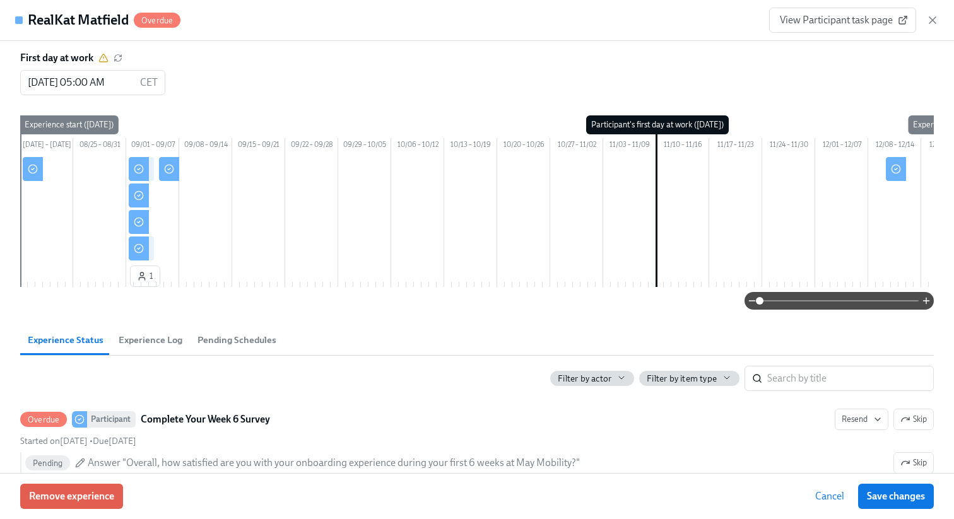
click at [932, 28] on div "View Participant task page" at bounding box center [854, 20] width 170 height 25
click at [928, 16] on icon "button" at bounding box center [932, 20] width 13 height 13
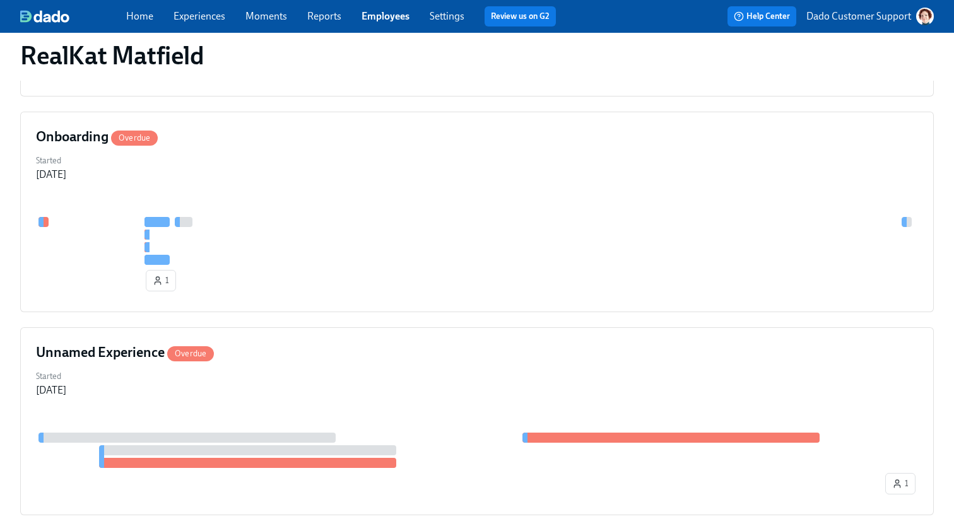
click at [213, 16] on link "Experiences" at bounding box center [199, 16] width 52 height 12
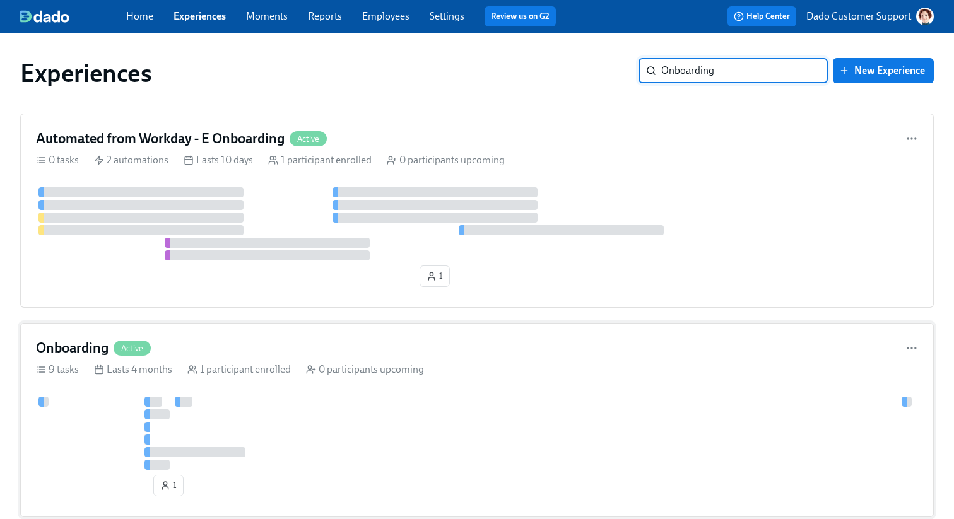
type input "Onboarding"
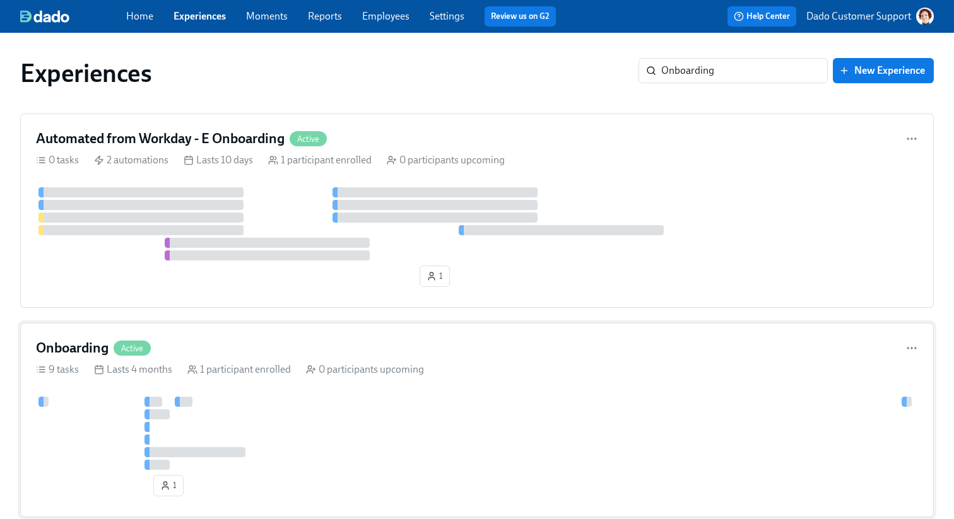
click at [77, 427] on div at bounding box center [486, 433] width 901 height 73
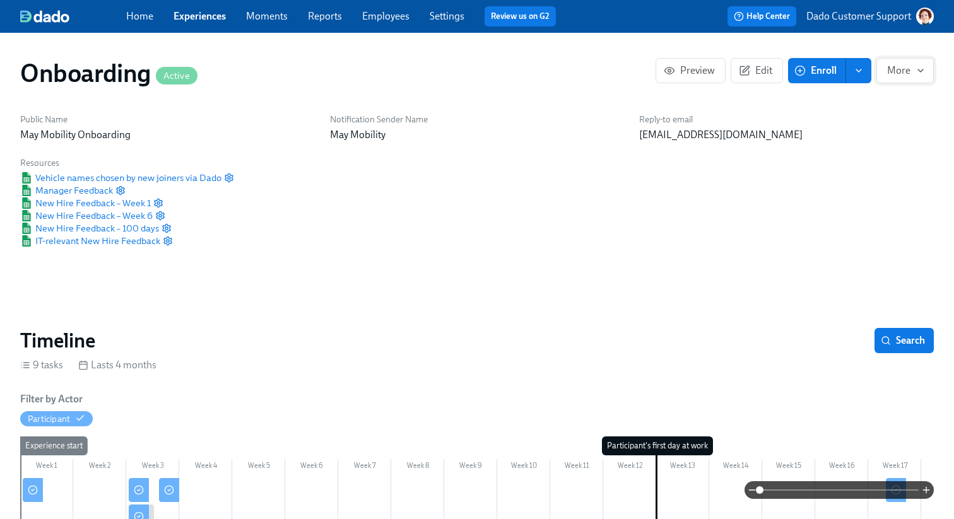
click at [920, 66] on icon "button" at bounding box center [920, 71] width 10 height 10
click at [883, 95] on span "Stop" at bounding box center [898, 102] width 49 height 14
click at [862, 98] on icon at bounding box center [863, 101] width 11 height 11
click at [529, 144] on div at bounding box center [477, 259] width 954 height 519
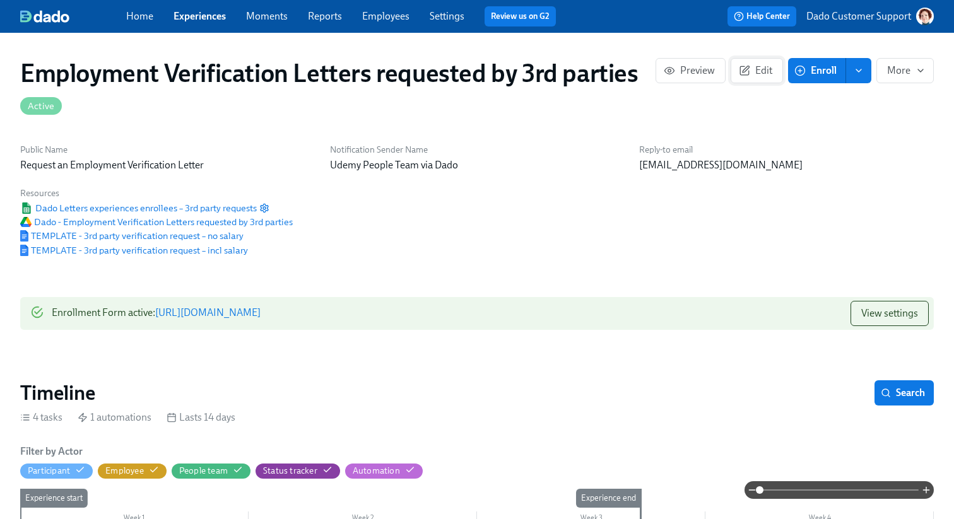
click at [754, 73] on span "Edit" at bounding box center [756, 70] width 31 height 13
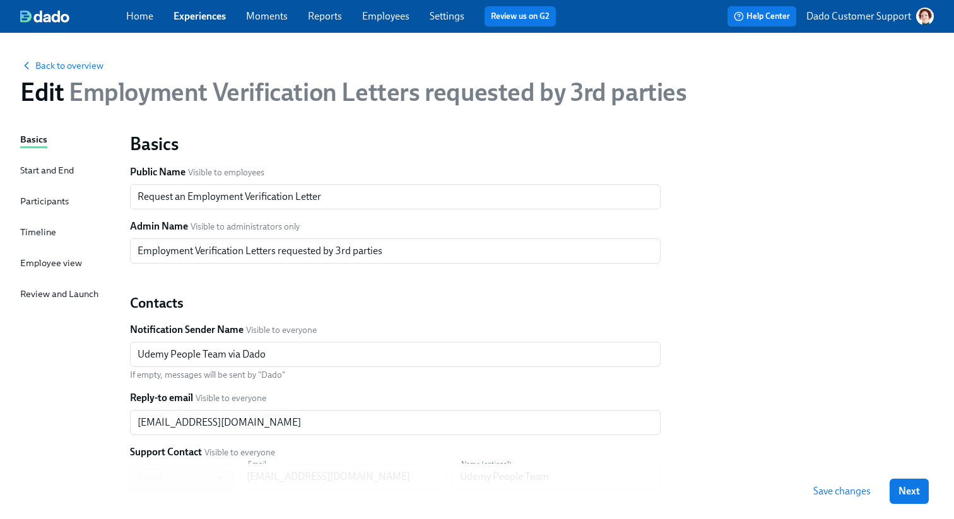
click at [49, 57] on div "Back to overview Edit Employment Verification Letters requested by 3rd parties" at bounding box center [477, 82] width 934 height 69
click at [42, 63] on span "Back to overview" at bounding box center [61, 65] width 83 height 13
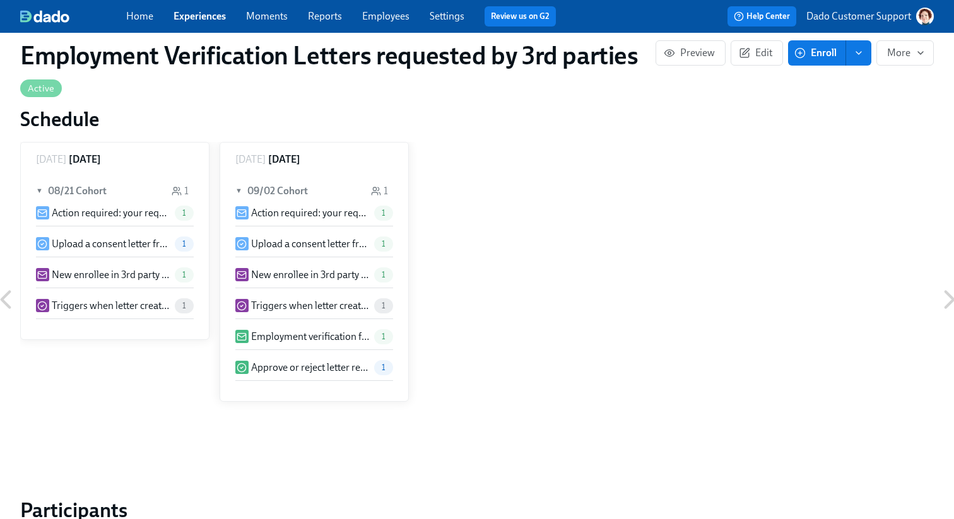
scroll to position [627, 0]
click at [312, 249] on p "Upload a consent letter from {{ participant.employmentVerificationLetterEmploye…" at bounding box center [310, 244] width 118 height 14
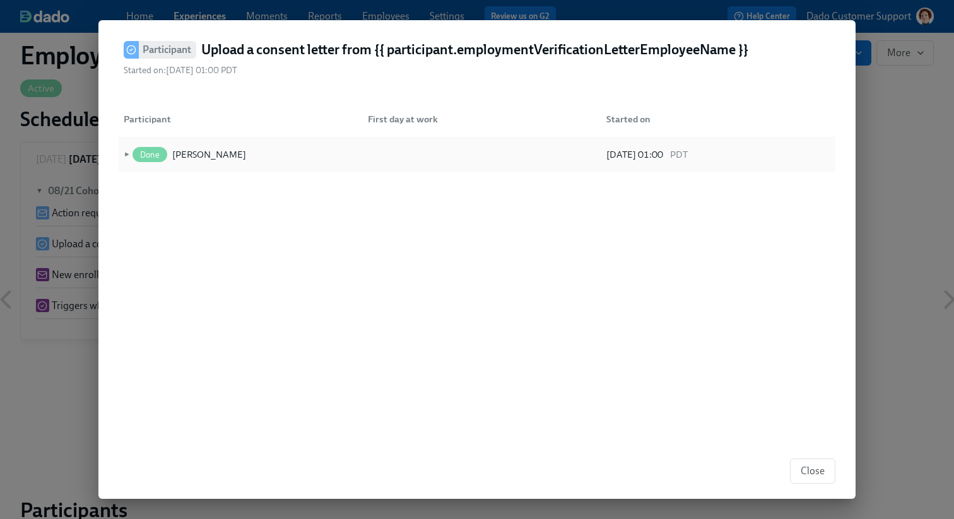
click at [123, 156] on span "►" at bounding box center [125, 155] width 9 height 14
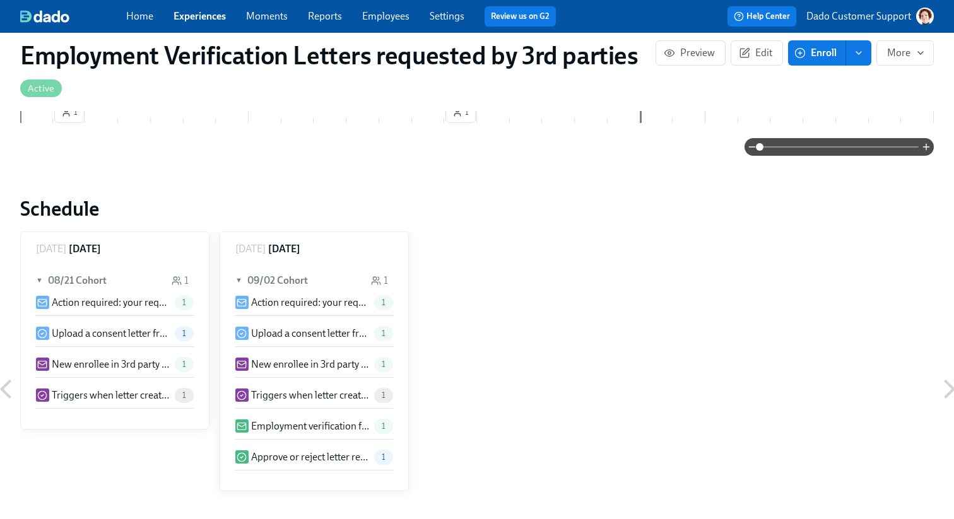
scroll to position [536, 0]
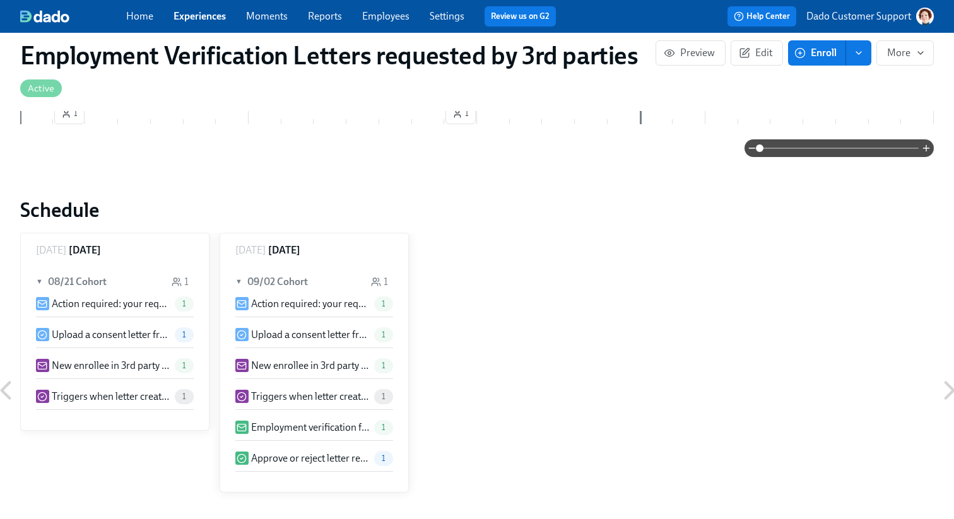
click at [284, 458] on p "Approve or reject letter request" at bounding box center [310, 459] width 118 height 14
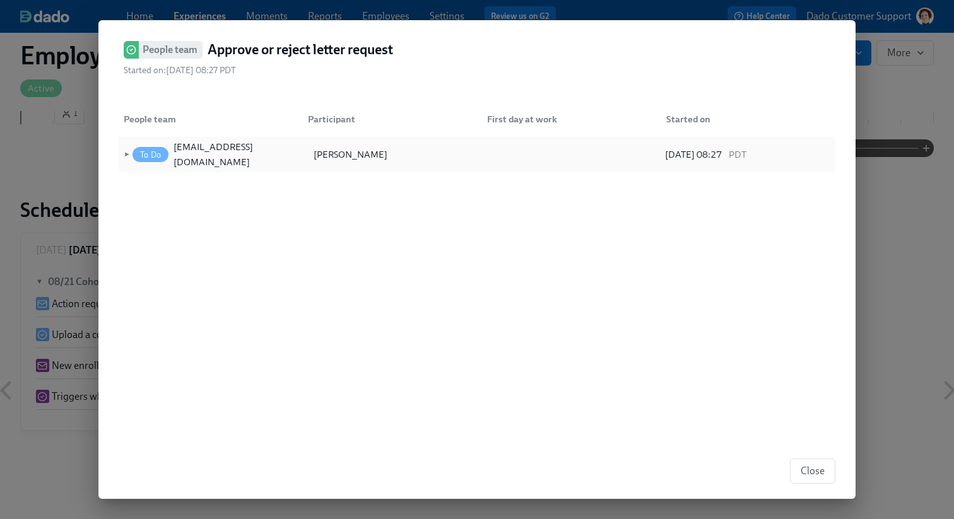
click at [125, 153] on span "►" at bounding box center [125, 155] width 9 height 14
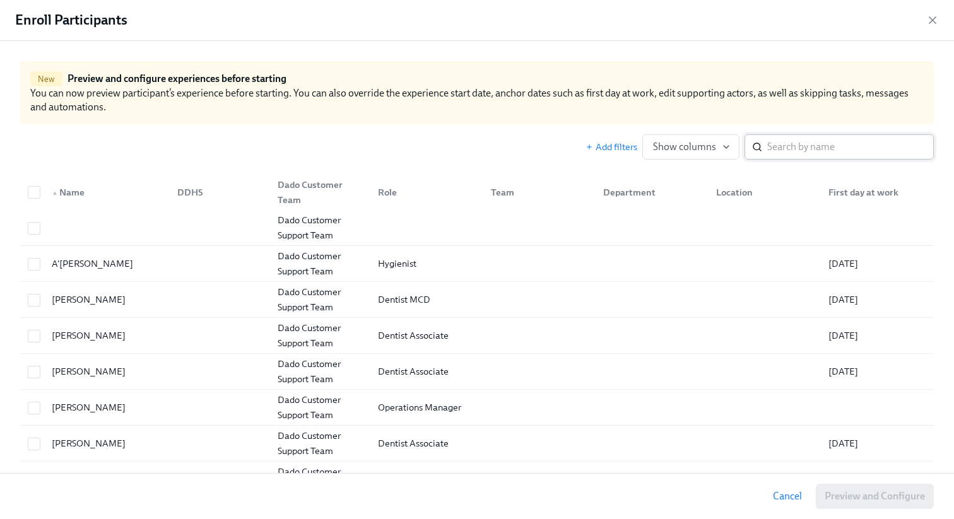
click at [814, 150] on input "search" at bounding box center [850, 146] width 167 height 25
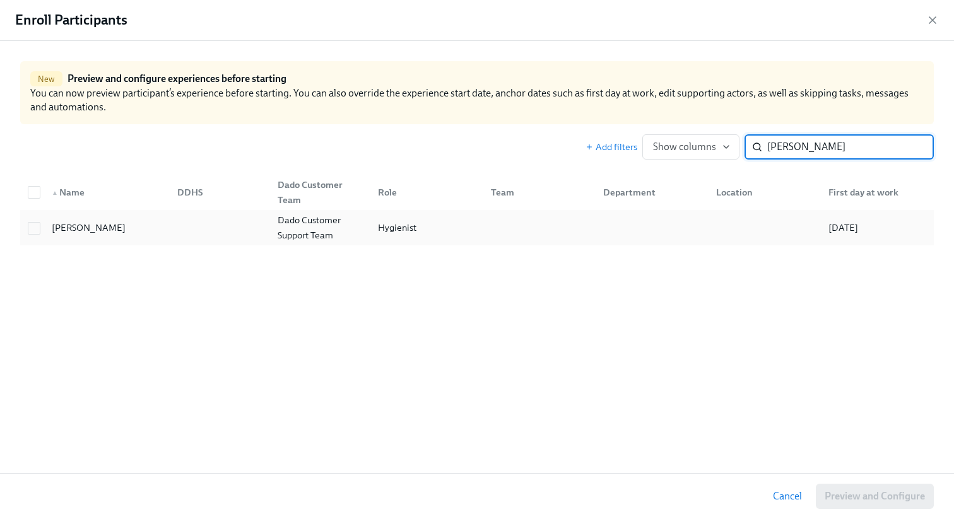
type input "[PERSON_NAME]"
click at [282, 220] on div "Dado Customer Support Team" at bounding box center [320, 228] width 95 height 30
checkbox input "true"
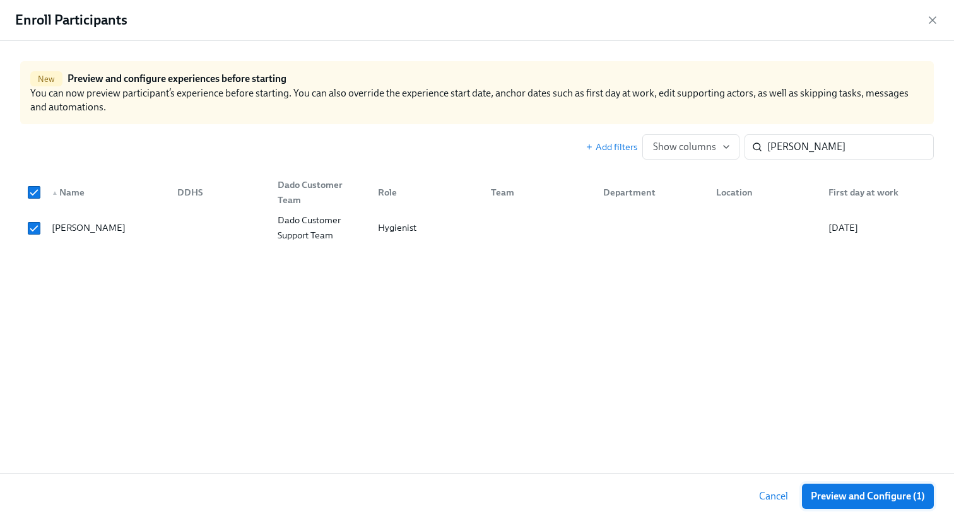
click at [880, 501] on span "Preview and Configure (1)" at bounding box center [868, 496] width 114 height 13
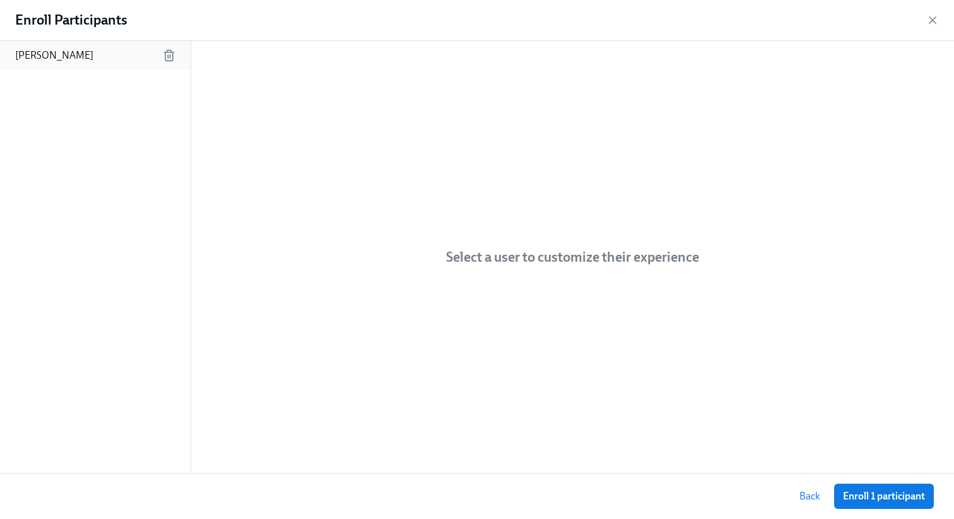
click at [115, 61] on div "[PERSON_NAME]" at bounding box center [95, 55] width 191 height 29
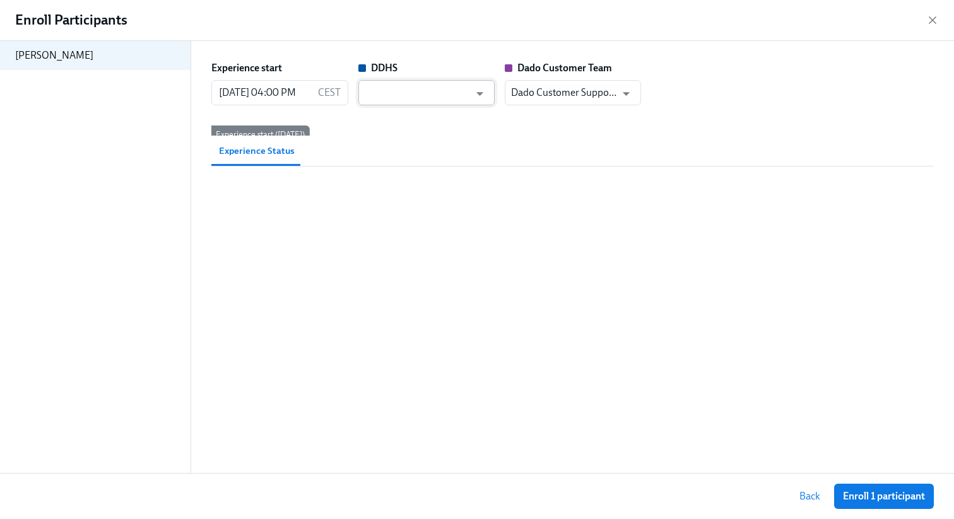
click at [435, 95] on input "text" at bounding box center [417, 92] width 105 height 25
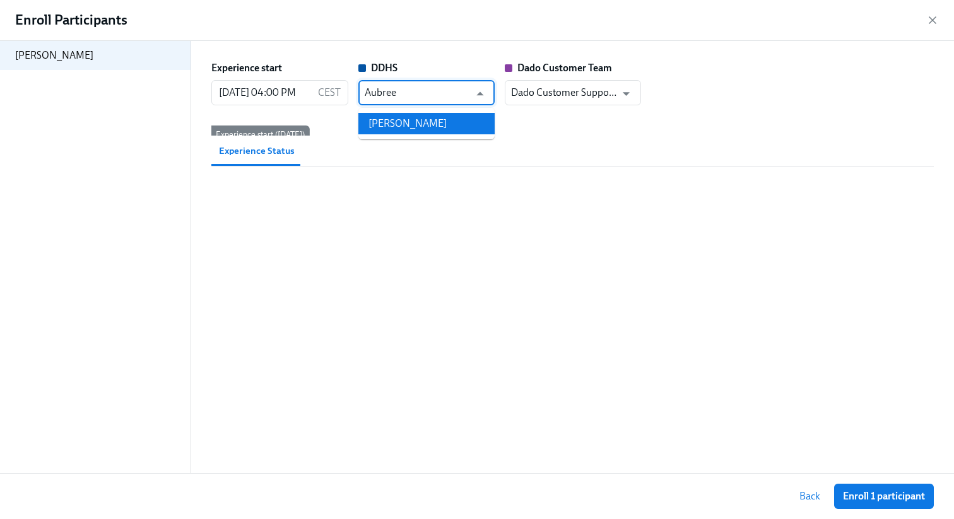
click at [460, 128] on li "[PERSON_NAME]" at bounding box center [426, 123] width 136 height 21
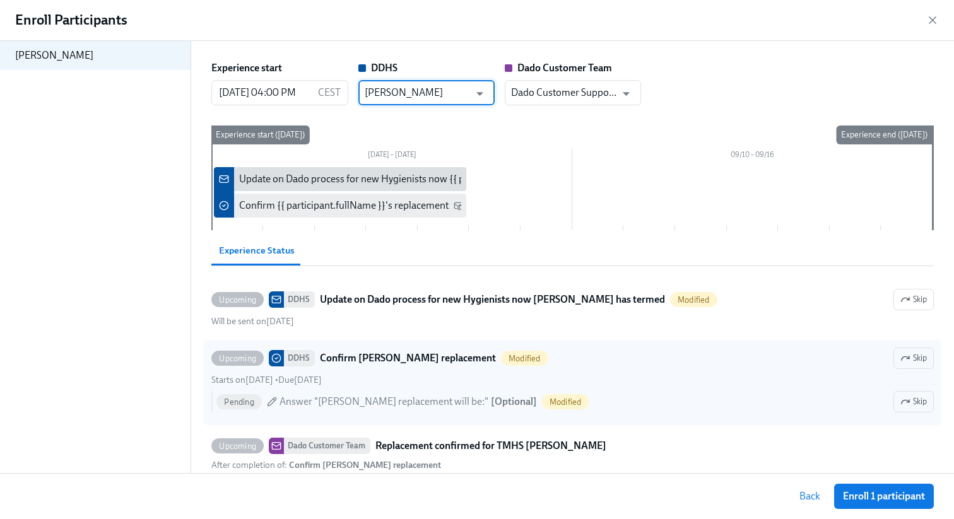
scroll to position [26, 0]
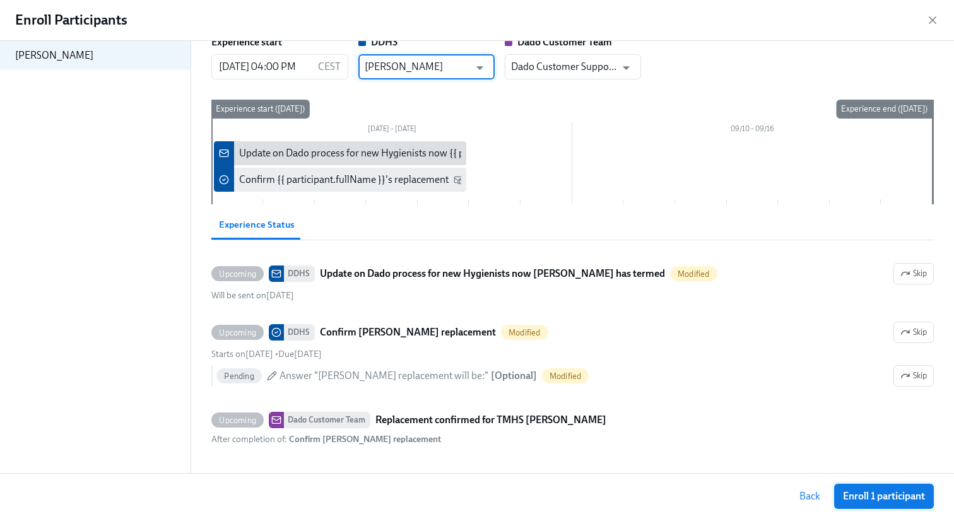
type input "[PERSON_NAME]"
click at [861, 505] on button "Enroll 1 participant" at bounding box center [884, 496] width 100 height 25
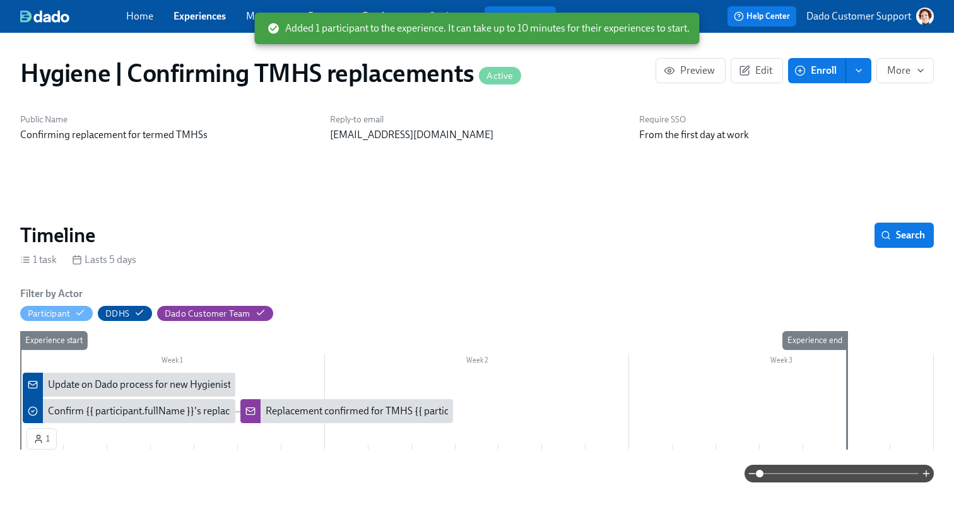
click at [387, 10] on div "Added 1 participant to the experience. It can take up to 10 minutes for their e…" at bounding box center [477, 28] width 445 height 39
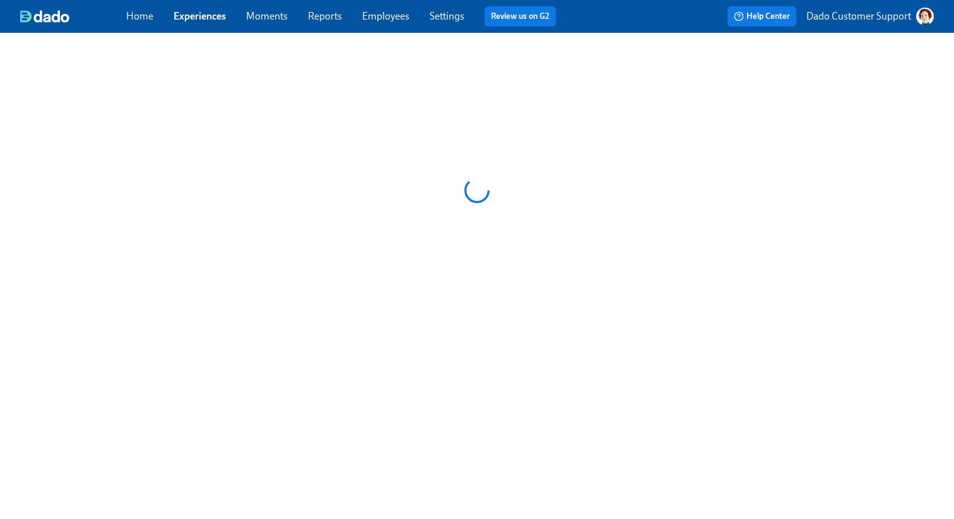
click at [394, 20] on link "Employees" at bounding box center [385, 16] width 47 height 12
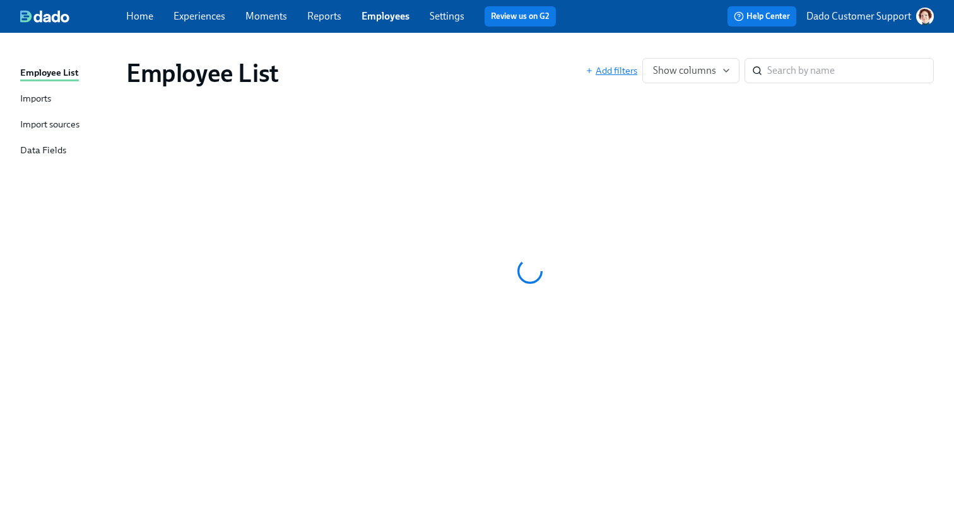
click at [598, 69] on span "Add filters" at bounding box center [611, 70] width 52 height 13
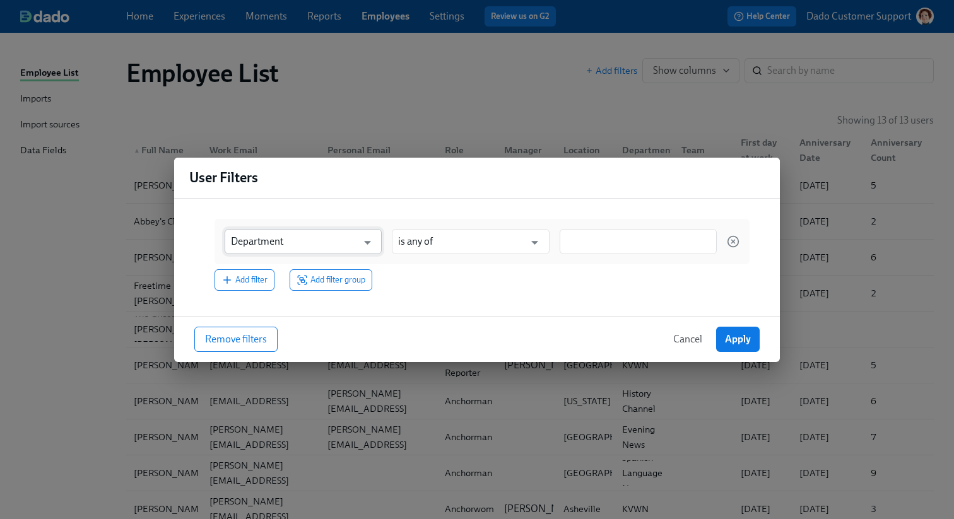
click at [304, 242] on input "Department" at bounding box center [294, 241] width 126 height 25
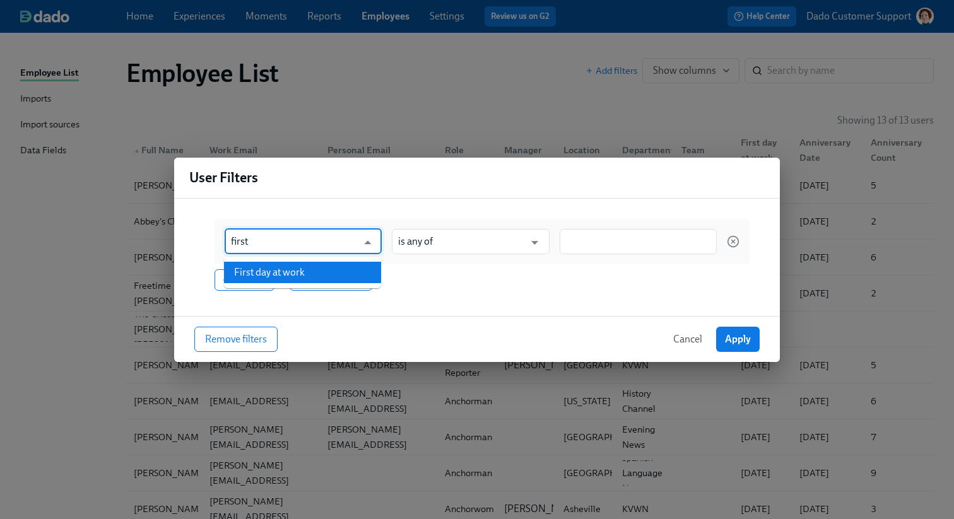
click at [283, 274] on li "First day at work" at bounding box center [302, 272] width 157 height 21
type input "First day at work"
type input "is before"
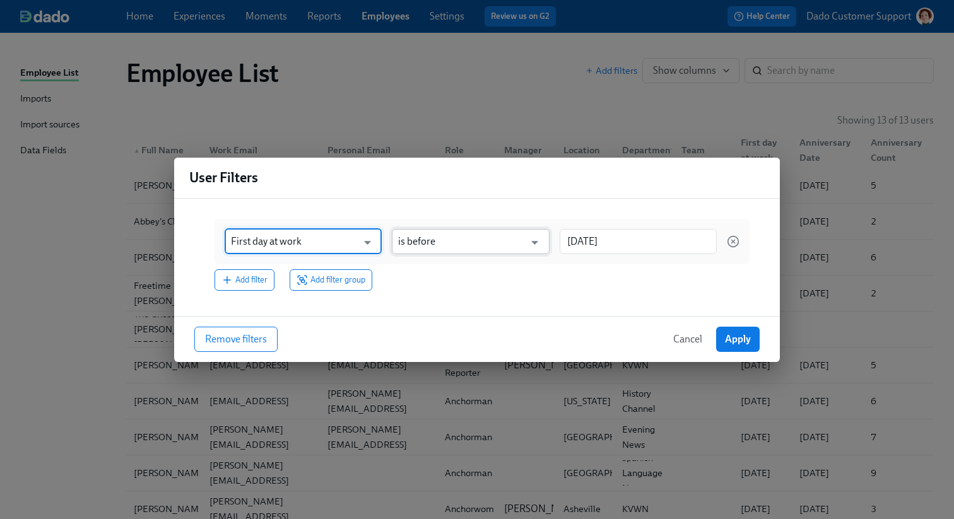
type input "First day at work"
click at [504, 237] on input "is before" at bounding box center [461, 241] width 126 height 25
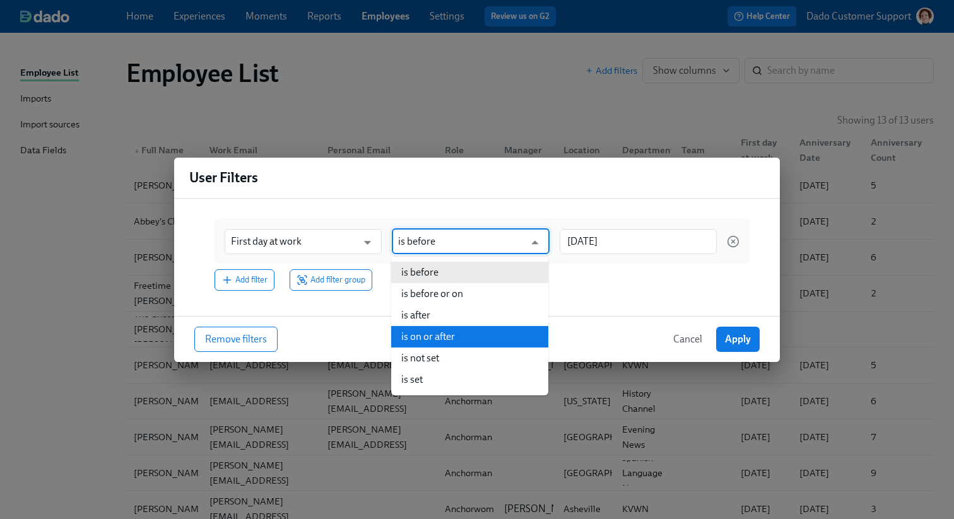
click at [467, 340] on li "is on or after" at bounding box center [469, 336] width 157 height 21
type input "is on or after"
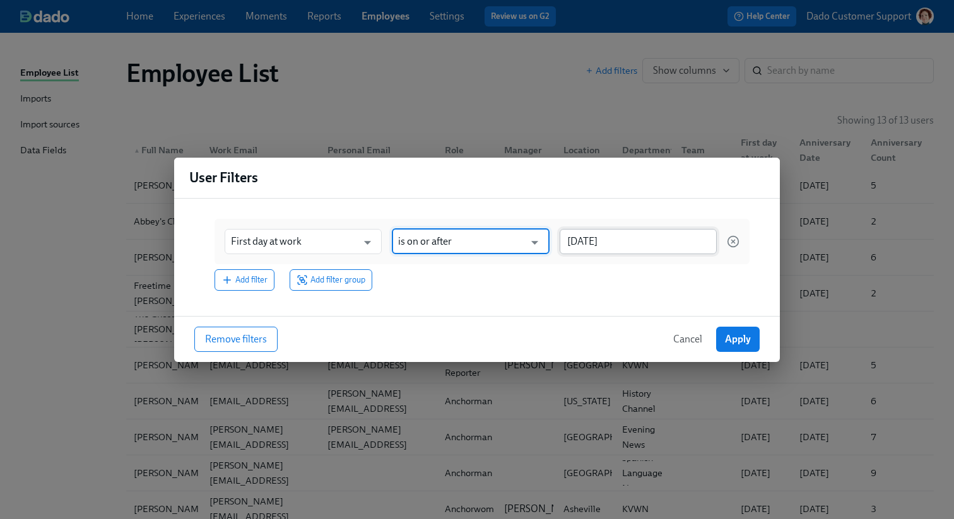
click at [602, 241] on input "[DATE]" at bounding box center [638, 241] width 157 height 25
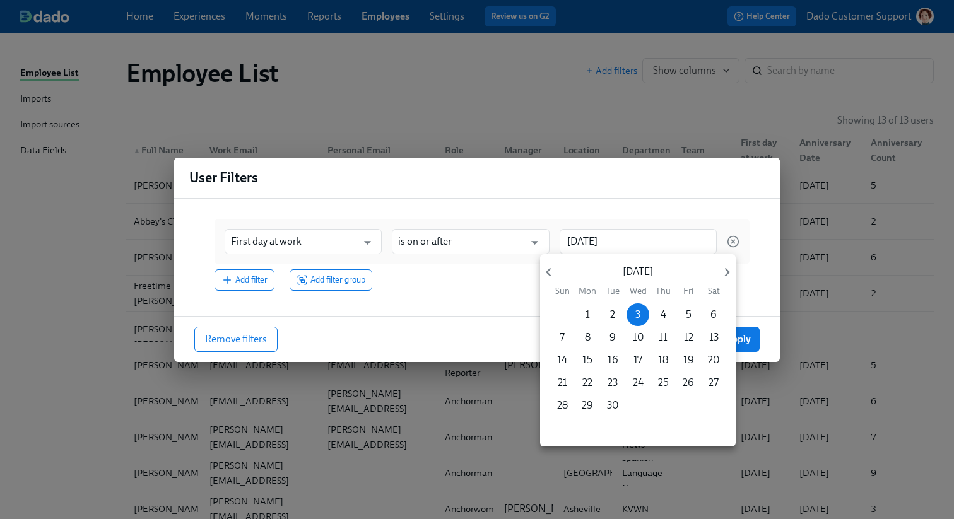
click at [589, 312] on span "1" at bounding box center [587, 315] width 23 height 14
type input "[DATE]"
click at [603, 209] on div at bounding box center [477, 259] width 954 height 519
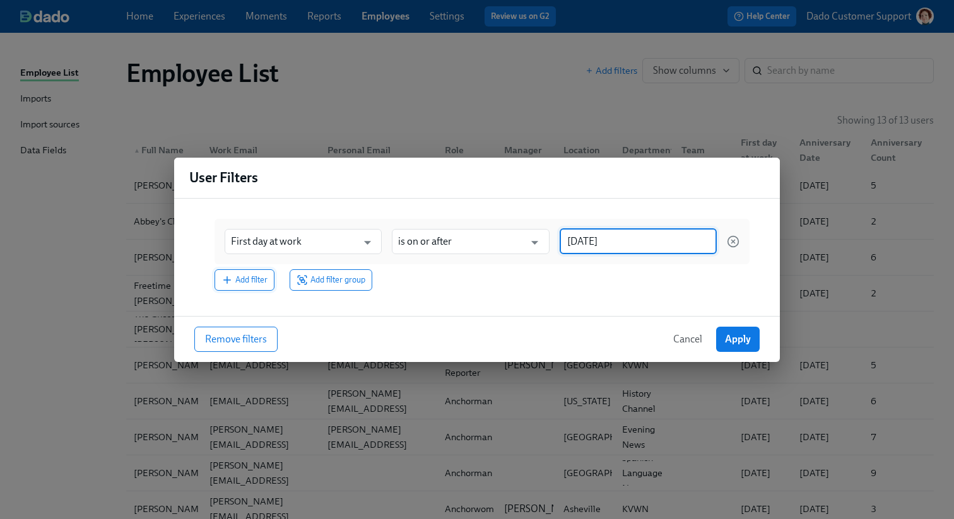
click at [245, 281] on span "Add filter" at bounding box center [244, 280] width 46 height 13
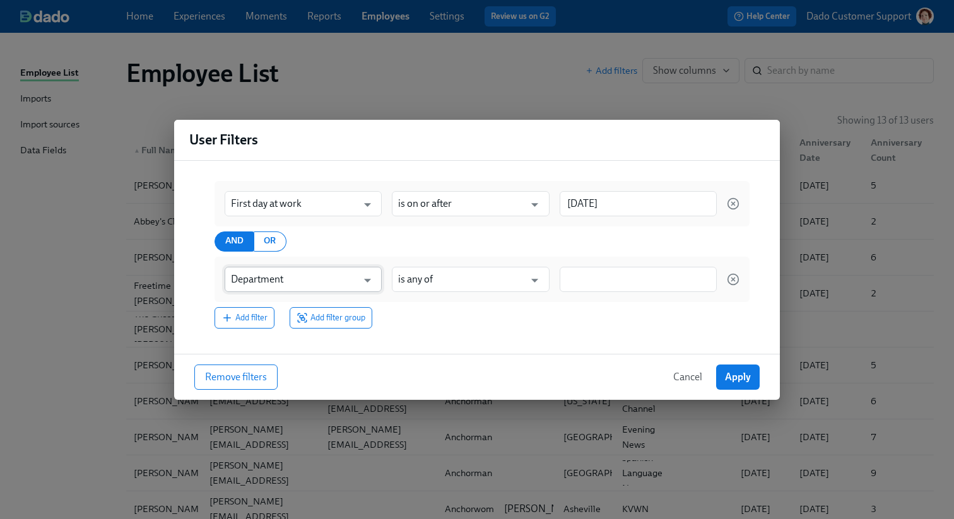
click at [253, 284] on input "Department" at bounding box center [294, 279] width 126 height 25
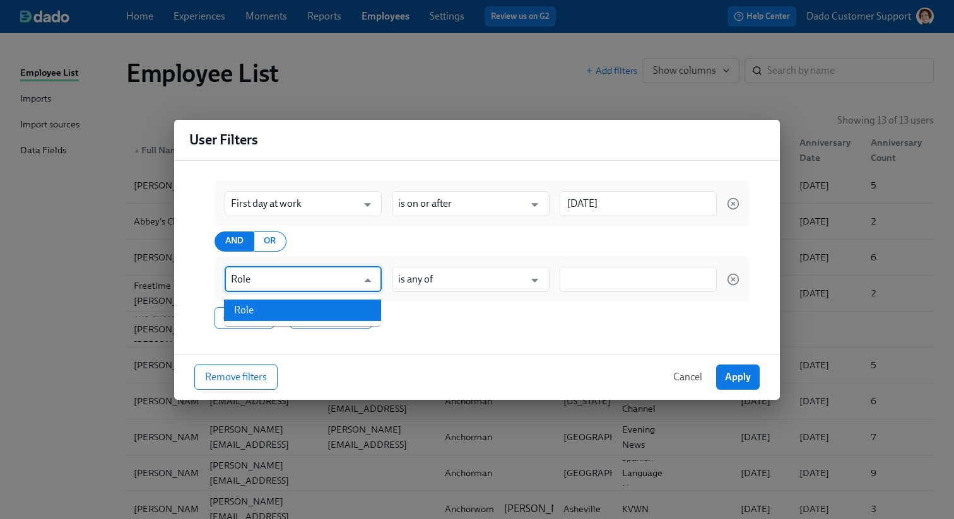
click at [264, 321] on ul "Role" at bounding box center [302, 311] width 157 height 32
click at [259, 311] on li "Role" at bounding box center [302, 310] width 157 height 21
type input "Role"
click at [452, 262] on div "Role ​ is any of ​" at bounding box center [481, 279] width 535 height 45
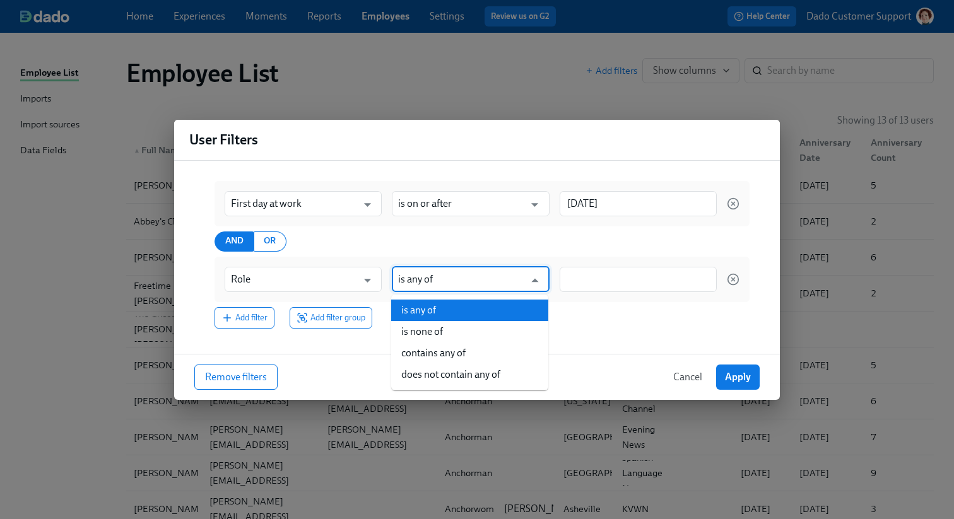
click at [431, 282] on input "is any of" at bounding box center [461, 279] width 126 height 25
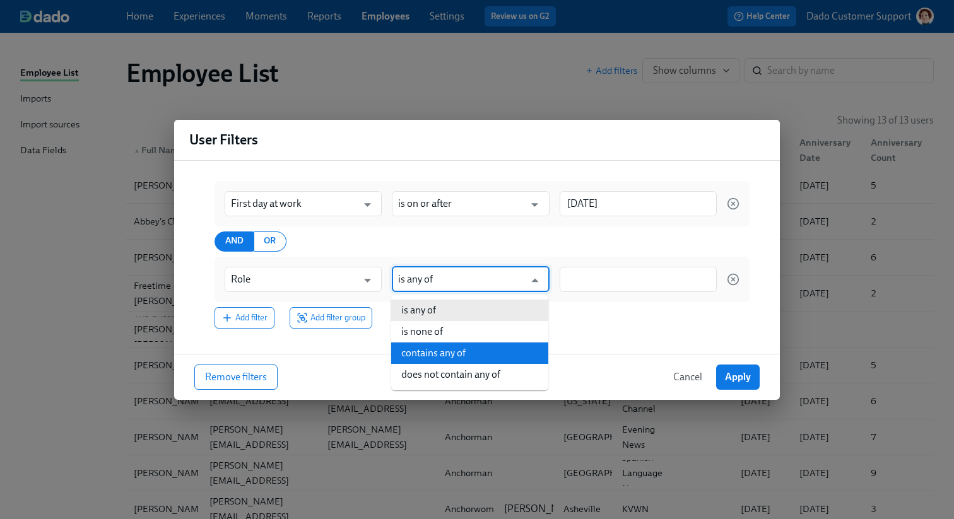
click at [430, 350] on li "contains any of" at bounding box center [469, 353] width 157 height 21
type input "contains any of"
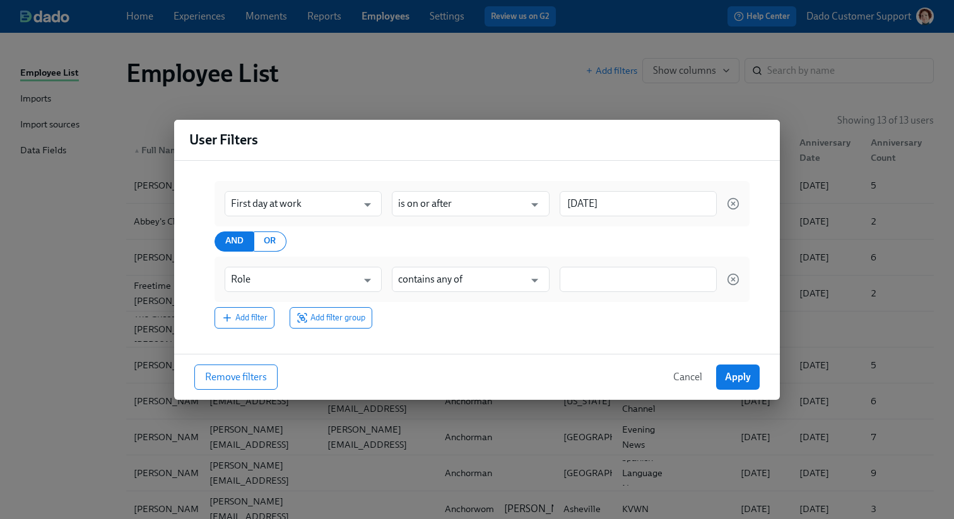
click at [638, 264] on div "Role ​ contains any of ​" at bounding box center [481, 279] width 535 height 45
click at [612, 288] on div at bounding box center [638, 279] width 157 height 25
type input "Hygi"
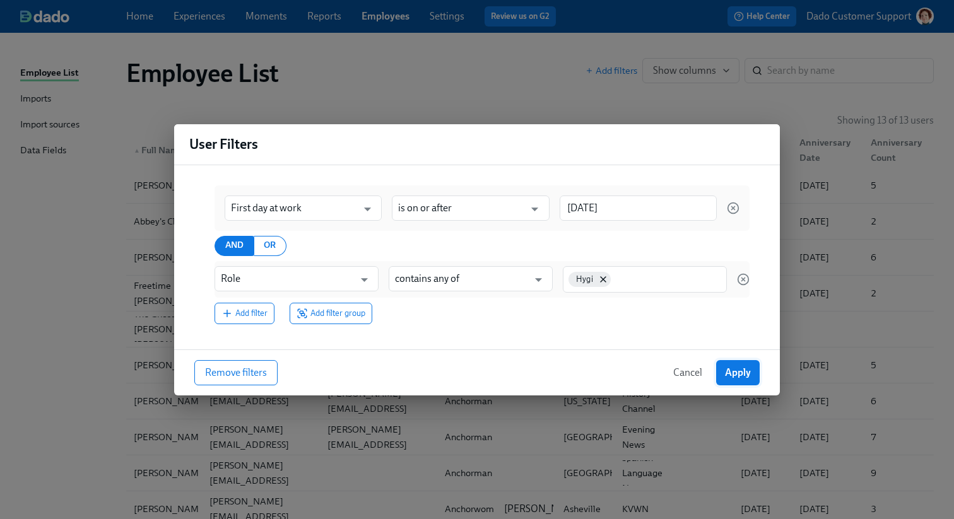
click at [741, 367] on span "Apply" at bounding box center [738, 373] width 26 height 13
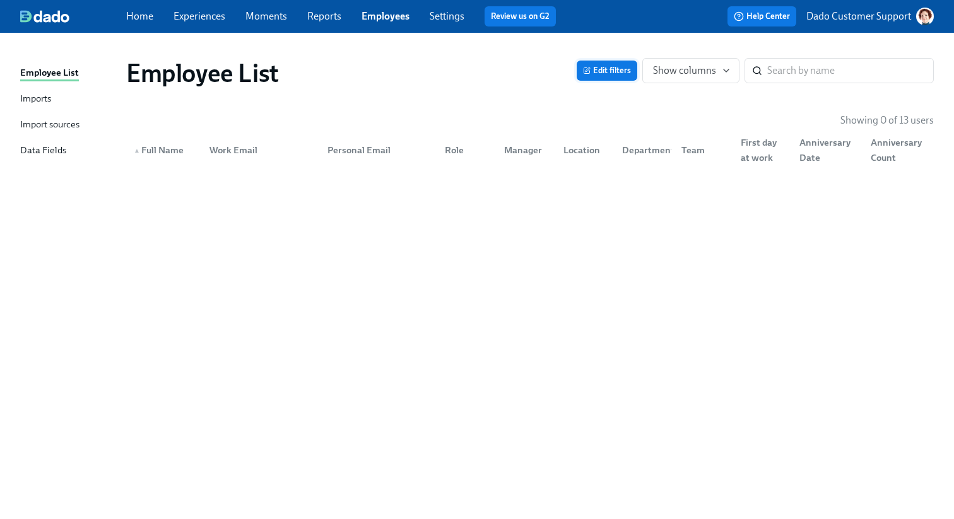
click at [599, 67] on span "Edit filters" at bounding box center [607, 70] width 48 height 13
click at [830, 22] on p "Dado Customer Support" at bounding box center [858, 16] width 105 height 14
click at [836, 70] on span "Switch organization..." at bounding box center [864, 74] width 119 height 14
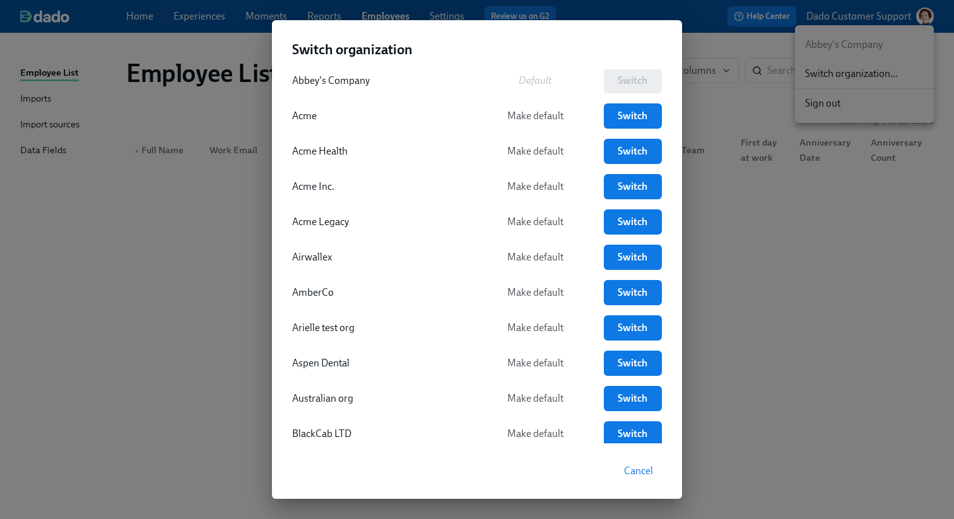
scroll to position [48, 0]
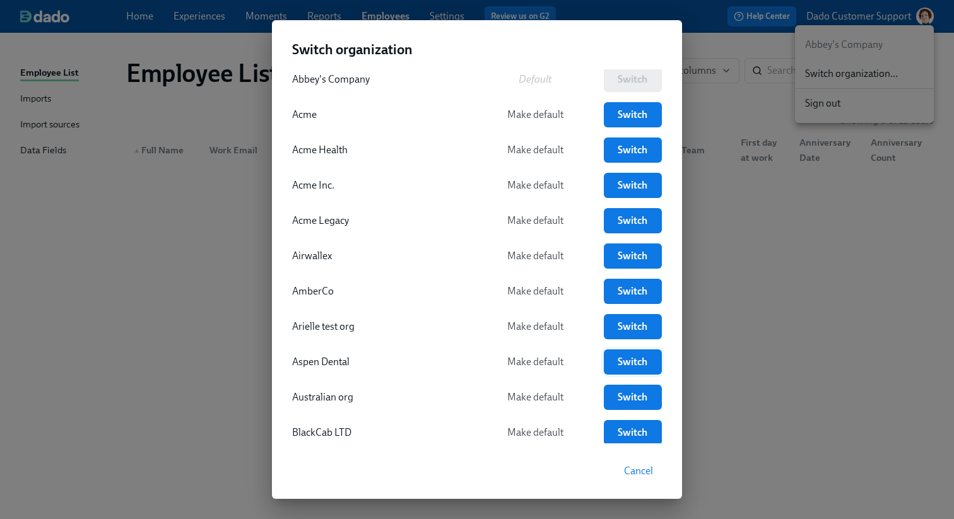
click at [649, 356] on span "Switch" at bounding box center [633, 362] width 40 height 13
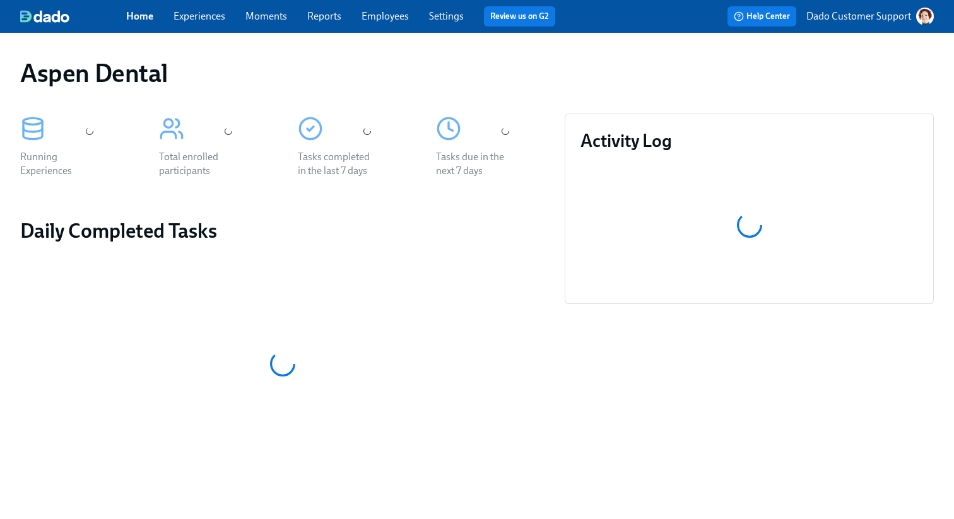
click at [406, 15] on link "Employees" at bounding box center [384, 16] width 47 height 12
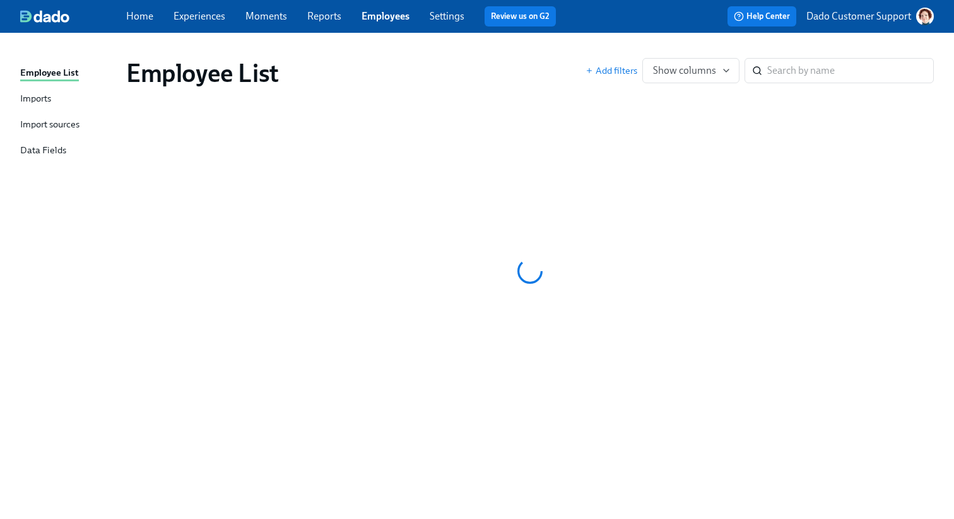
click at [613, 84] on div "Employee List Add filters Show columns ​" at bounding box center [529, 73] width 807 height 30
click at [607, 70] on span "Add filters" at bounding box center [611, 70] width 52 height 13
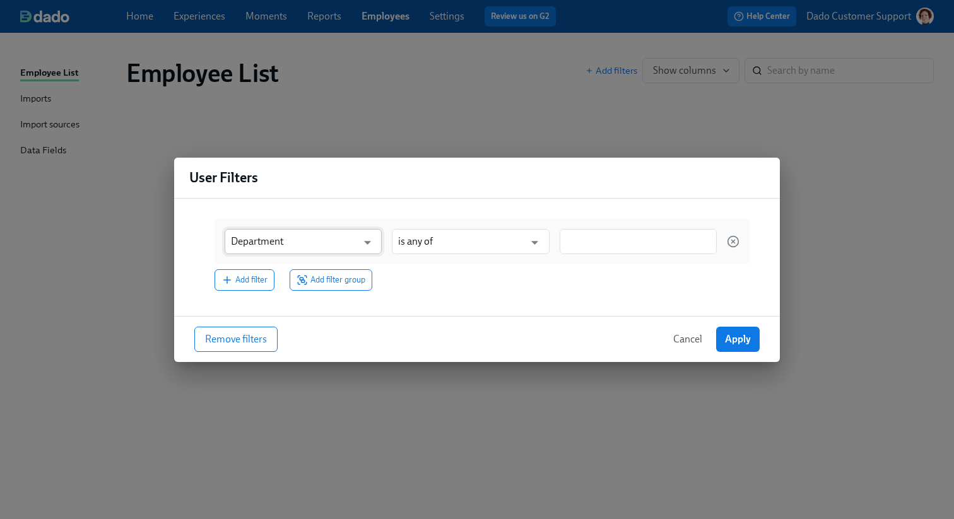
click at [298, 247] on input "Department" at bounding box center [294, 241] width 126 height 25
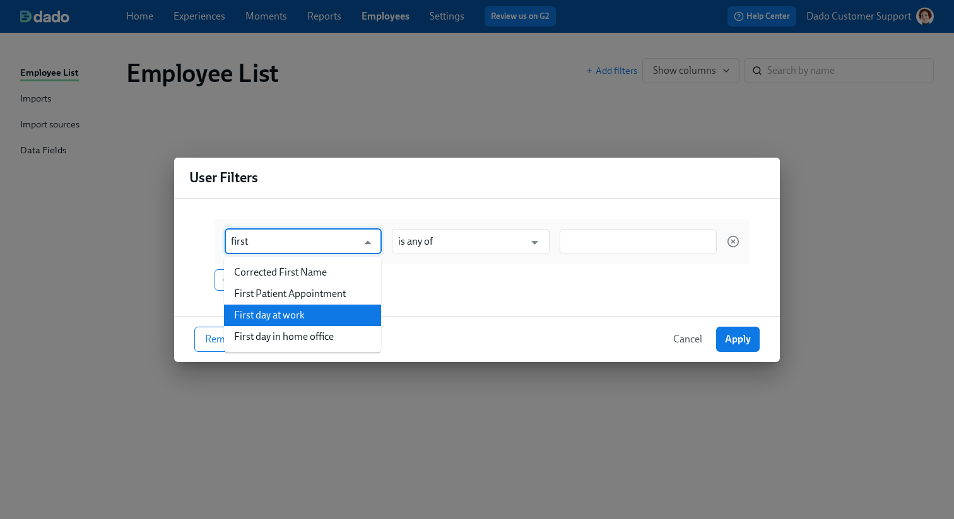
click at [271, 315] on li "First day at work" at bounding box center [302, 315] width 157 height 21
type input "First day at work"
type input "is before"
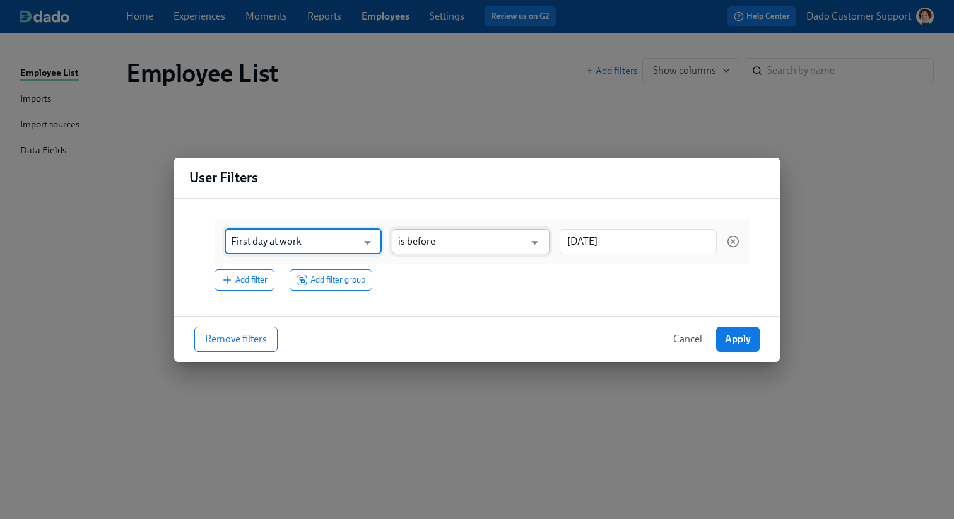
type input "First day at work"
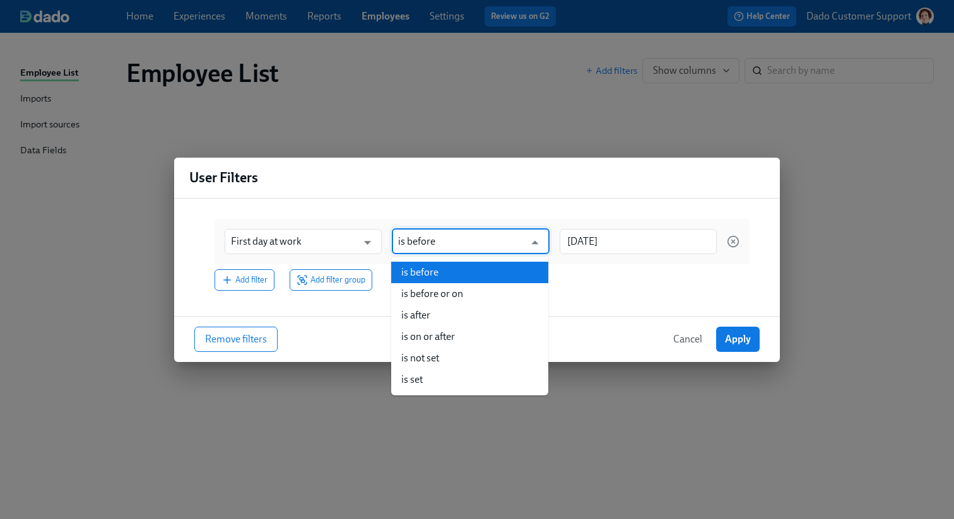
click at [448, 242] on input "is before" at bounding box center [461, 241] width 126 height 25
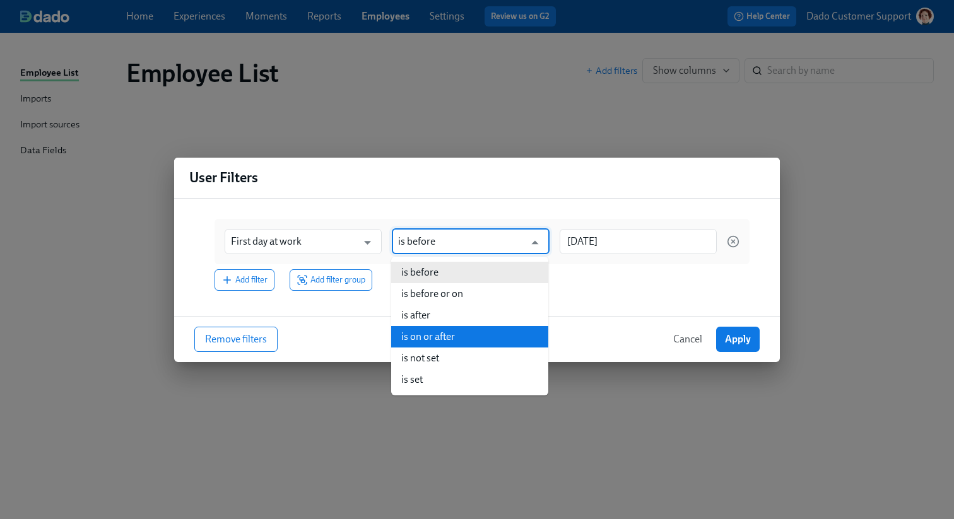
click at [432, 339] on li "is on or after" at bounding box center [469, 336] width 157 height 21
type input "is on or after"
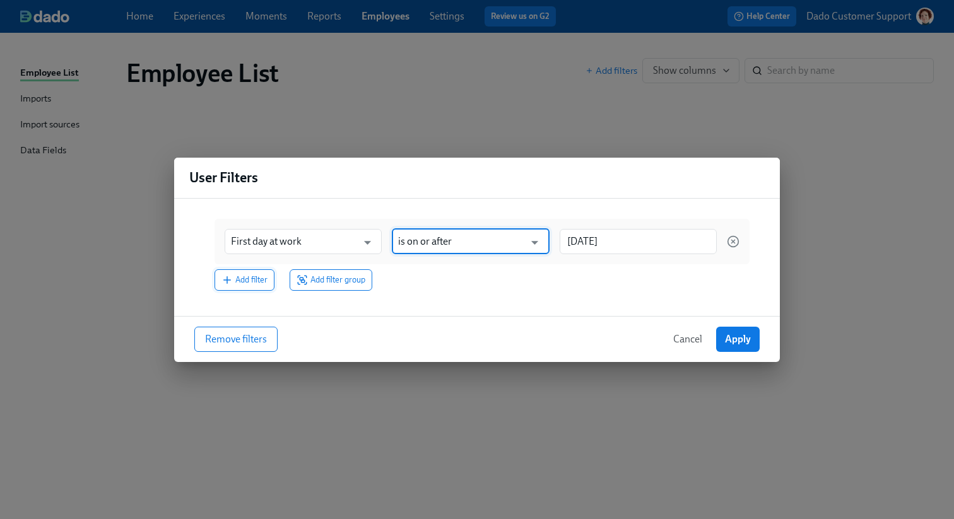
click at [240, 283] on span "Add filter" at bounding box center [244, 280] width 46 height 13
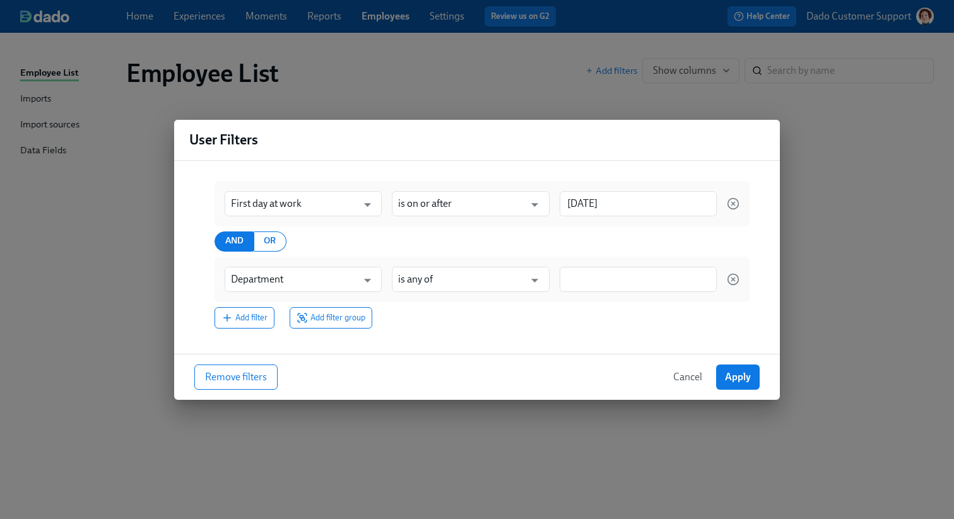
click at [253, 294] on div "Department ​ is any of ​" at bounding box center [481, 279] width 535 height 45
click at [247, 275] on input "Department" at bounding box center [294, 279] width 126 height 25
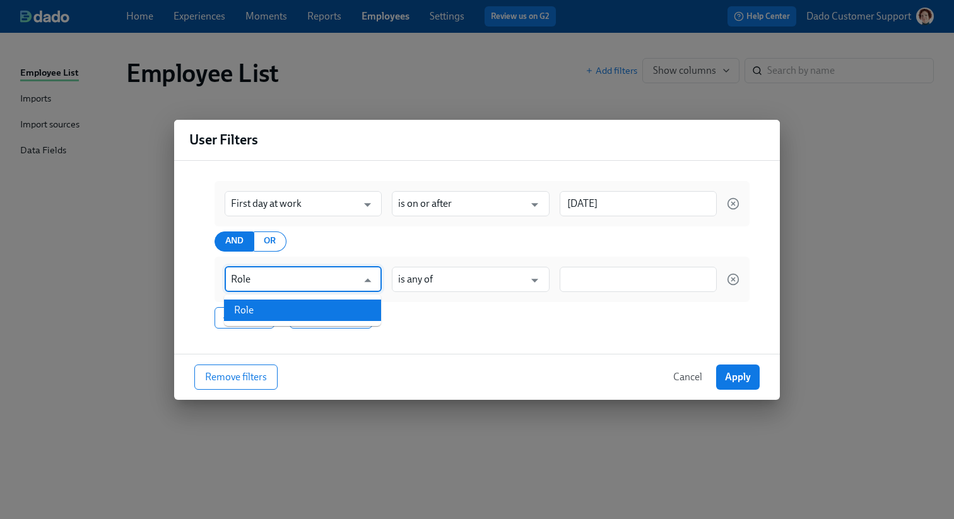
click at [269, 314] on li "Role" at bounding box center [302, 310] width 157 height 21
type input "Role"
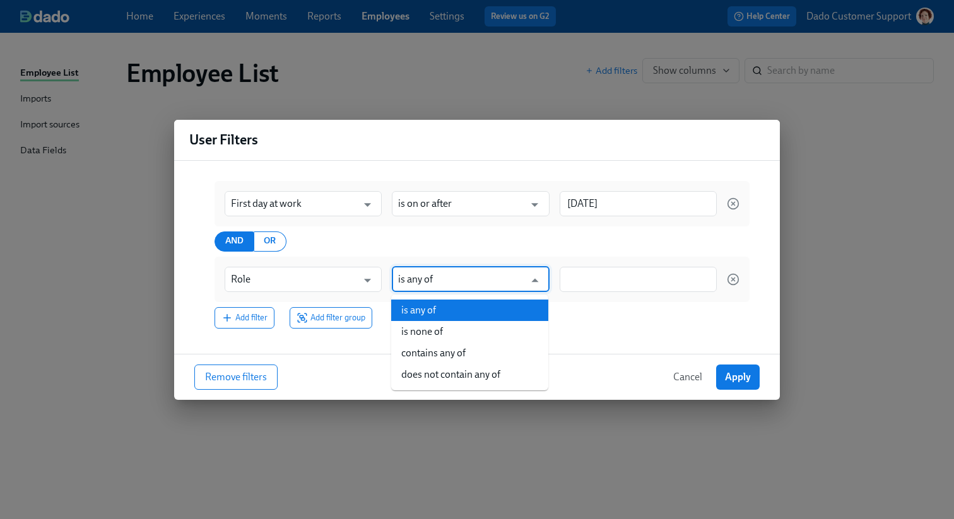
click at [448, 270] on input "is any of" at bounding box center [461, 279] width 126 height 25
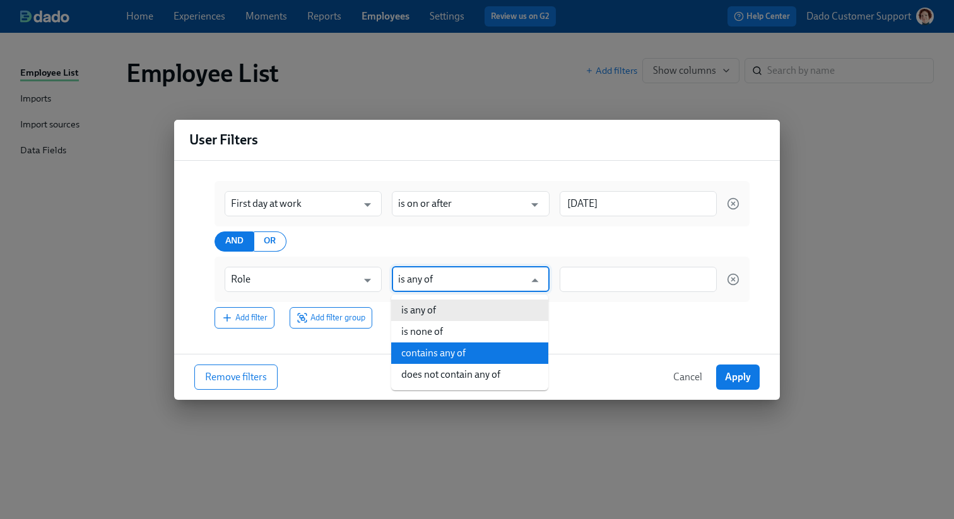
click at [447, 360] on li "contains any of" at bounding box center [469, 353] width 157 height 21
type input "contains any of"
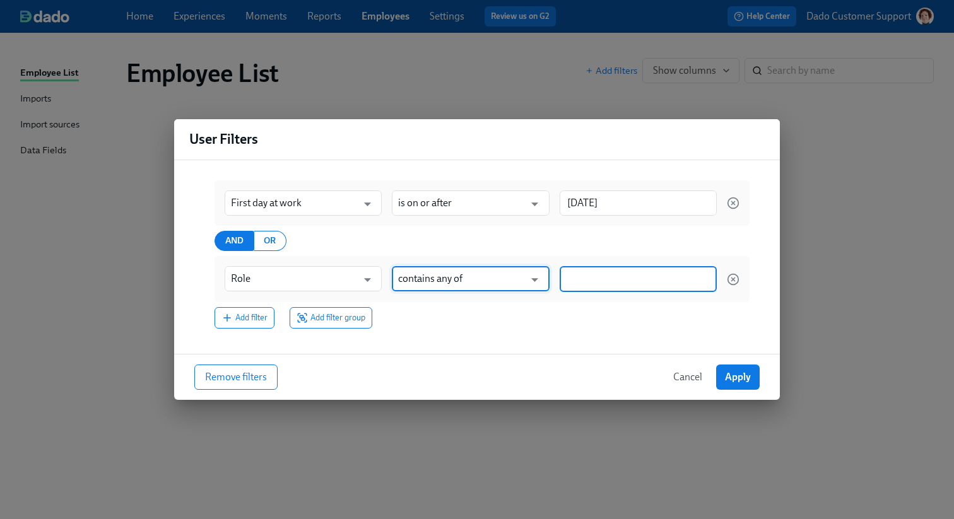
click at [623, 281] on input at bounding box center [638, 279] width 144 height 13
paste input "39 IL/IN/MO"
type input "39 IL/IN/MO"
type input "Hyg"
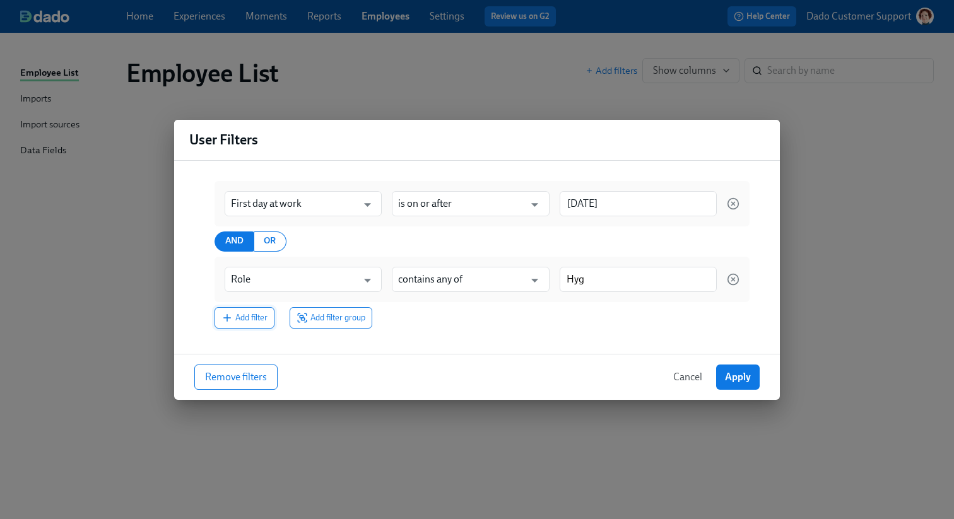
click at [245, 310] on button "Add filter" at bounding box center [244, 317] width 60 height 21
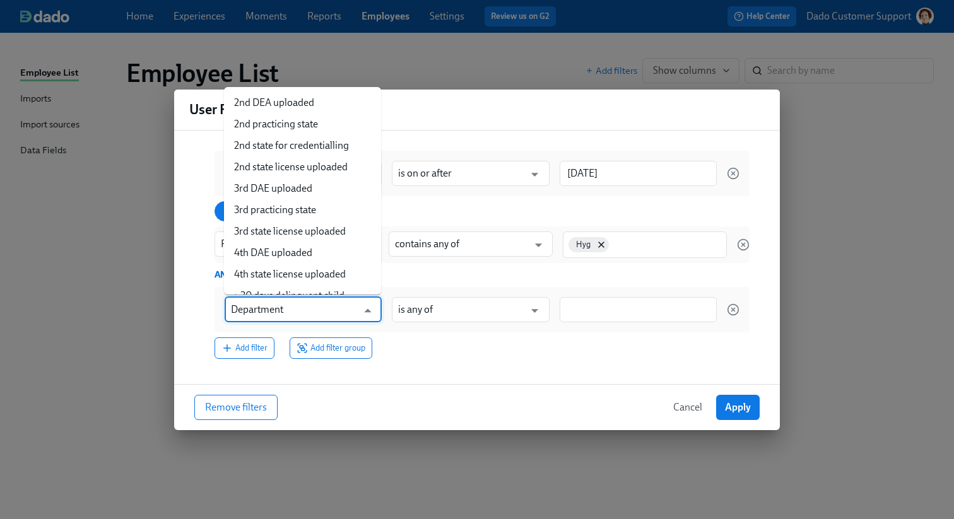
click at [257, 312] on input "Department" at bounding box center [294, 309] width 126 height 25
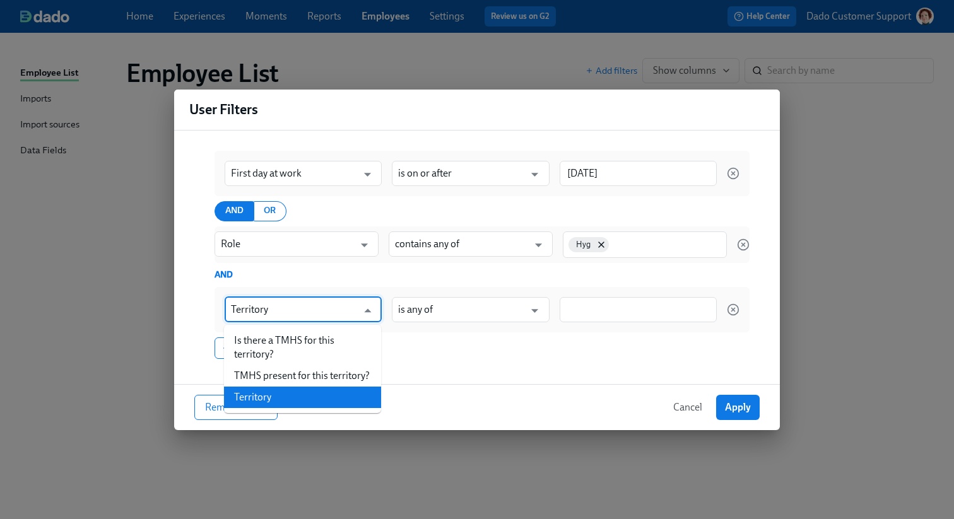
click at [264, 398] on li "Territory" at bounding box center [302, 397] width 157 height 21
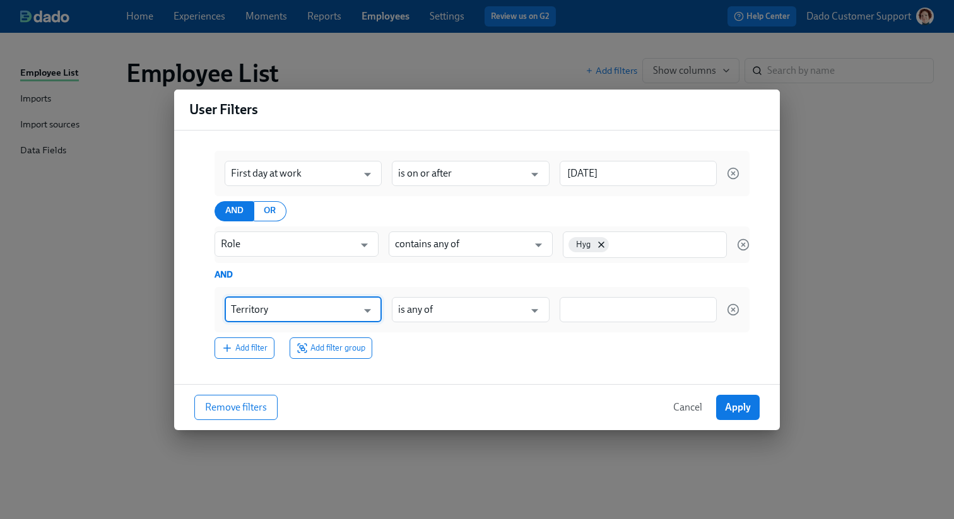
type input "Territory"
click at [610, 302] on div at bounding box center [638, 309] width 157 height 25
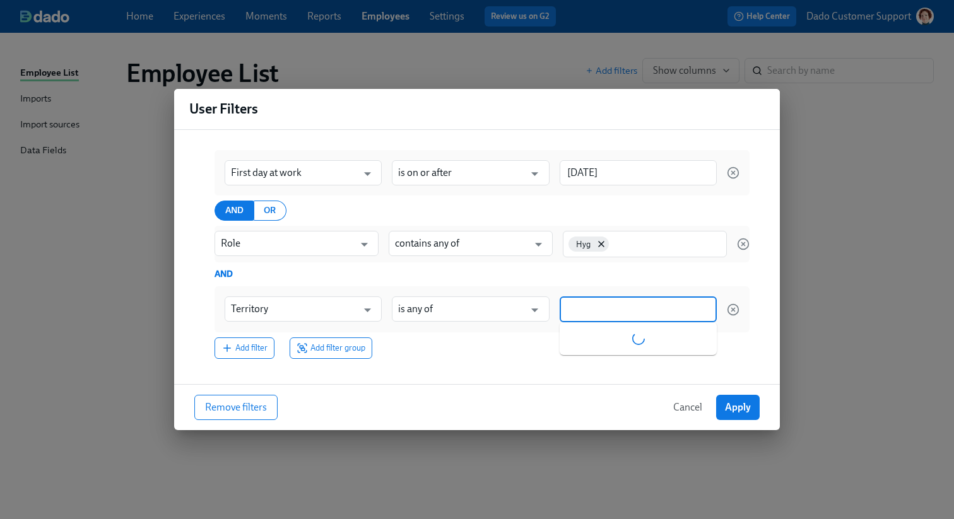
paste input "39 IL/IN/MO"
type input "39"
click at [731, 313] on icon "button" at bounding box center [733, 309] width 13 height 13
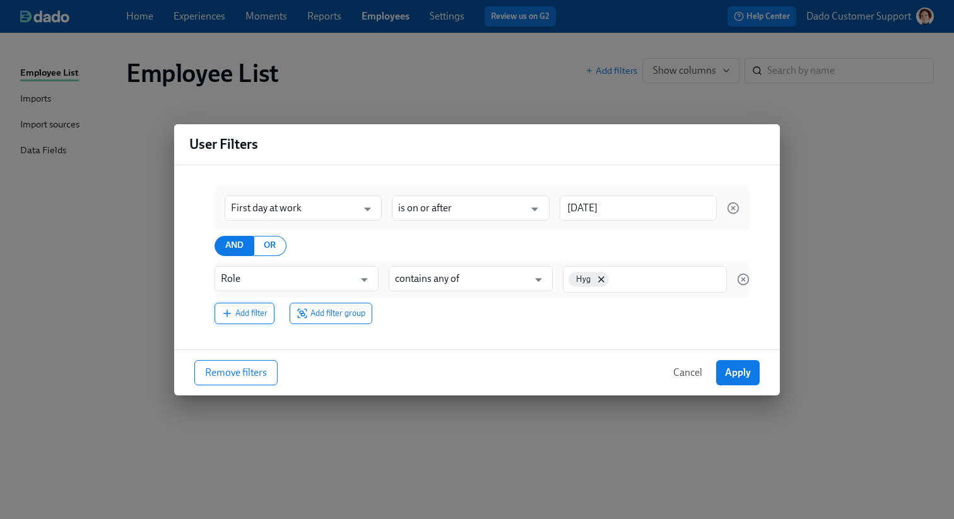
click at [237, 316] on span "Add filter" at bounding box center [244, 313] width 46 height 13
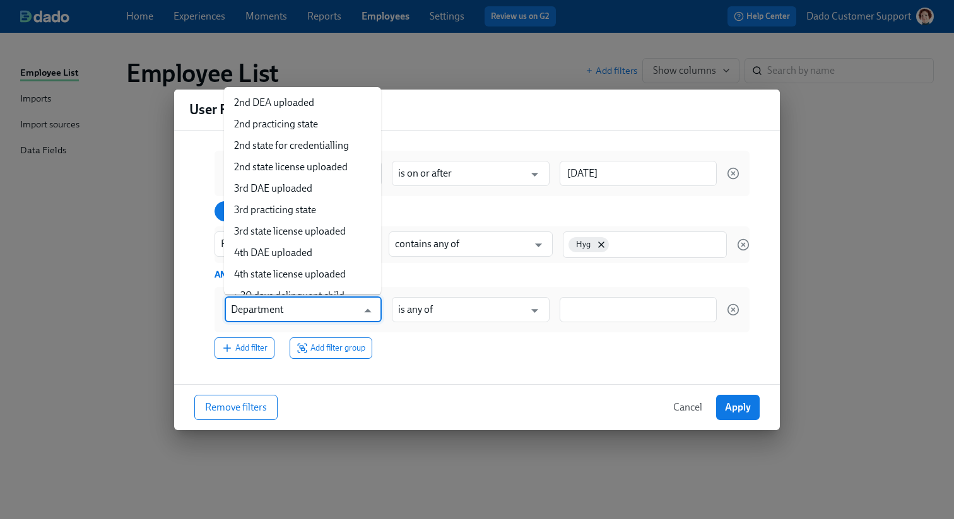
click at [243, 312] on input "Department" at bounding box center [294, 309] width 126 height 25
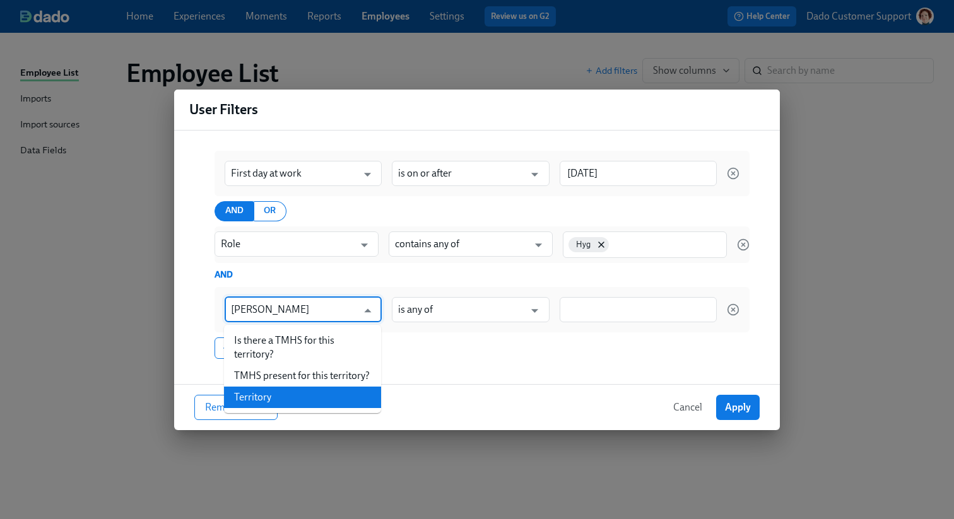
click at [271, 394] on li "Territory" at bounding box center [302, 397] width 157 height 21
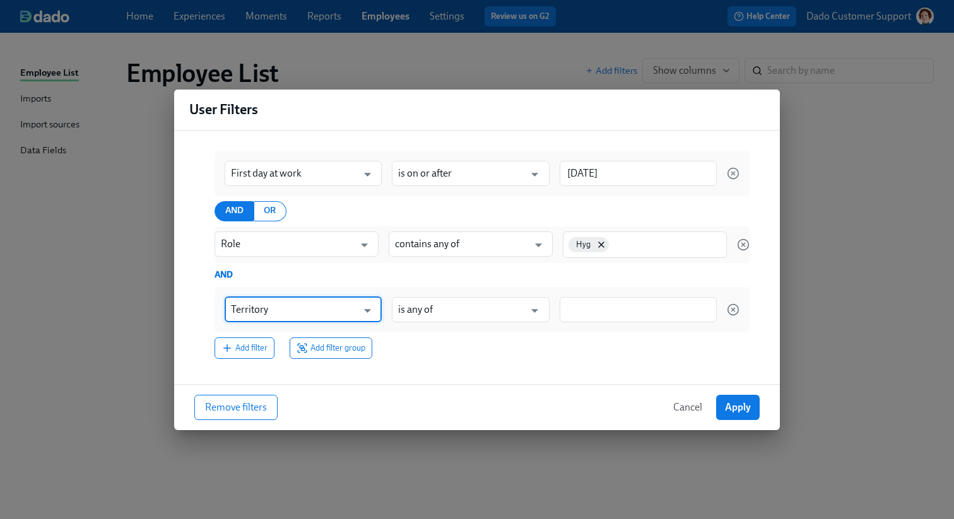
type input "Territory"
click at [601, 302] on div at bounding box center [638, 309] width 157 height 25
click at [734, 307] on icon "button" at bounding box center [733, 309] width 13 height 13
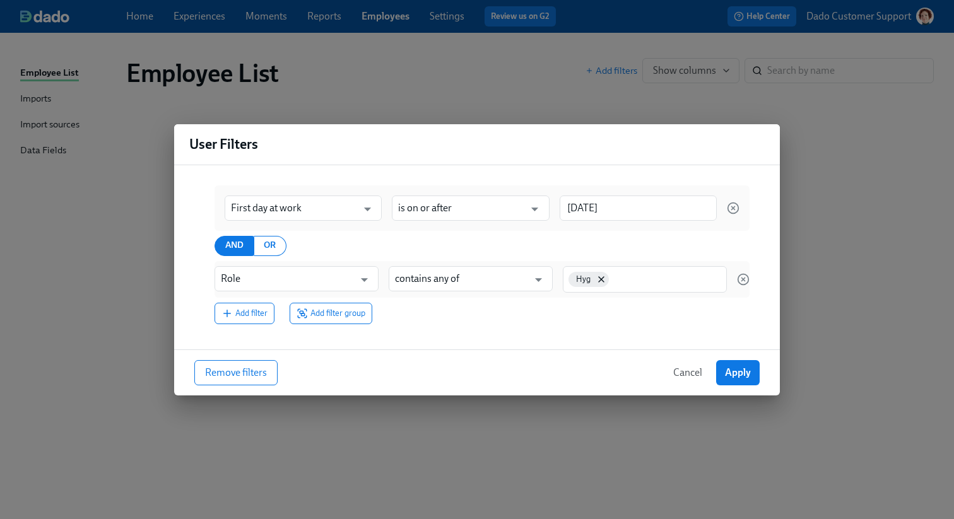
click at [686, 362] on button "Cancel" at bounding box center [687, 372] width 47 height 25
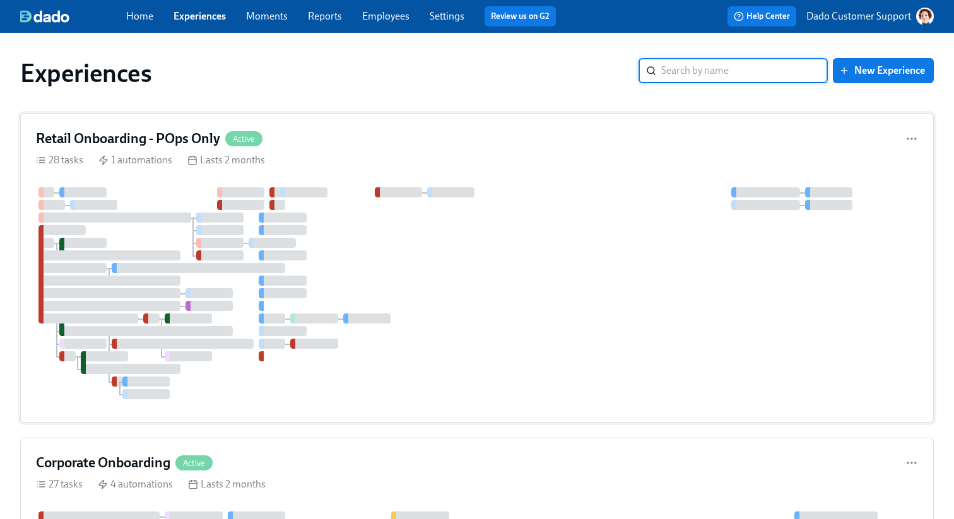
click at [482, 118] on div "Retail Onboarding - POps Only Active 28 tasks 1 automations Lasts 2 months" at bounding box center [476, 268] width 913 height 309
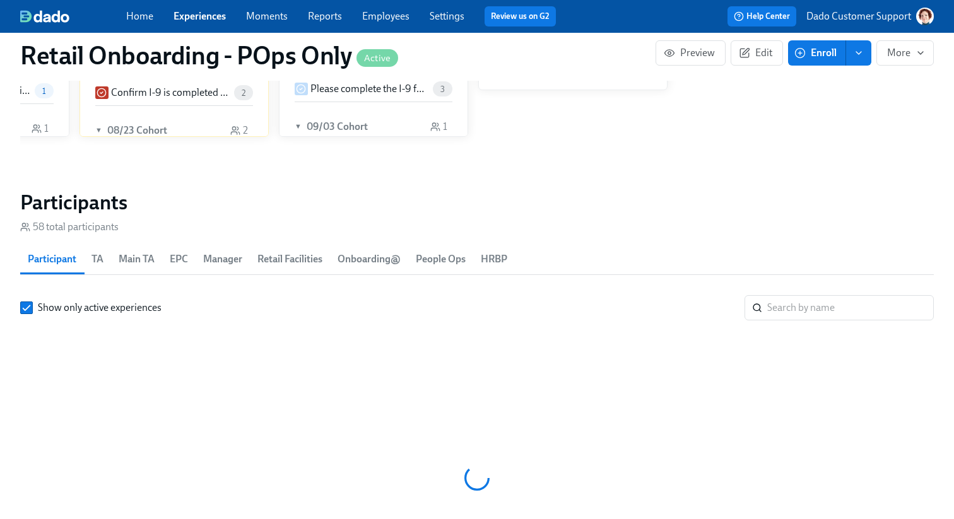
scroll to position [0, 12354]
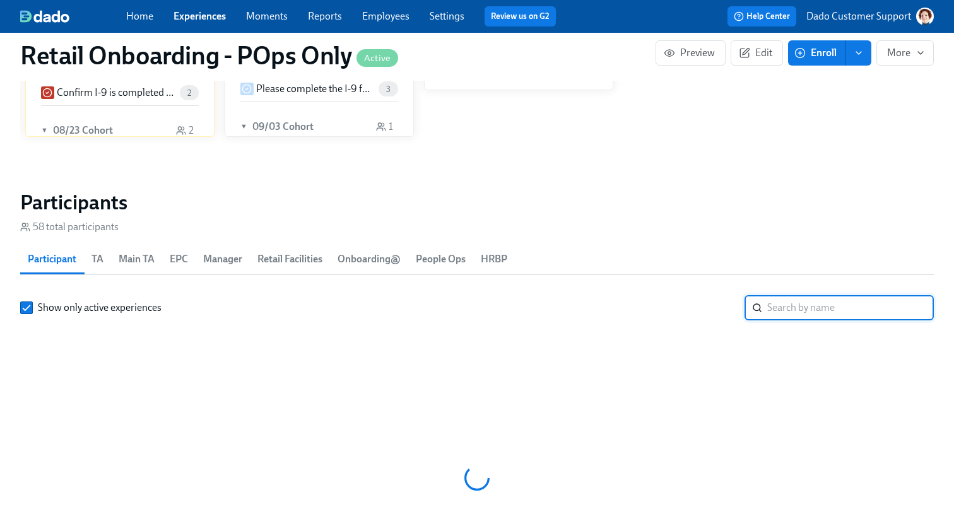
click at [818, 314] on input "search" at bounding box center [850, 307] width 167 height 25
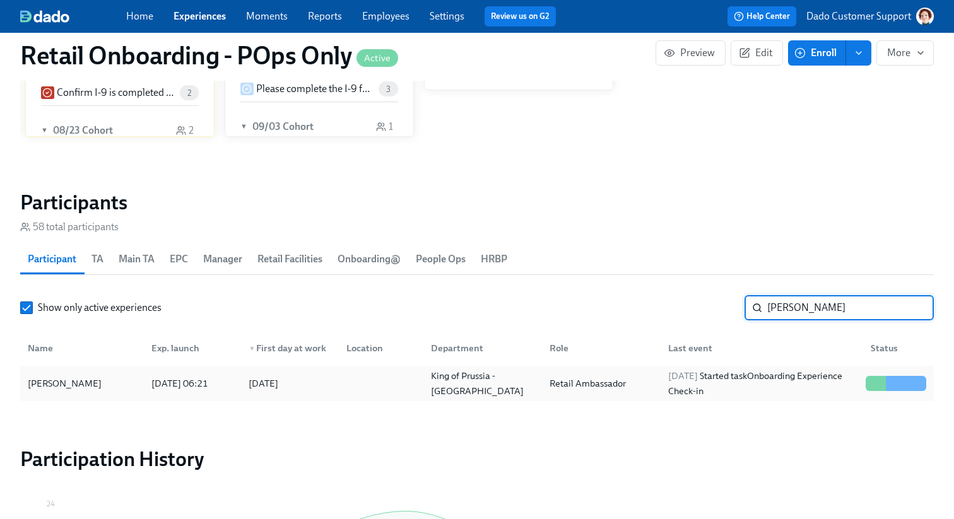
type input "alex"
click at [125, 378] on div "Alex Hernandez" at bounding box center [82, 383] width 119 height 25
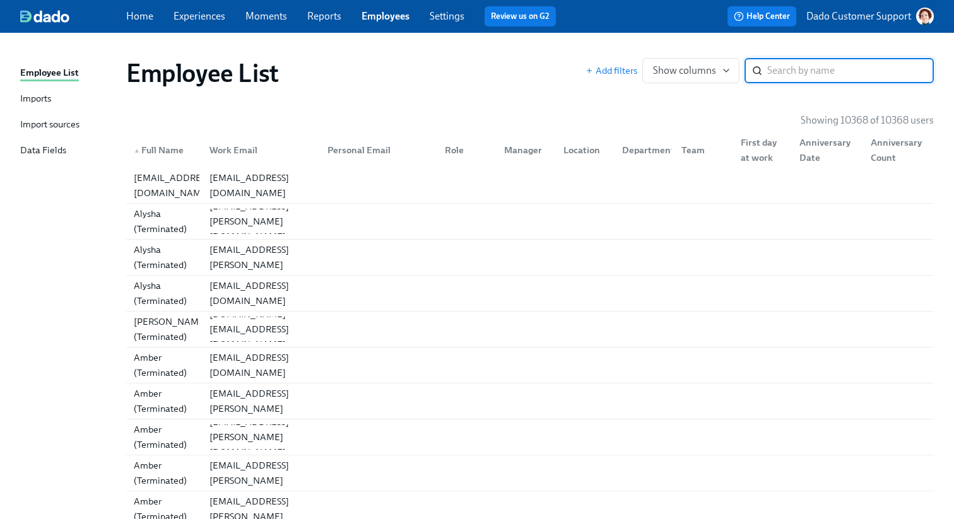
click at [587, 82] on div "Add filters Show columns ​" at bounding box center [759, 70] width 348 height 25
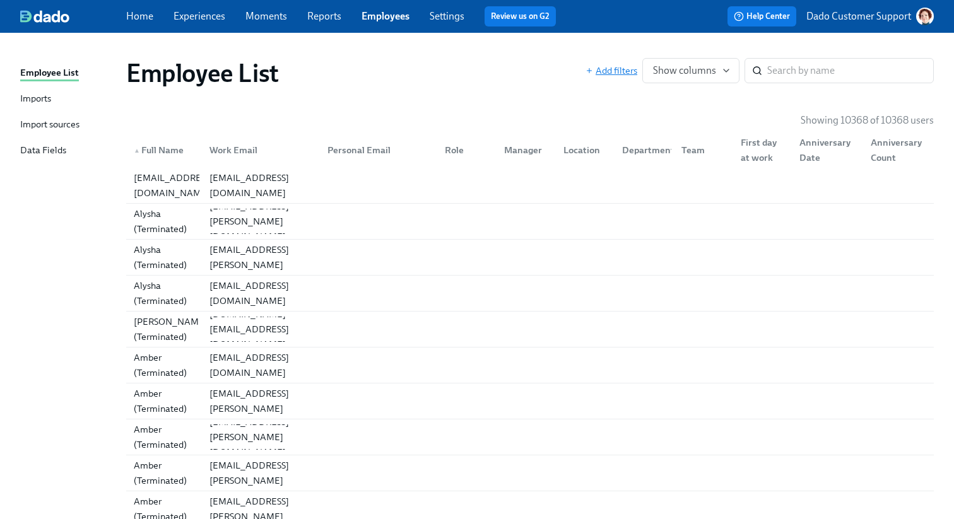
click at [593, 70] on icon "button" at bounding box center [589, 71] width 8 height 8
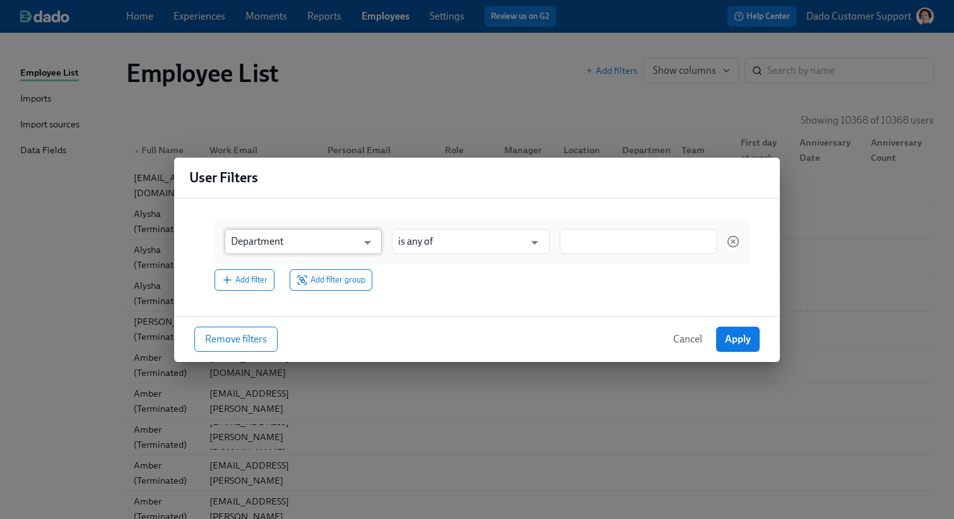
click at [264, 245] on input "Department" at bounding box center [294, 241] width 126 height 25
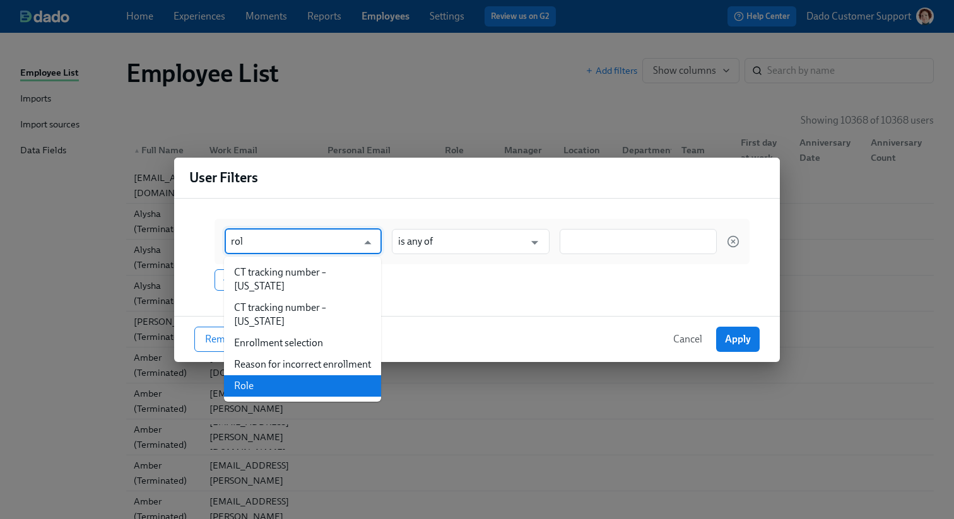
click at [269, 388] on li "Role" at bounding box center [302, 385] width 157 height 21
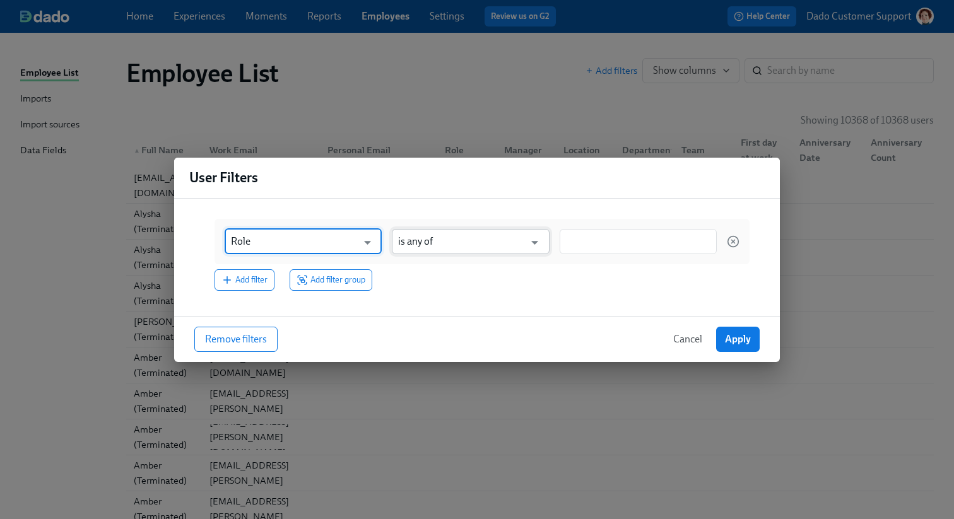
type input "Role"
click at [481, 233] on input "is any of" at bounding box center [461, 241] width 126 height 25
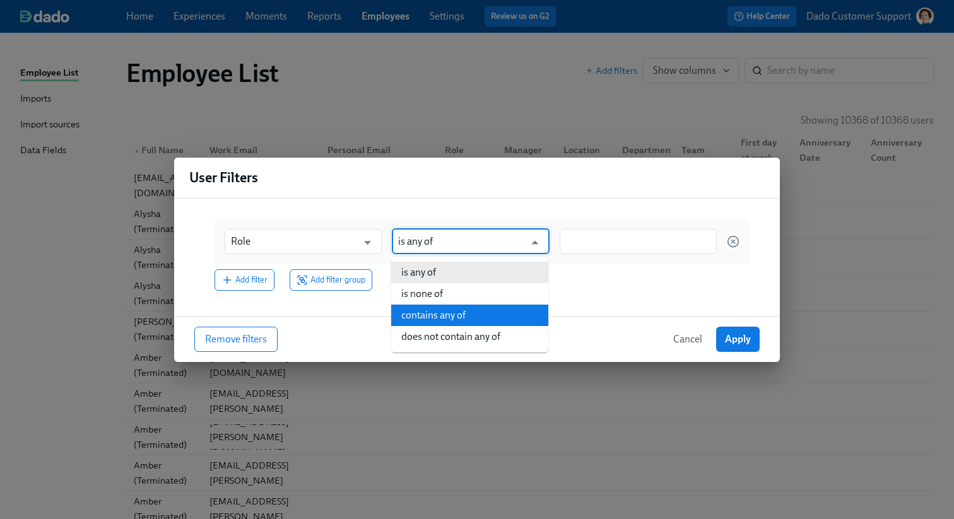
click at [457, 320] on li "contains any of" at bounding box center [469, 315] width 157 height 21
type input "contains any of"
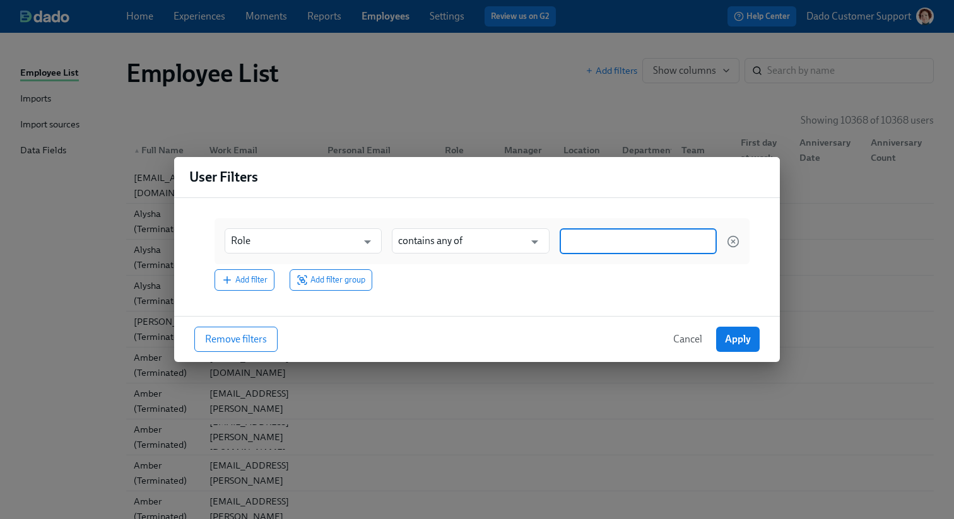
click at [567, 245] on input at bounding box center [638, 241] width 144 height 13
type input "Hyg"
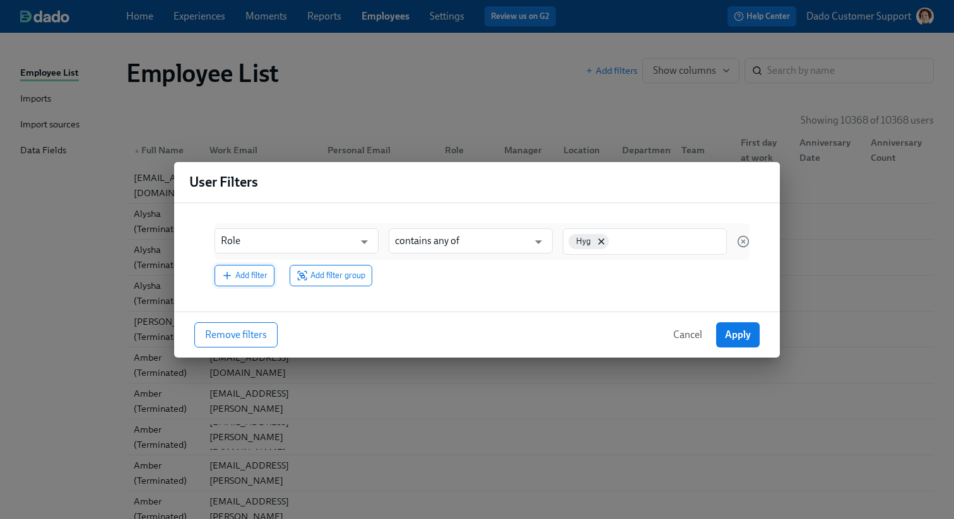
click at [240, 284] on button "Add filter" at bounding box center [244, 275] width 60 height 21
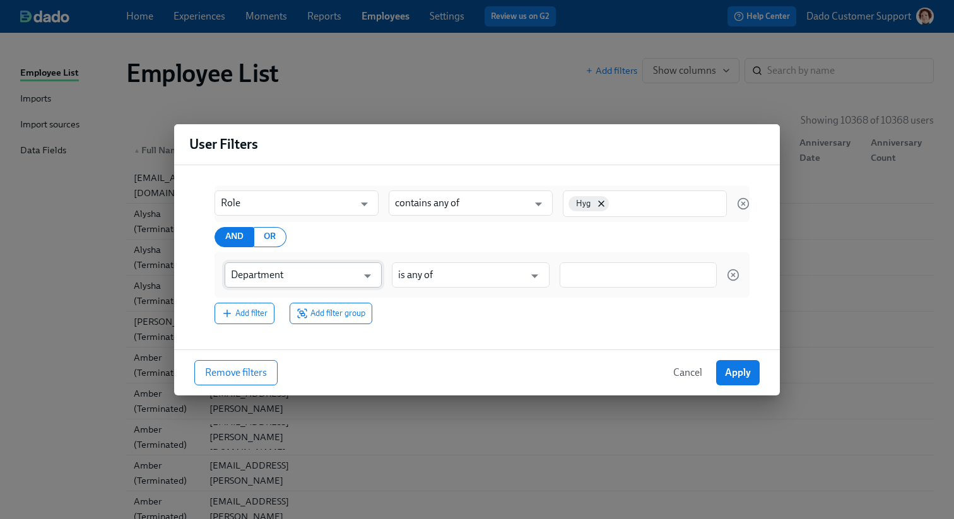
click at [240, 283] on input "Department" at bounding box center [294, 274] width 126 height 25
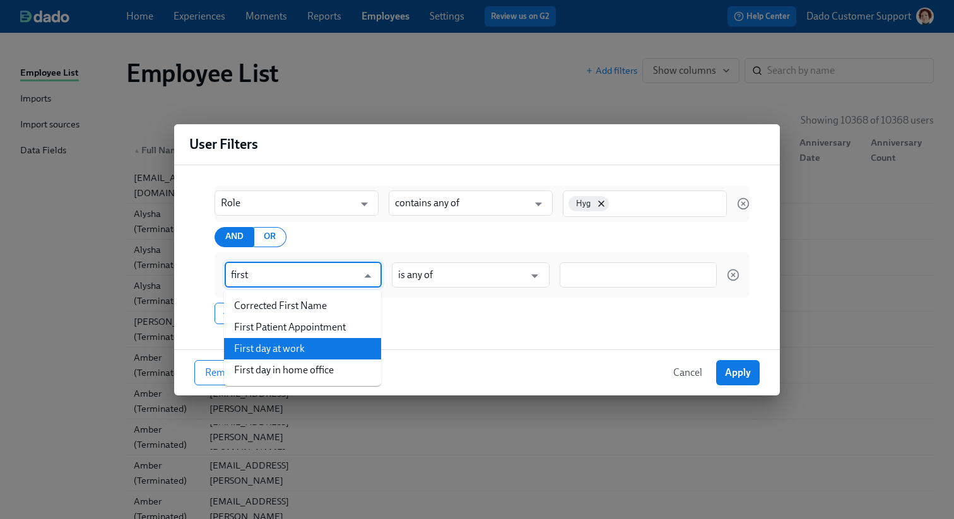
click at [242, 349] on li "First day at work" at bounding box center [302, 348] width 157 height 21
type input "First day at work"
type input "is before"
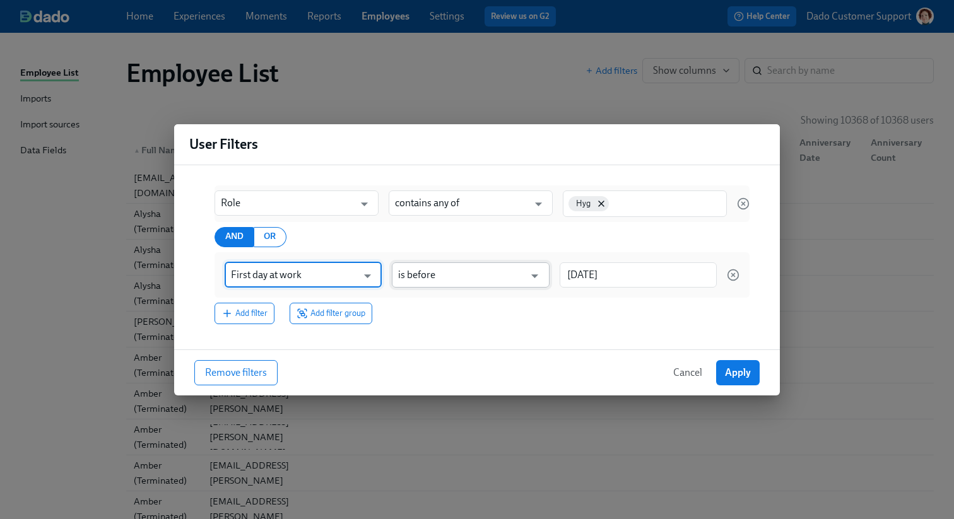
type input "First day at work"
click at [452, 280] on input "is before" at bounding box center [461, 274] width 126 height 25
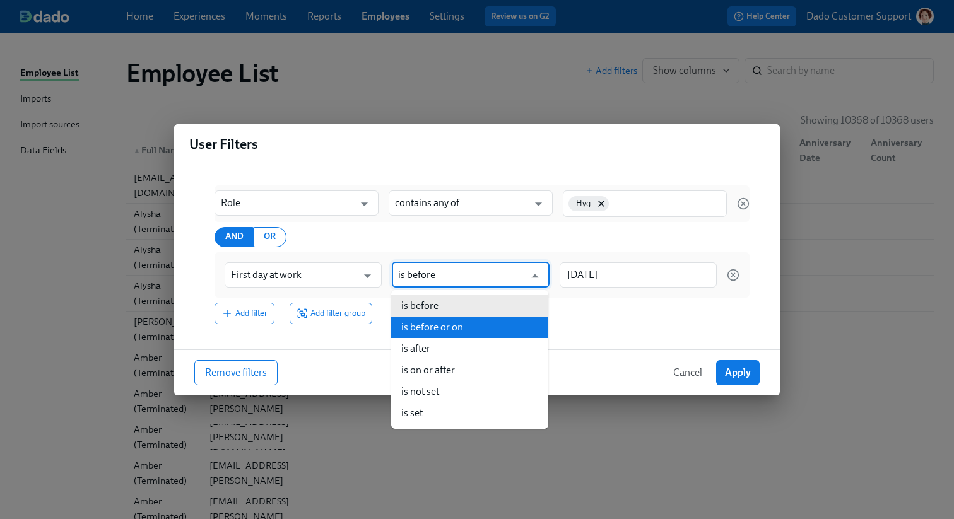
click at [442, 330] on li "is before or on" at bounding box center [469, 327] width 157 height 21
click at [459, 281] on input "is before or on" at bounding box center [461, 274] width 126 height 25
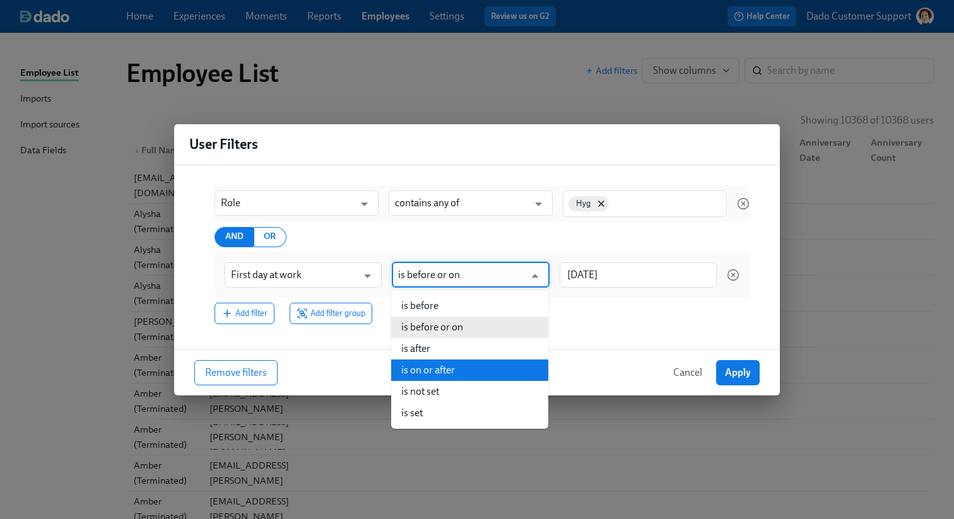
click at [459, 364] on li "is on or after" at bounding box center [469, 370] width 157 height 21
type input "is on or after"
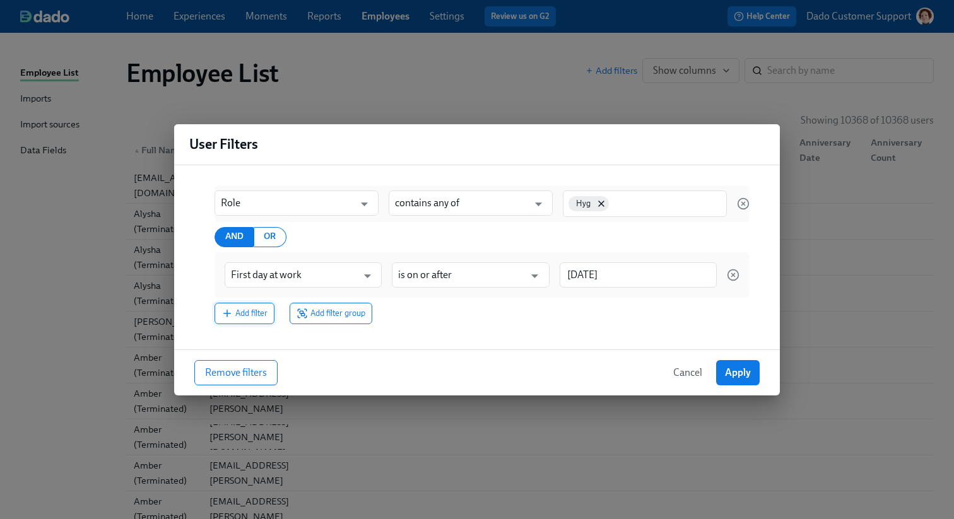
click at [234, 314] on span "Add filter" at bounding box center [244, 313] width 46 height 13
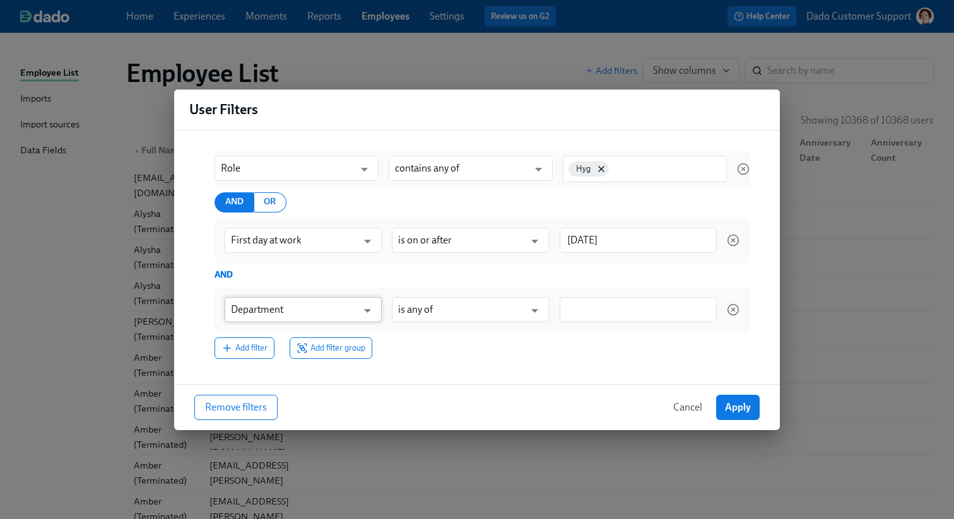
click at [249, 315] on input "Department" at bounding box center [294, 309] width 126 height 25
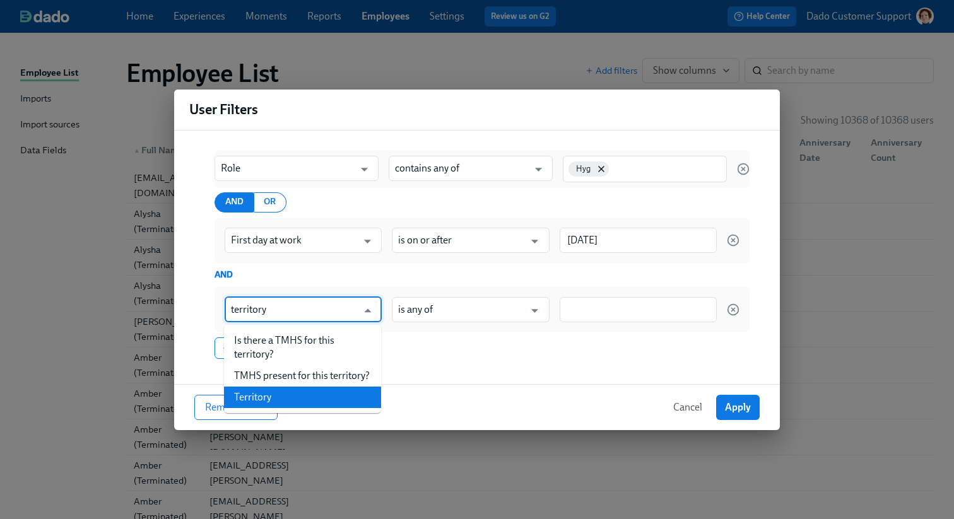
click at [259, 402] on li "Territory" at bounding box center [302, 397] width 157 height 21
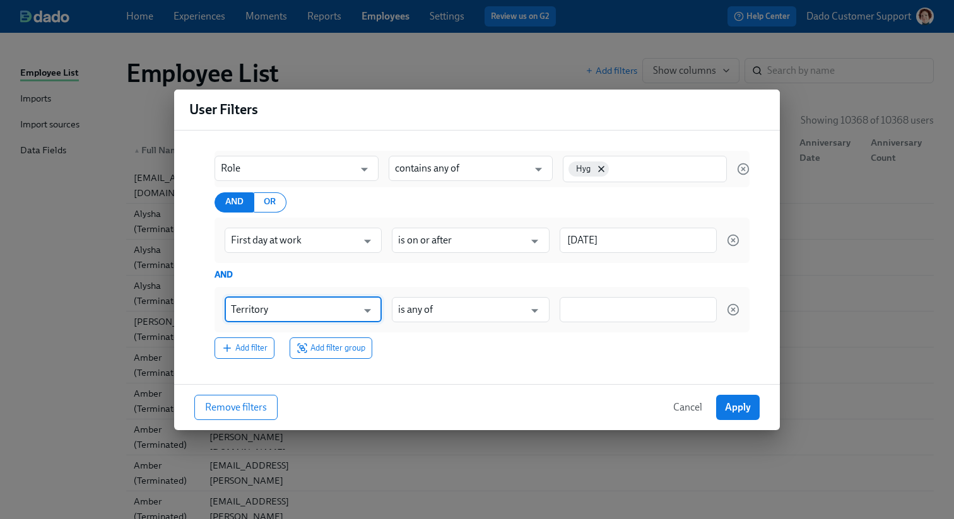
type input "Territory"
click at [603, 307] on input at bounding box center [638, 309] width 144 height 13
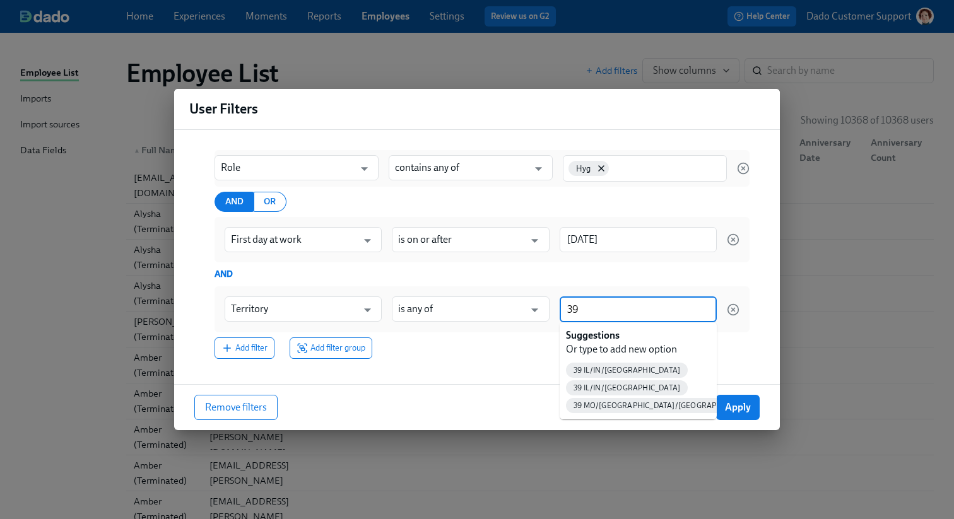
type input "39"
click at [604, 291] on div "Territory ​ is any of ​ 39" at bounding box center [481, 309] width 535 height 45
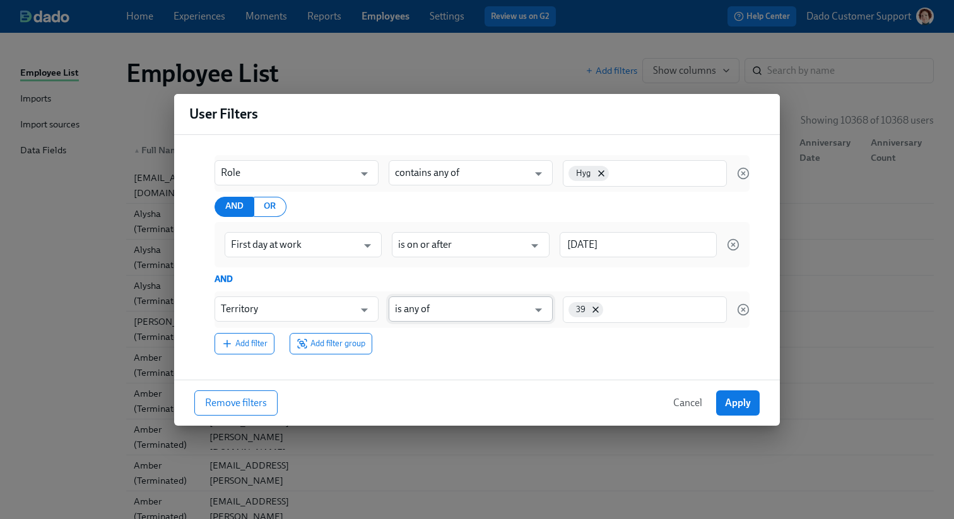
click at [453, 305] on input "is any of" at bounding box center [461, 308] width 133 height 25
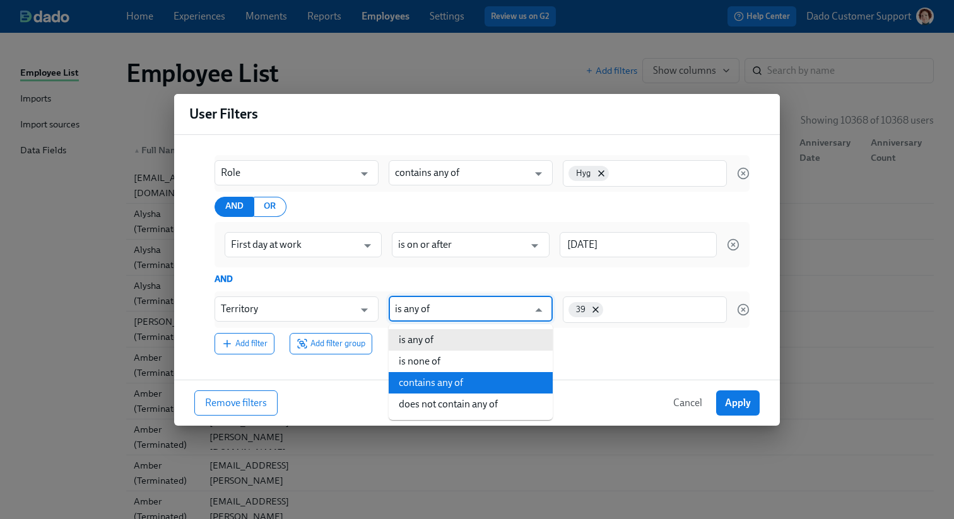
click at [458, 385] on li "contains any of" at bounding box center [471, 382] width 164 height 21
type input "contains any of"
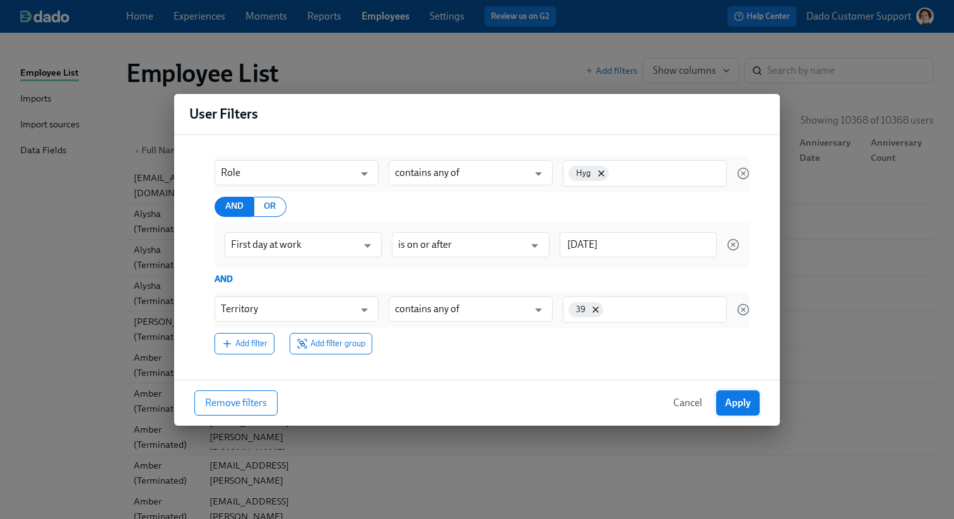
click at [730, 402] on span "Apply" at bounding box center [738, 403] width 26 height 13
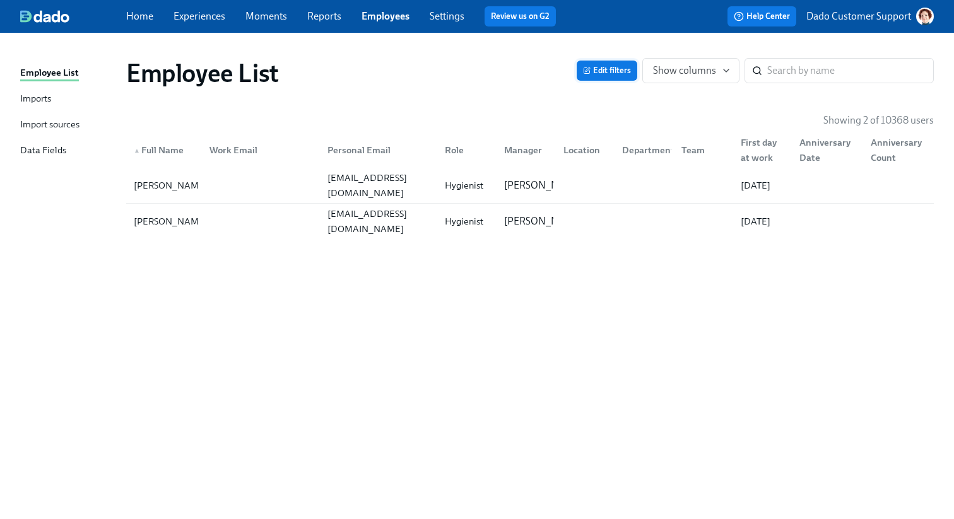
click at [614, 68] on span "Edit filters" at bounding box center [607, 70] width 48 height 13
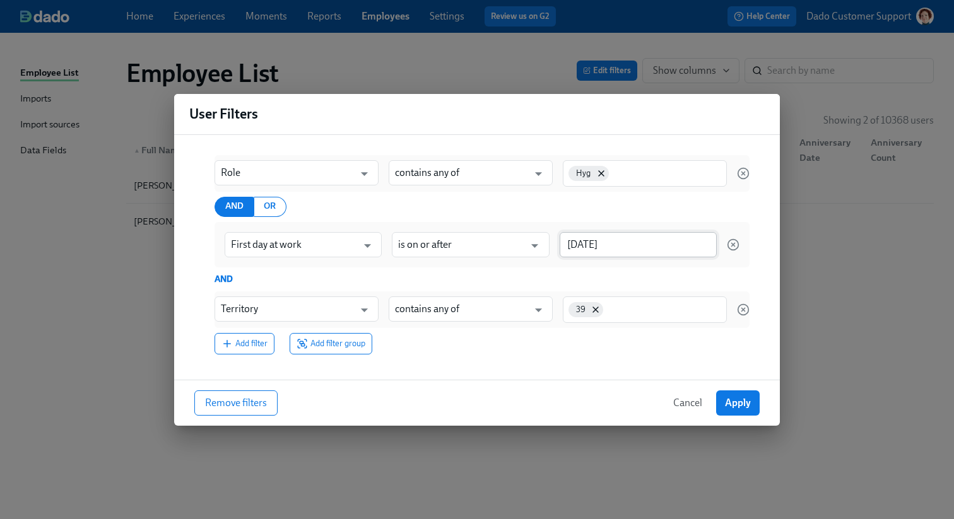
click at [589, 245] on input "[DATE]" at bounding box center [638, 244] width 157 height 25
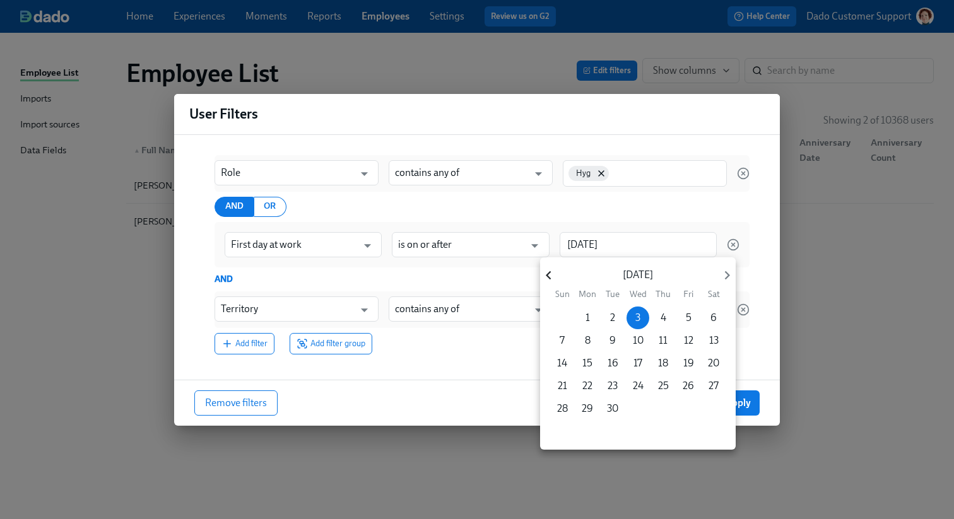
click at [554, 268] on icon "button" at bounding box center [548, 275] width 17 height 17
click at [555, 360] on span "10" at bounding box center [562, 363] width 23 height 14
type input "[DATE]"
click at [755, 362] on div at bounding box center [477, 259] width 954 height 519
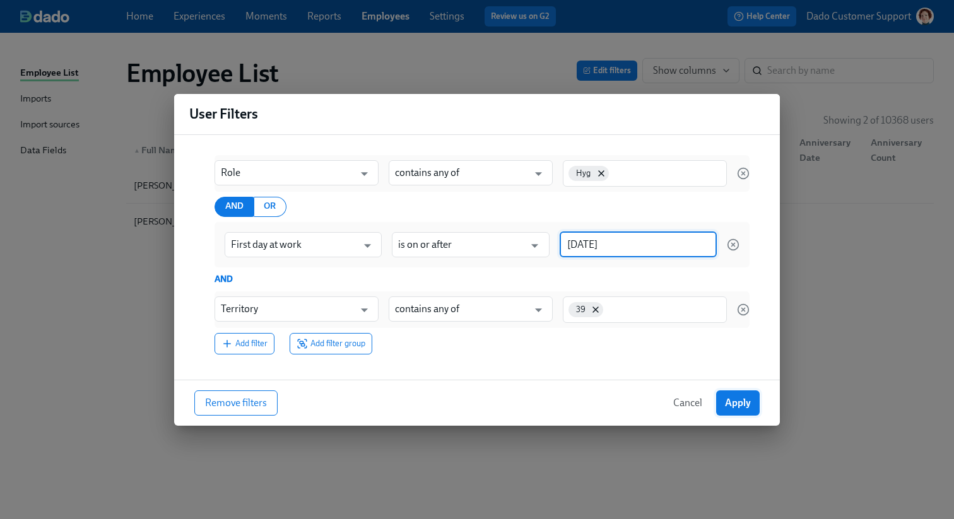
click at [735, 392] on button "Apply" at bounding box center [738, 402] width 44 height 25
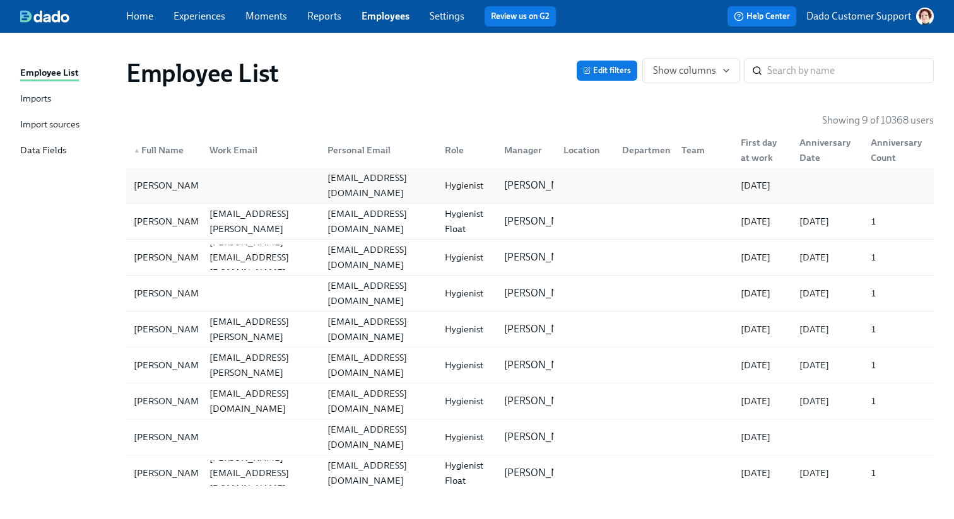
click at [302, 192] on div at bounding box center [258, 185] width 118 height 25
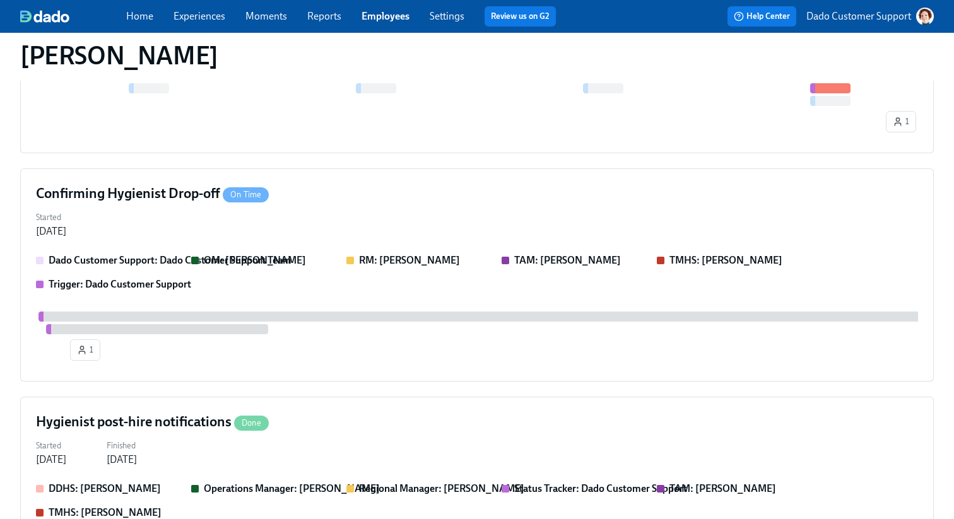
scroll to position [515, 0]
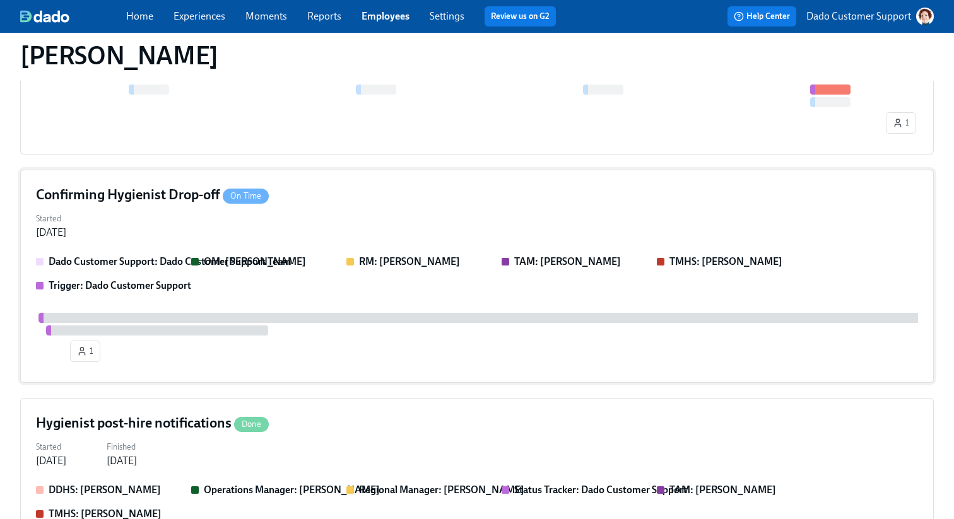
click at [115, 185] on h4 "Confirming Hygienist Drop-off On Time" at bounding box center [152, 194] width 233 height 19
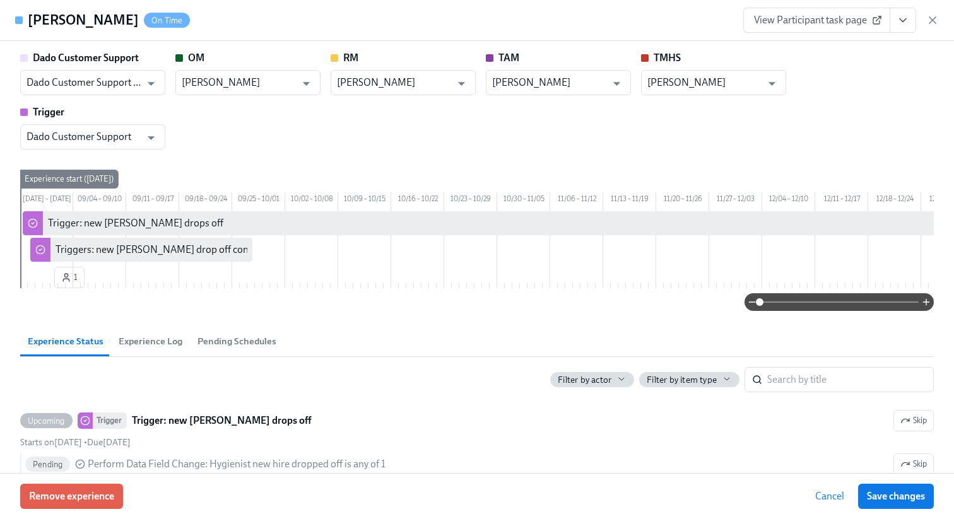
click at [869, 117] on div "Dado Customer Support Dado Customer Support Team ​ OM [PERSON_NAME] ​ RM [PERSO…" at bounding box center [476, 100] width 913 height 98
click at [934, 19] on icon "button" at bounding box center [932, 20] width 13 height 13
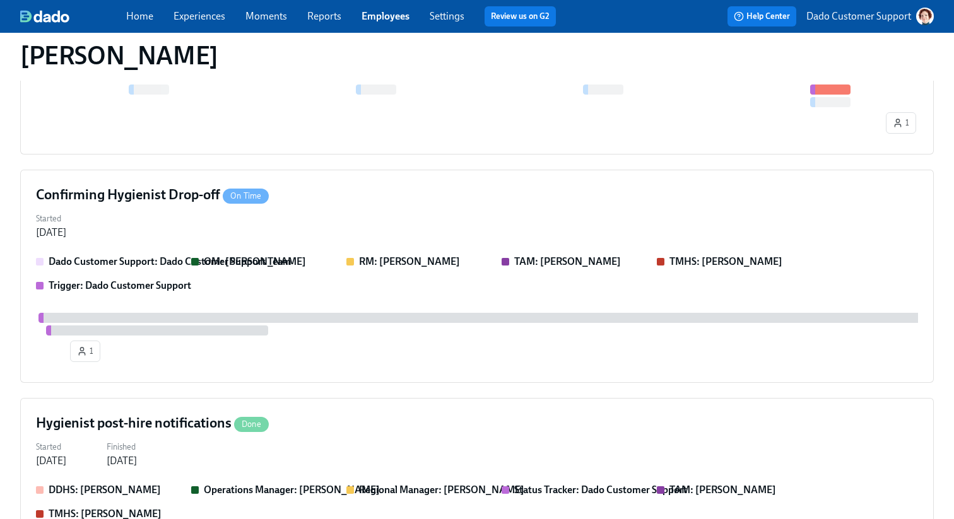
scroll to position [937, 0]
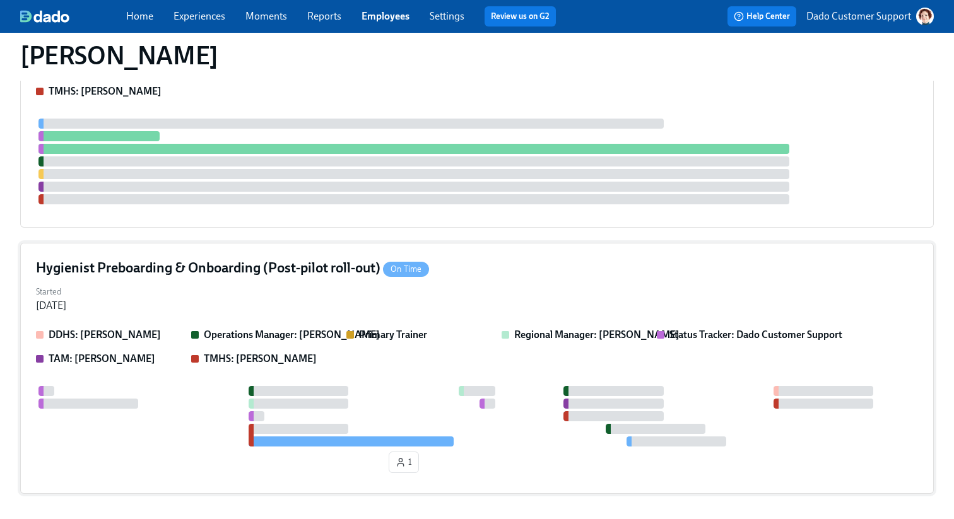
click at [472, 283] on div "Started [DATE]" at bounding box center [477, 298] width 882 height 30
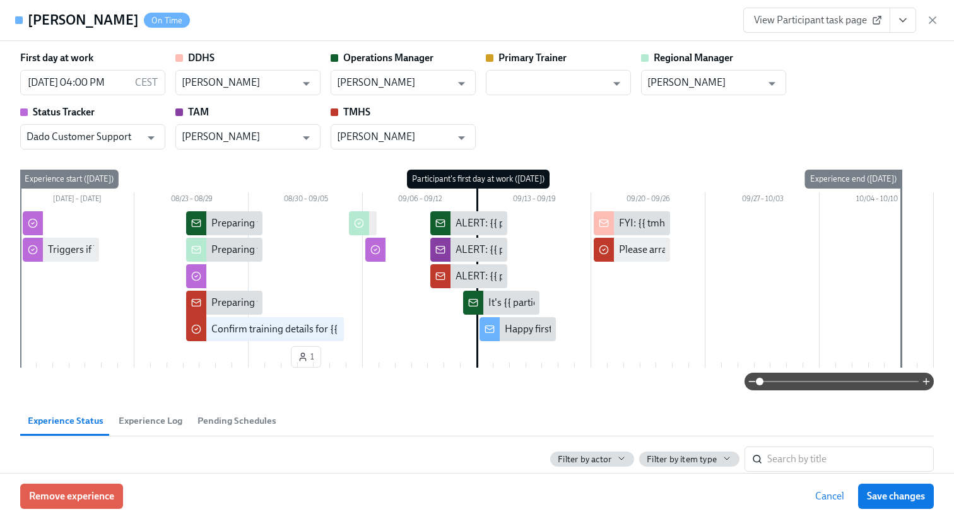
click at [147, 416] on span "Experience Log" at bounding box center [151, 421] width 64 height 15
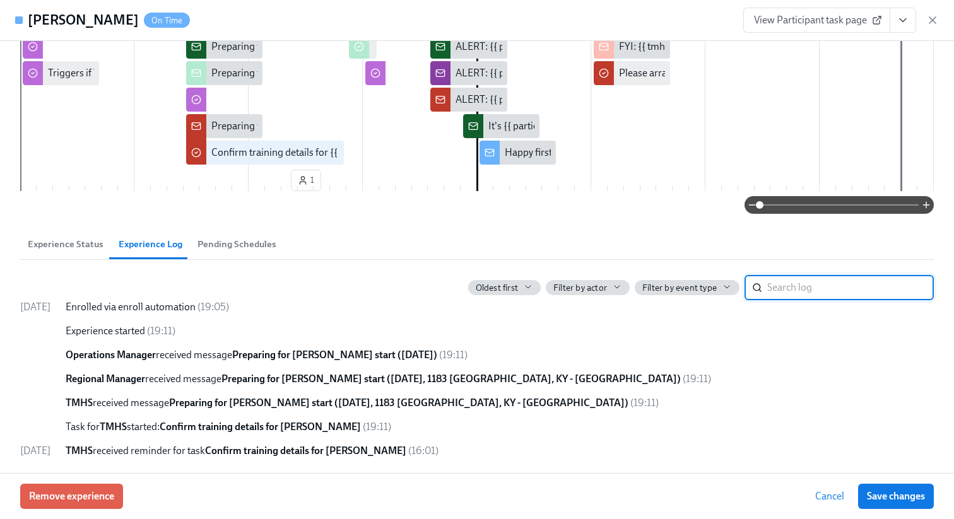
scroll to position [177, 0]
click at [937, 16] on icon "button" at bounding box center [932, 20] width 13 height 13
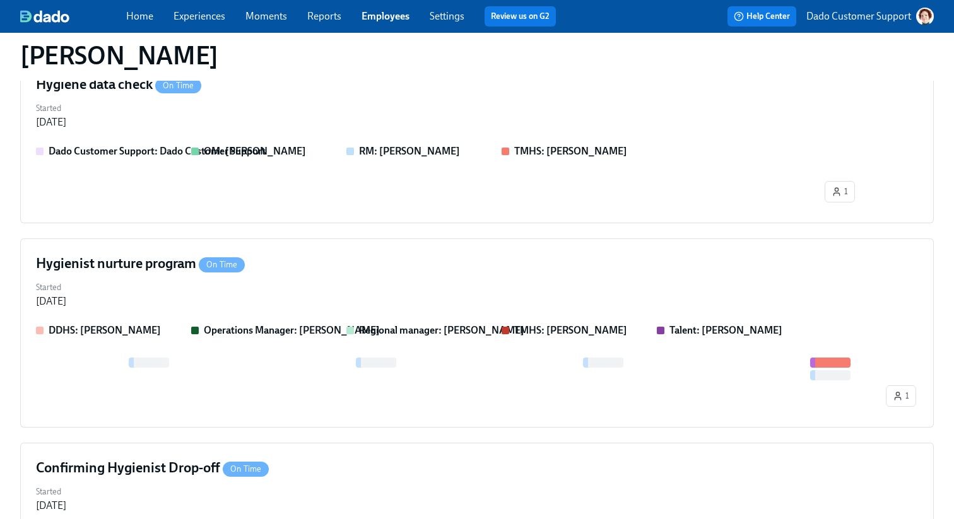
scroll to position [0, 0]
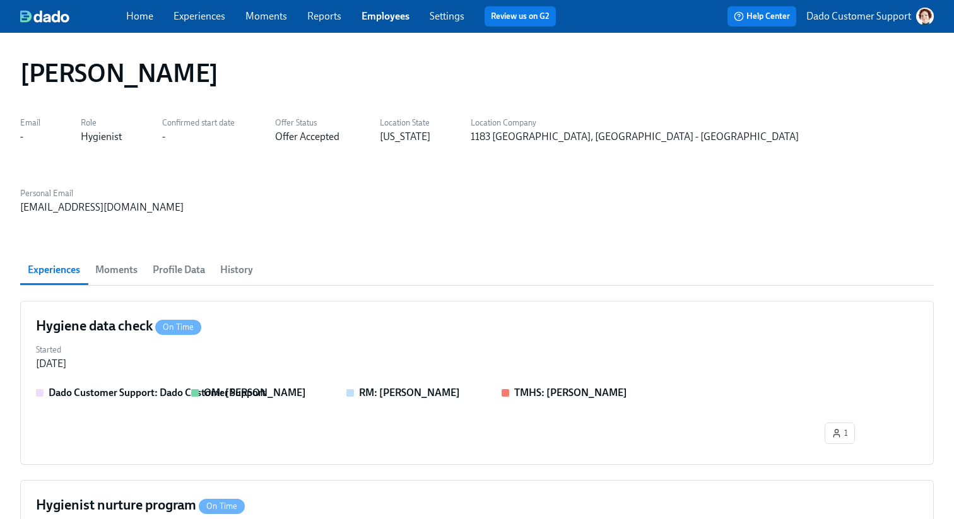
click at [231, 261] on span "History" at bounding box center [236, 270] width 33 height 18
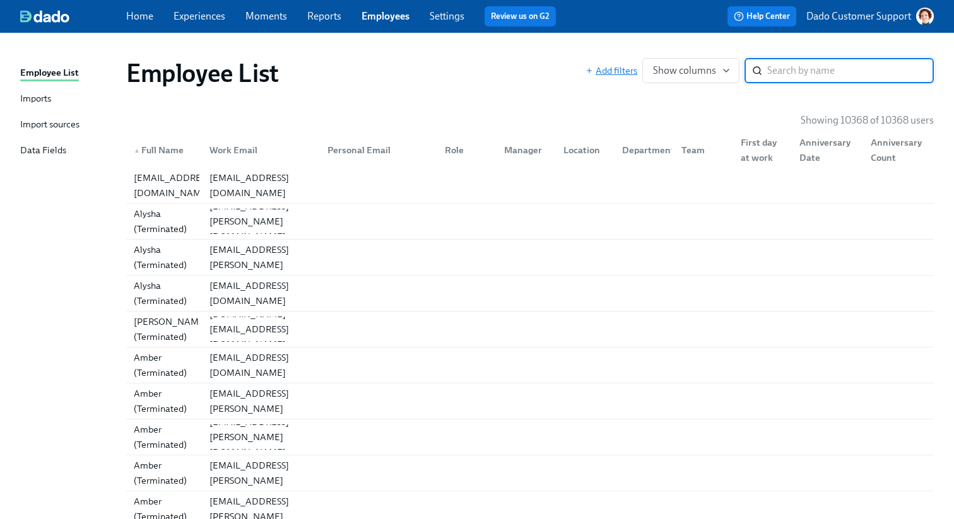
click at [607, 68] on span "Add filters" at bounding box center [611, 70] width 52 height 13
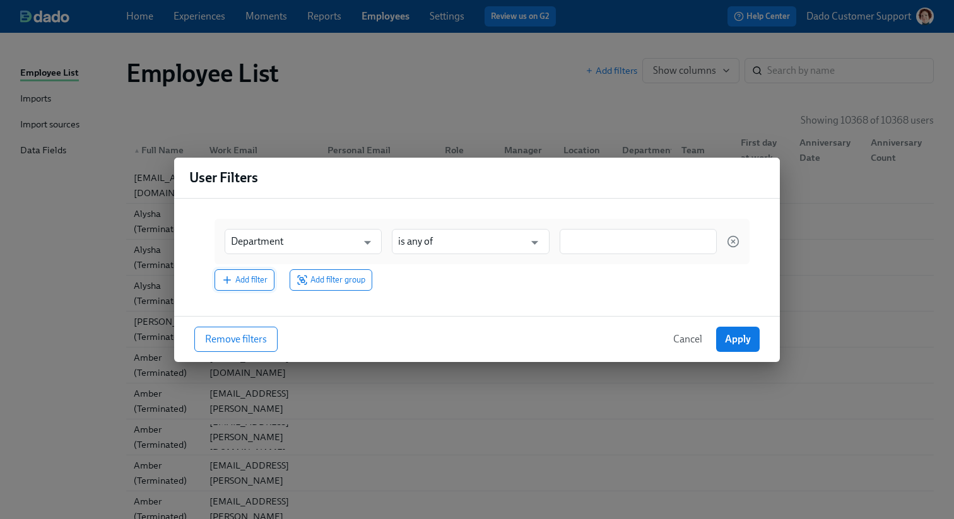
click at [262, 274] on span "Add filter" at bounding box center [244, 280] width 46 height 13
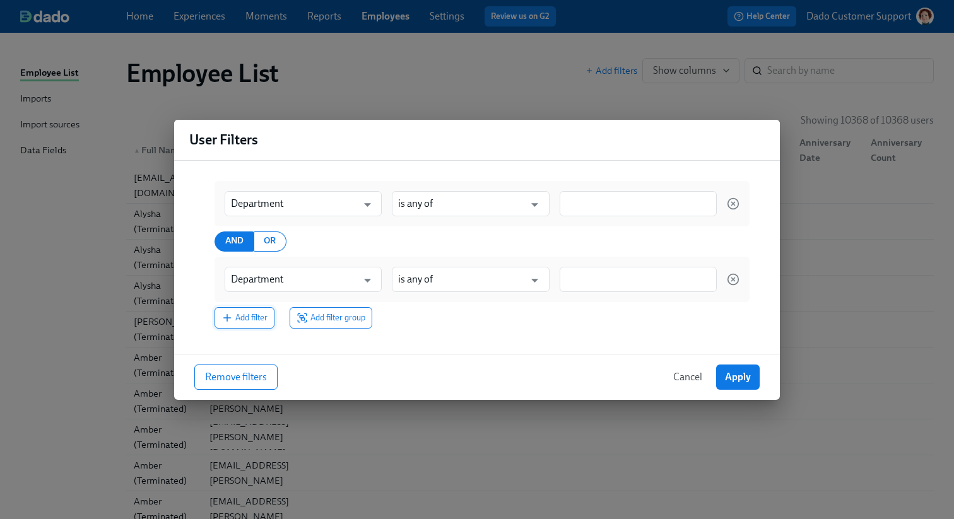
click at [249, 310] on button "Add filter" at bounding box center [244, 317] width 60 height 21
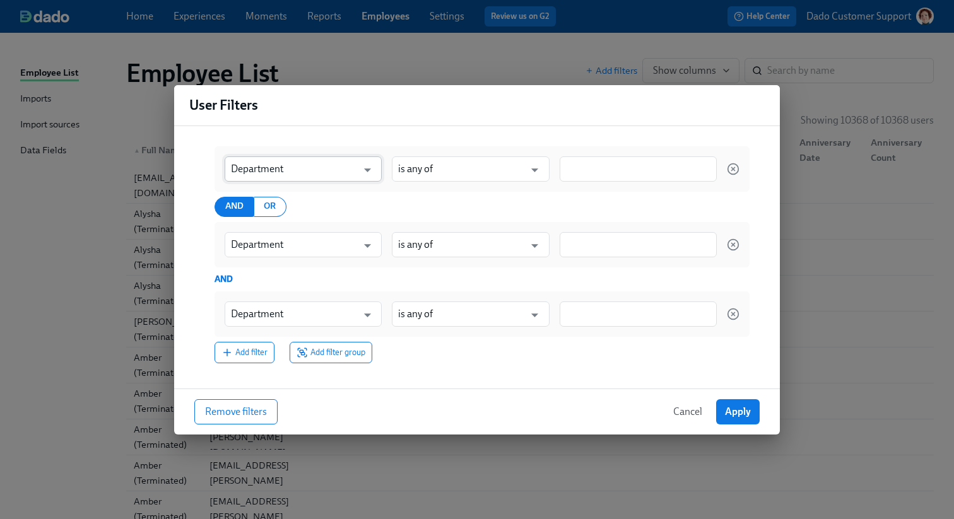
click at [281, 175] on input "Department" at bounding box center [294, 168] width 126 height 25
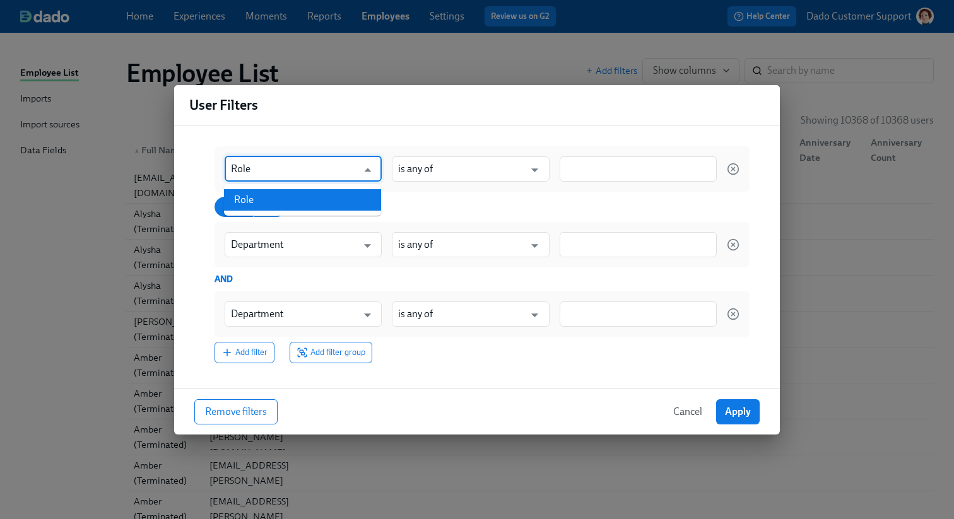
click at [290, 198] on li "Role" at bounding box center [302, 199] width 157 height 21
type input "Role"
click at [493, 165] on input "is any of" at bounding box center [461, 168] width 126 height 25
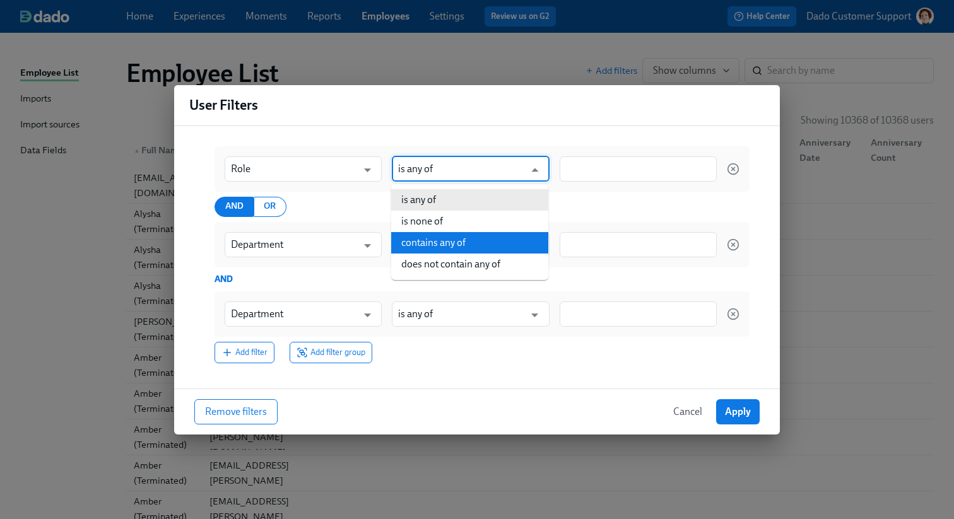
click at [461, 246] on li "contains any of" at bounding box center [469, 242] width 157 height 21
type input "contains any of"
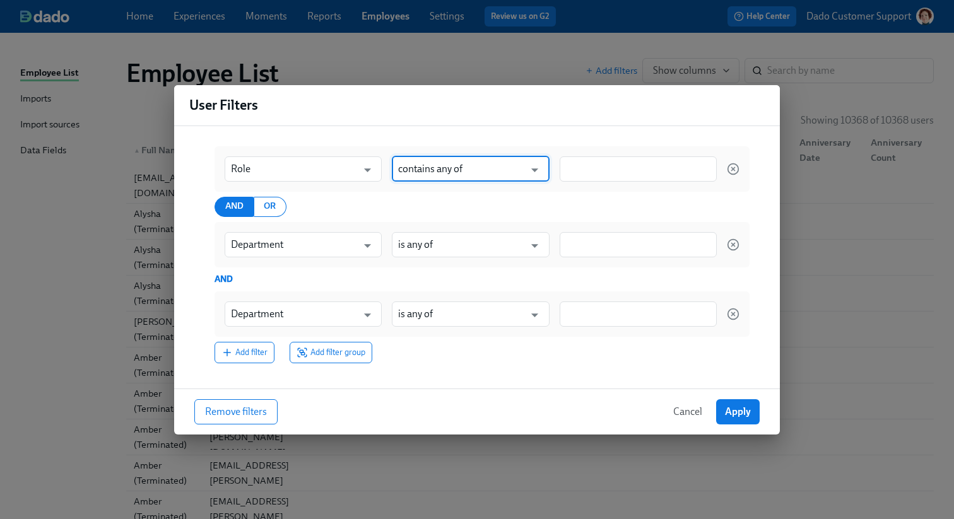
click at [606, 175] on div at bounding box center [638, 168] width 157 height 25
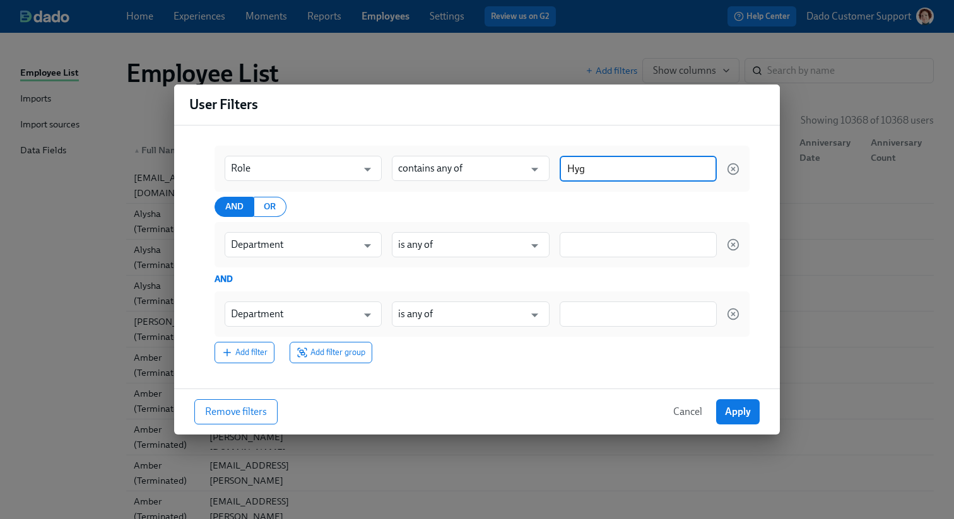
type input "Hygi"
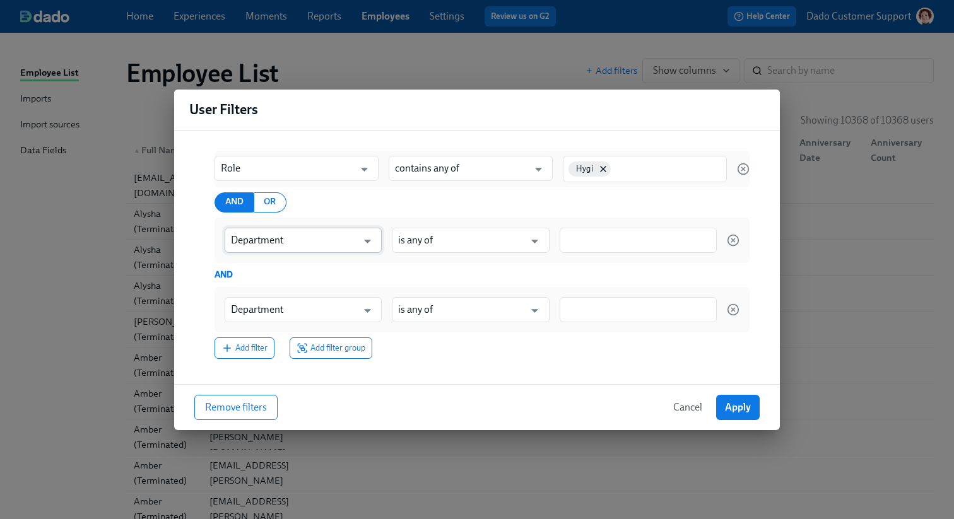
click at [345, 241] on input "Department" at bounding box center [294, 240] width 126 height 25
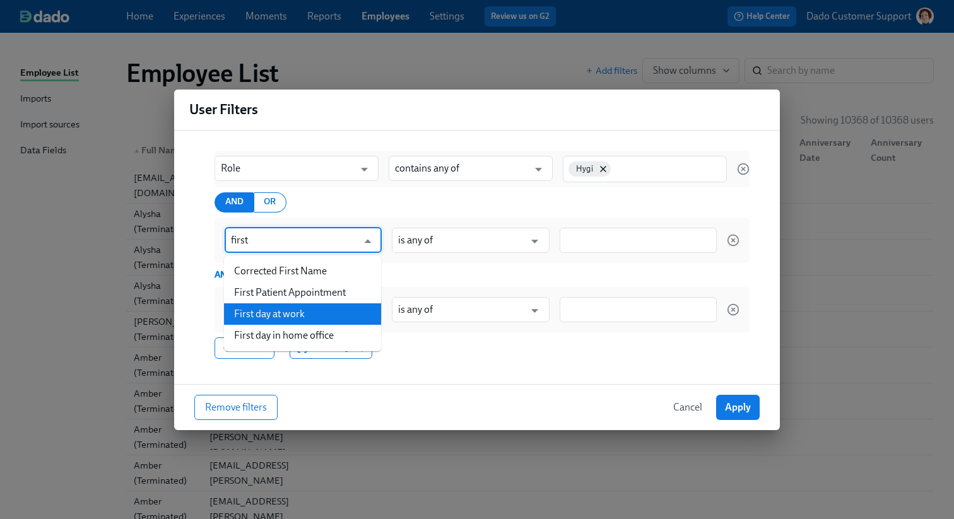
click at [320, 311] on li "First day at work" at bounding box center [302, 313] width 157 height 21
type input "First day at work"
type input "is before"
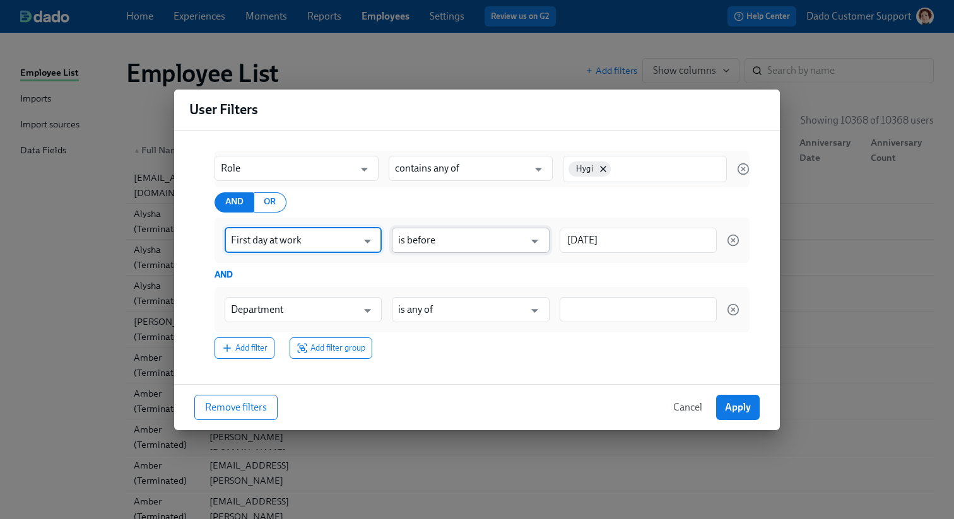
type input "First day at work"
click at [490, 242] on input "is before" at bounding box center [461, 240] width 126 height 25
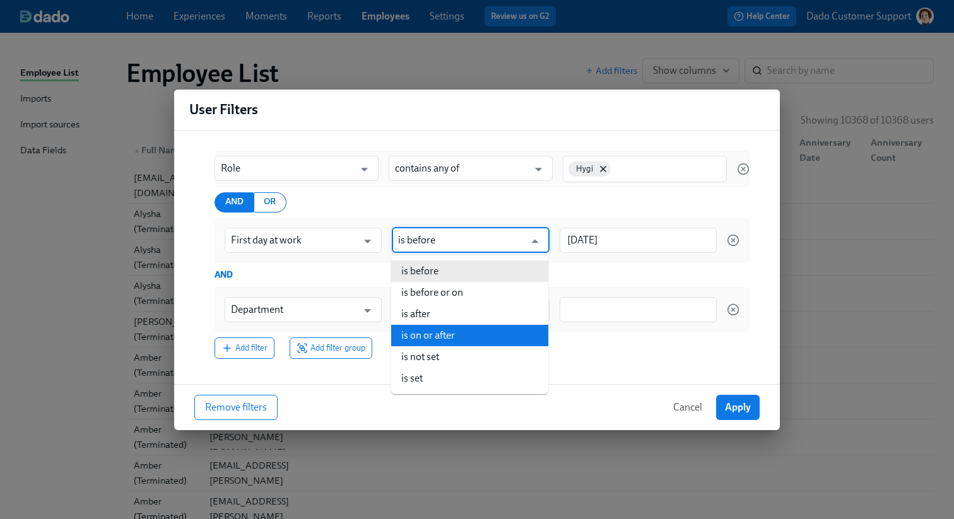
click at [450, 336] on li "is on or after" at bounding box center [469, 335] width 157 height 21
type input "is on or after"
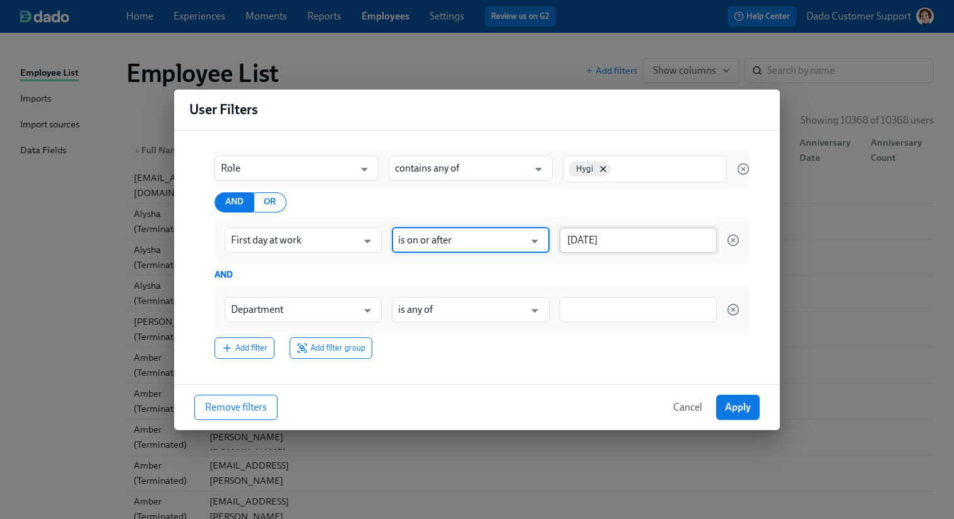
click at [605, 239] on input "[DATE]" at bounding box center [638, 240] width 157 height 25
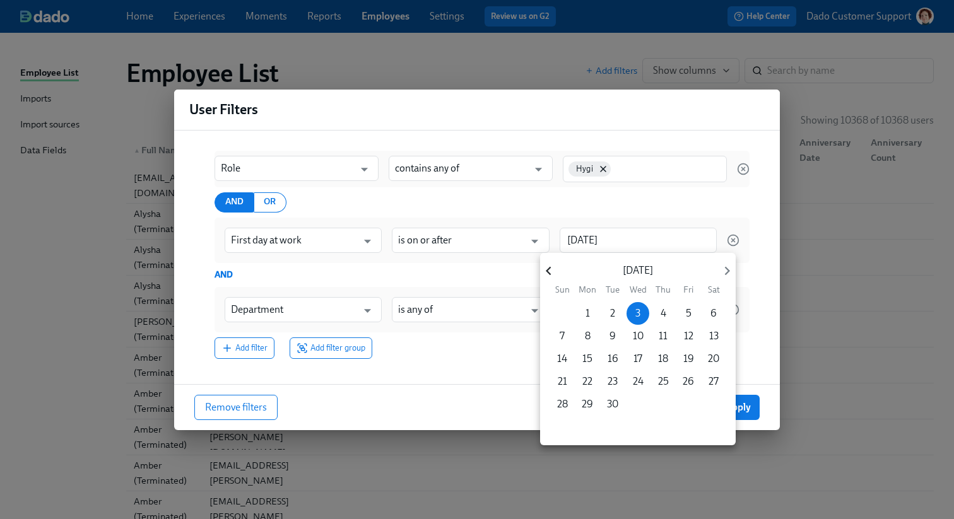
click at [553, 274] on icon "button" at bounding box center [548, 270] width 17 height 17
click at [559, 411] on p "24" at bounding box center [562, 404] width 11 height 14
type input "[DATE]"
click at [752, 338] on div at bounding box center [477, 259] width 954 height 519
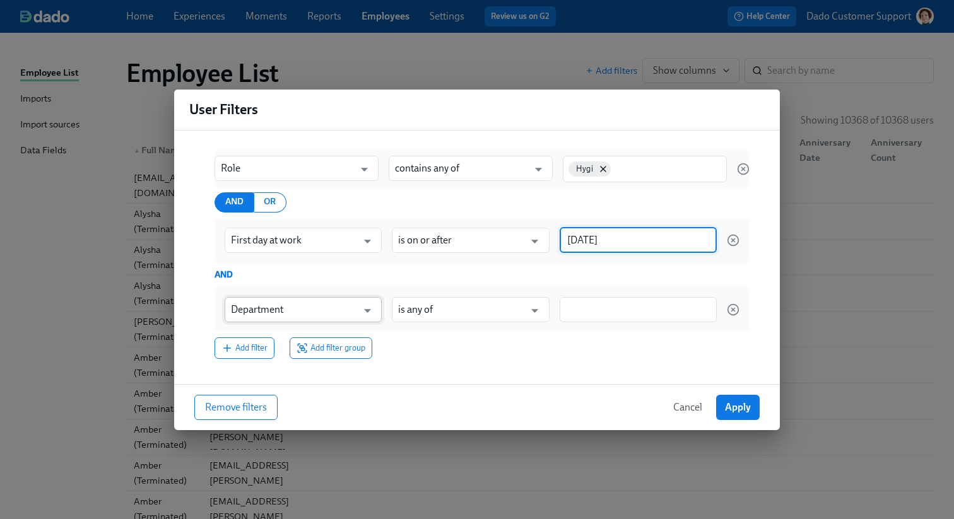
click at [321, 315] on input "Department" at bounding box center [294, 309] width 126 height 25
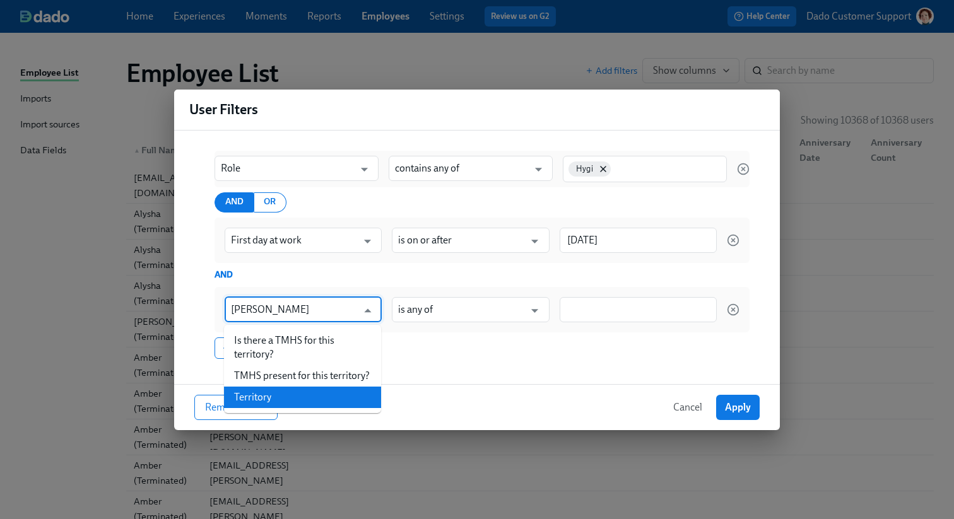
click at [321, 396] on li "Territory" at bounding box center [302, 397] width 157 height 21
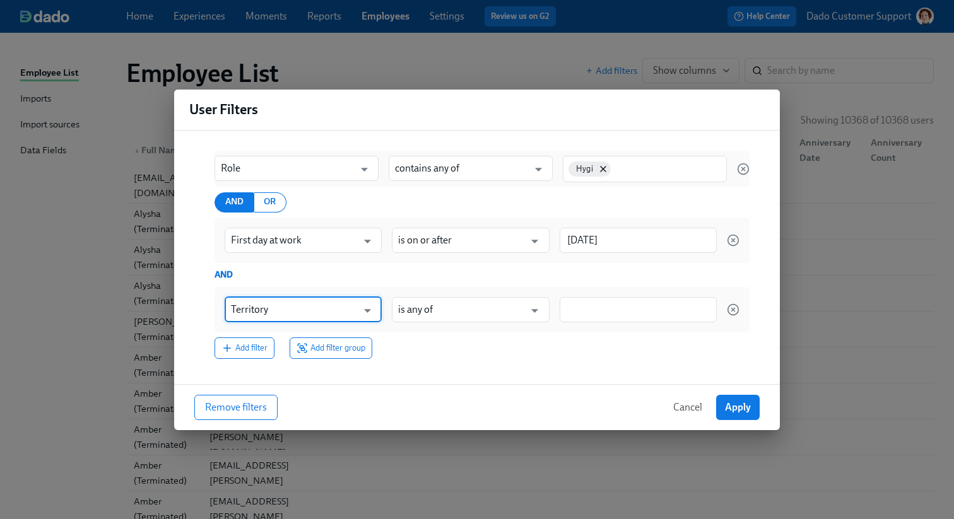
type input "Territory"
click at [566, 305] on input at bounding box center [638, 309] width 144 height 13
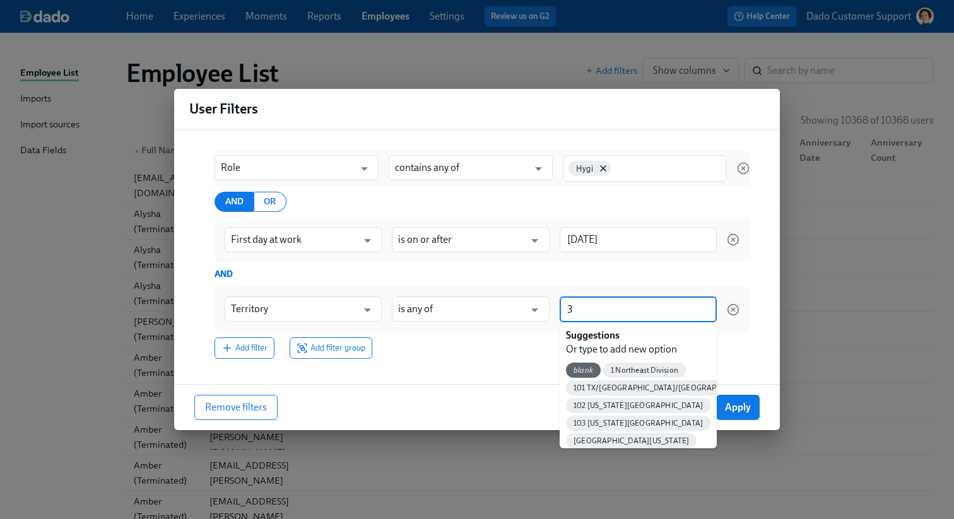
type input "39"
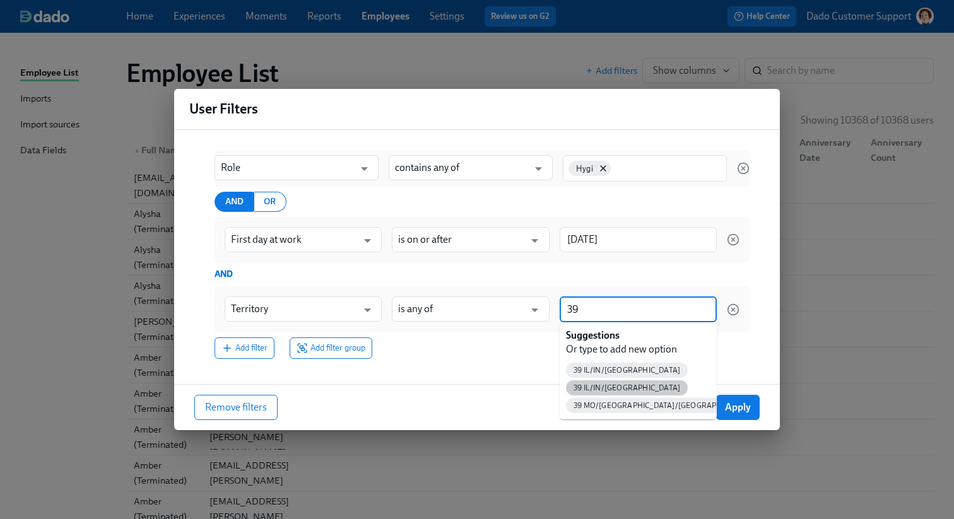
click at [603, 389] on span "39 IL/IN/[GEOGRAPHIC_DATA]" at bounding box center [627, 388] width 122 height 9
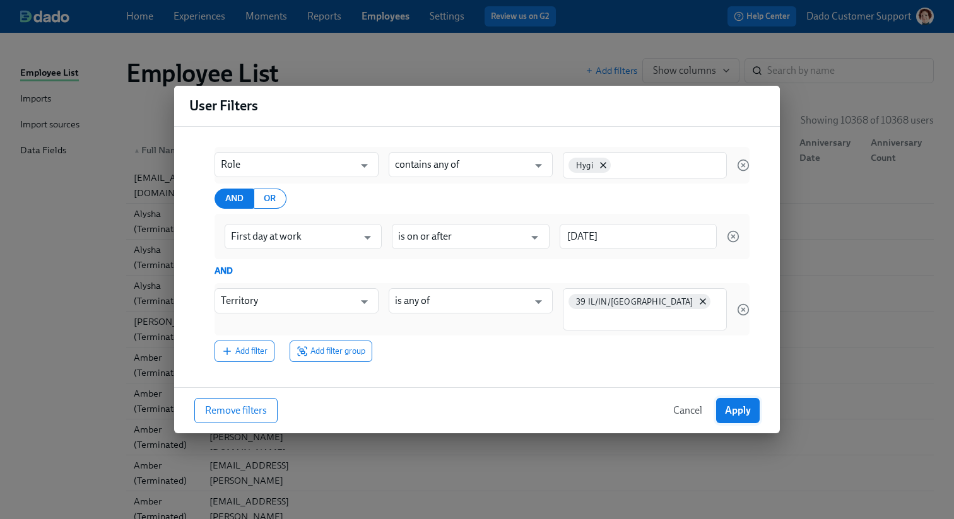
click at [742, 413] on span "Apply" at bounding box center [738, 410] width 26 height 13
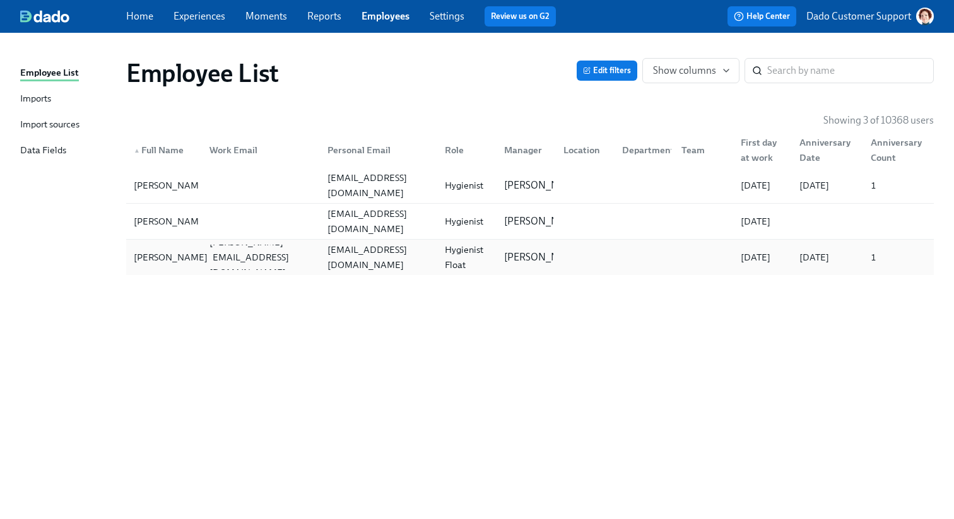
click at [184, 254] on div "Emily Vazquez" at bounding box center [171, 257] width 84 height 15
click at [179, 218] on div "Chelsey Riley" at bounding box center [171, 221] width 84 height 15
click at [169, 185] on div "Elianna Johnson" at bounding box center [171, 185] width 84 height 15
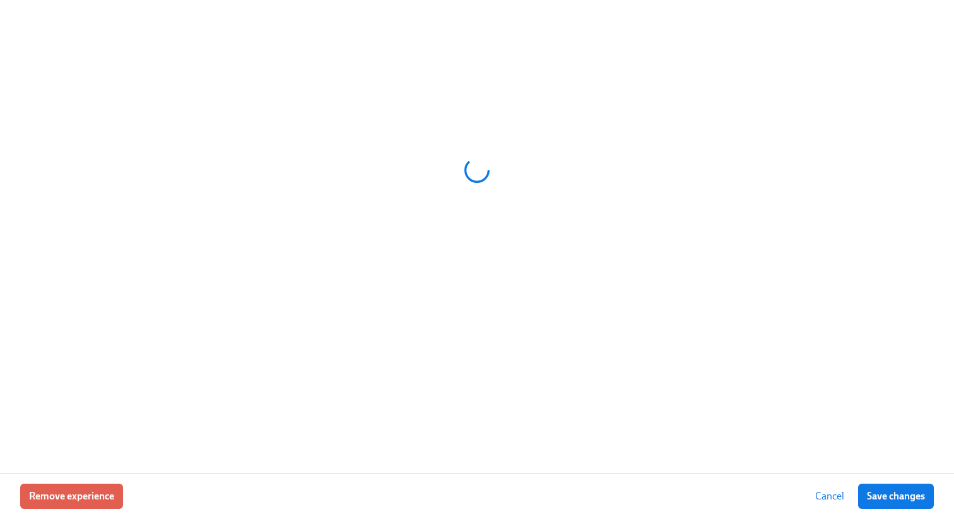
scroll to position [0, 12354]
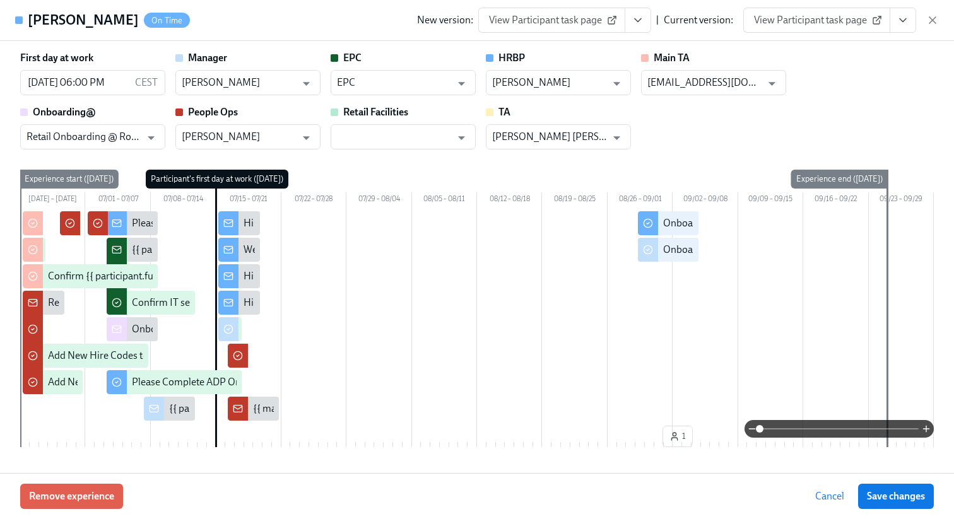
click at [830, 18] on span "View Participant task page" at bounding box center [817, 20] width 126 height 13
